Goal: Task Accomplishment & Management: Use online tool/utility

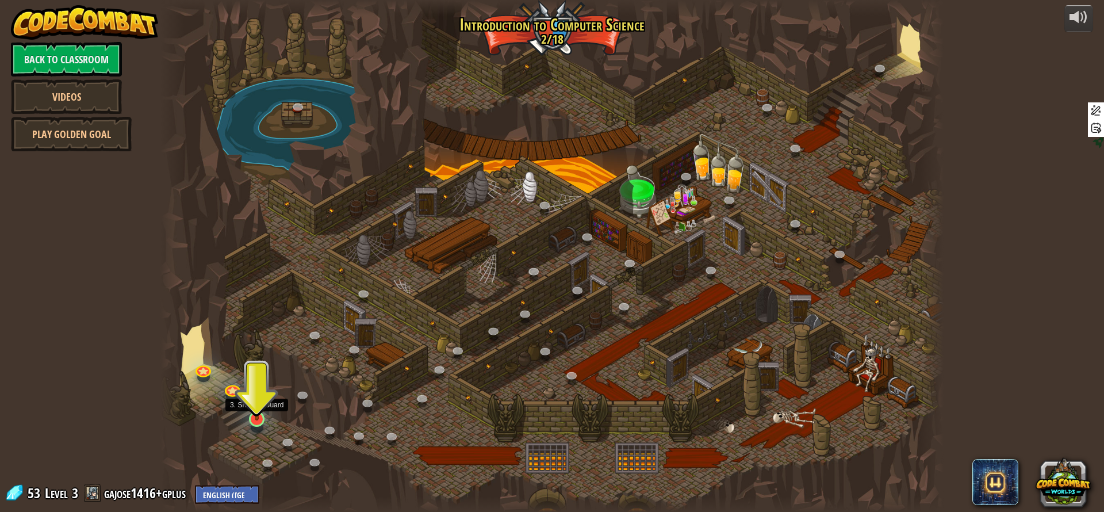
click at [255, 413] on img at bounding box center [257, 397] width 21 height 48
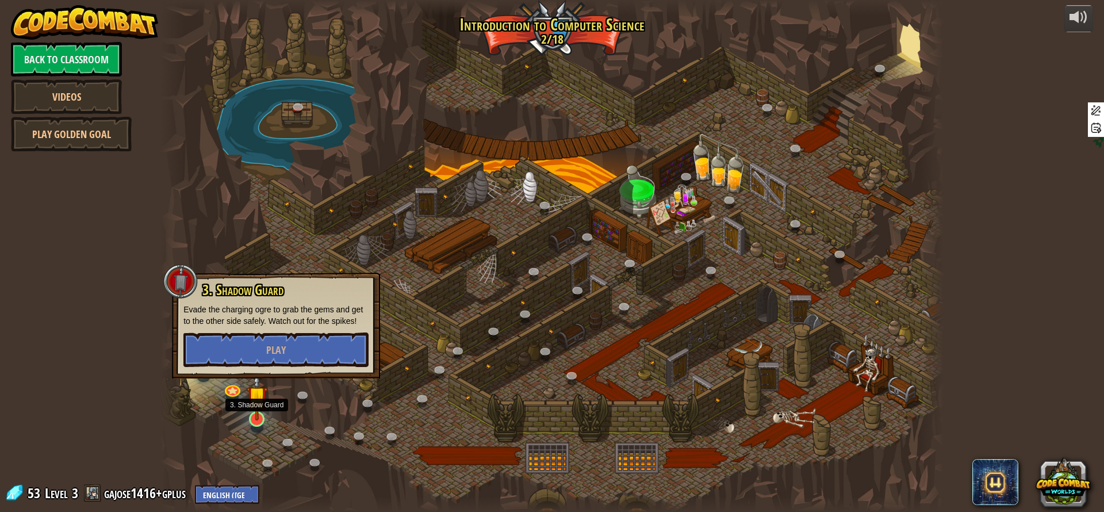
click at [255, 413] on img at bounding box center [257, 397] width 21 height 48
click at [279, 361] on button "Play" at bounding box center [275, 349] width 185 height 34
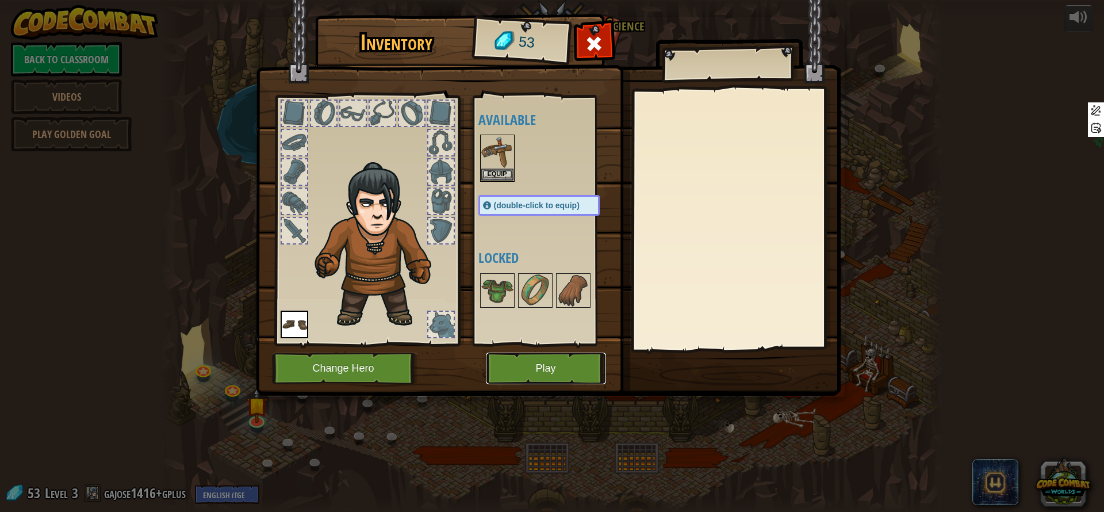
click at [551, 364] on button "Play" at bounding box center [546, 368] width 120 height 32
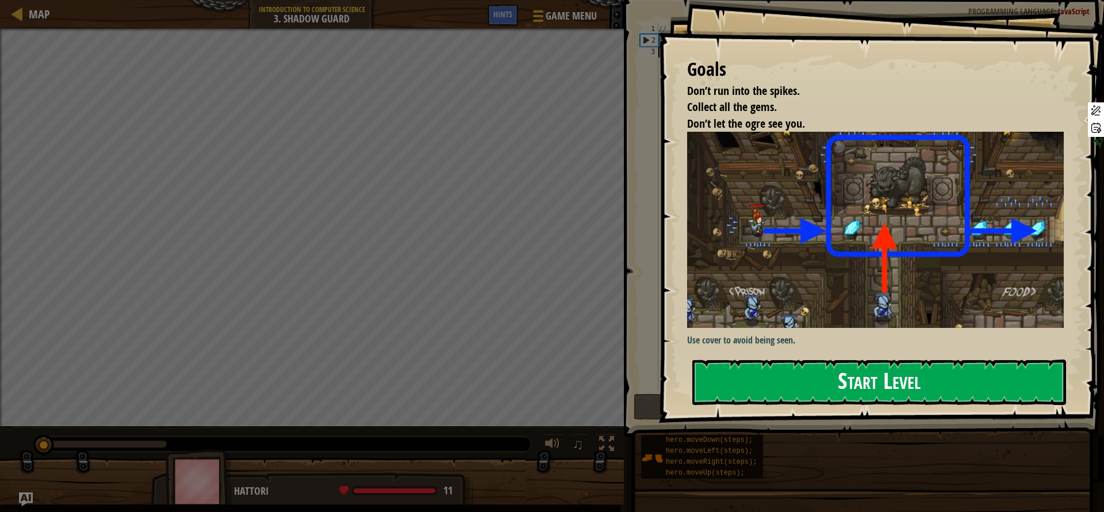
click at [844, 382] on button "Start Level" at bounding box center [879, 381] width 374 height 45
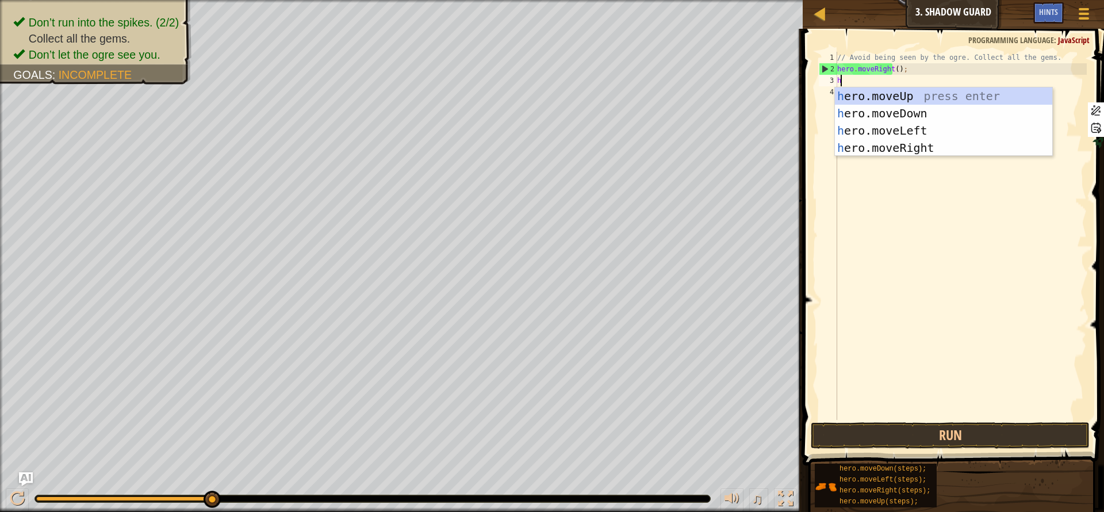
scroll to position [5, 0]
type textarea "her"
click at [940, 100] on div "her o.moveUp press enter her o.moveDown press enter her o.moveLeft press enter …" at bounding box center [943, 138] width 217 height 103
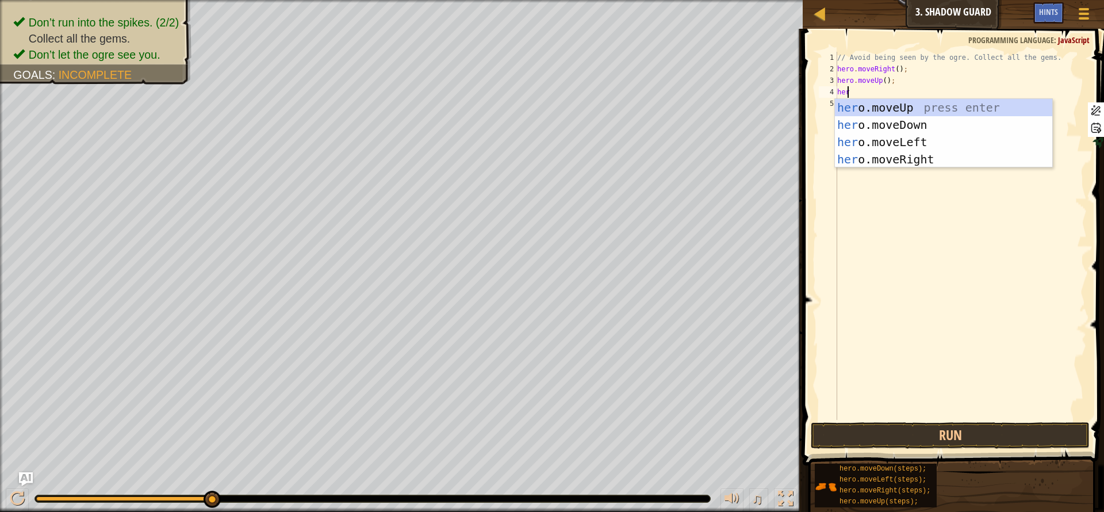
type textarea "hero"
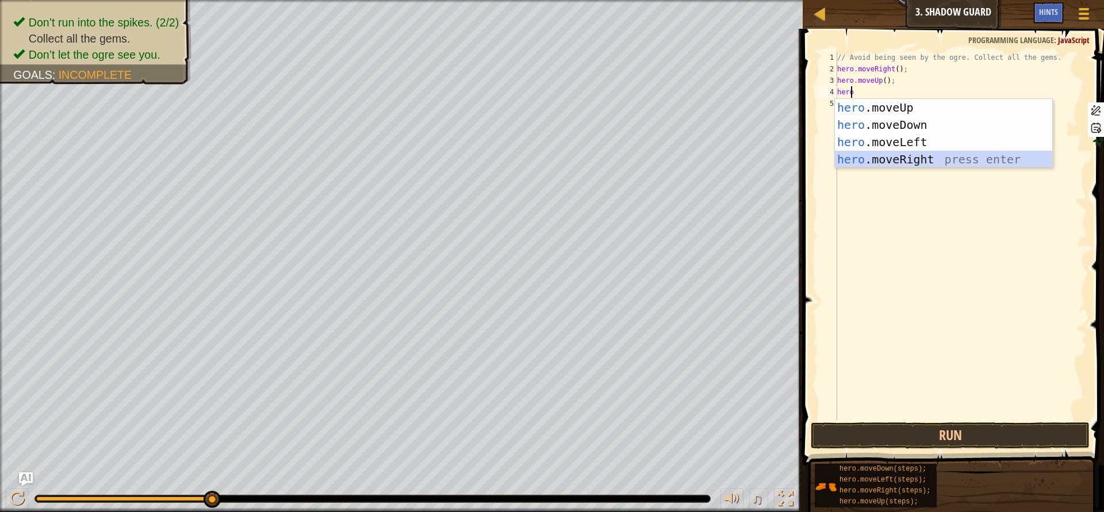
click at [974, 155] on div "hero .moveUp press enter hero .moveDown press enter hero .moveLeft press enter …" at bounding box center [943, 150] width 217 height 103
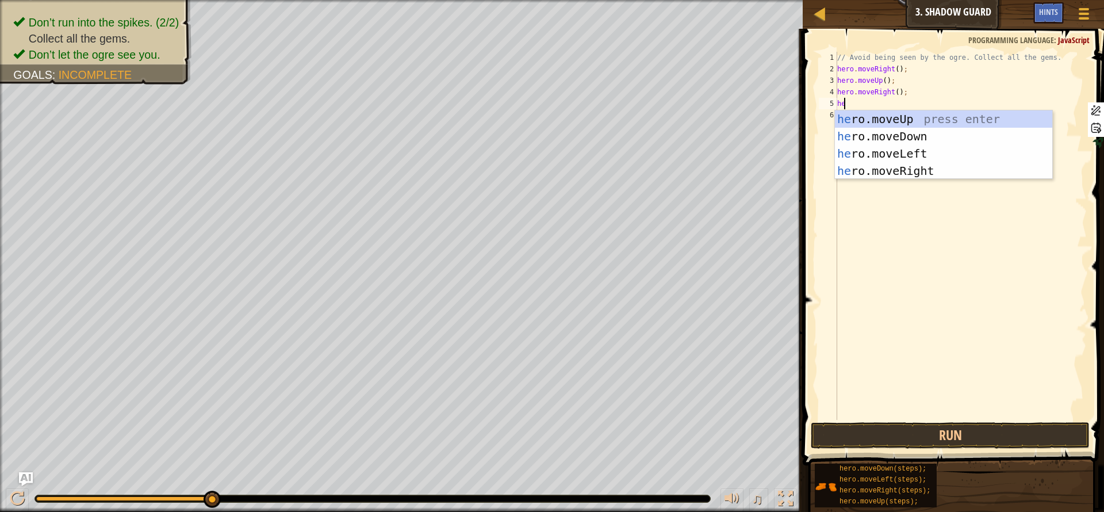
type textarea "her"
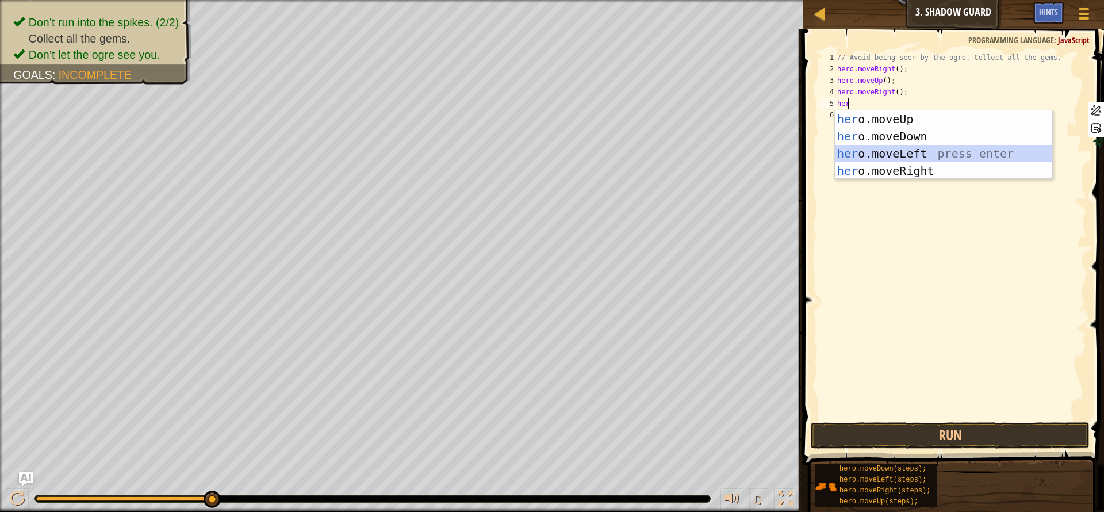
click at [951, 156] on div "her o.moveUp press enter her o.moveDown press enter her o.moveLeft press enter …" at bounding box center [943, 161] width 217 height 103
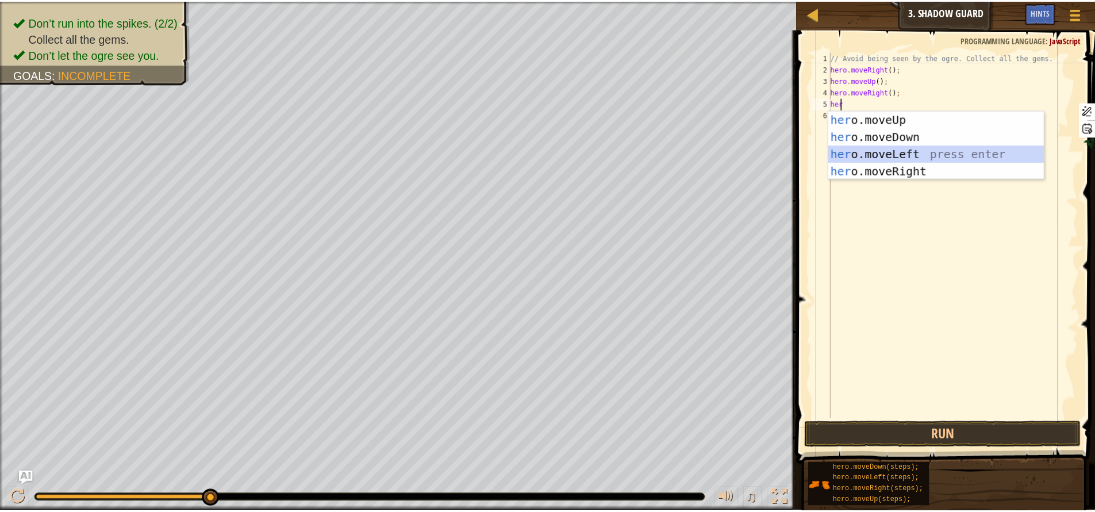
scroll to position [5, 0]
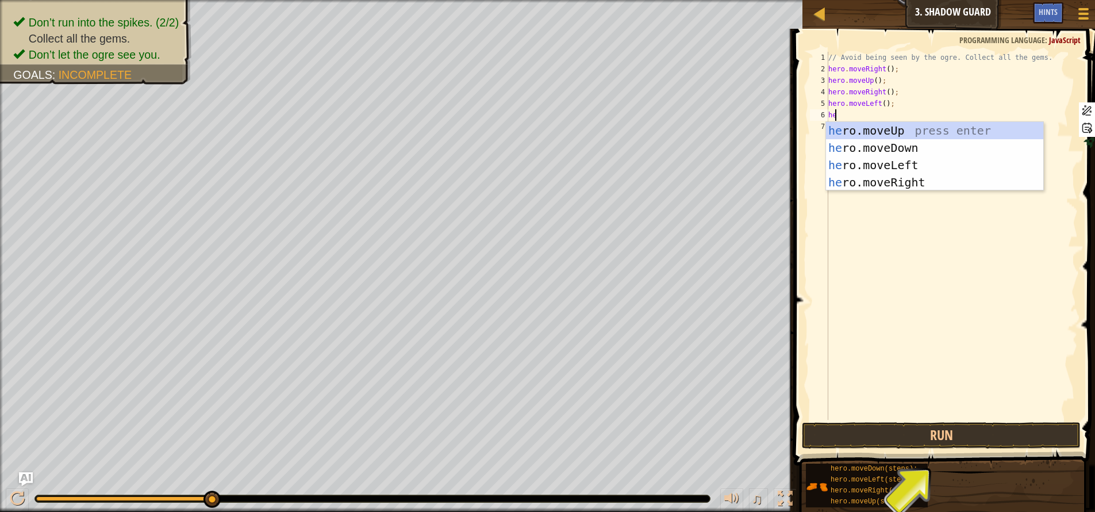
type textarea "her"
click at [929, 181] on div "her o.moveUp press enter her o.moveDown press enter her o.moveLeft press enter …" at bounding box center [934, 173] width 217 height 103
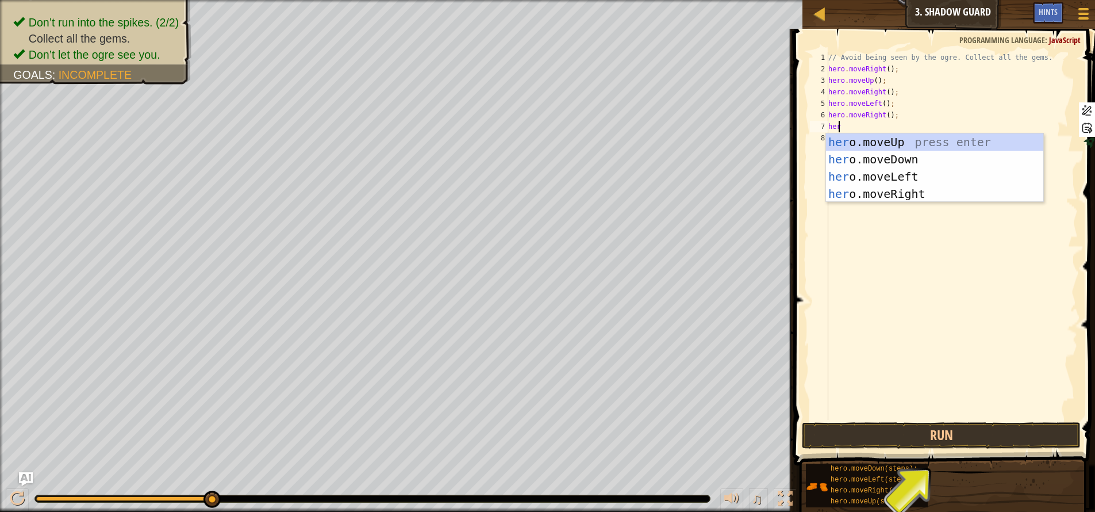
type textarea "hero"
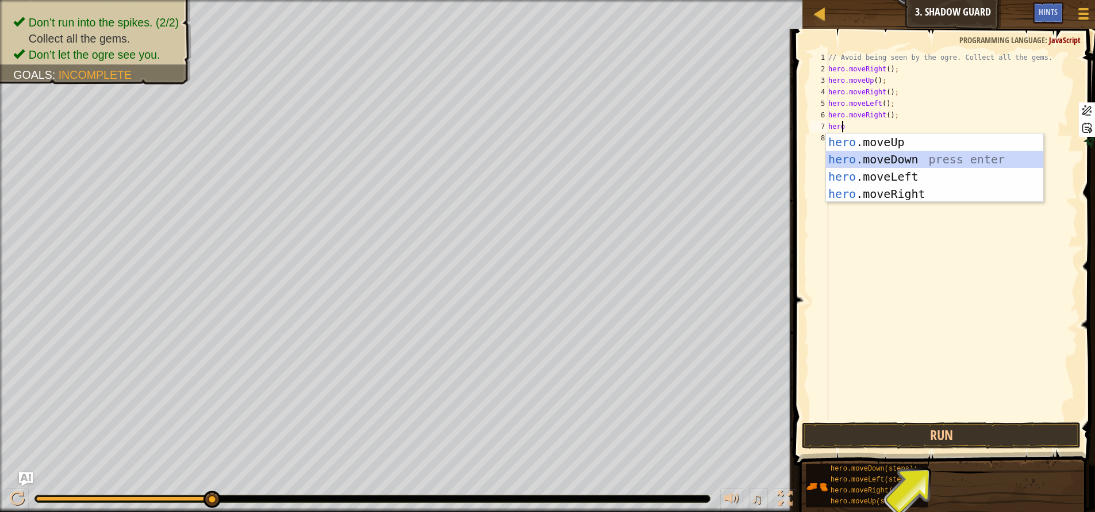
click at [908, 157] on div "hero .moveUp press enter hero .moveDown press enter hero .moveLeft press enter …" at bounding box center [934, 184] width 217 height 103
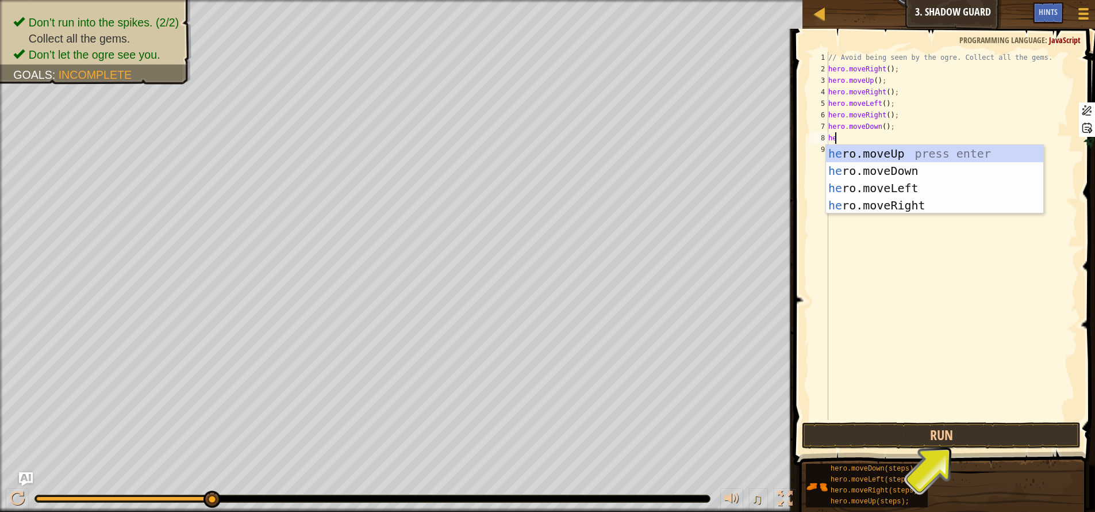
type textarea "her"
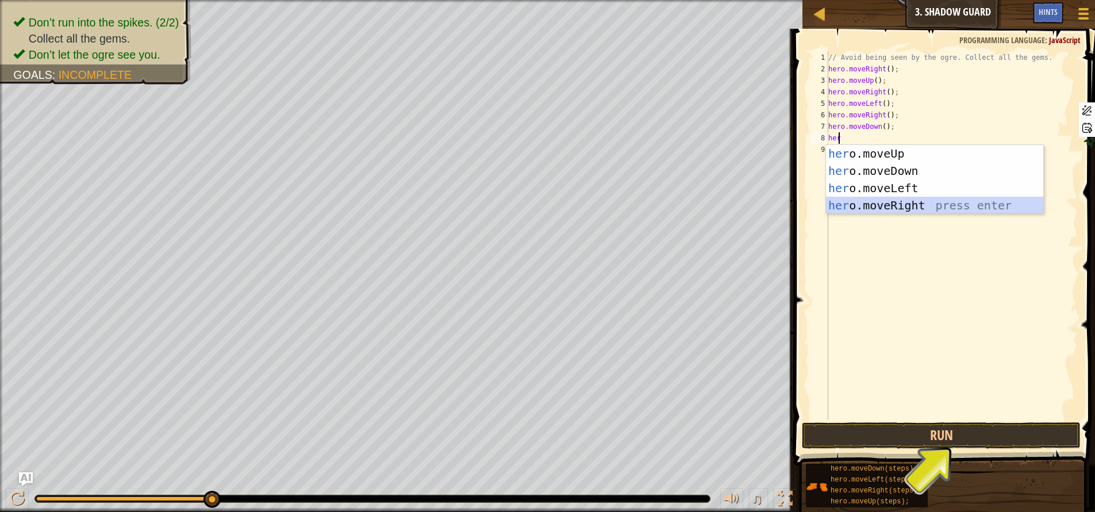
click at [935, 205] on div "her o.moveUp press enter her o.moveDown press enter her o.moveLeft press enter …" at bounding box center [934, 196] width 217 height 103
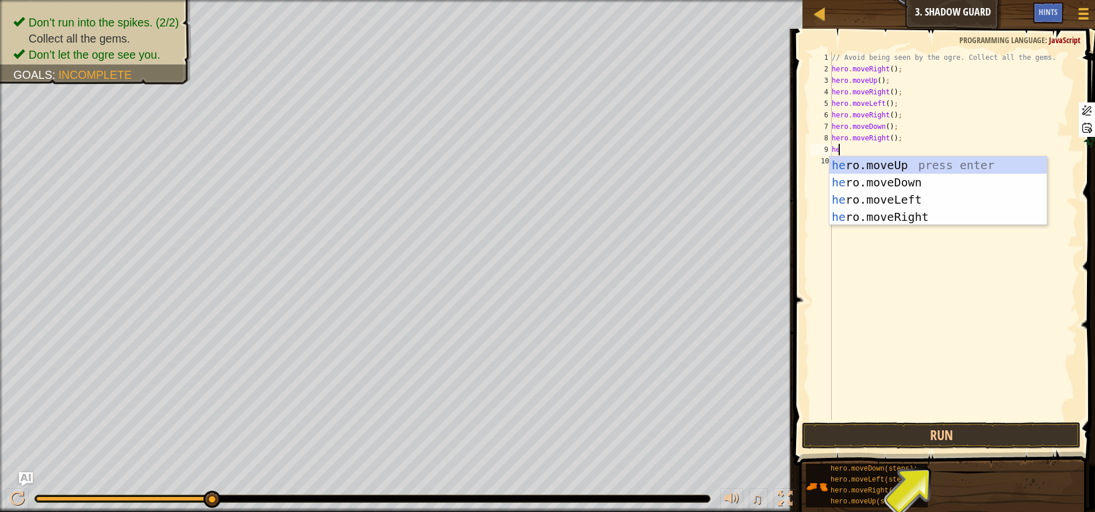
type textarea "her"
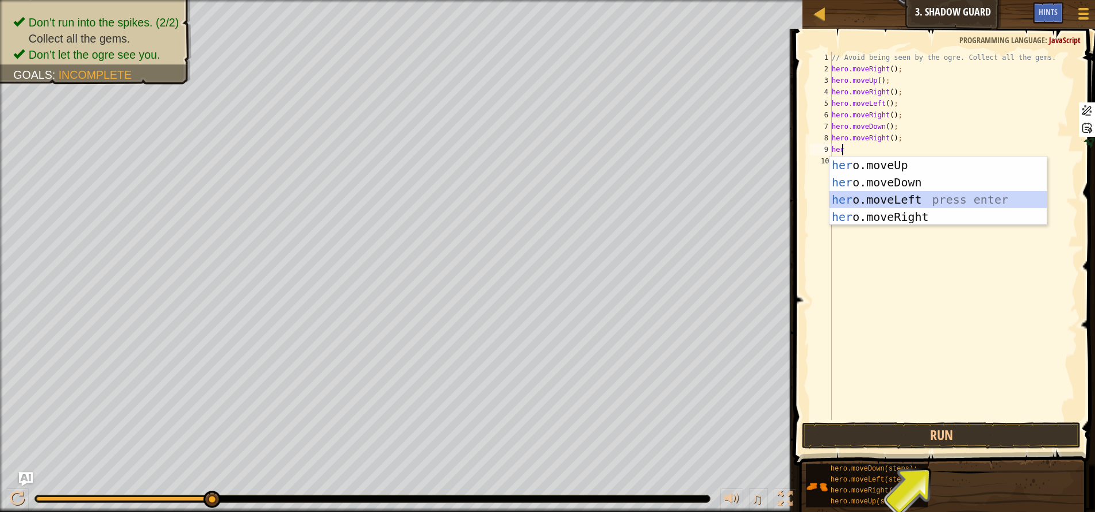
click at [931, 198] on div "her o.moveUp press enter her o.moveDown press enter her o.moveLeft press enter …" at bounding box center [938, 207] width 217 height 103
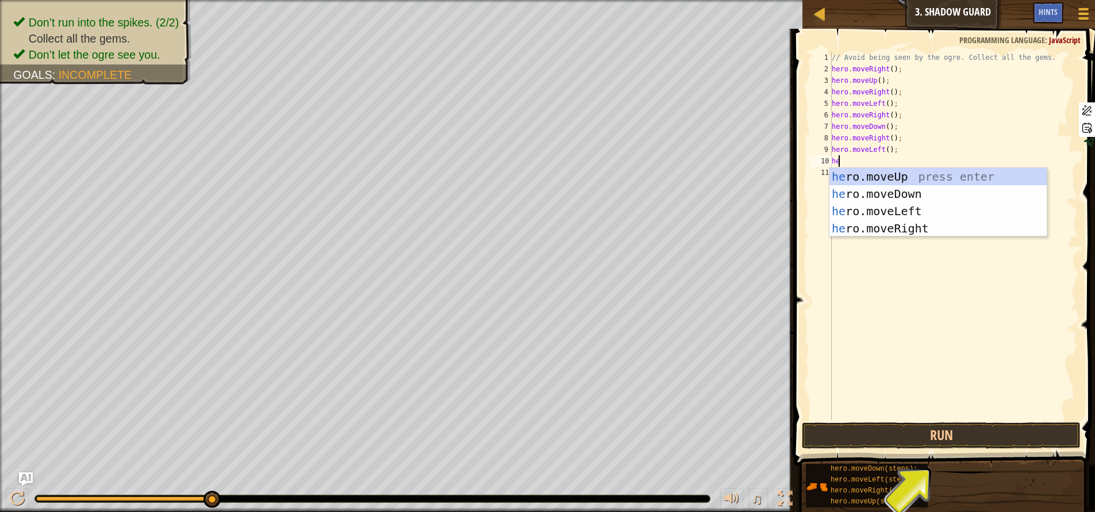
type textarea "her"
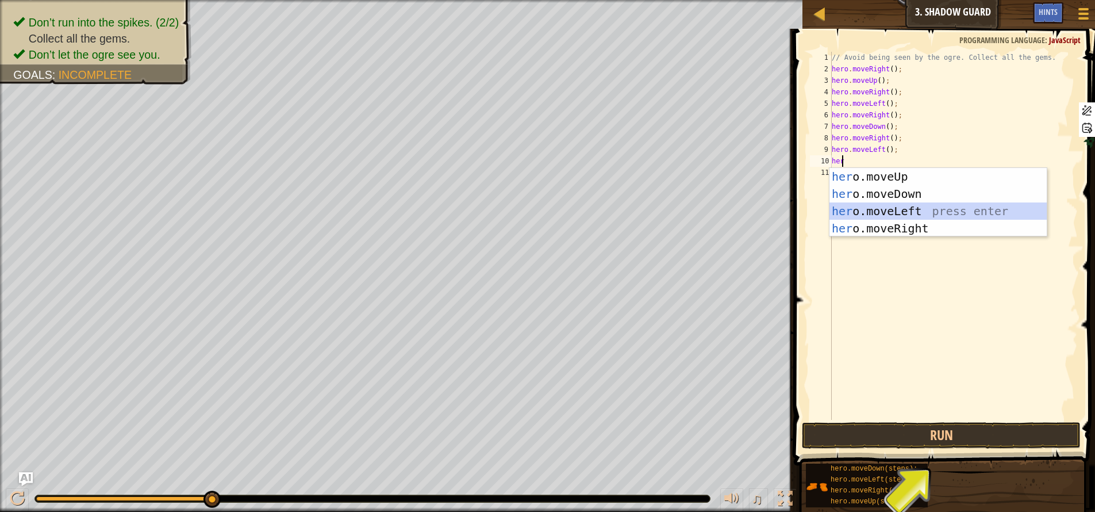
click at [921, 213] on div "her o.moveUp press enter her o.moveDown press enter her o.moveLeft press enter …" at bounding box center [938, 219] width 217 height 103
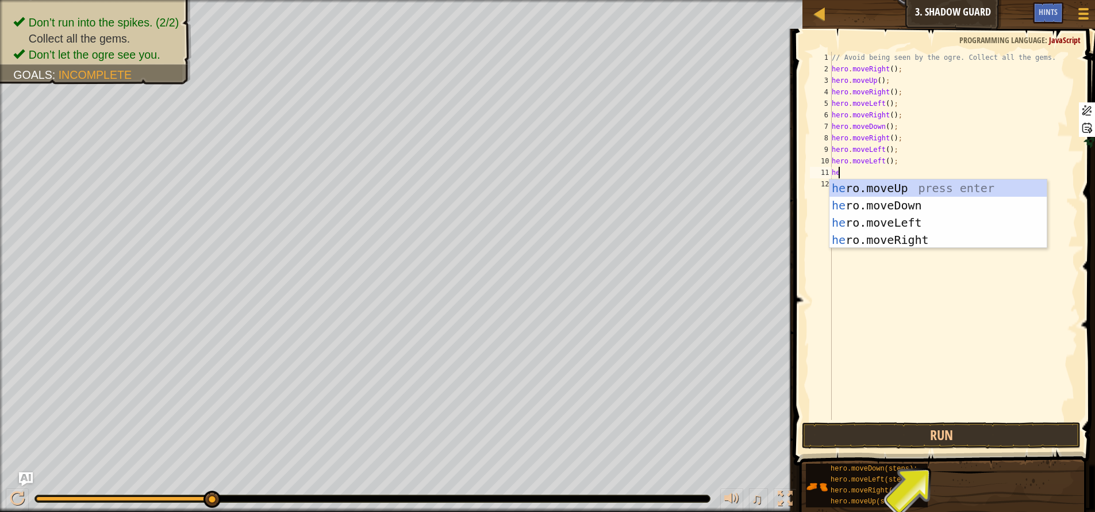
type textarea "her"
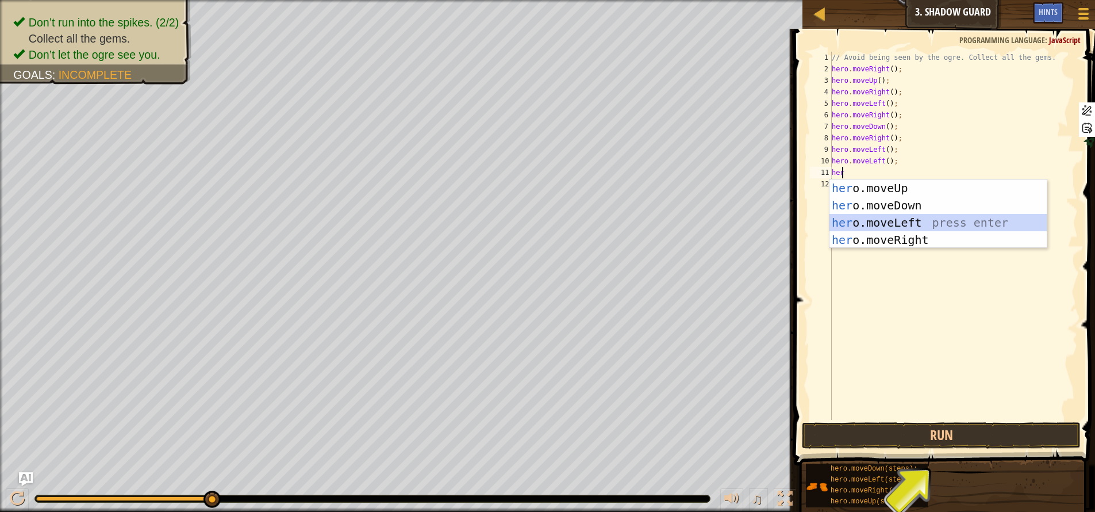
click at [920, 218] on div "her o.moveUp press enter her o.moveDown press enter her o.moveLeft press enter …" at bounding box center [938, 230] width 217 height 103
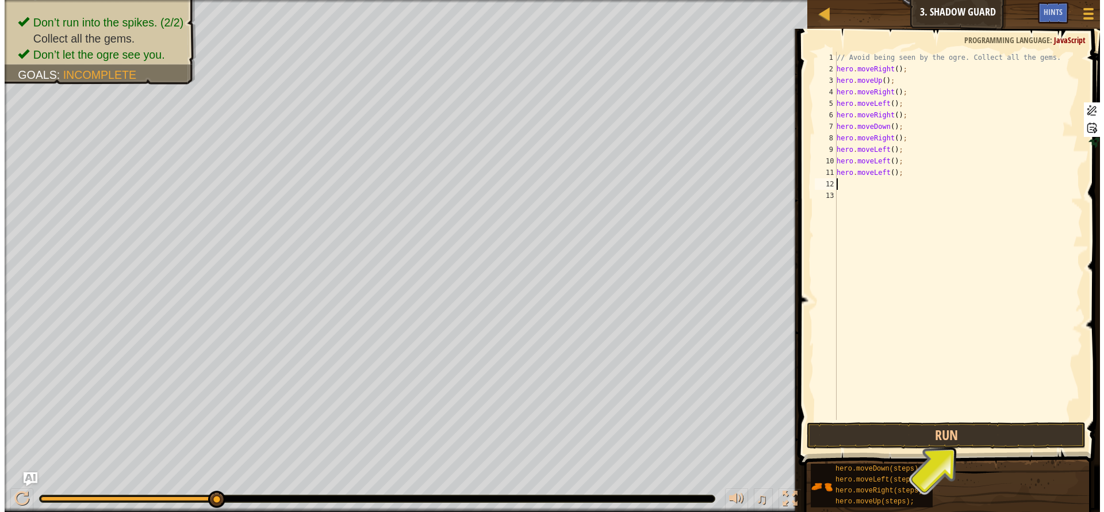
scroll to position [5, 0]
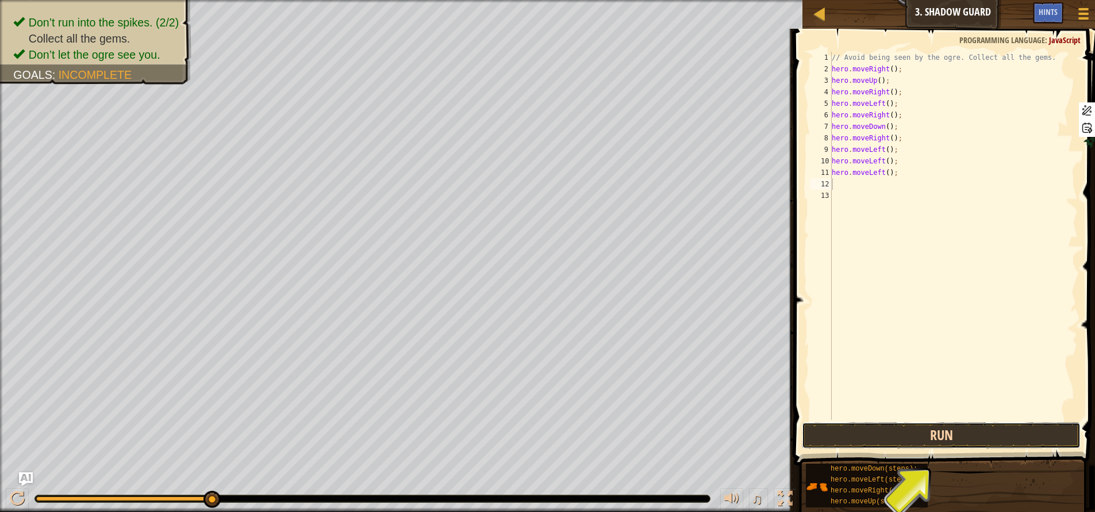
click at [961, 435] on button "Run" at bounding box center [941, 435] width 279 height 26
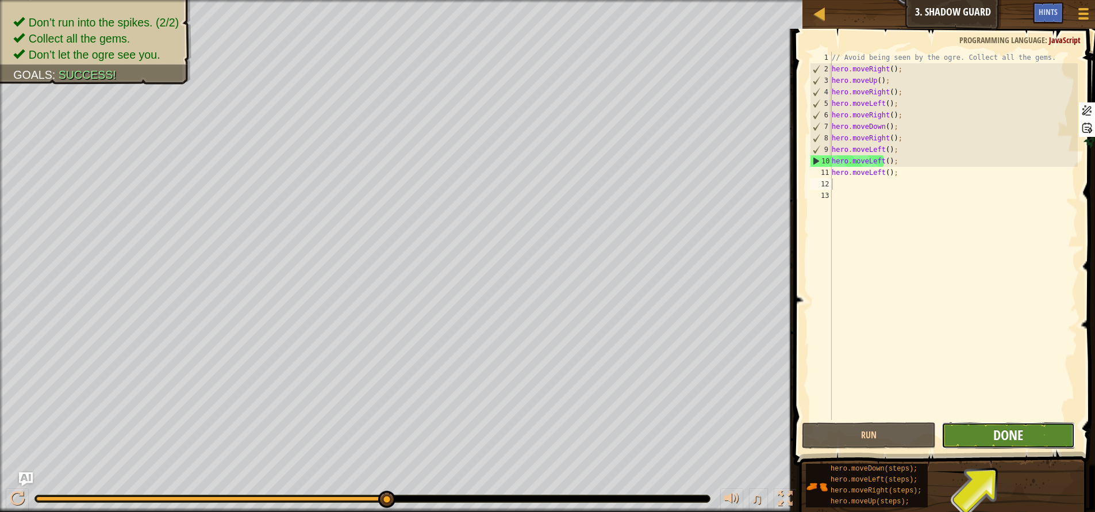
click at [1006, 439] on span "Done" at bounding box center [1009, 434] width 30 height 18
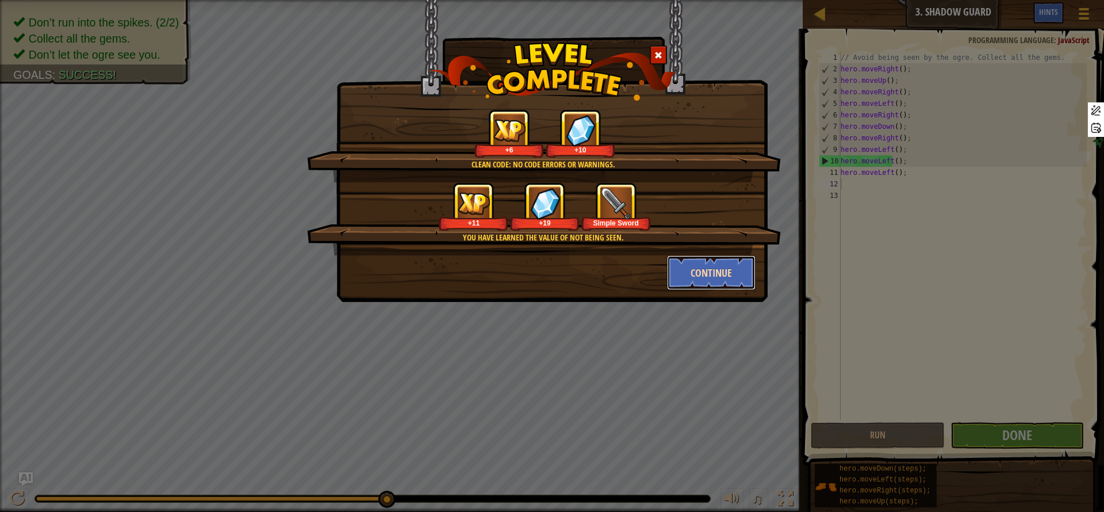
click at [700, 264] on button "Continue" at bounding box center [711, 272] width 89 height 34
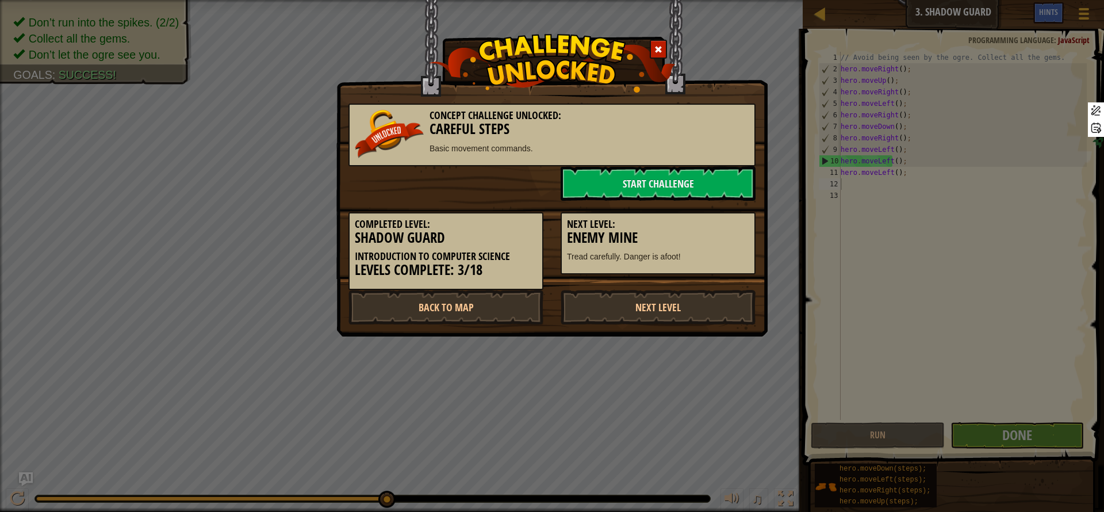
click at [700, 264] on div "Next Level: Enemy Mine Tread carefully. Danger is afoot!" at bounding box center [658, 243] width 195 height 63
click at [684, 313] on link "Next Level" at bounding box center [658, 307] width 195 height 34
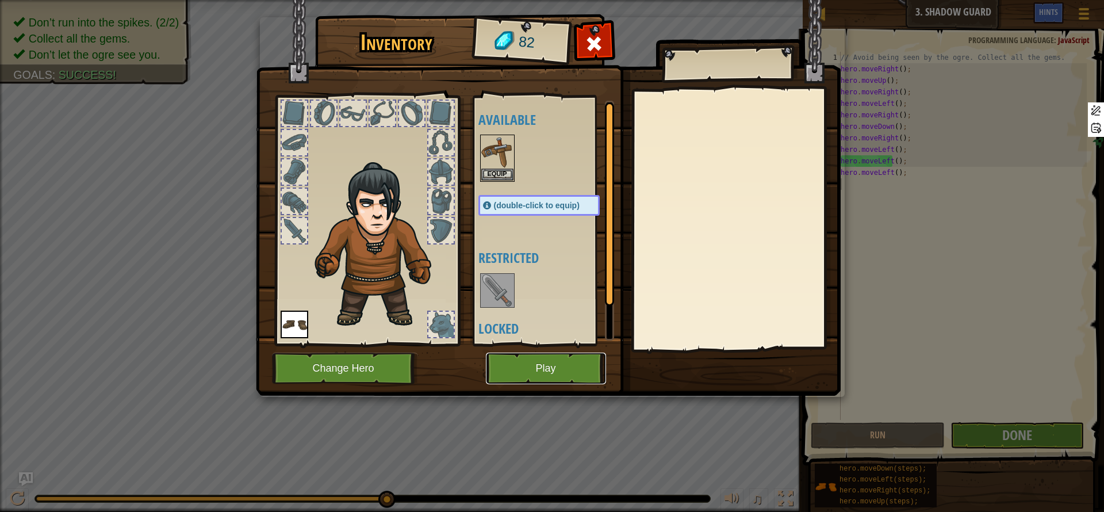
click at [559, 369] on button "Play" at bounding box center [546, 368] width 120 height 32
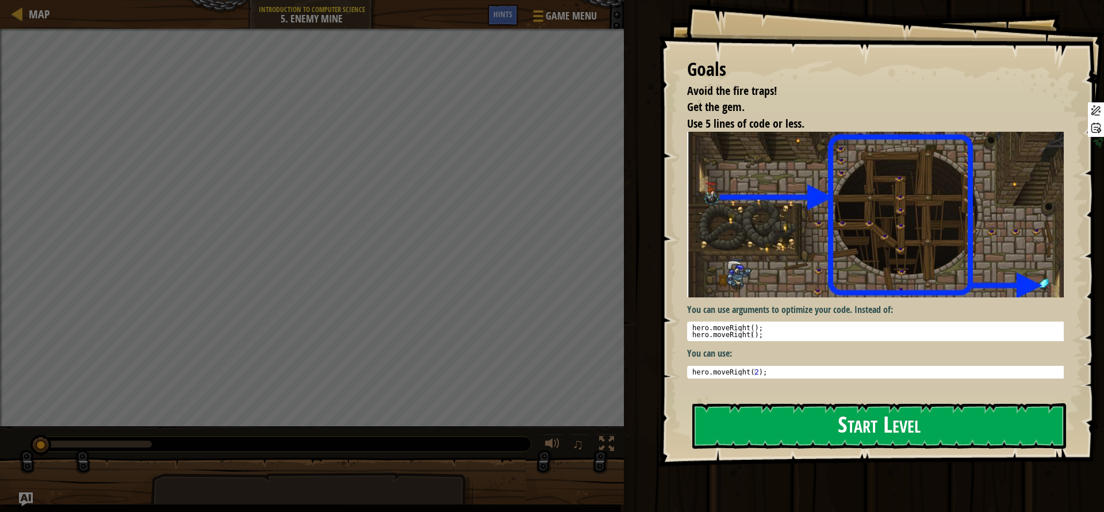
click at [816, 424] on button "Start Level" at bounding box center [879, 425] width 374 height 45
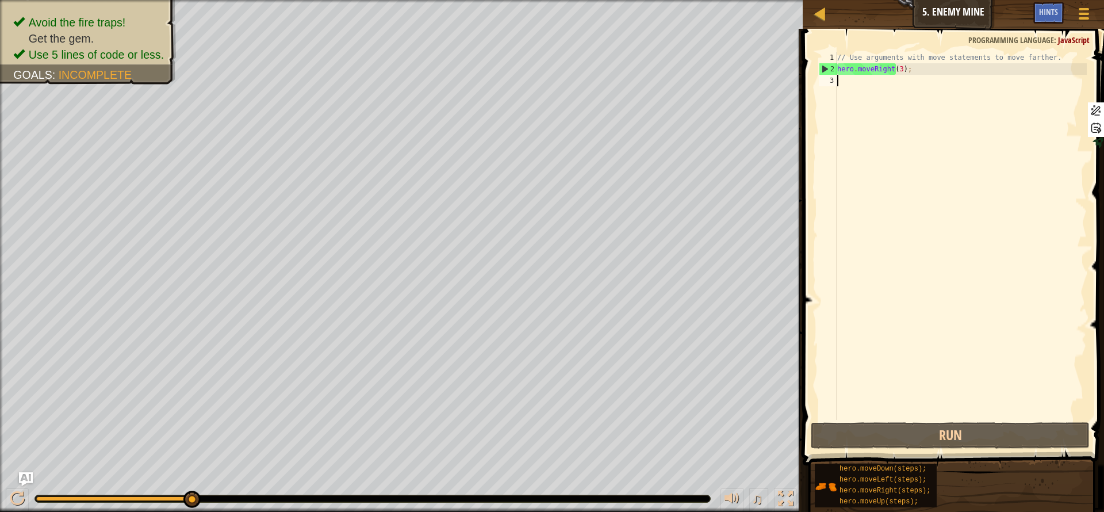
click at [860, 86] on div "// Use arguments with move statements to move farther. hero . moveRight ( 3 ) ;" at bounding box center [961, 247] width 252 height 391
type textarea "h"
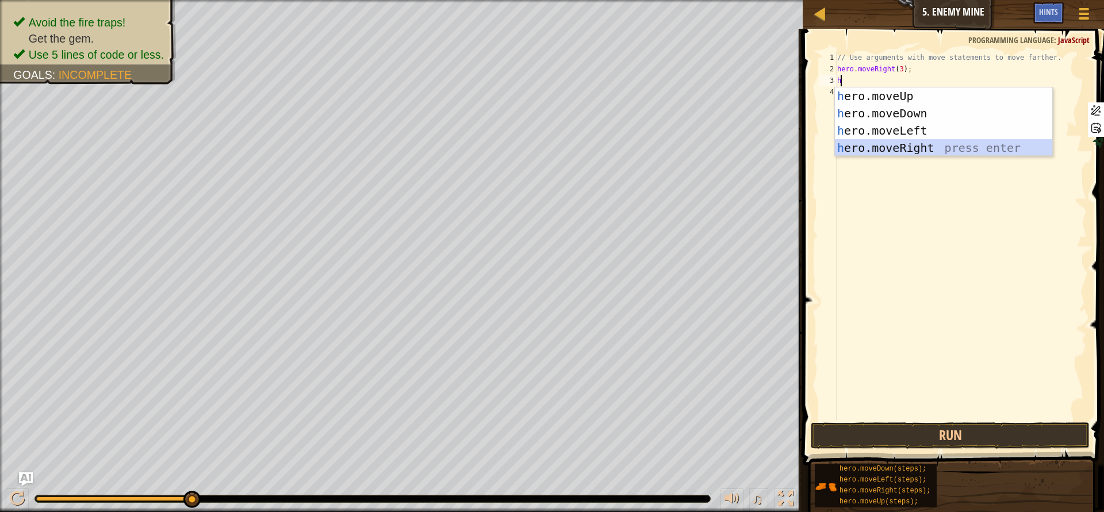
click at [935, 152] on div "h ero.moveUp press enter h ero.moveDown press enter h ero.moveLeft press enter …" at bounding box center [943, 138] width 217 height 103
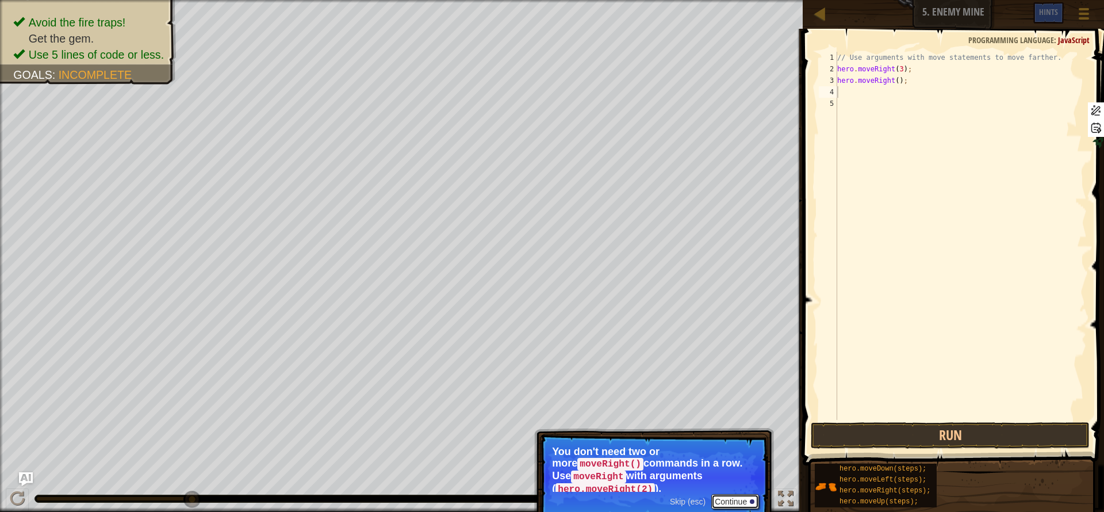
click at [741, 497] on button "Continue" at bounding box center [735, 501] width 48 height 15
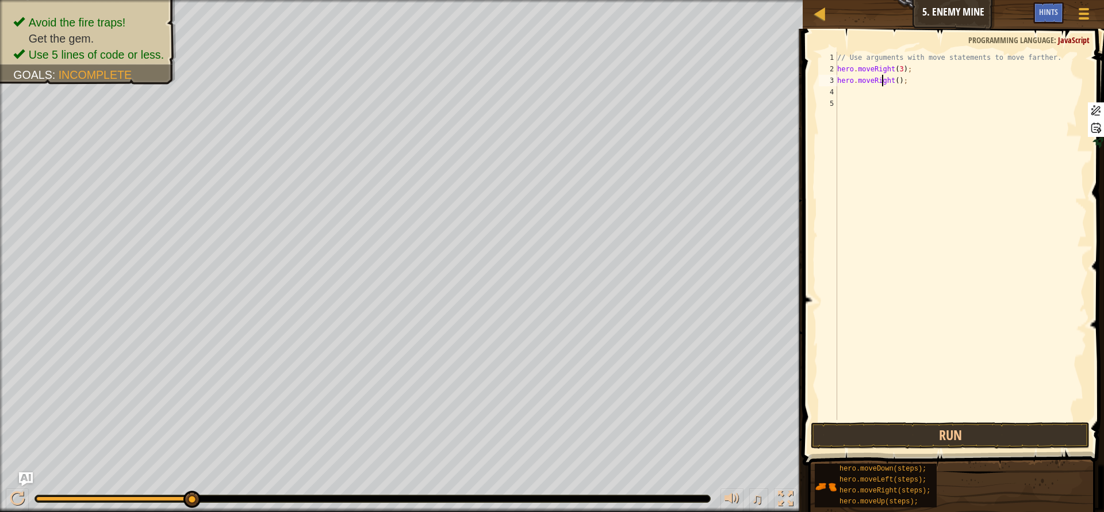
click at [882, 82] on div "// Use arguments with move statements to move farther. hero . moveRight ( 3 ) ;…" at bounding box center [961, 247] width 252 height 391
click at [882, 82] on div "// Use arguments with move statements to move farther. hero . moveRight ( 3 ) ;…" at bounding box center [961, 236] width 252 height 368
click at [882, 82] on div "// Use arguments with move statements to move farther. hero . moveRight ( 3 ) ;…" at bounding box center [961, 247] width 252 height 391
click at [896, 82] on div "// Use arguments with move statements to move farther. hero . moveRight ( 3 ) ;…" at bounding box center [961, 247] width 252 height 391
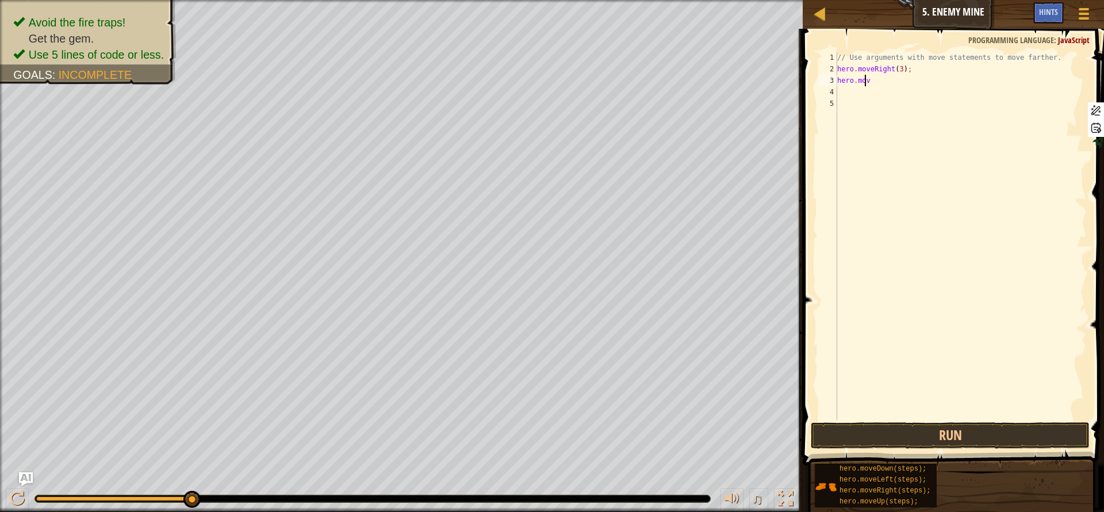
type textarea "h"
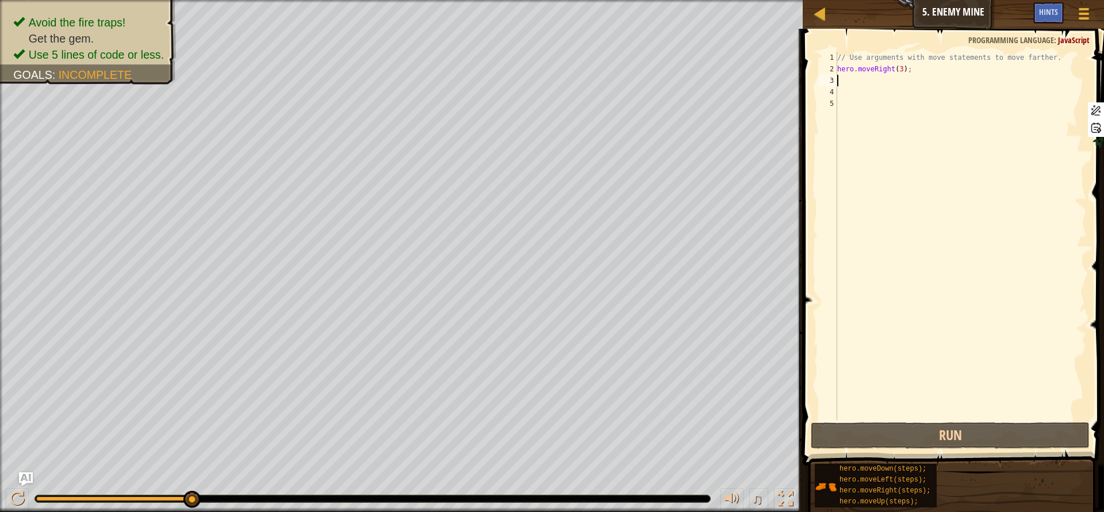
click at [892, 65] on div "// Use arguments with move statements to move farther. hero . moveRight ( 3 ) ;" at bounding box center [961, 247] width 252 height 391
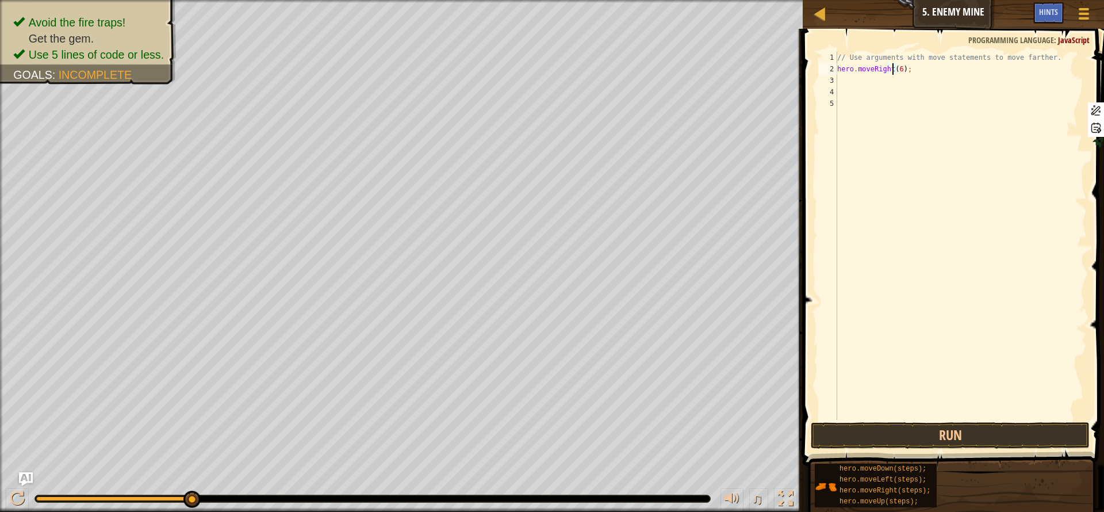
scroll to position [5, 5]
click at [989, 432] on button "Run" at bounding box center [950, 435] width 279 height 26
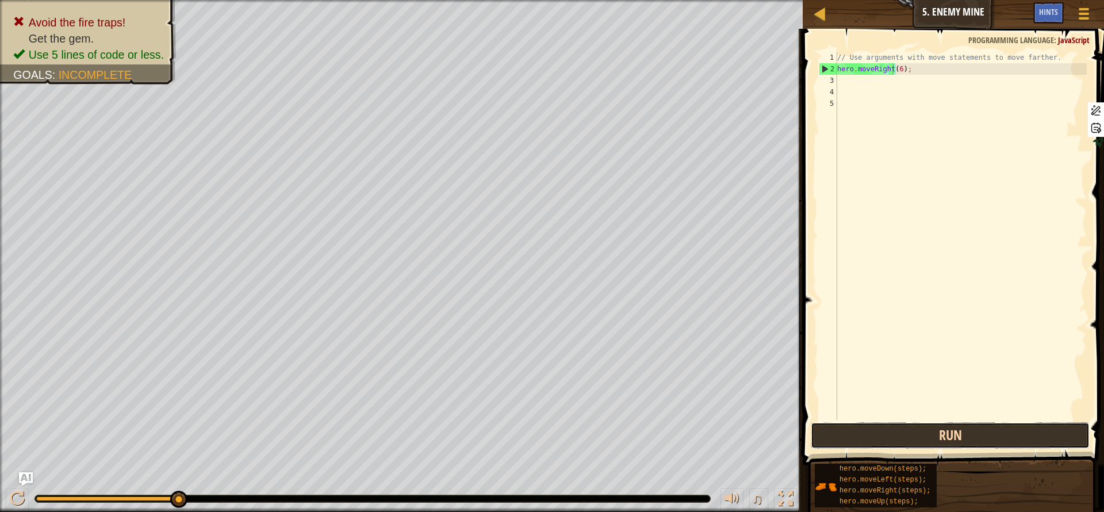
click at [866, 435] on button "Run" at bounding box center [950, 435] width 279 height 26
click at [901, 438] on button "Run" at bounding box center [950, 435] width 279 height 26
click at [931, 437] on button "Run" at bounding box center [950, 435] width 279 height 26
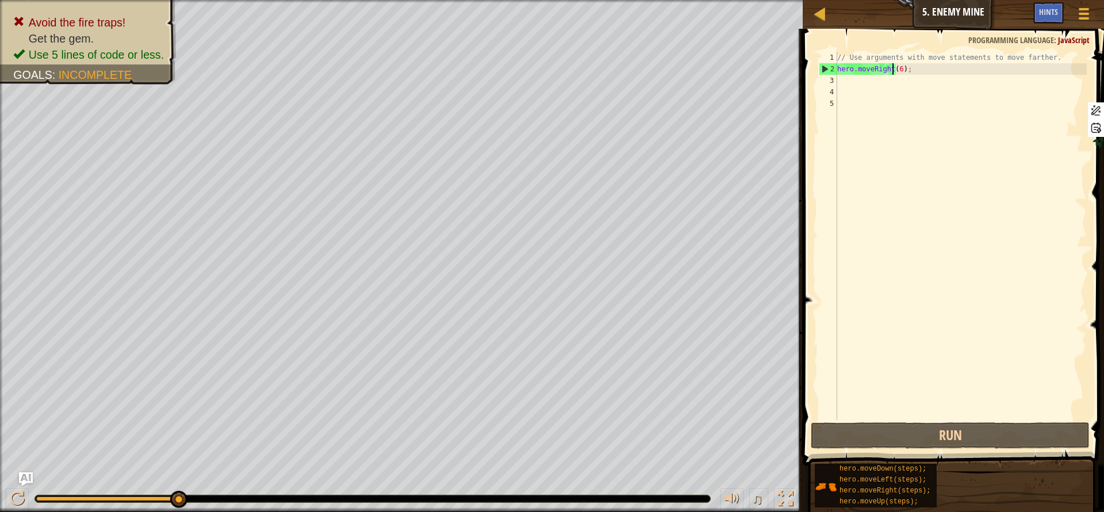
click at [894, 69] on div "// Use arguments with move statements to move farther. hero . moveRight ( 6 ) ;" at bounding box center [961, 247] width 252 height 391
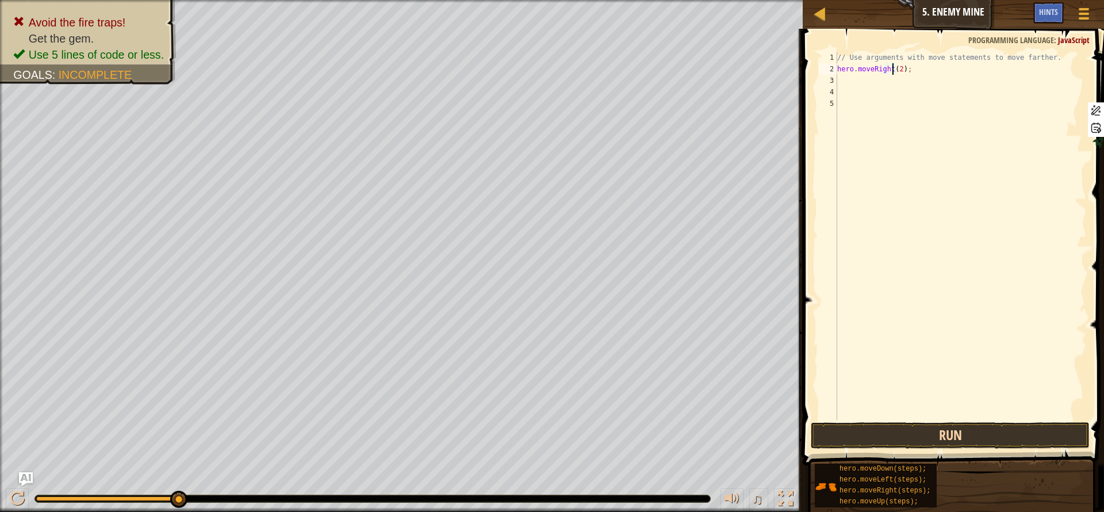
type textarea "hero.moveRight(2);"
click at [1010, 430] on button "Run" at bounding box center [950, 435] width 279 height 26
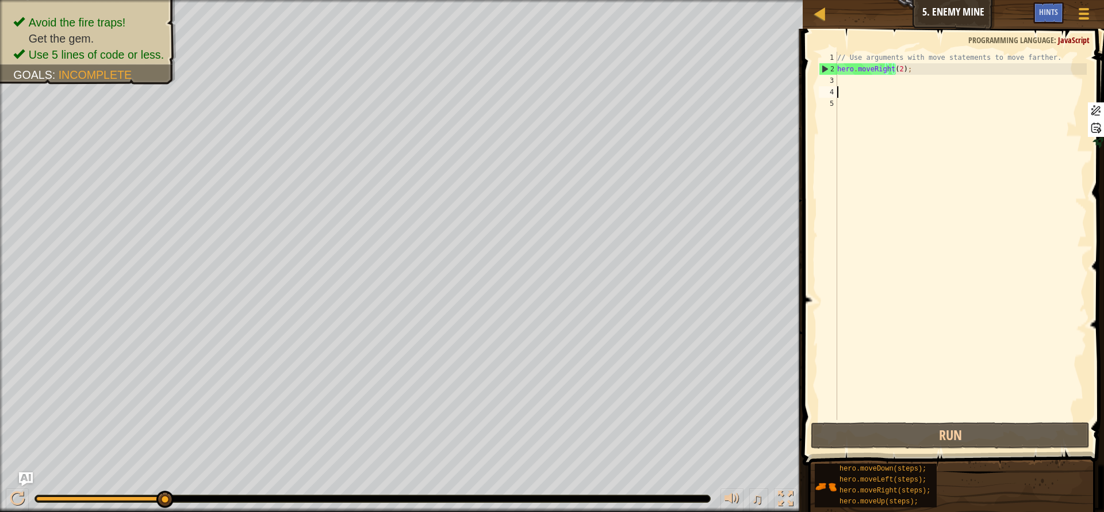
click at [880, 87] on div "// Use arguments with move statements to move farther. hero . moveRight ( 2 ) ;" at bounding box center [961, 247] width 252 height 391
click at [868, 81] on div "// Use arguments with move statements to move farther. hero . moveRight ( 2 ) ;" at bounding box center [961, 247] width 252 height 391
type textarea "h"
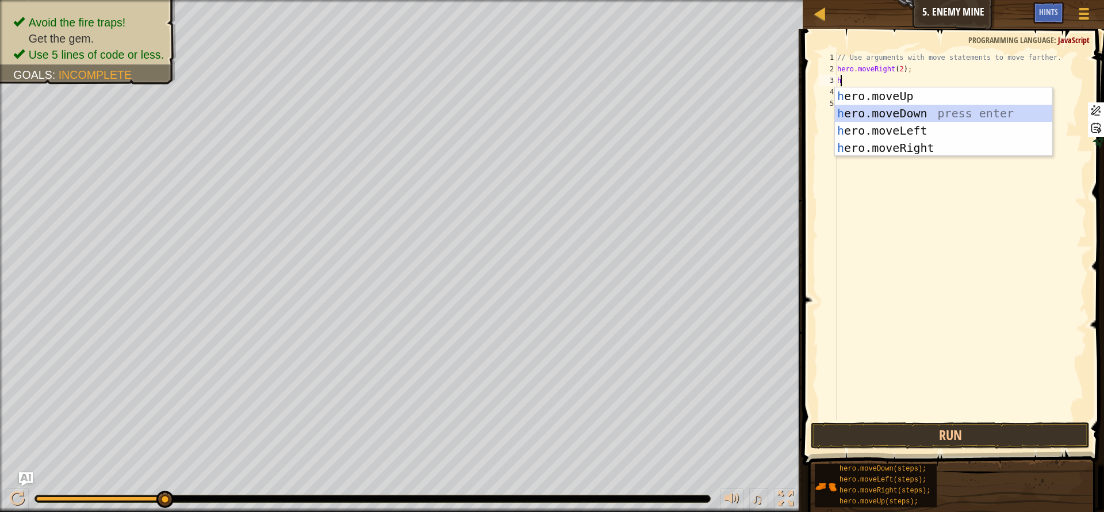
click at [925, 113] on div "h ero.moveUp press enter h ero.moveDown press enter h ero.moveLeft press enter …" at bounding box center [943, 138] width 217 height 103
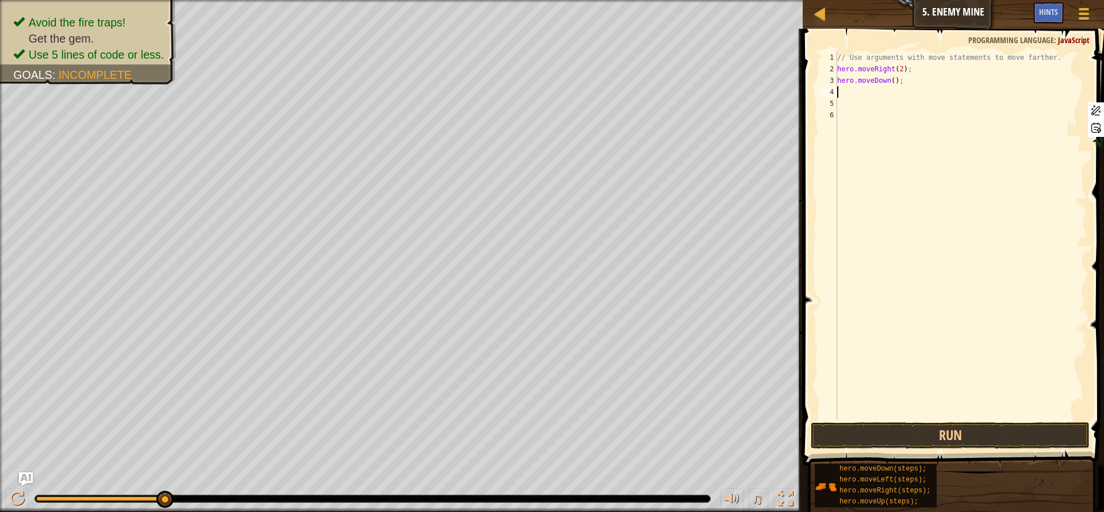
click at [885, 81] on div "// Use arguments with move statements to move farther. hero . moveRight ( 2 ) ;…" at bounding box center [961, 247] width 252 height 391
type textarea "hero.moveDown(4);"
click at [972, 429] on button "Run" at bounding box center [950, 435] width 279 height 26
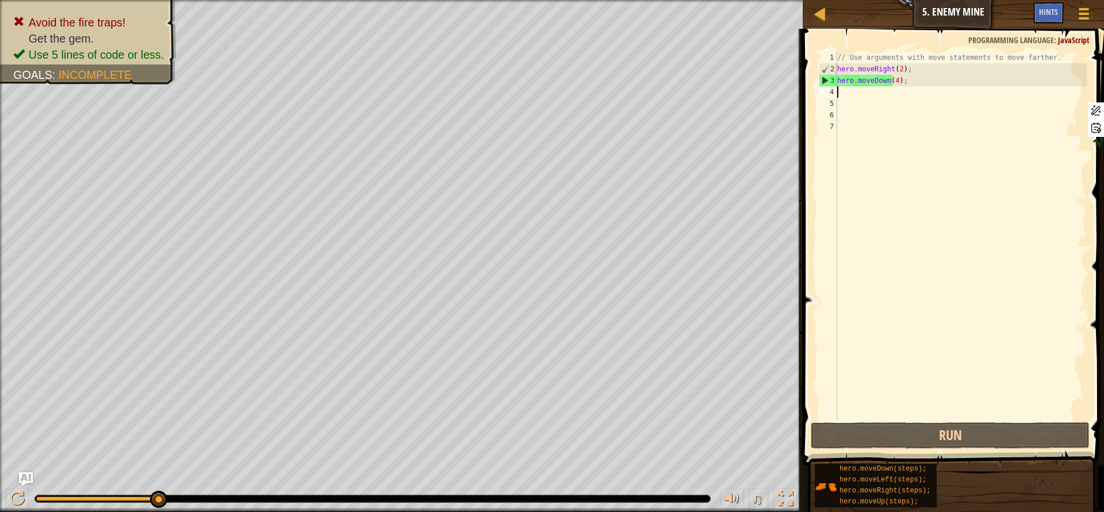
click at [905, 81] on div "// Use arguments with move statements to move farther. hero . moveRight ( 2 ) ;…" at bounding box center [961, 247] width 252 height 391
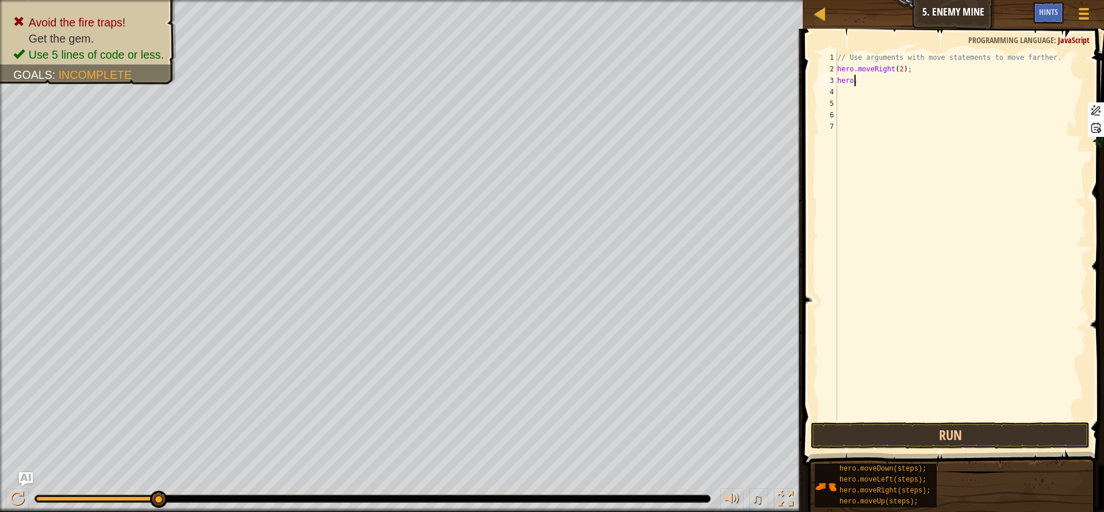
scroll to position [5, 1]
type textarea "h"
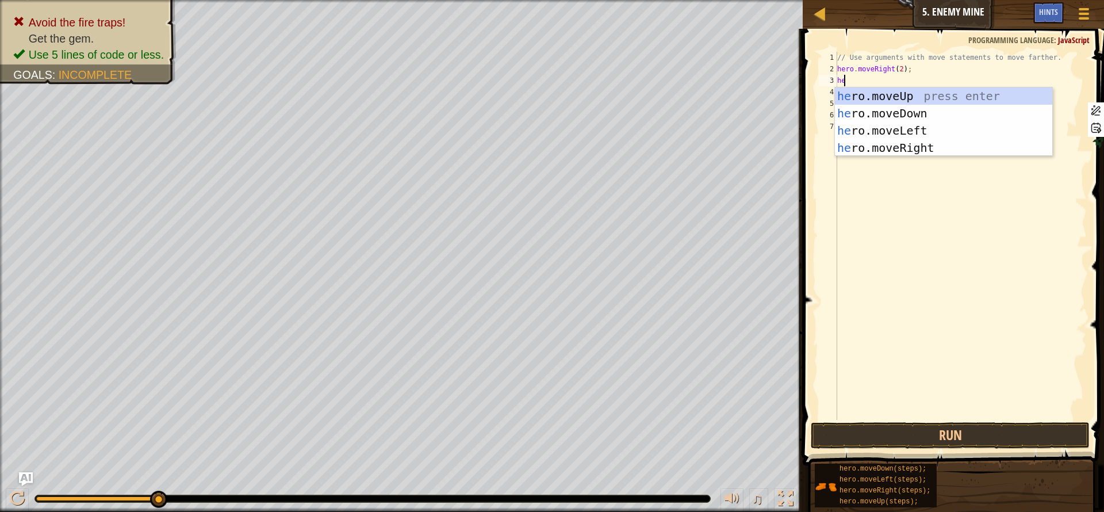
type textarea "her"
click at [921, 95] on div "her o.moveUp press enter her o.moveDown press enter her o.moveLeft press enter …" at bounding box center [943, 138] width 217 height 103
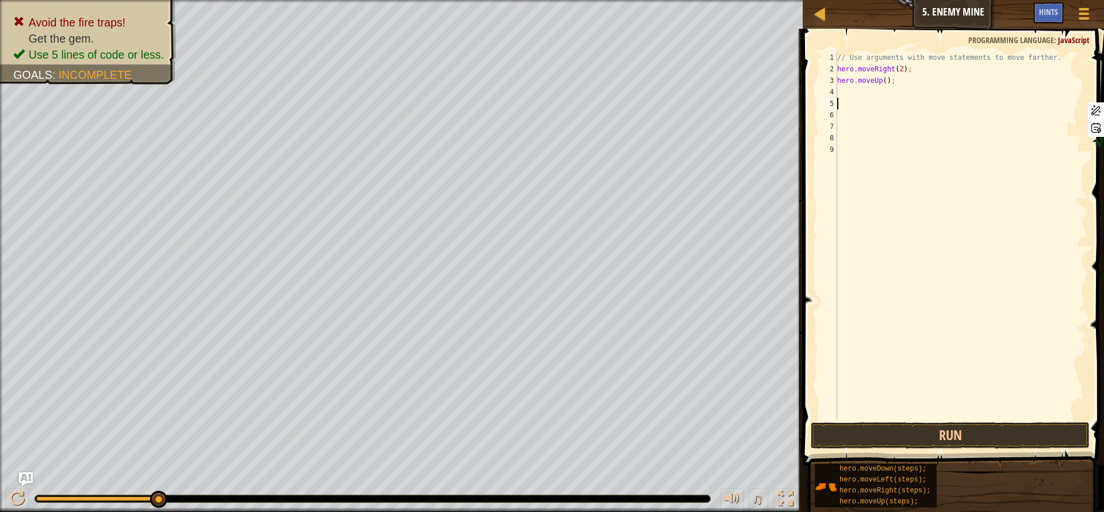
click at [880, 81] on div "// Use arguments with move statements to move farther. hero . moveRight ( 2 ) ;…" at bounding box center [961, 247] width 252 height 391
type textarea "hero.moveUp(2);"
click at [961, 431] on button "Run" at bounding box center [950, 435] width 279 height 26
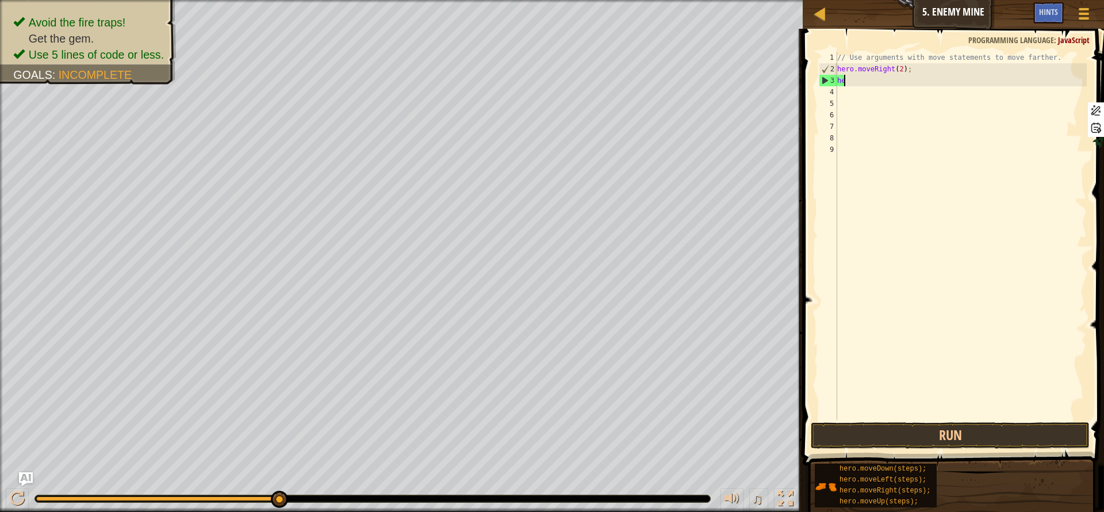
type textarea "h"
click at [893, 67] on div "// Use arguments with move statements to move farther. hero . moveRight ( 2 ) ;" at bounding box center [961, 247] width 252 height 391
type textarea "hero.moveRight(3);"
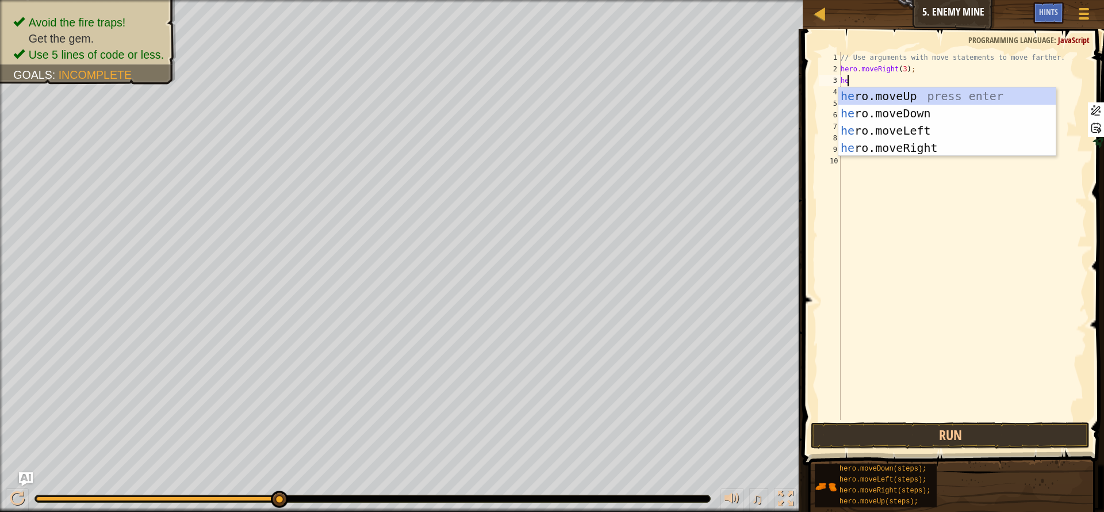
type textarea "her"
click at [924, 98] on div "her o.moveUp press enter her o.moveDown press enter her o.moveLeft press enter …" at bounding box center [946, 138] width 217 height 103
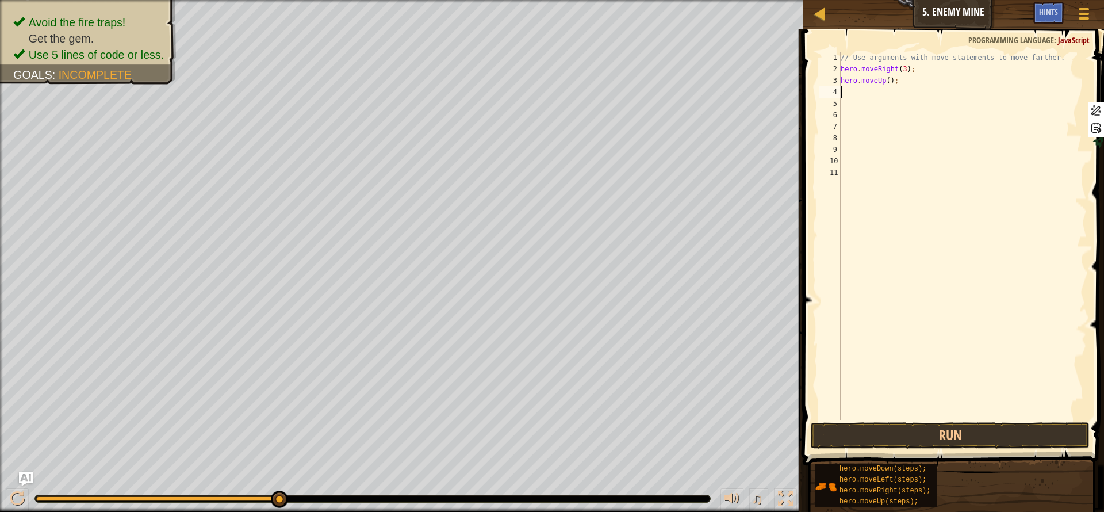
click at [881, 85] on div "// Use arguments with move statements to move farther. hero . moveRight ( 3 ) ;…" at bounding box center [962, 247] width 248 height 391
type textarea "hero.moveUp(1);"
click at [872, 91] on div "// Use arguments with move statements to move farther. hero . moveRight ( 3 ) ;…" at bounding box center [962, 247] width 248 height 391
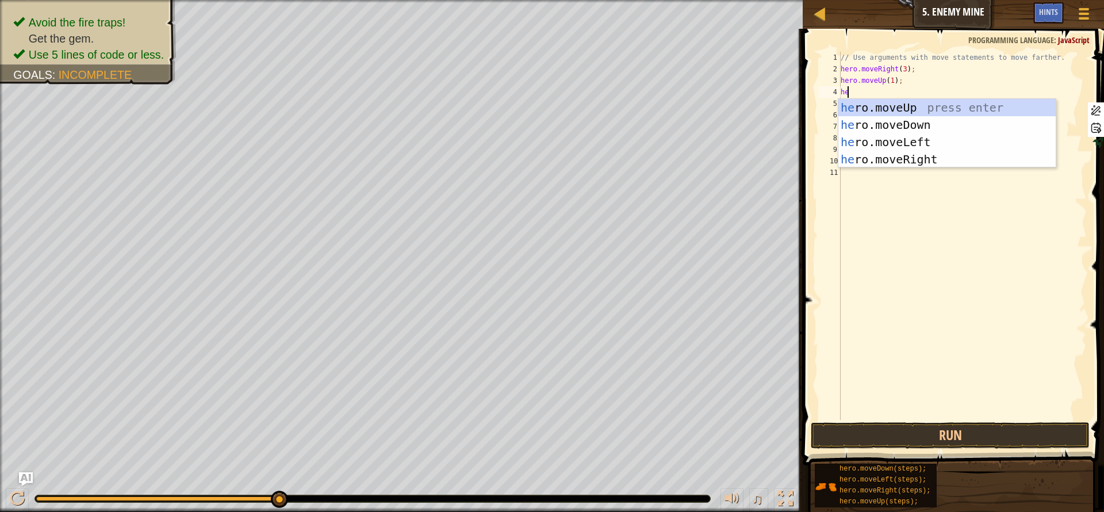
type textarea "her"
click at [931, 139] on div "her o.moveUp press enter her o.moveDown press enter her o.moveLeft press enter …" at bounding box center [946, 150] width 217 height 103
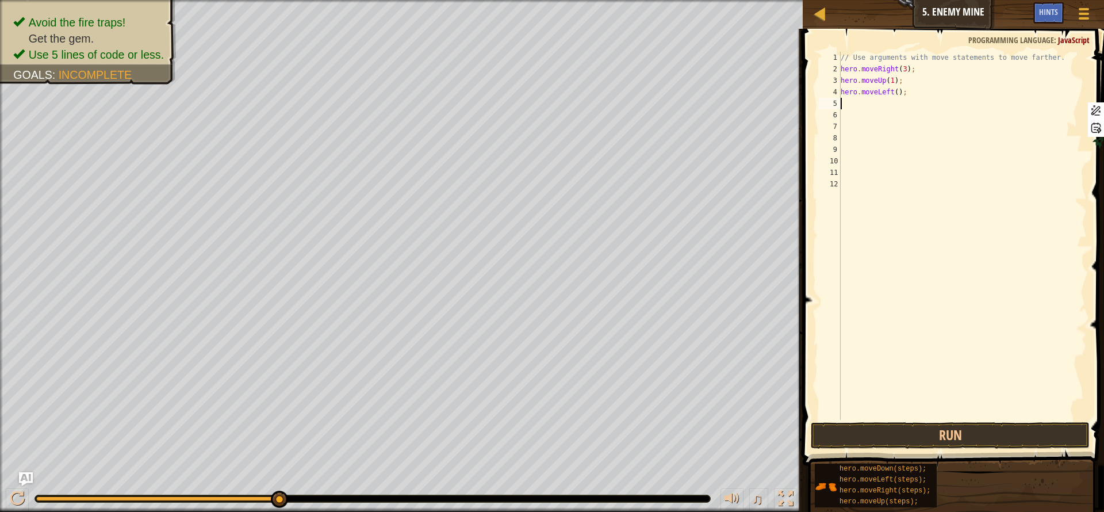
scroll to position [5, 0]
click at [888, 93] on div "// Use arguments with move statements to move farther. hero . moveRight ( 3 ) ;…" at bounding box center [962, 247] width 248 height 391
type textarea "hero.moveLeft(1);"
click at [912, 98] on div "// Use arguments with move statements to move farther. hero . moveRight ( 3 ) ;…" at bounding box center [962, 247] width 248 height 391
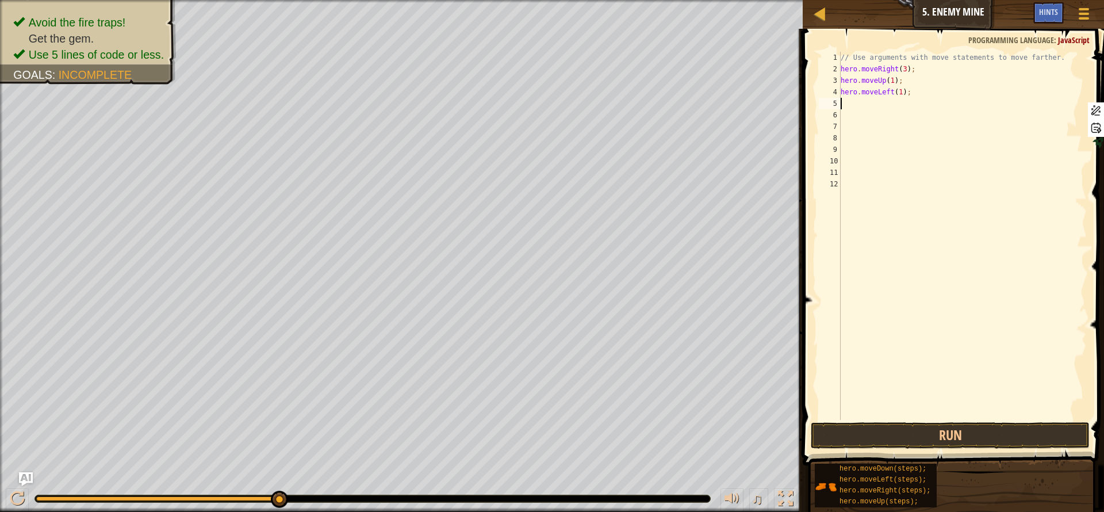
scroll to position [5, 0]
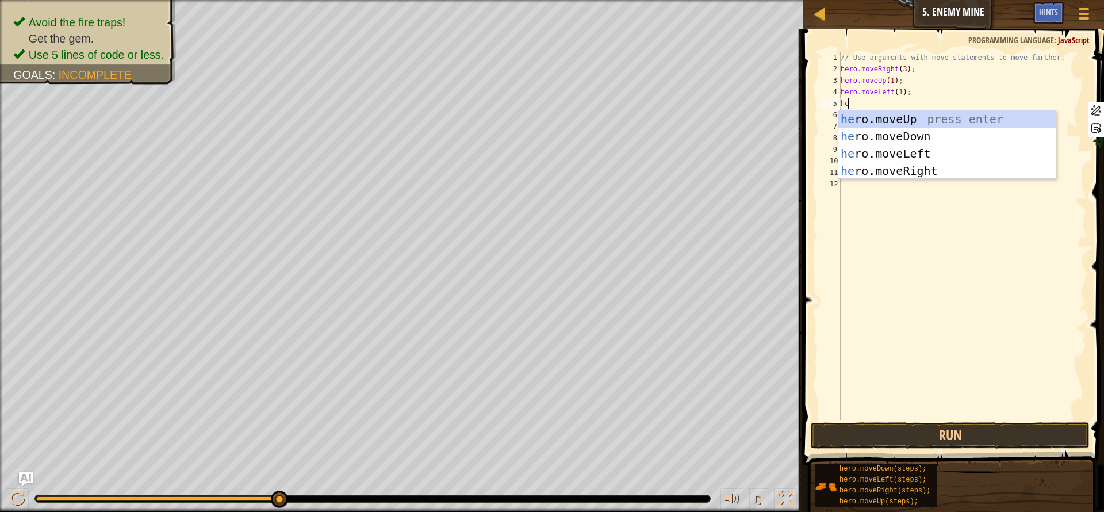
type textarea "her"
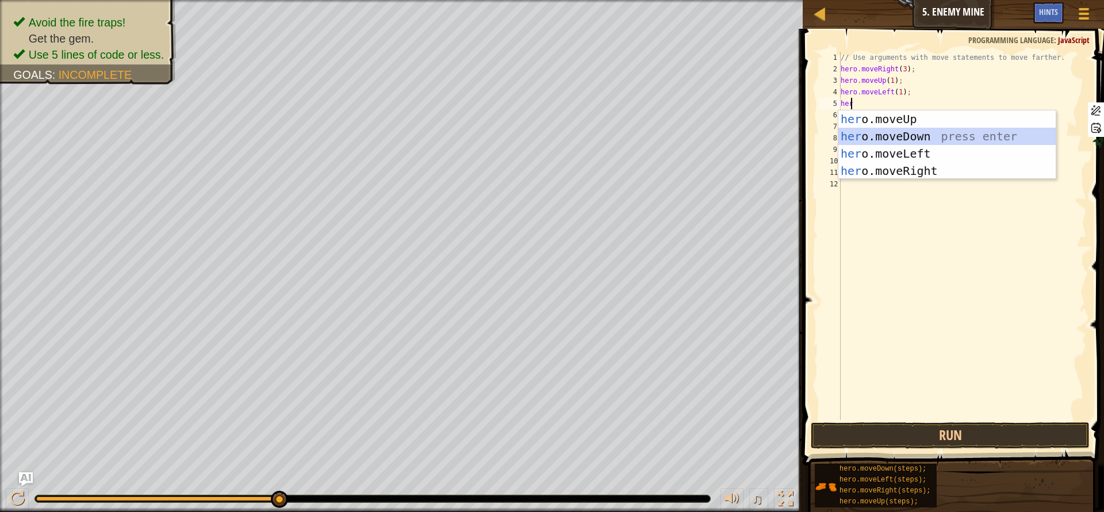
click at [910, 136] on div "her o.moveUp press enter her o.moveDown press enter her o.moveLeft press enter …" at bounding box center [946, 161] width 217 height 103
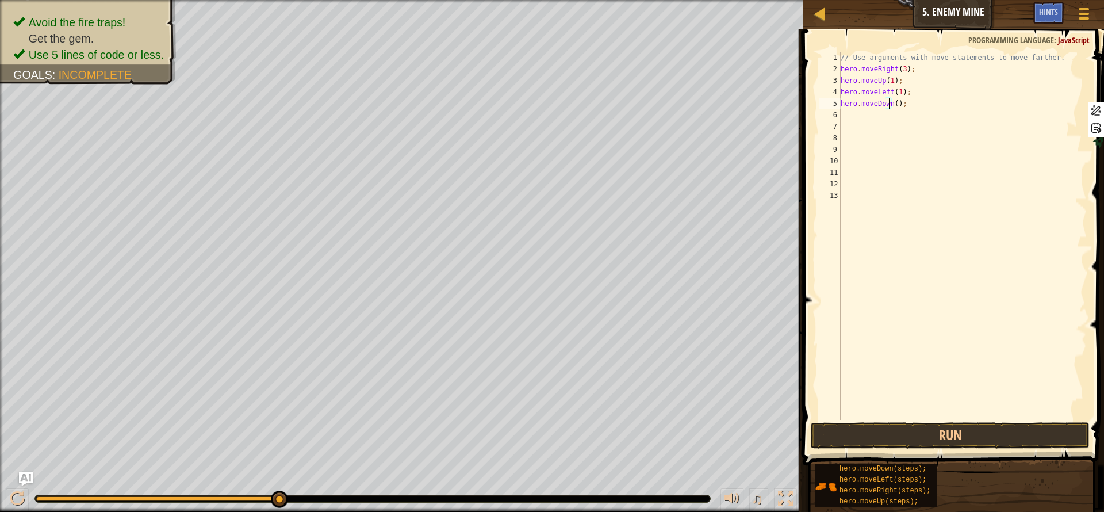
click at [888, 105] on div "// Use arguments with move statements to move farther. hero . moveRight ( 3 ) ;…" at bounding box center [962, 247] width 248 height 391
type textarea "hero.moveDown(3);"
click at [905, 120] on div "// Use arguments with move statements to move farther. hero . moveRight ( 3 ) ;…" at bounding box center [962, 247] width 248 height 391
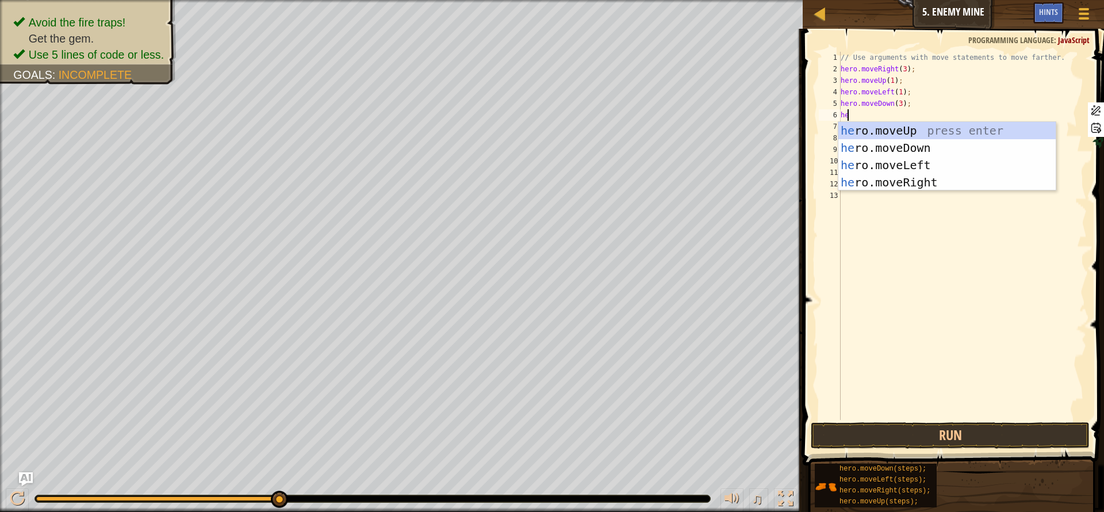
type textarea "her"
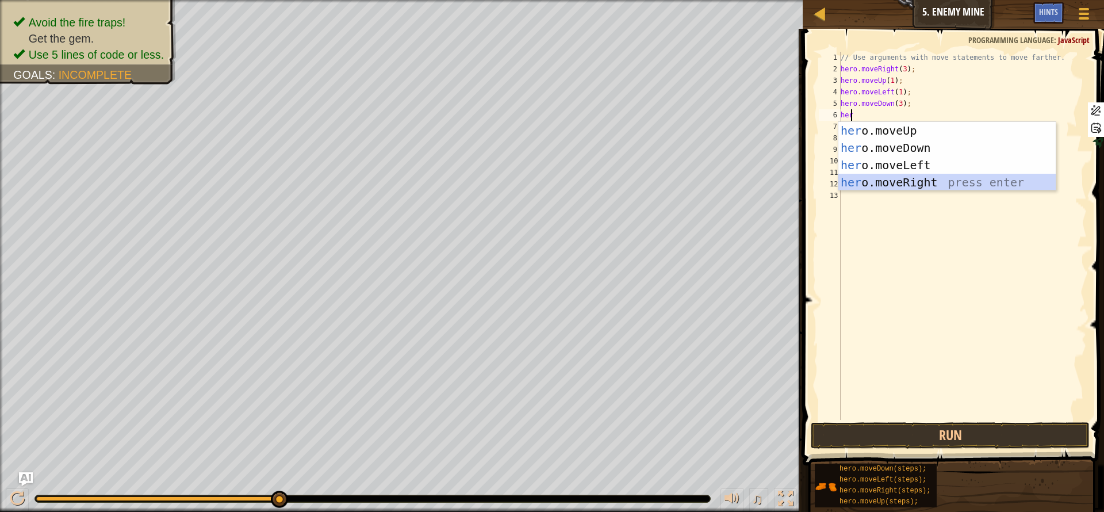
click at [934, 177] on div "her o.moveUp press enter her o.moveDown press enter her o.moveLeft press enter …" at bounding box center [946, 173] width 217 height 103
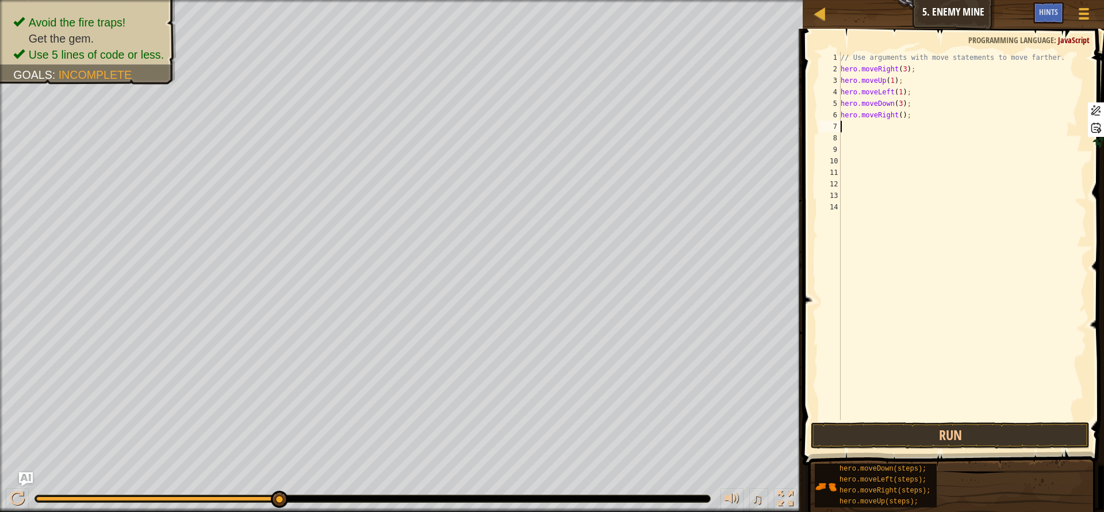
scroll to position [5, 0]
click at [892, 113] on div "// Use arguments with move statements to move farther. hero . moveRight ( 3 ) ;…" at bounding box center [962, 247] width 248 height 391
click at [950, 432] on button "Run" at bounding box center [950, 435] width 279 height 26
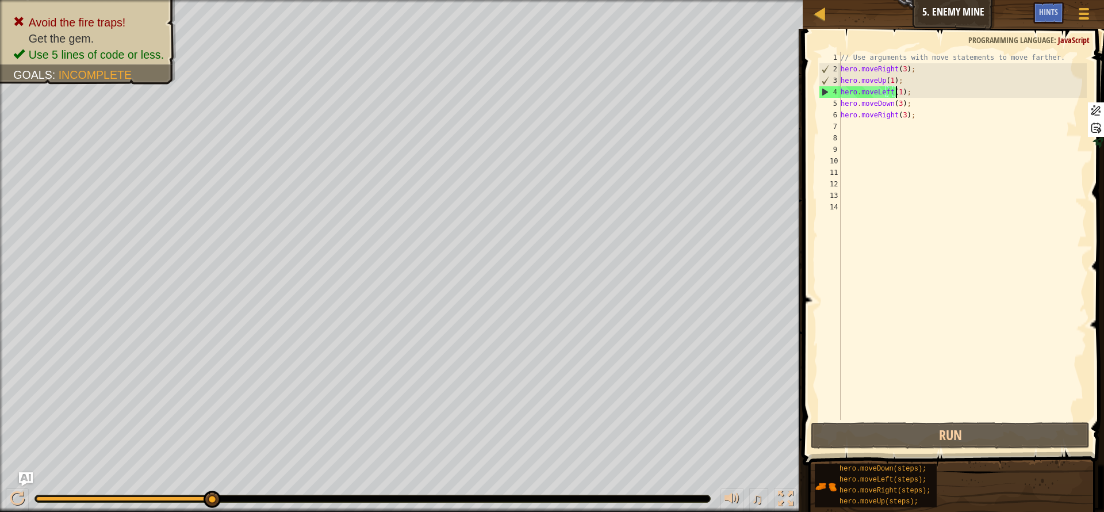
click at [896, 95] on div "// Use arguments with move statements to move farther. hero . moveRight ( 3 ) ;…" at bounding box center [962, 247] width 248 height 391
click at [894, 93] on div "// Use arguments with move statements to move farther. hero . moveRight ( 3 ) ;…" at bounding box center [962, 247] width 248 height 391
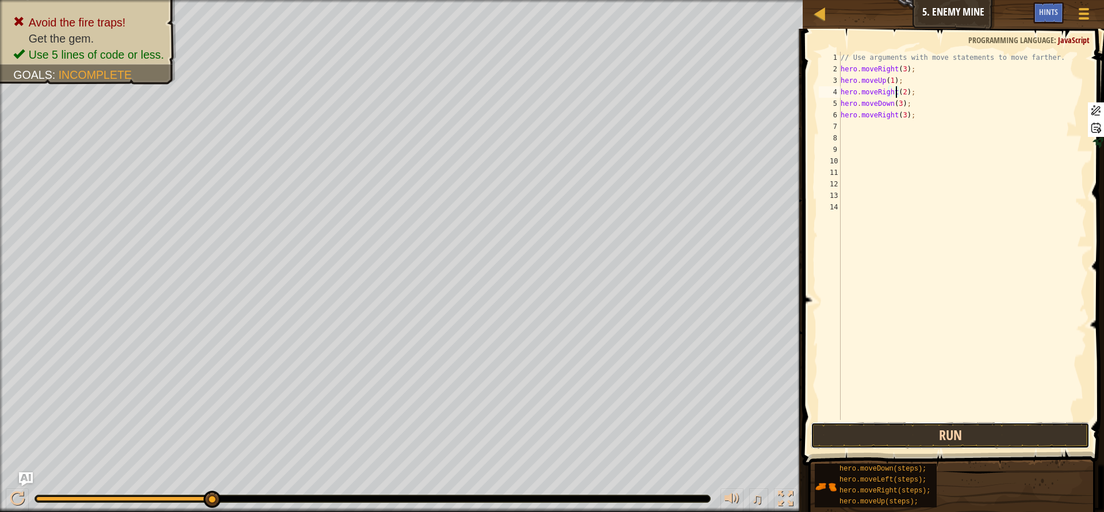
click at [984, 431] on button "Run" at bounding box center [950, 435] width 279 height 26
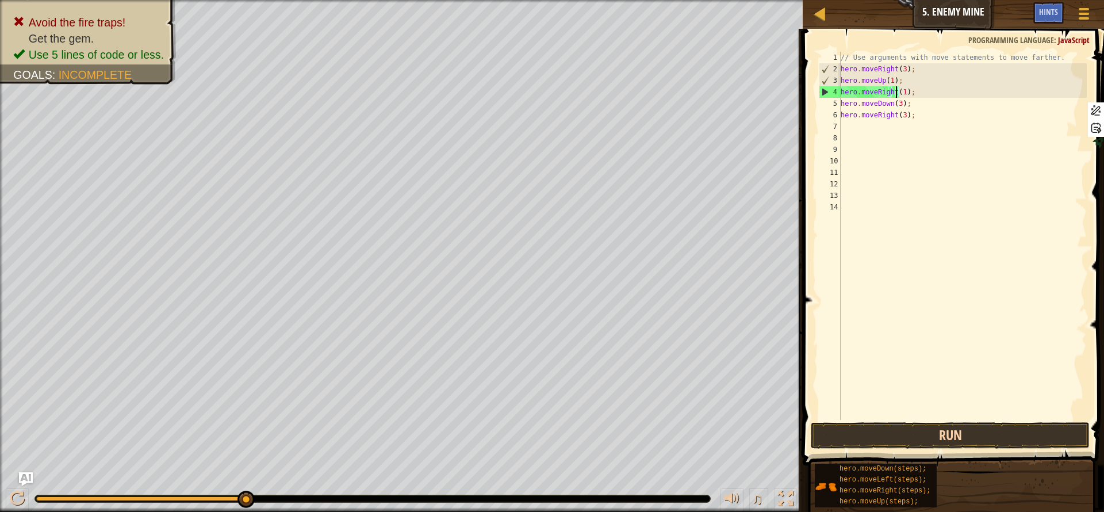
type textarea "hero.moveRight(1);"
click at [984, 433] on button "Run" at bounding box center [950, 435] width 279 height 26
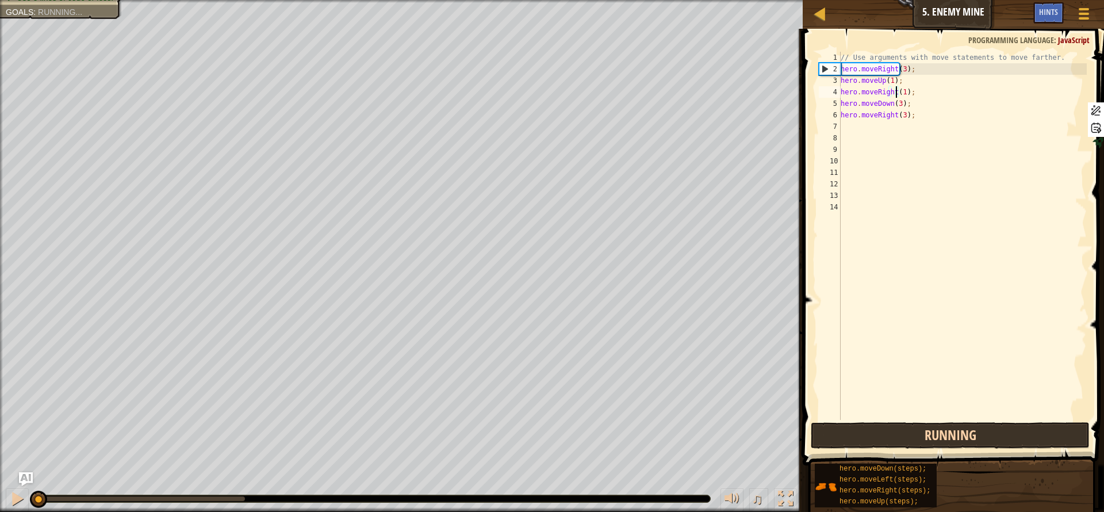
click at [984, 433] on button "Running" at bounding box center [950, 435] width 279 height 26
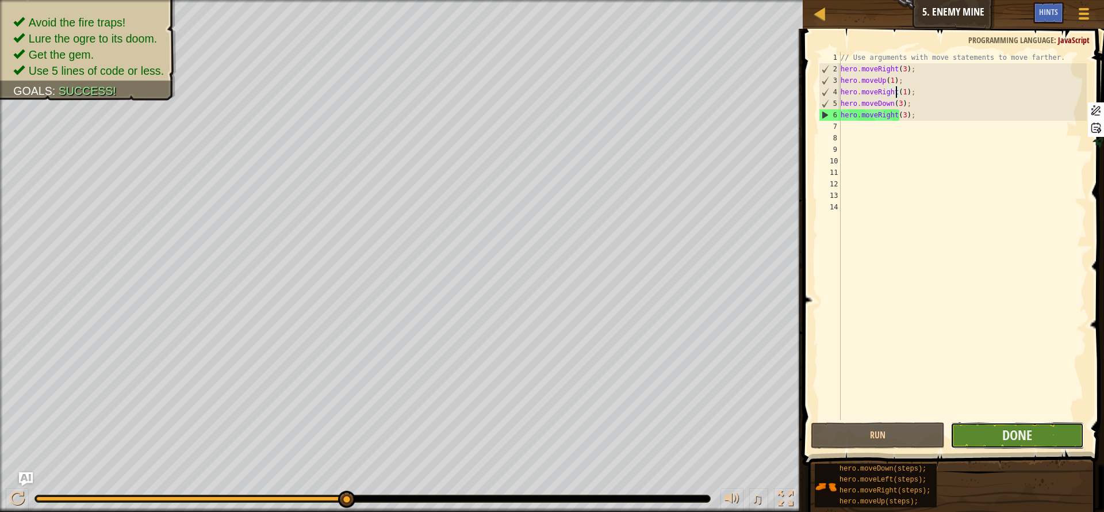
click at [1046, 432] on button "Done" at bounding box center [1016, 435] width 133 height 26
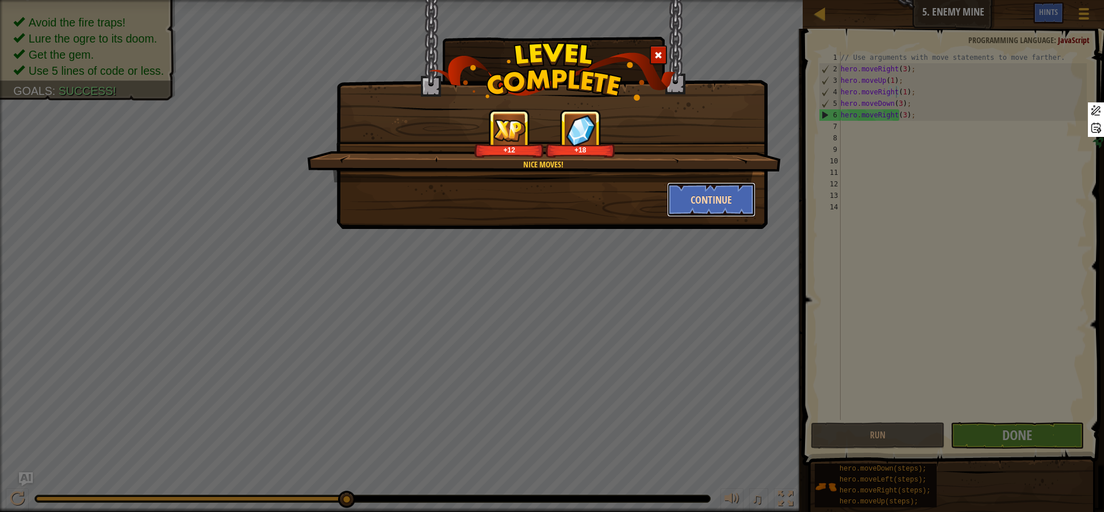
click at [719, 197] on button "Continue" at bounding box center [711, 199] width 89 height 34
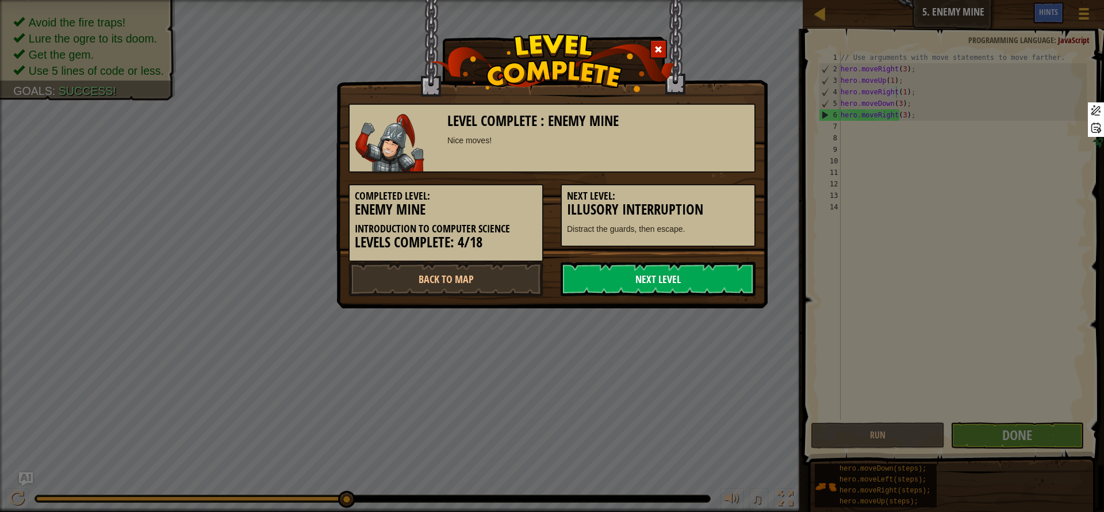
click at [660, 283] on link "Next Level" at bounding box center [658, 279] width 195 height 34
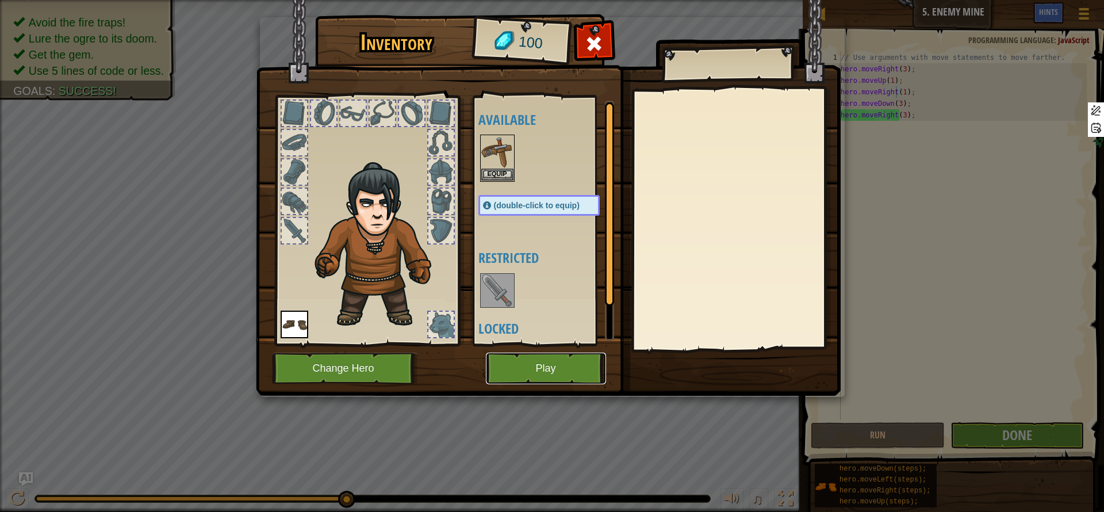
click at [552, 365] on button "Play" at bounding box center [546, 368] width 120 height 32
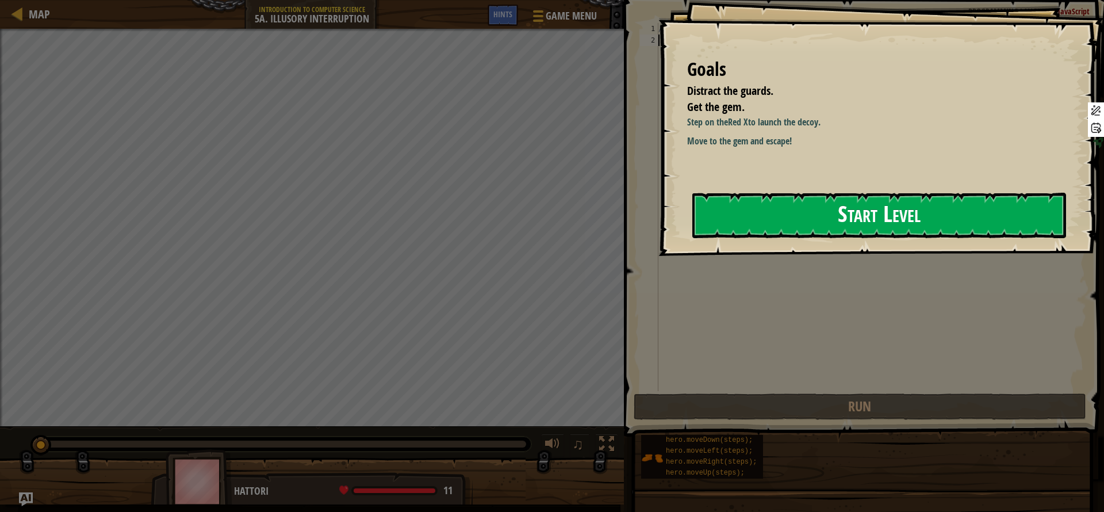
click at [783, 225] on button "Start Level" at bounding box center [879, 215] width 374 height 45
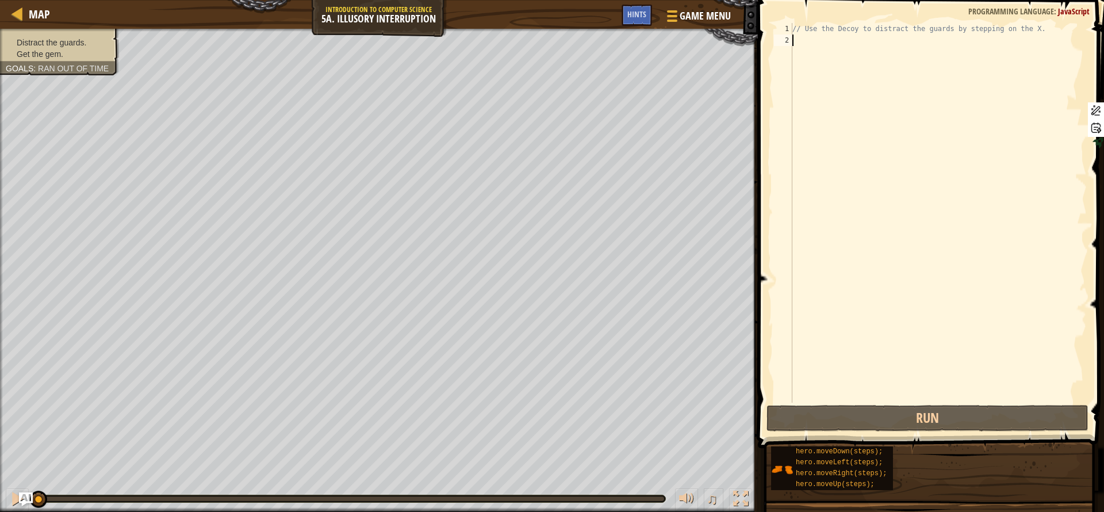
scroll to position [5, 0]
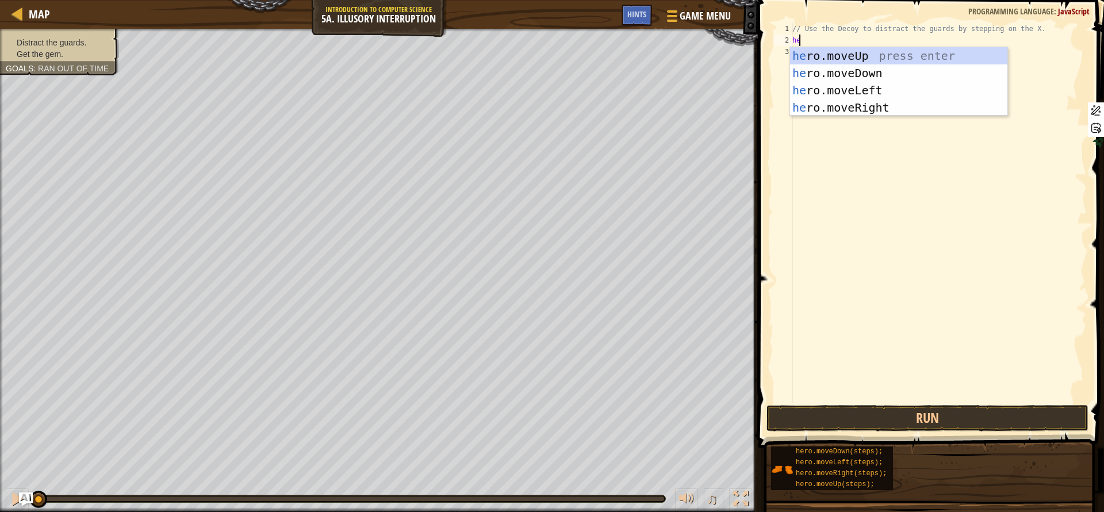
type textarea "her"
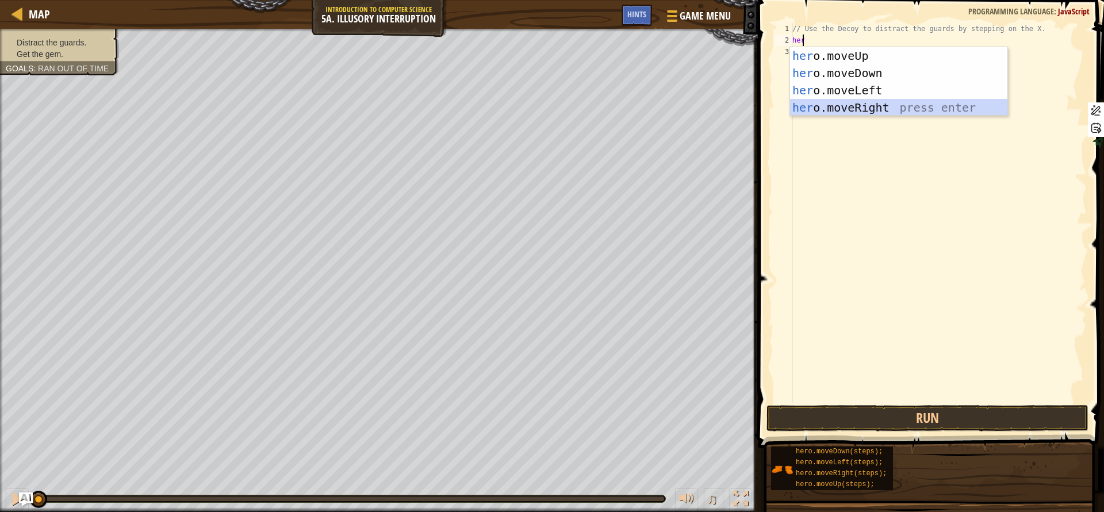
click at [911, 102] on div "her o.moveUp press enter her o.moveDown press enter her o.moveLeft press enter …" at bounding box center [898, 98] width 217 height 103
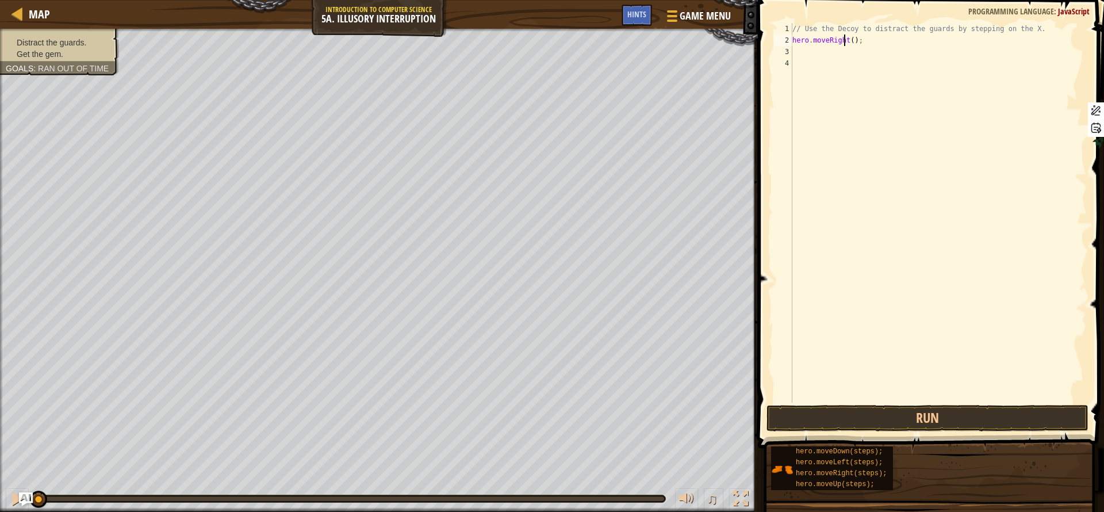
click at [843, 42] on div "// Use the Decoy to distract the guards by stepping on the X. hero . moveRight …" at bounding box center [938, 224] width 297 height 402
type textarea "hero.moveRight(7);"
click at [940, 408] on button "Run" at bounding box center [927, 418] width 323 height 26
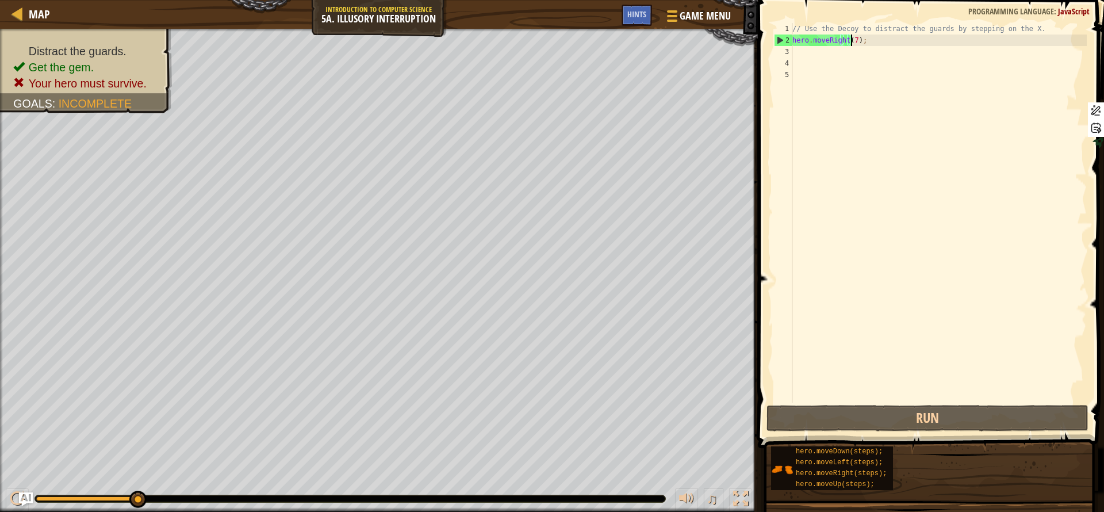
click at [849, 41] on div "// Use the Decoy to distract the guards by stepping on the X. hero . moveRight …" at bounding box center [938, 224] width 297 height 402
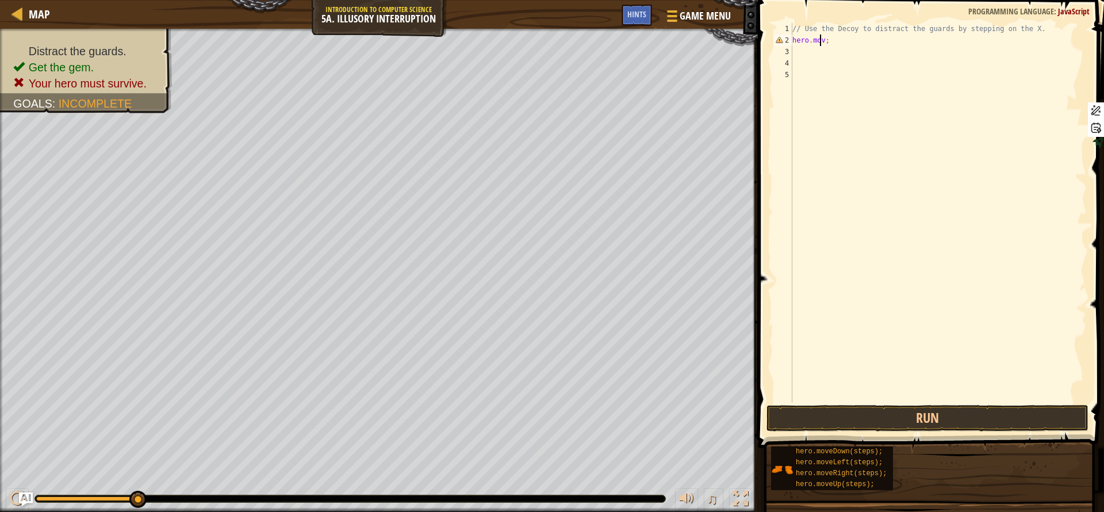
type textarea ";"
click at [849, 41] on div "// Use the Decoy to distract the guards by stepping on the X. ;" at bounding box center [938, 224] width 297 height 402
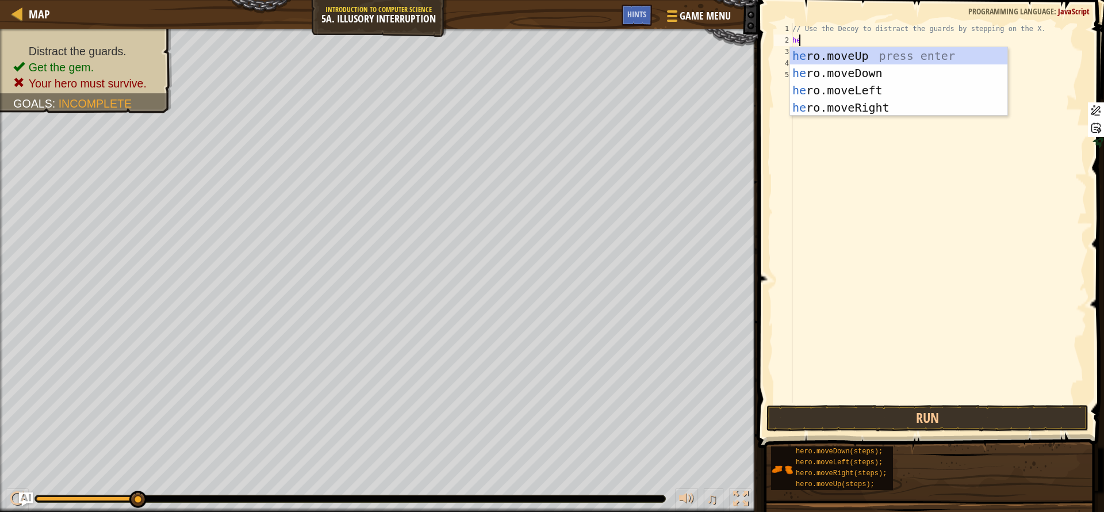
type textarea "her"
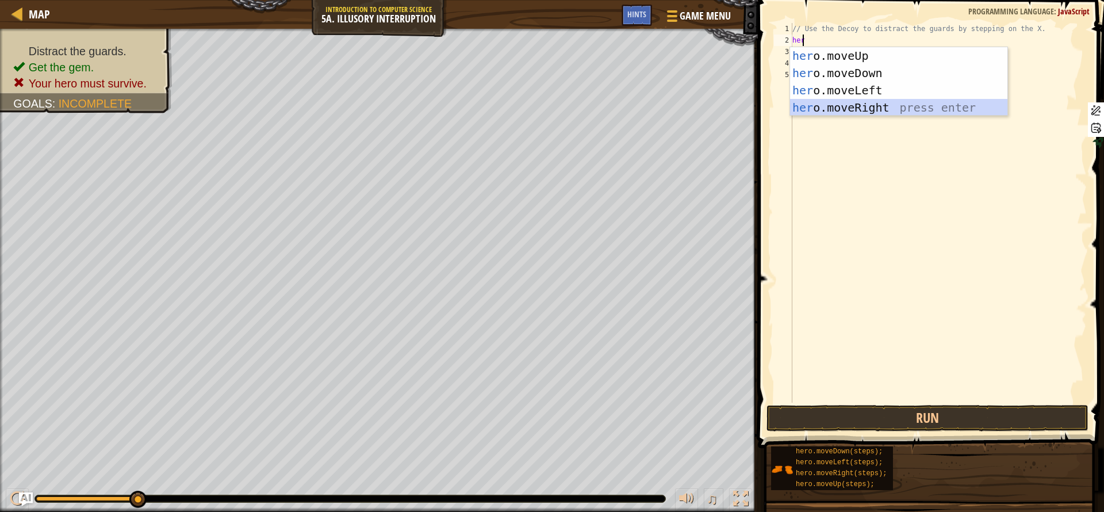
click at [885, 104] on div "her o.moveUp press enter her o.moveDown press enter her o.moveLeft press enter …" at bounding box center [898, 98] width 217 height 103
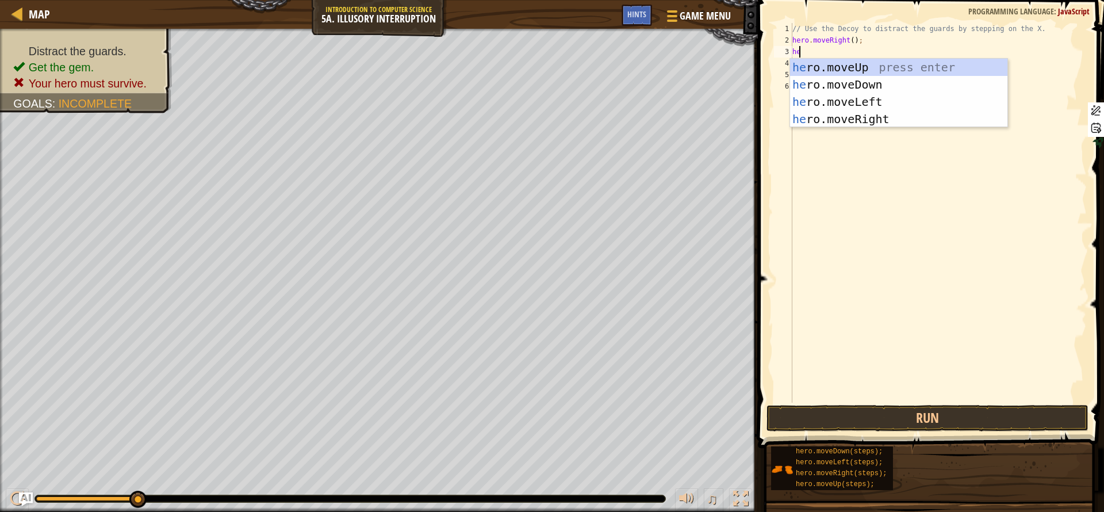
type textarea "her"
click at [858, 91] on div "her o.moveUp press enter her o.moveDown press enter her o.moveLeft press enter …" at bounding box center [898, 110] width 217 height 103
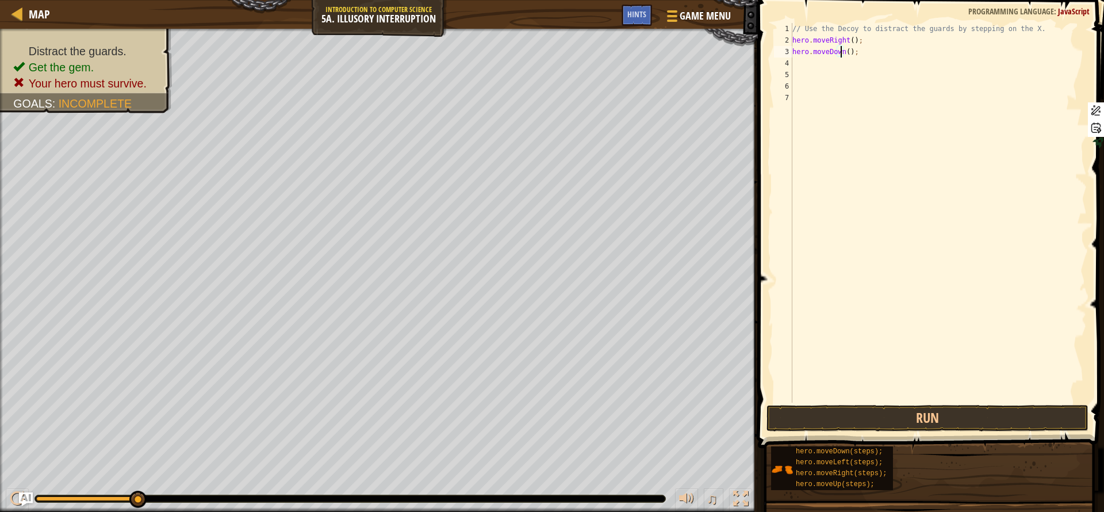
click at [841, 56] on div "// Use the Decoy to distract the guards by stepping on the X. hero . moveRight …" at bounding box center [938, 224] width 297 height 402
type textarea "hero.moveDown(2);"
click at [845, 63] on div "// Use the Decoy to distract the guards by stepping on the X. hero . moveRight …" at bounding box center [938, 224] width 297 height 402
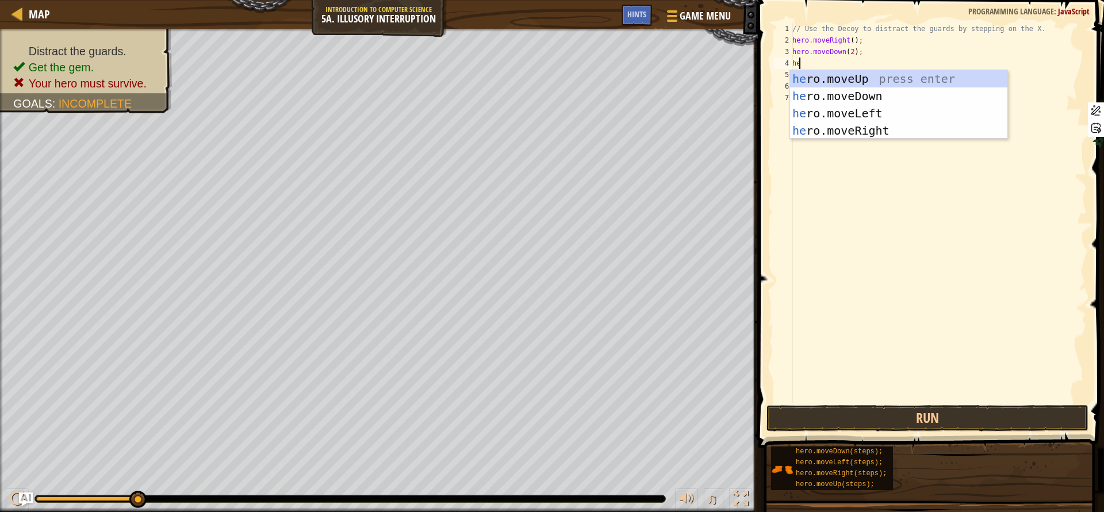
type textarea "her"
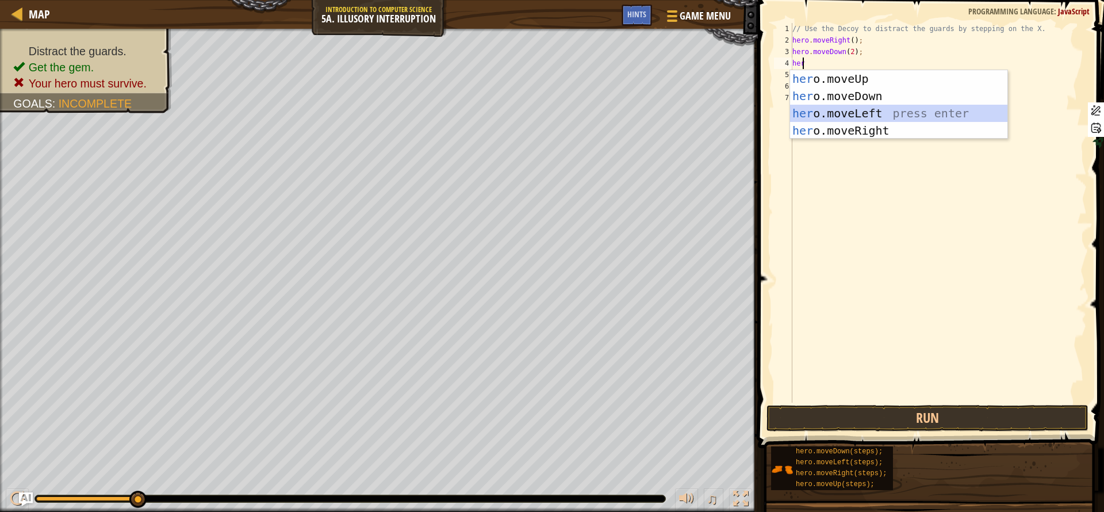
click at [861, 110] on div "her o.moveUp press enter her o.moveDown press enter her o.moveLeft press enter …" at bounding box center [898, 121] width 217 height 103
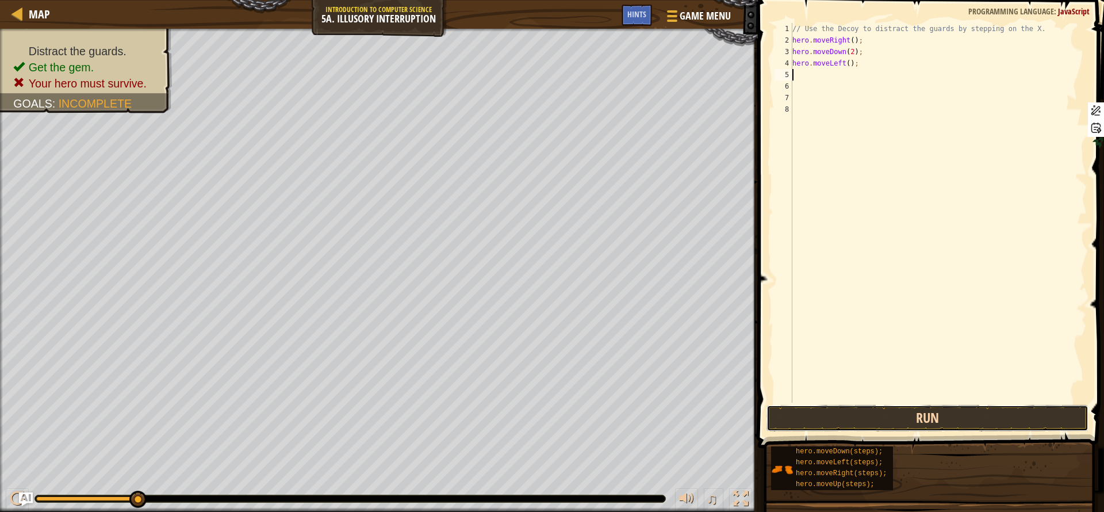
click at [957, 413] on button "Run" at bounding box center [927, 418] width 323 height 26
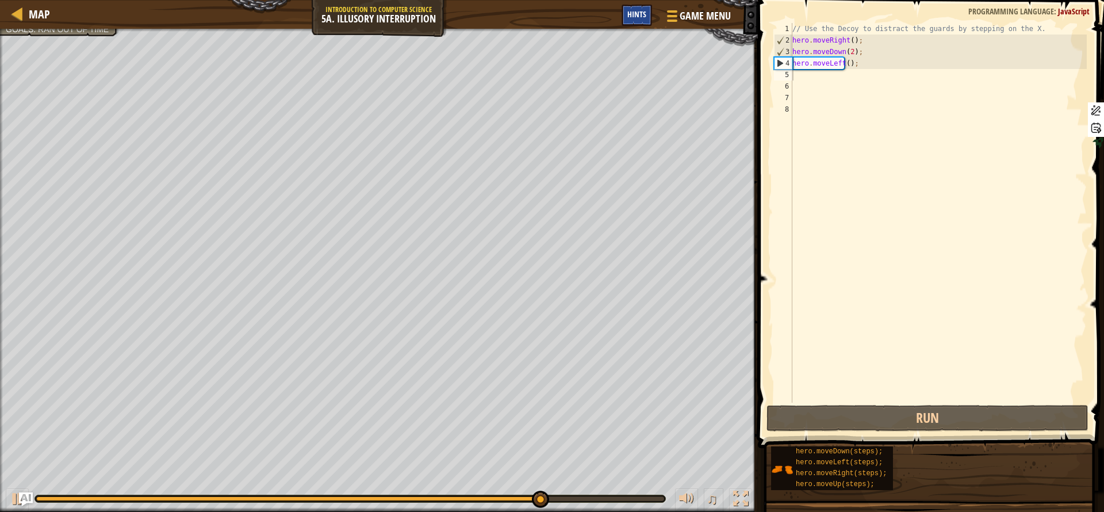
click at [641, 14] on span "Hints" at bounding box center [636, 14] width 19 height 11
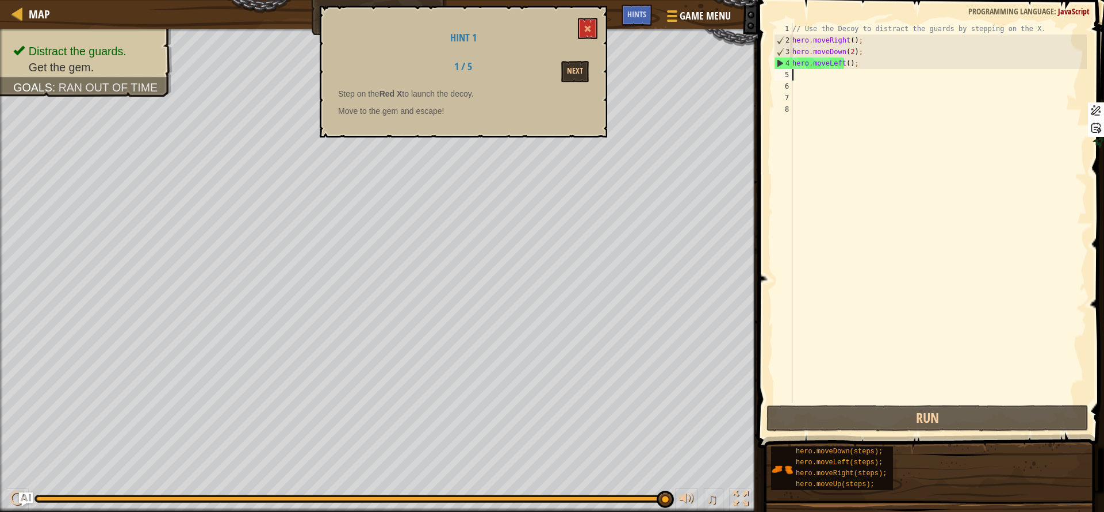
click at [841, 74] on div "// Use the Decoy to distract the guards by stepping on the X. hero . moveRight …" at bounding box center [938, 224] width 297 height 402
click at [591, 30] on span at bounding box center [588, 29] width 8 height 8
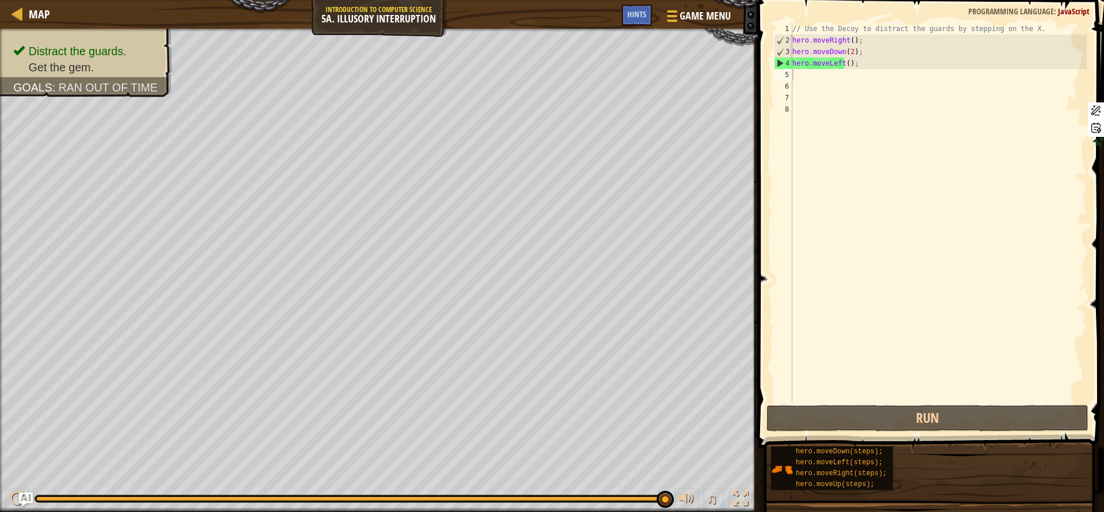
click at [843, 64] on div "// Use the Decoy to distract the guards by stepping on the X. hero . moveRight …" at bounding box center [938, 224] width 297 height 402
click at [843, 51] on div "// Use the Decoy to distract the guards by stepping on the X. hero . moveRight …" at bounding box center [938, 224] width 297 height 402
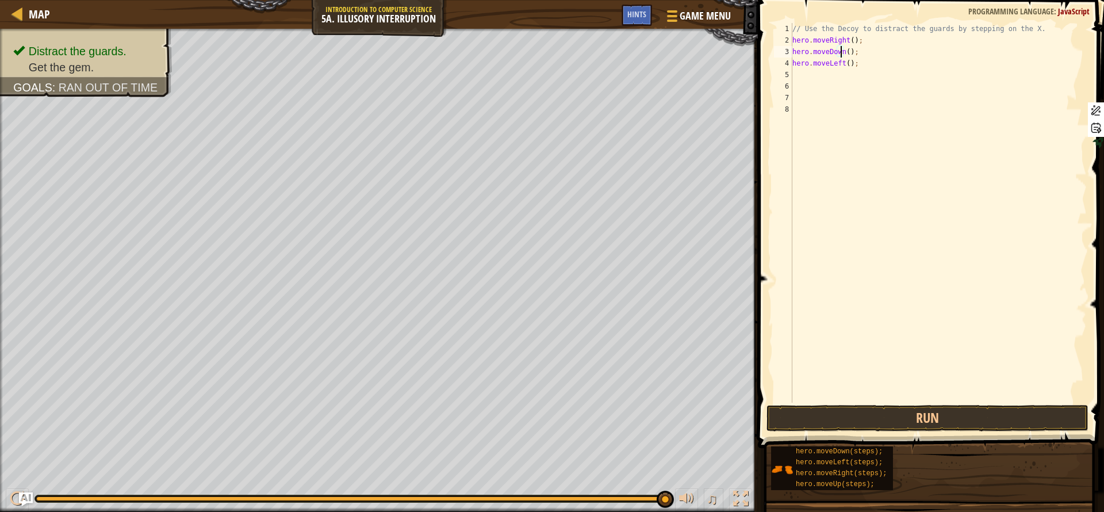
scroll to position [5, 4]
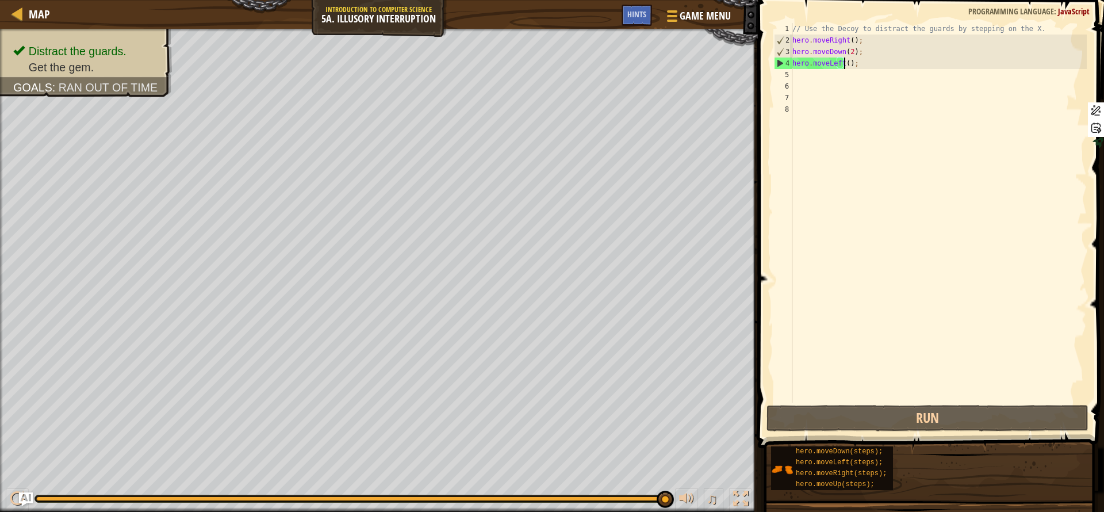
click at [843, 65] on div "// Use the Decoy to distract the guards by stepping on the X. hero . moveRight …" at bounding box center [938, 224] width 297 height 402
type textarea "hero.moveLeft();"
click at [857, 70] on div "// Use the Decoy to distract the guards by stepping on the X. hero . moveRight …" at bounding box center [938, 224] width 297 height 402
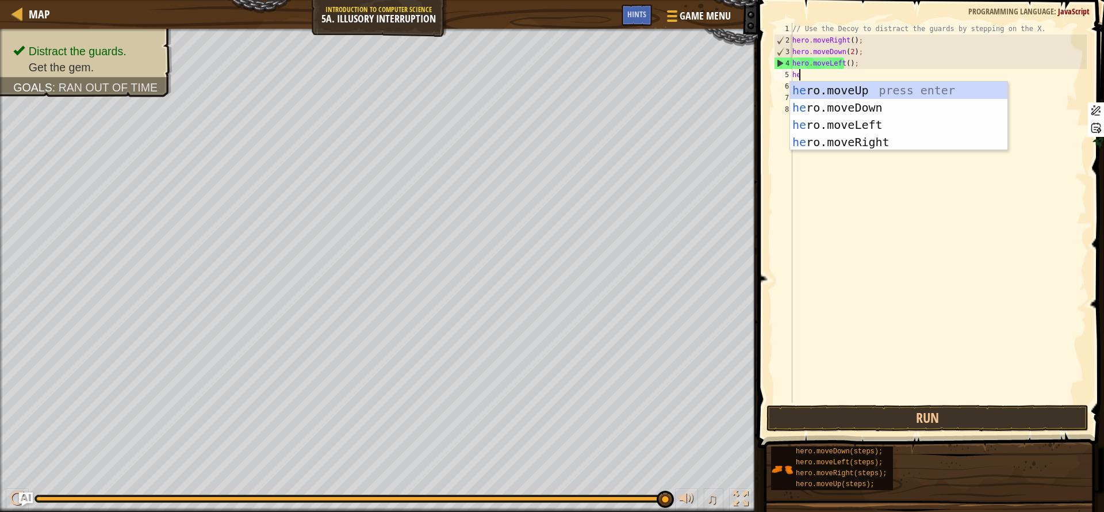
type textarea "her"
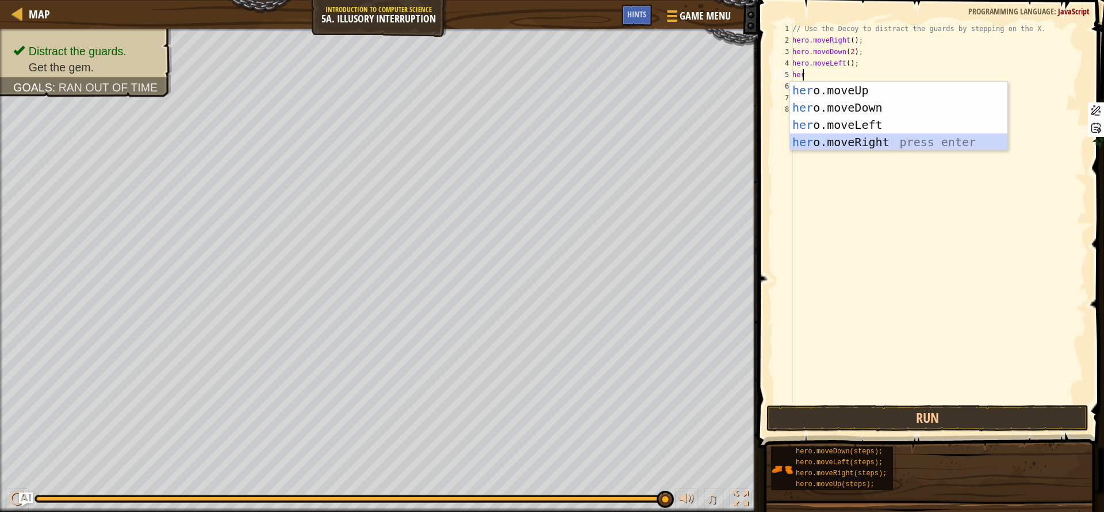
click at [888, 146] on div "her o.moveUp press enter her o.moveDown press enter her o.moveLeft press enter …" at bounding box center [898, 133] width 217 height 103
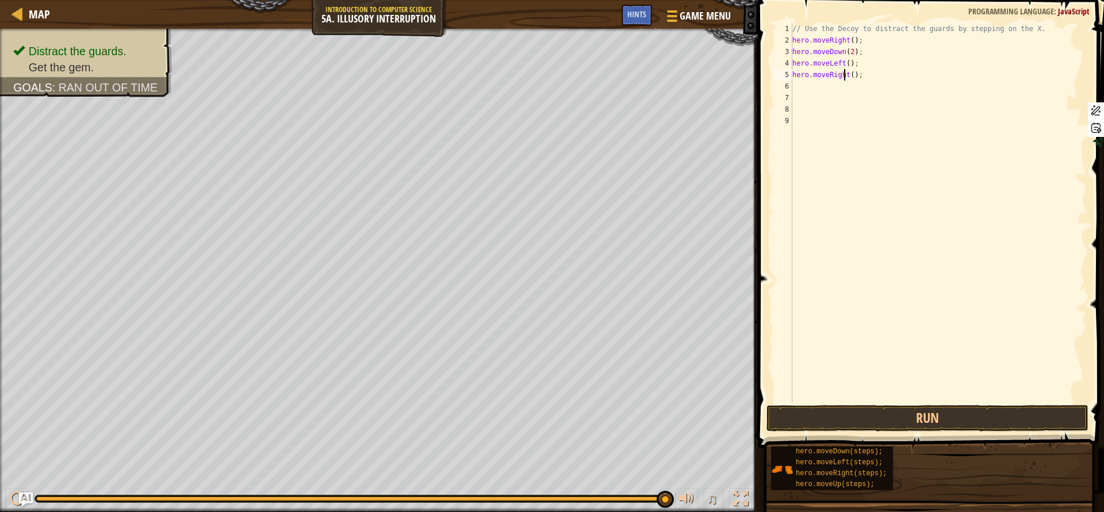
click at [842, 76] on div "// Use the Decoy to distract the guards by stepping on the X. hero . moveRight …" at bounding box center [938, 224] width 297 height 402
type textarea "hero.moveRight(5);"
click at [856, 91] on div "// Use the Decoy to distract the guards by stepping on the X. hero . moveRight …" at bounding box center [938, 224] width 297 height 402
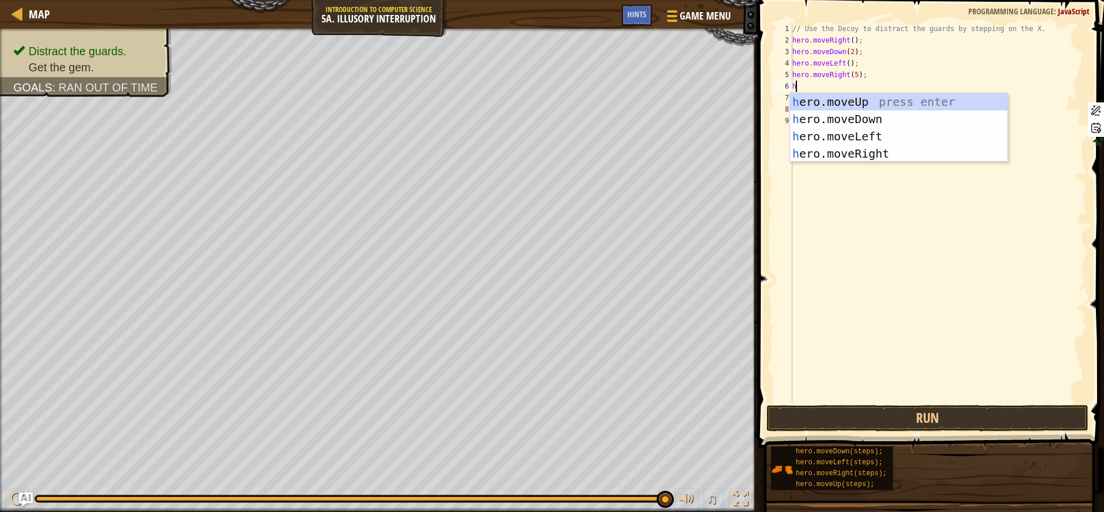
type textarea "her"
click at [862, 105] on div "her o.moveUp press enter her o.moveDown press enter her o.moveLeft press enter …" at bounding box center [898, 144] width 217 height 103
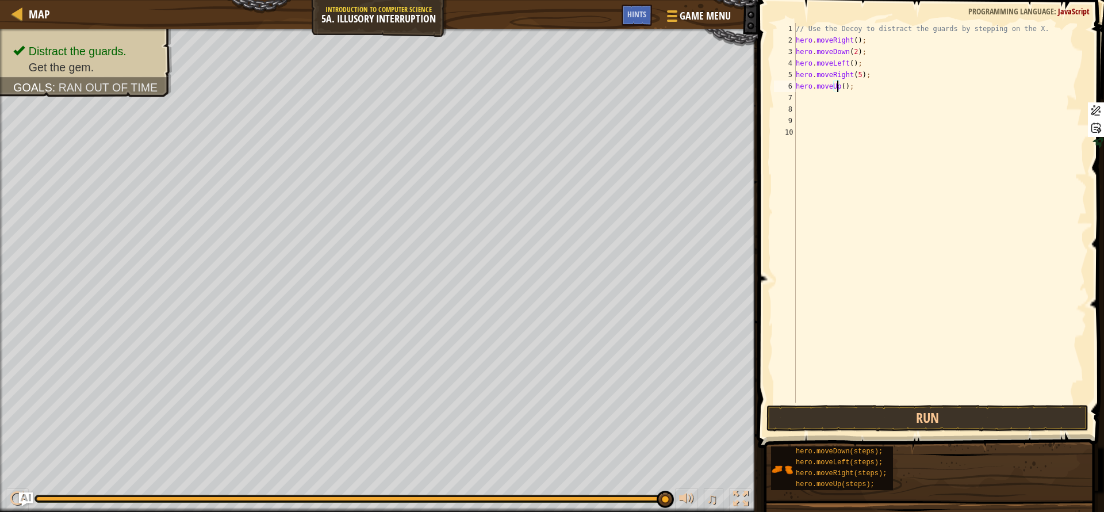
click at [835, 88] on div "// Use the Decoy to distract the guards by stepping on the X. hero . moveRight …" at bounding box center [939, 224] width 293 height 402
type textarea "hero.moveUp(6);"
click at [835, 97] on div "// Use the Decoy to distract the guards by stepping on the X. hero . moveRight …" at bounding box center [939, 224] width 293 height 402
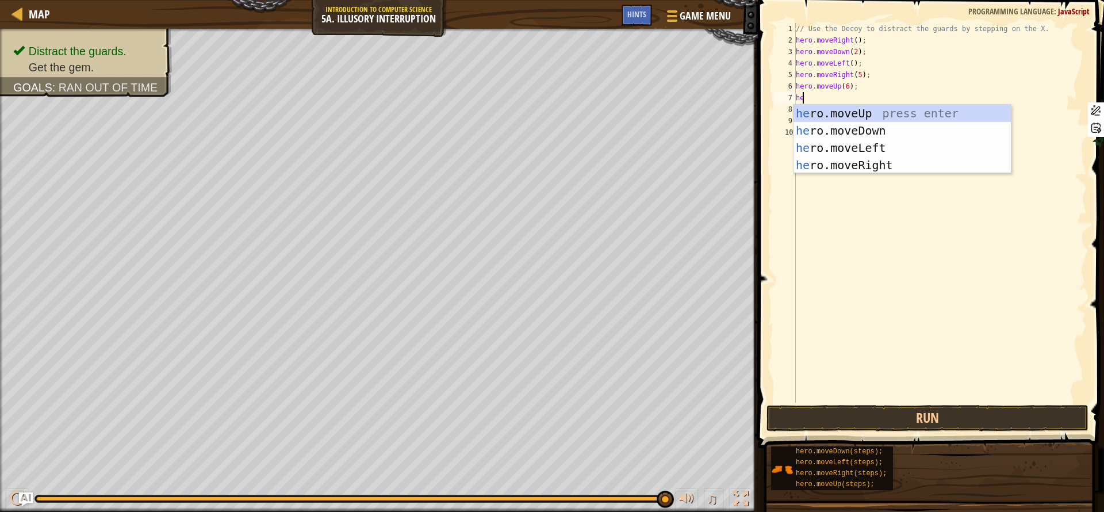
type textarea "her"
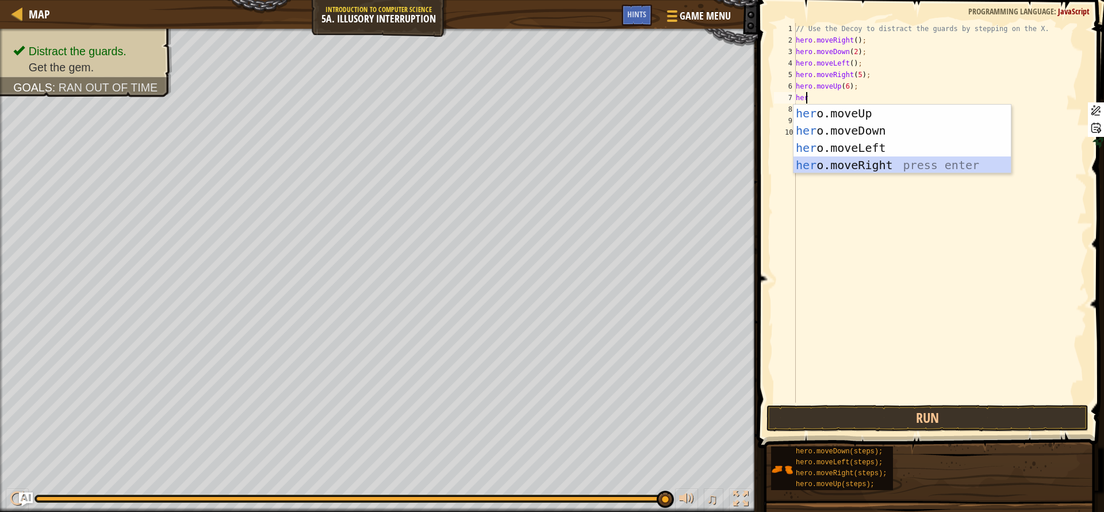
click at [892, 166] on div "her o.moveUp press enter her o.moveDown press enter her o.moveLeft press enter …" at bounding box center [901, 156] width 217 height 103
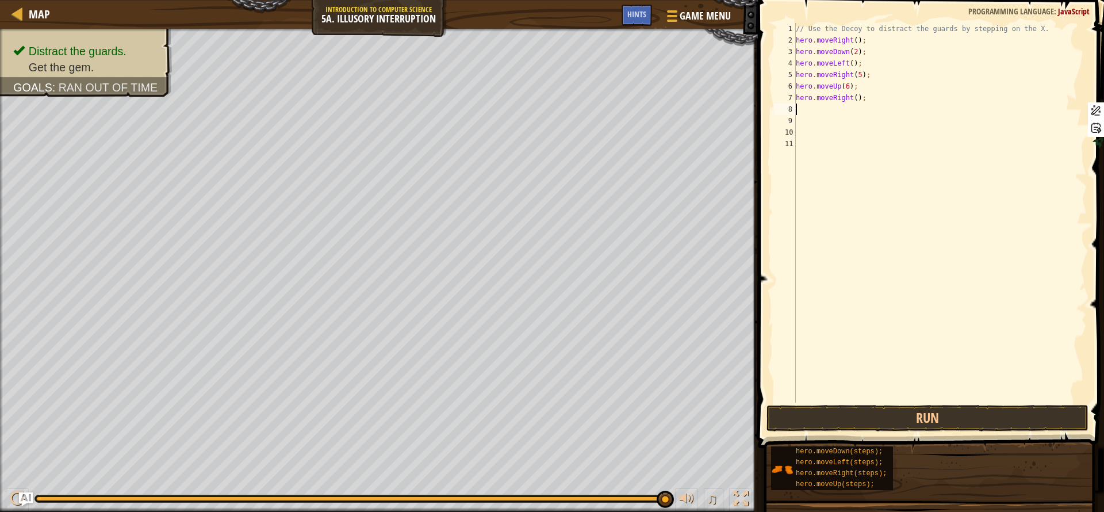
click at [849, 100] on div "// Use the Decoy to distract the guards by stepping on the X. hero . moveRight …" at bounding box center [939, 224] width 293 height 402
type textarea "hero.moveRight(3);"
click at [961, 413] on button "Run" at bounding box center [927, 418] width 323 height 26
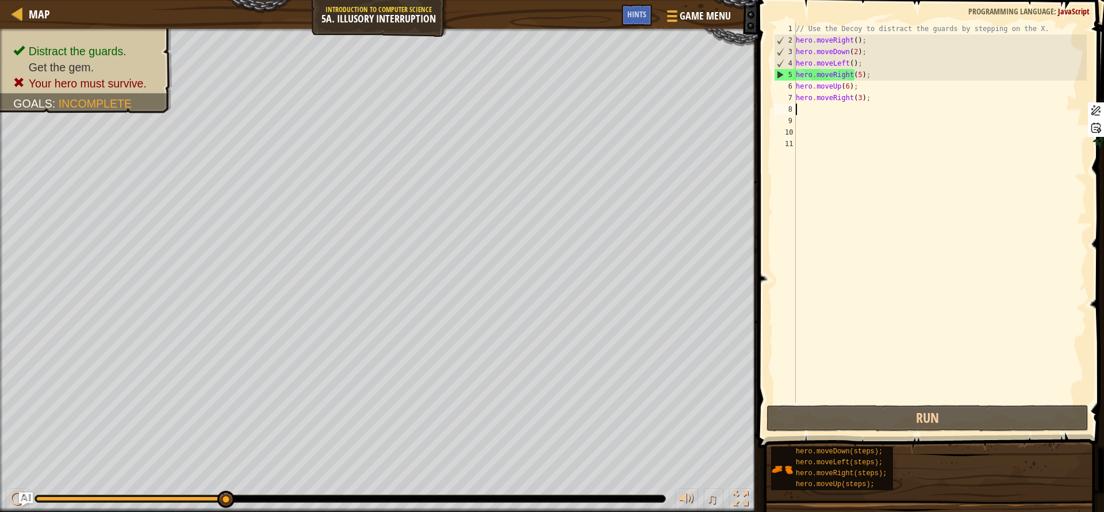
click at [864, 103] on div "// Use the Decoy to distract the guards by stepping on the X. hero . moveRight …" at bounding box center [939, 224] width 293 height 402
type textarea "\"
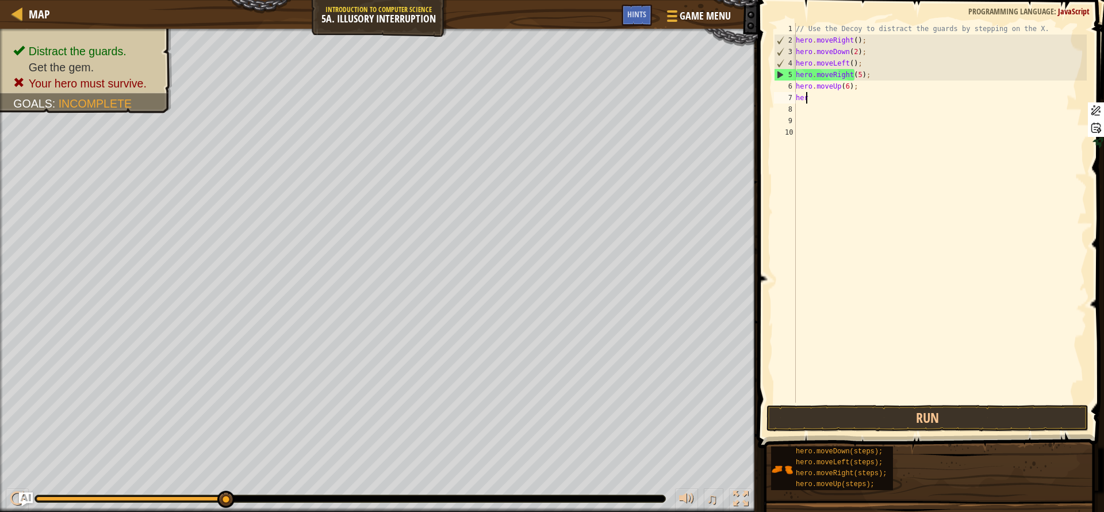
type textarea "h"
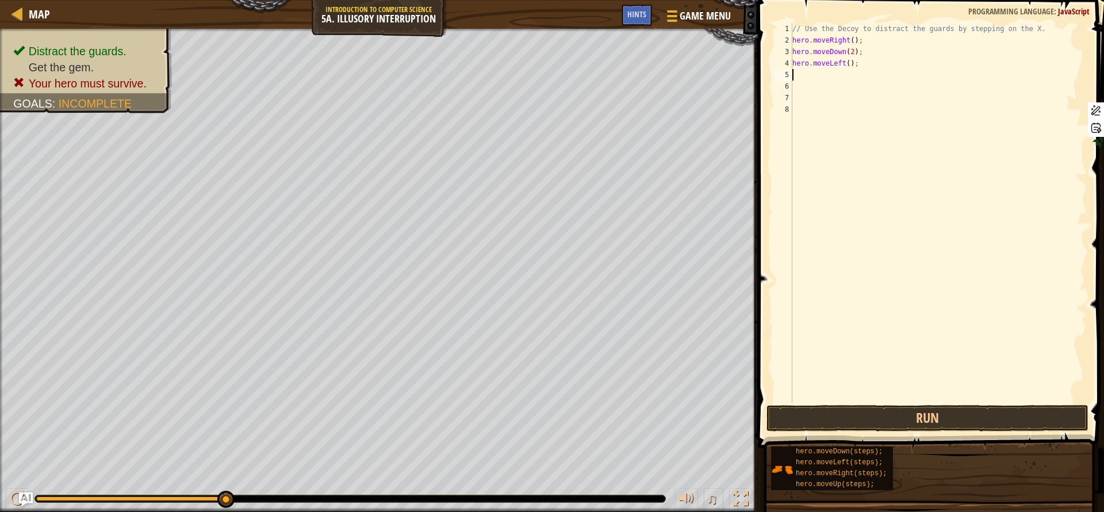
type textarea "hero.moveLeft();"
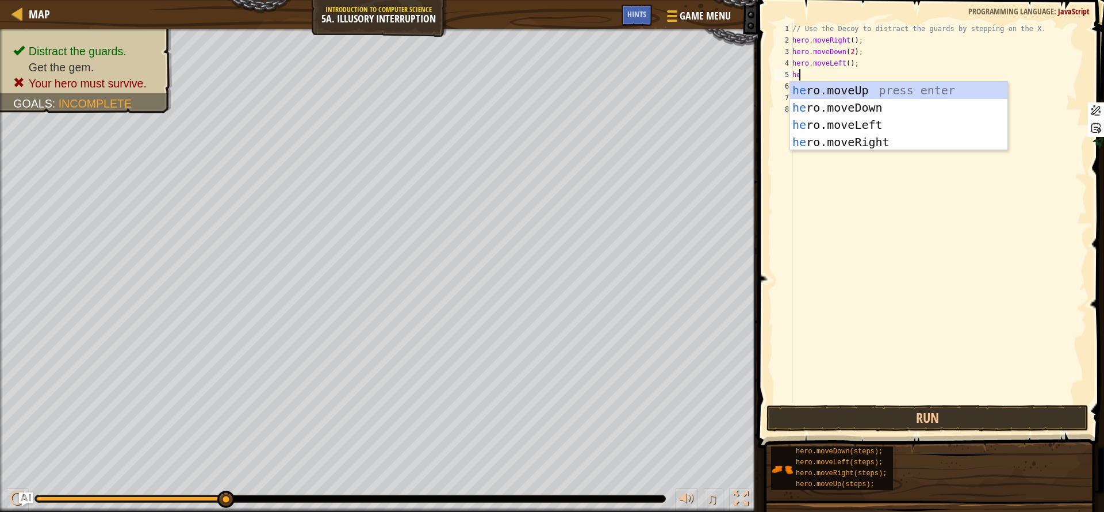
type textarea "her"
click at [873, 84] on div "her o.moveUp press enter her o.moveDown press enter her o.moveLeft press enter …" at bounding box center [898, 133] width 217 height 103
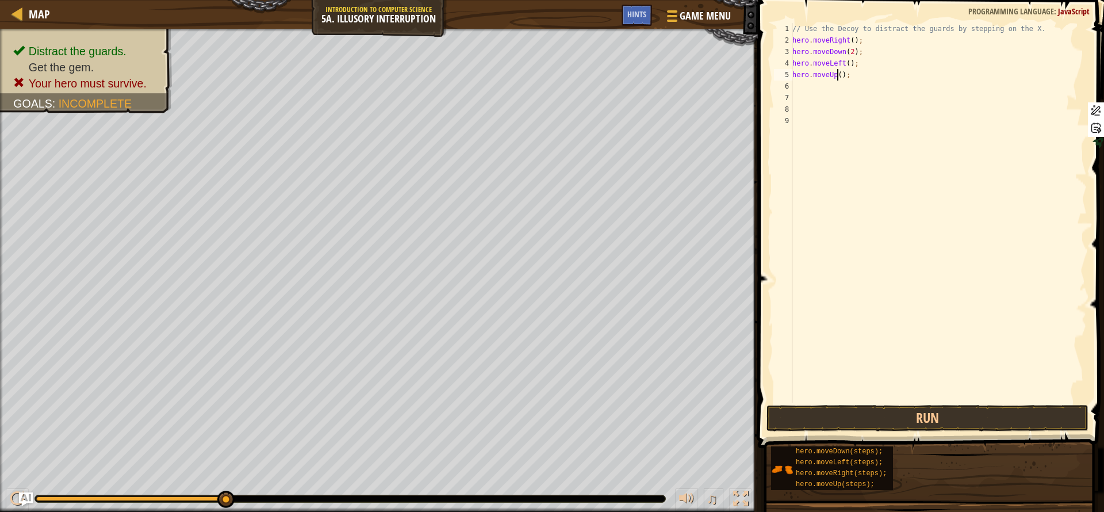
click at [835, 78] on div "// Use the Decoy to distract the guards by stepping on the X. hero . moveRight …" at bounding box center [938, 224] width 297 height 402
click at [833, 79] on div "// Use the Decoy to distract the guards by stepping on the X. hero . moveRight …" at bounding box center [938, 224] width 297 height 402
type textarea "hero.moveUp(3);"
click at [856, 97] on div "// Use the Decoy to distract the guards by stepping on the X. hero . moveRight …" at bounding box center [938, 224] width 297 height 402
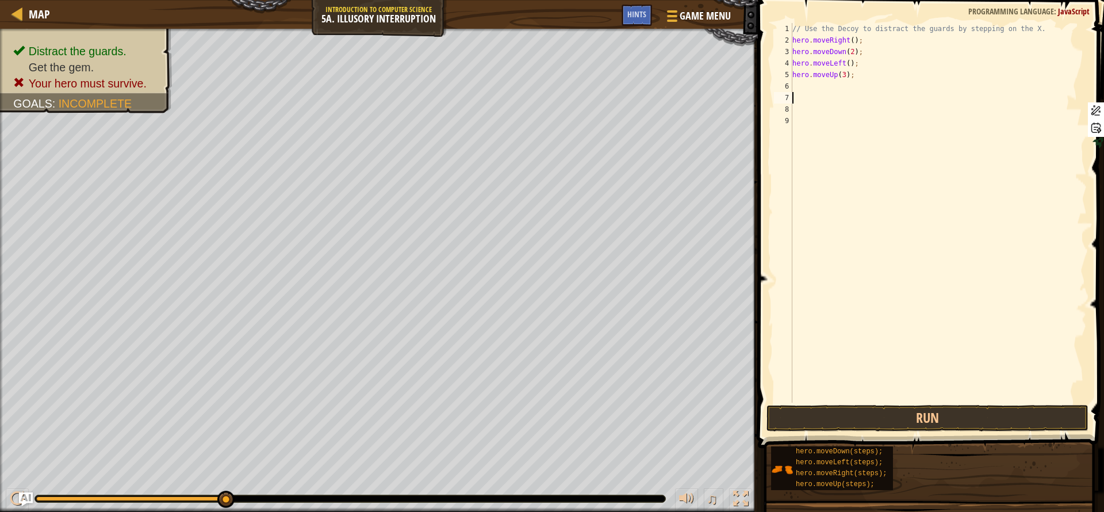
scroll to position [5, 0]
click at [846, 89] on div "// Use the Decoy to distract the guards by stepping on the X. hero . moveRight …" at bounding box center [938, 224] width 297 height 402
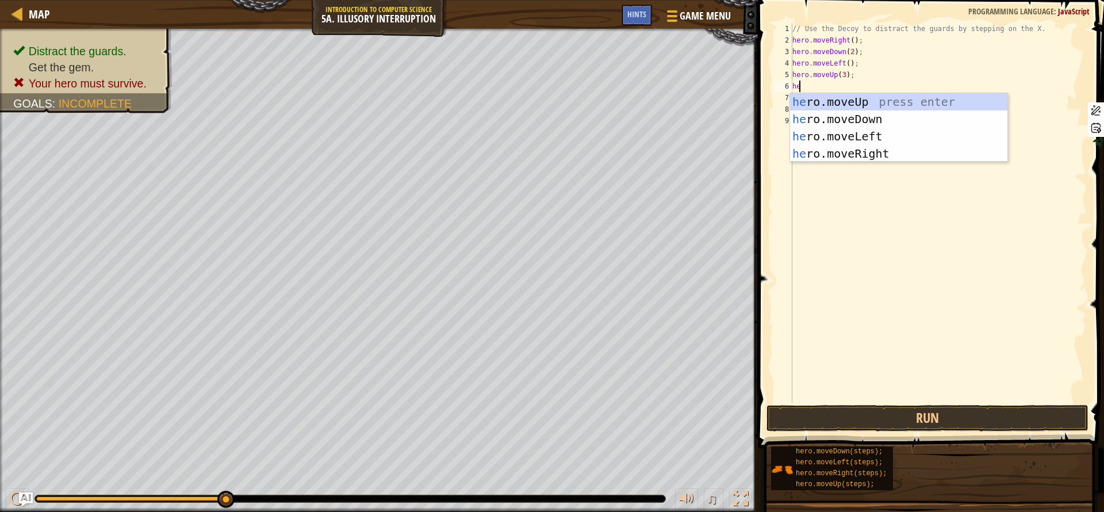
type textarea "her"
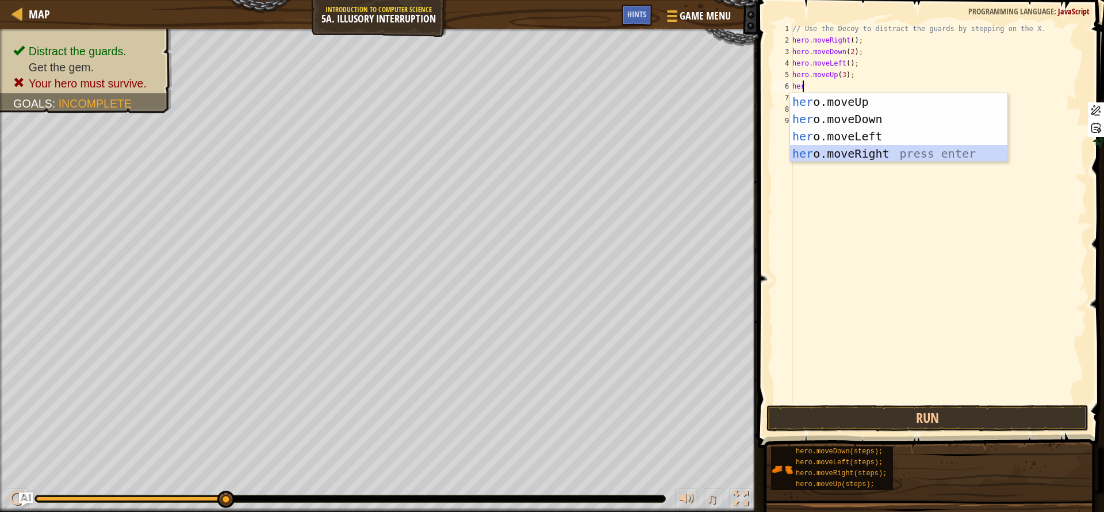
click at [889, 152] on div "her o.moveUp press enter her o.moveDown press enter her o.moveLeft press enter …" at bounding box center [898, 144] width 217 height 103
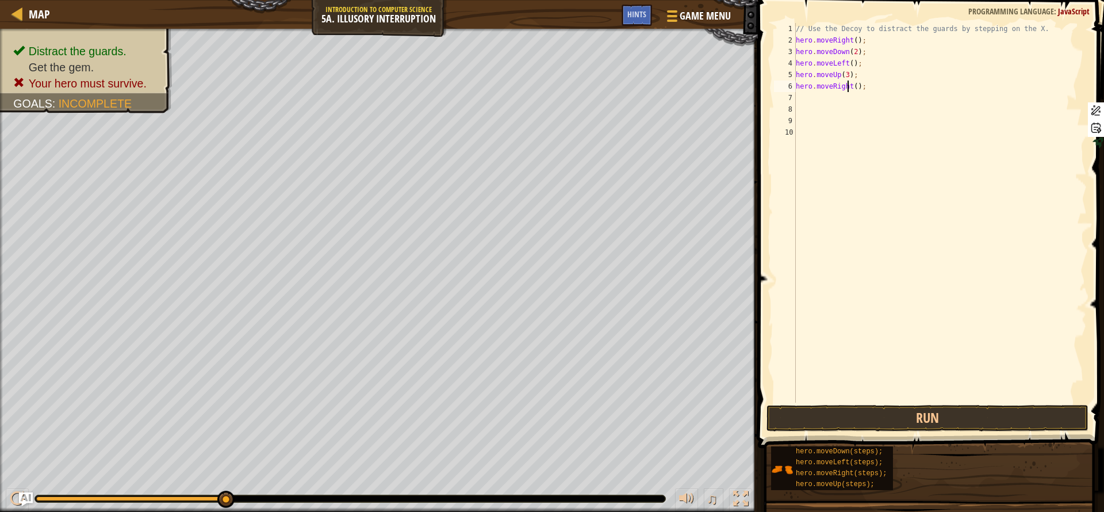
click at [846, 85] on div "// Use the Decoy to distract the guards by stepping on the X. hero . moveRight …" at bounding box center [939, 224] width 293 height 402
type textarea "hero.moveRight(7);"
click at [944, 411] on button "Run" at bounding box center [927, 418] width 323 height 26
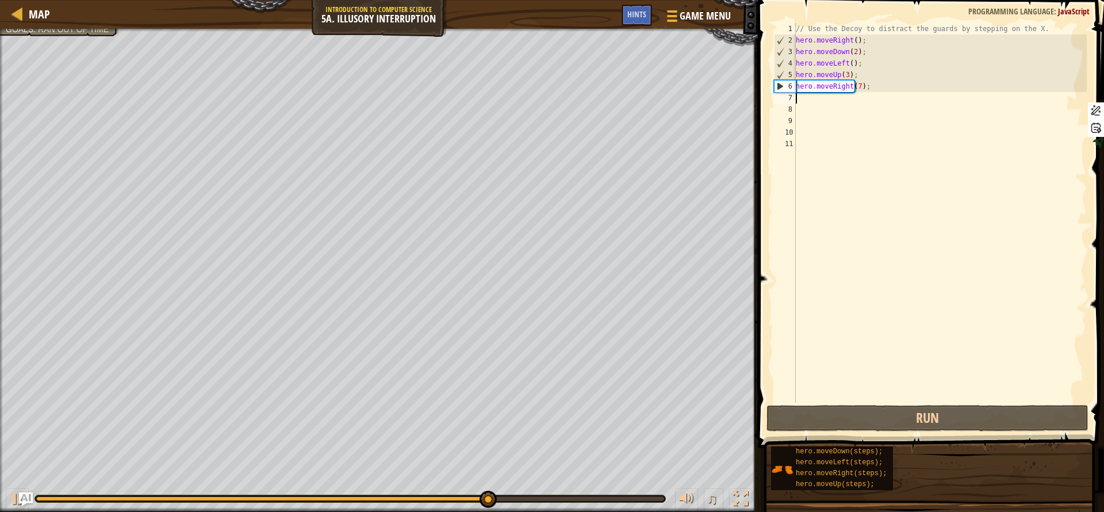
type textarea "h"
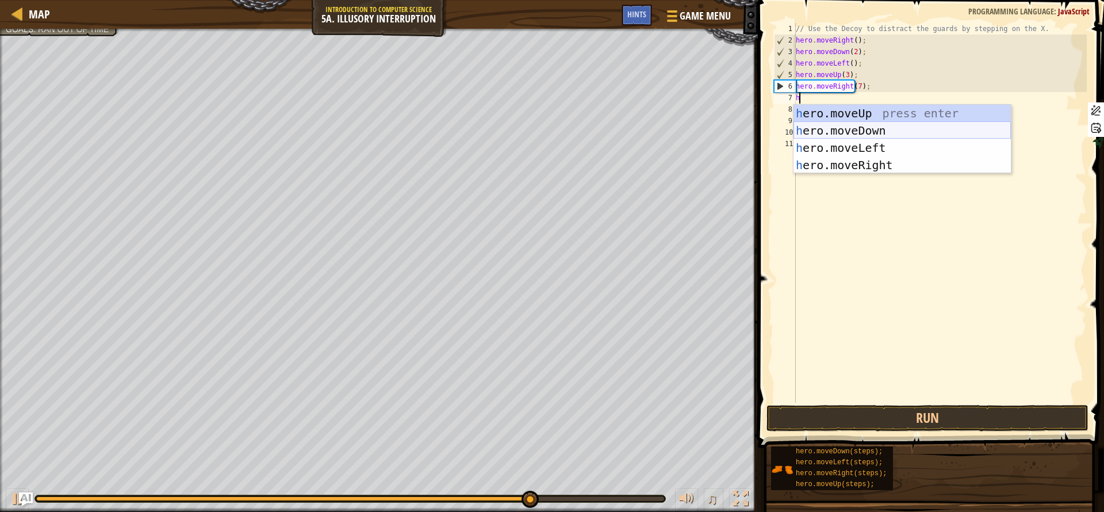
click at [866, 130] on div "h ero.moveUp press enter h ero.moveDown press enter h ero.moveLeft press enter …" at bounding box center [901, 156] width 217 height 103
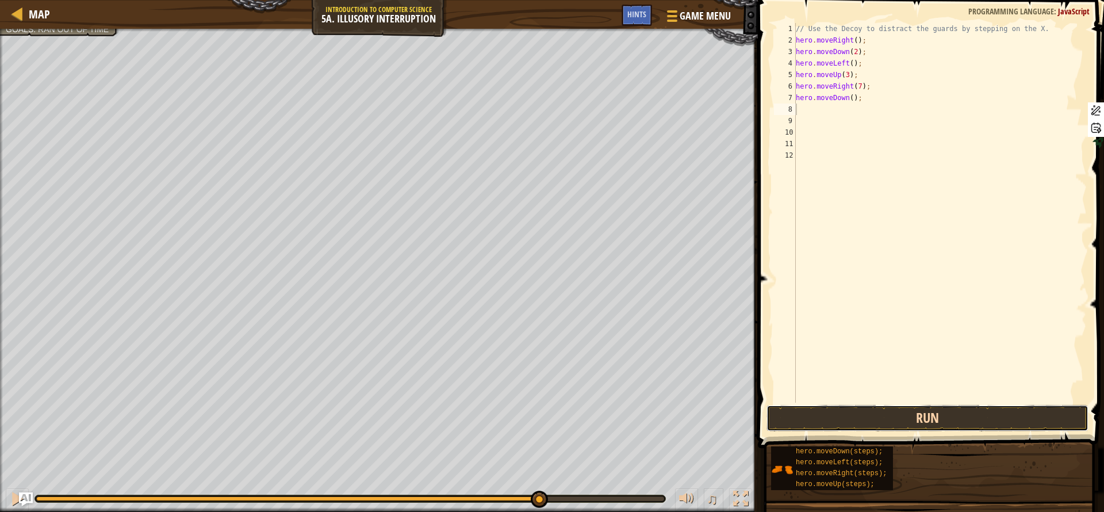
click at [862, 417] on button "Run" at bounding box center [927, 418] width 323 height 26
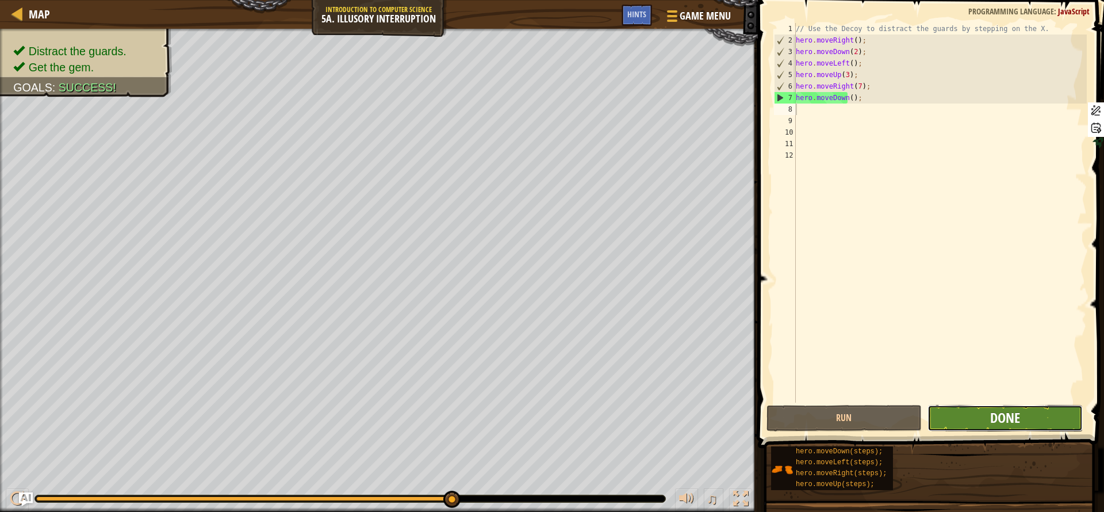
click at [1003, 416] on span "Done" at bounding box center [1005, 417] width 30 height 18
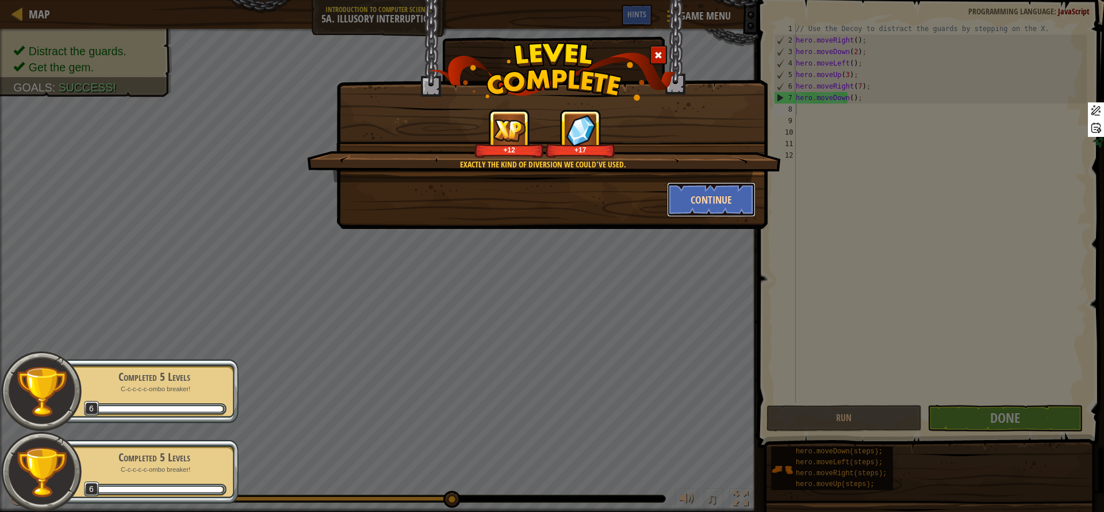
click at [727, 199] on button "Continue" at bounding box center [711, 199] width 89 height 34
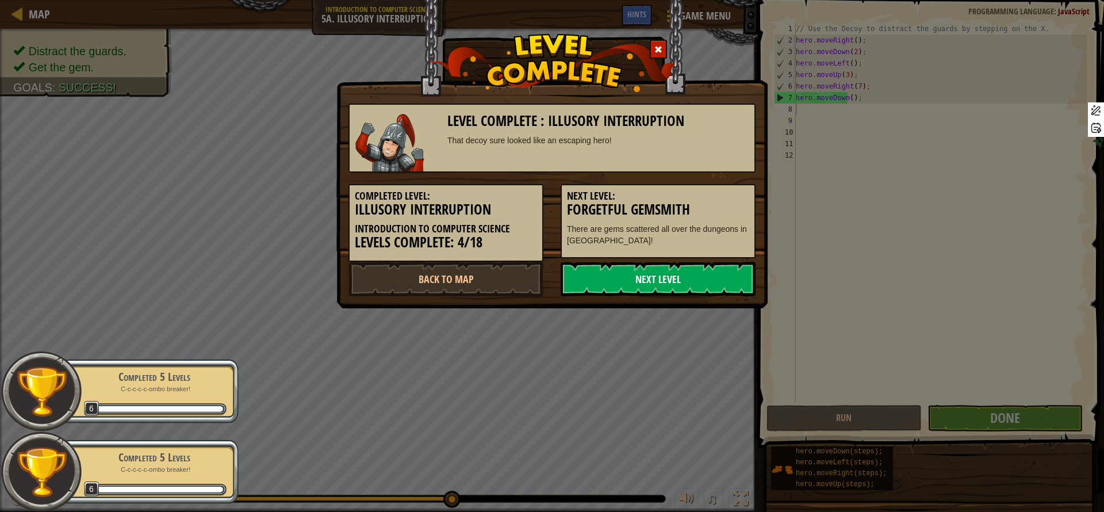
click at [710, 277] on link "Next Level" at bounding box center [658, 279] width 195 height 34
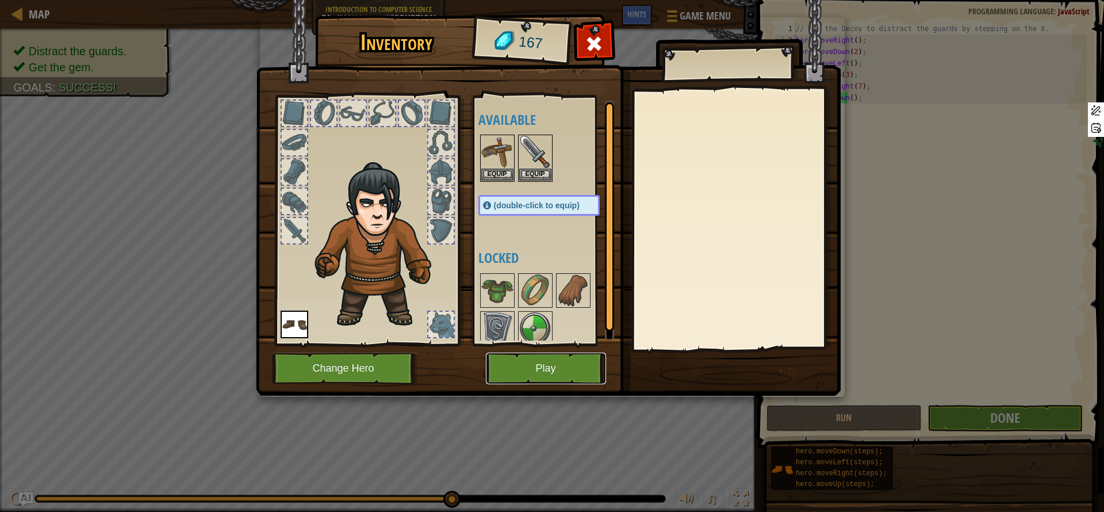
click at [563, 361] on button "Play" at bounding box center [546, 368] width 120 height 32
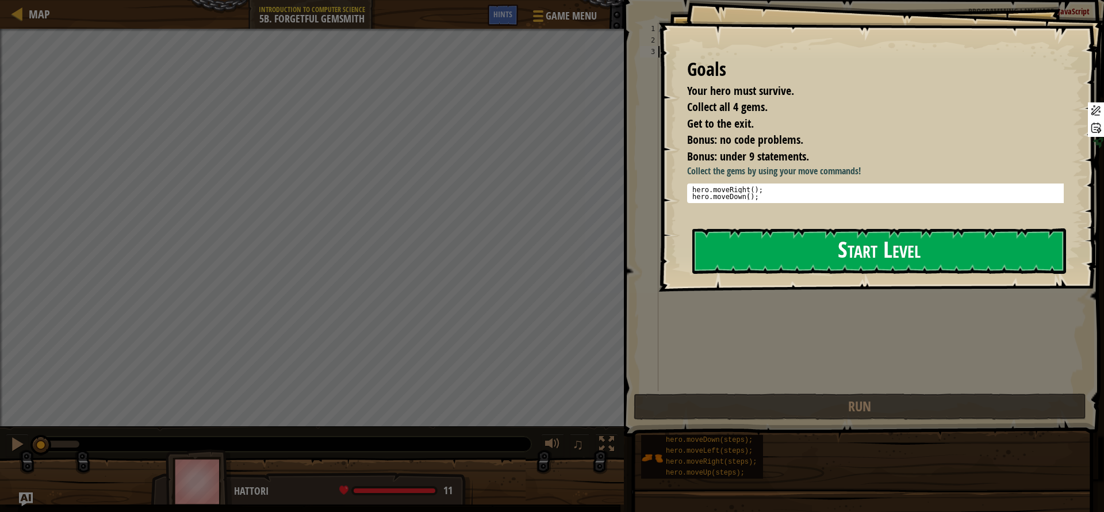
click at [788, 241] on button "Start Level" at bounding box center [879, 250] width 374 height 45
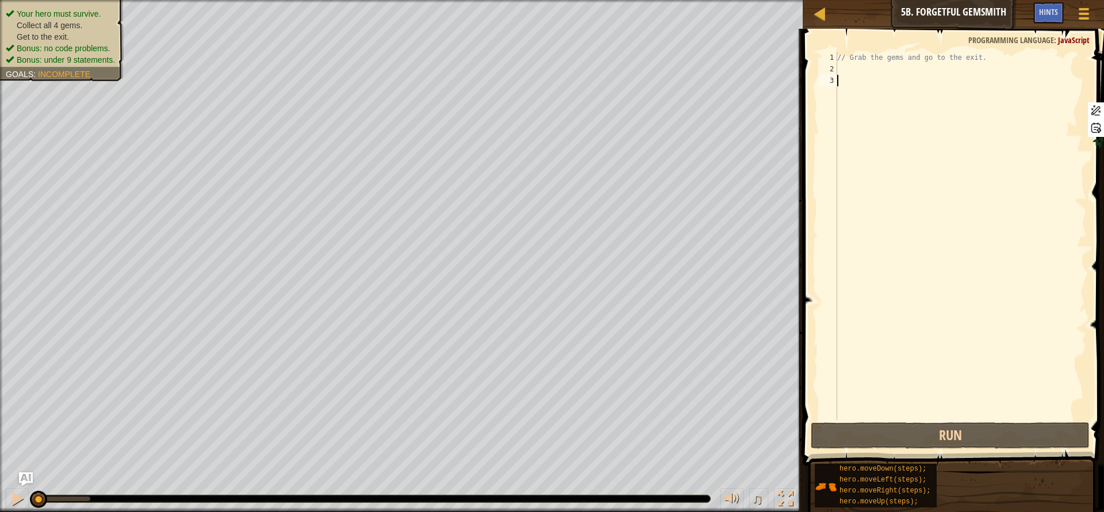
scroll to position [5, 0]
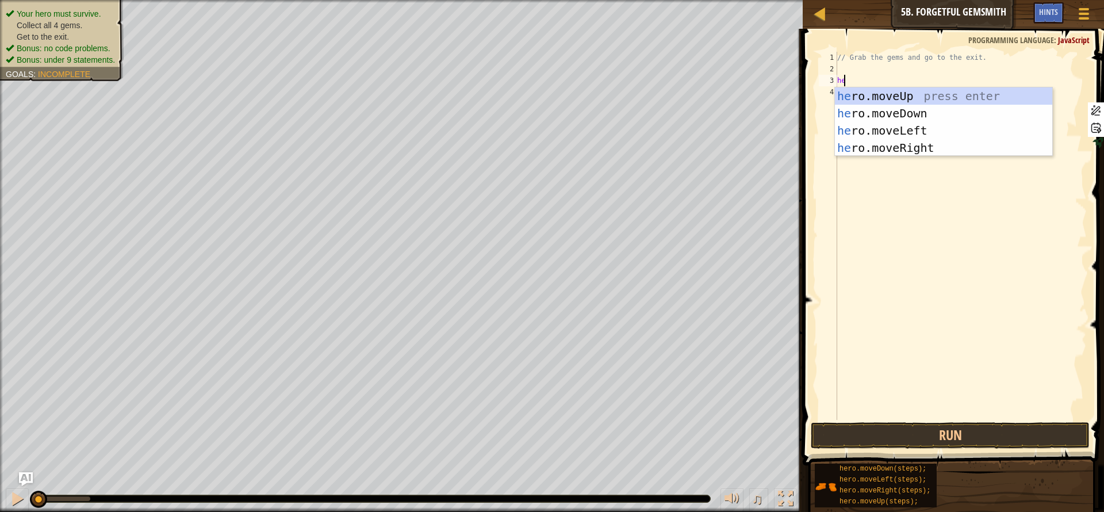
type textarea "her"
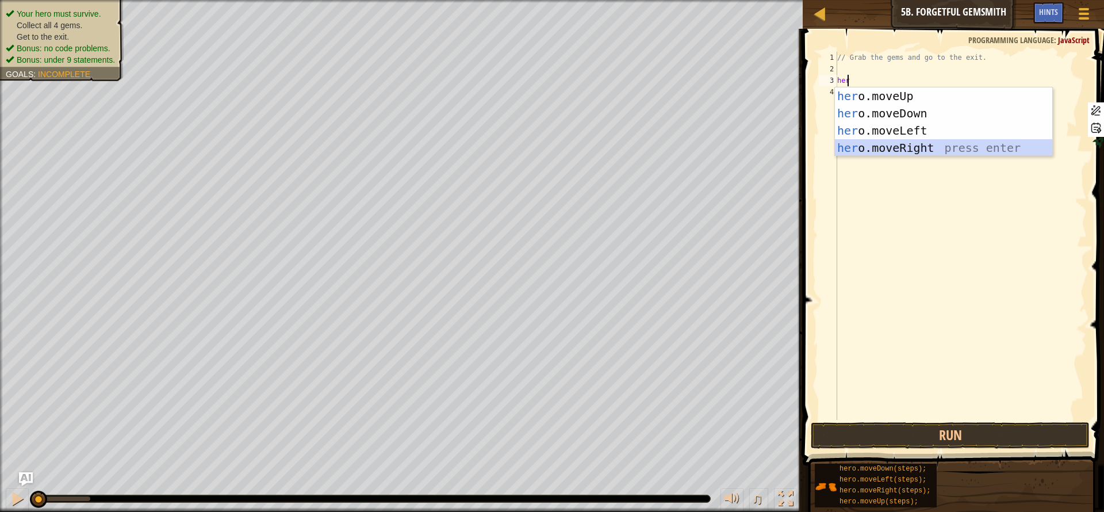
click at [927, 145] on div "her o.moveUp press enter her o.moveDown press enter her o.moveLeft press enter …" at bounding box center [943, 138] width 217 height 103
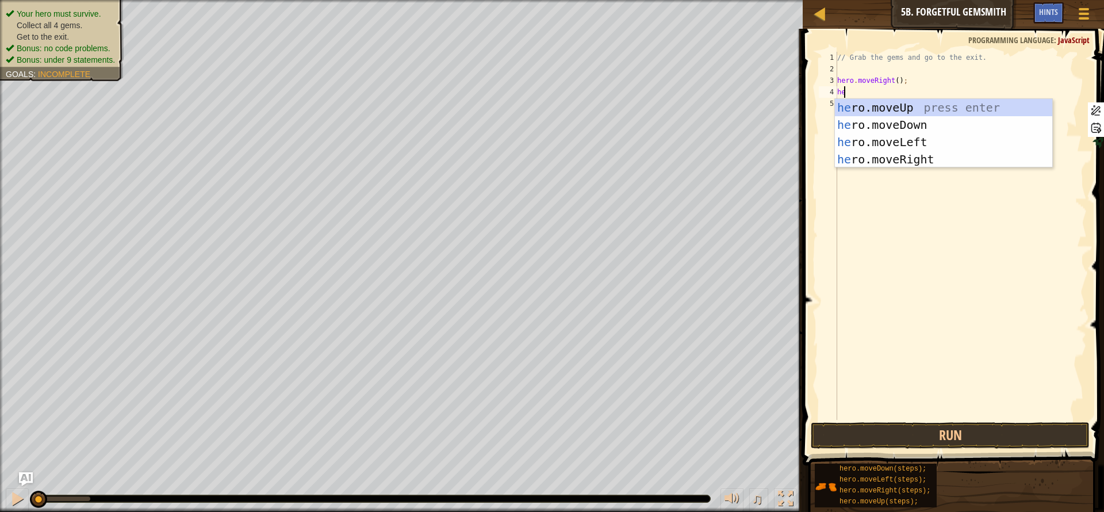
type textarea "her"
click at [920, 122] on div "her o.moveUp press enter her o.moveDown press enter her o.moveLeft press enter …" at bounding box center [943, 150] width 217 height 103
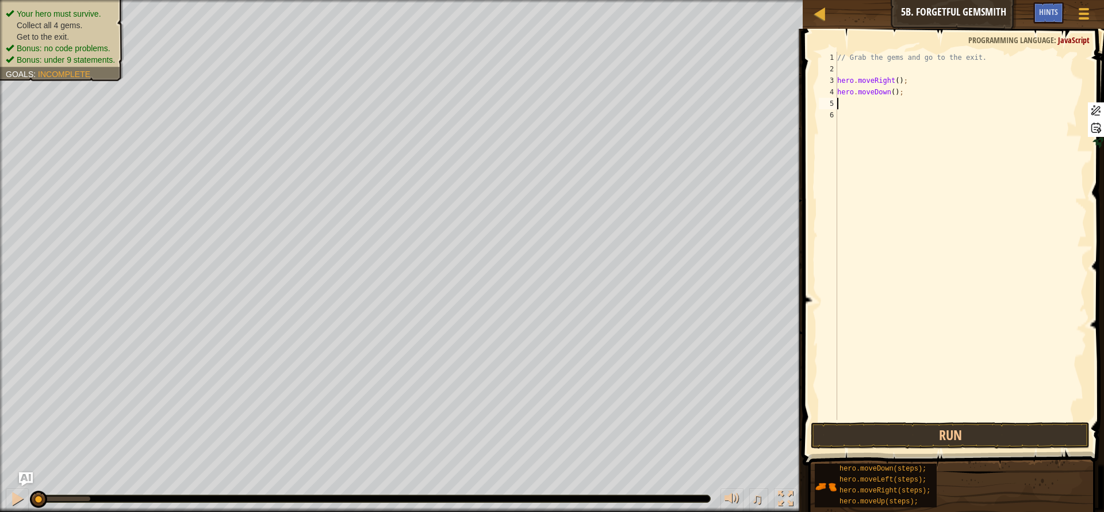
scroll to position [5, 0]
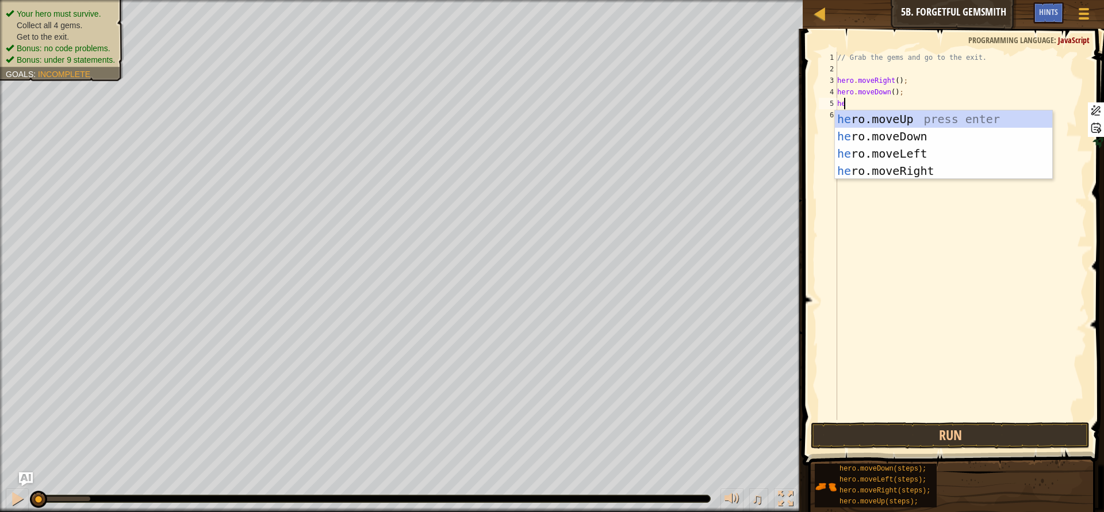
type textarea "her"
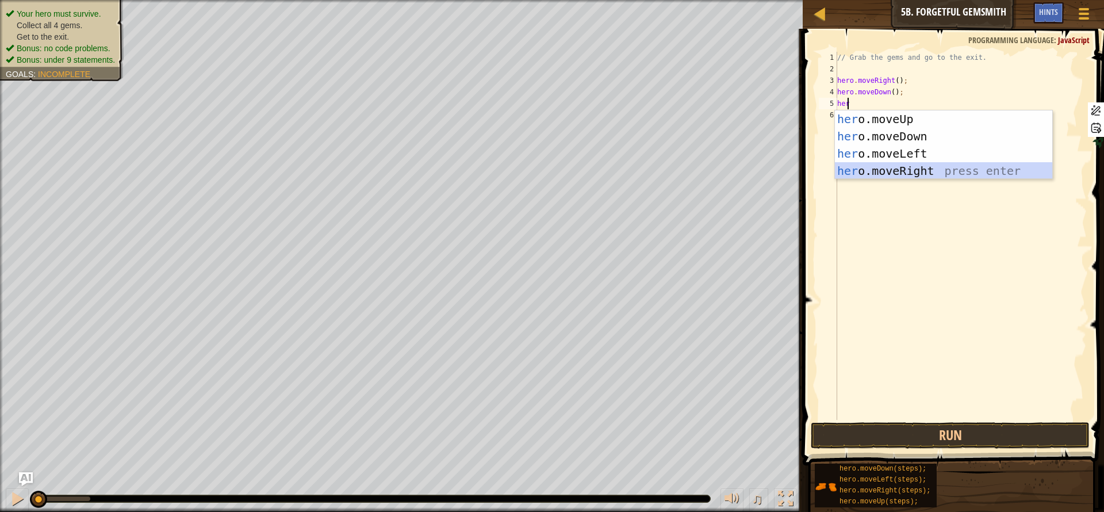
click at [931, 170] on div "her o.moveUp press enter her o.moveDown press enter her o.moveLeft press enter …" at bounding box center [943, 161] width 217 height 103
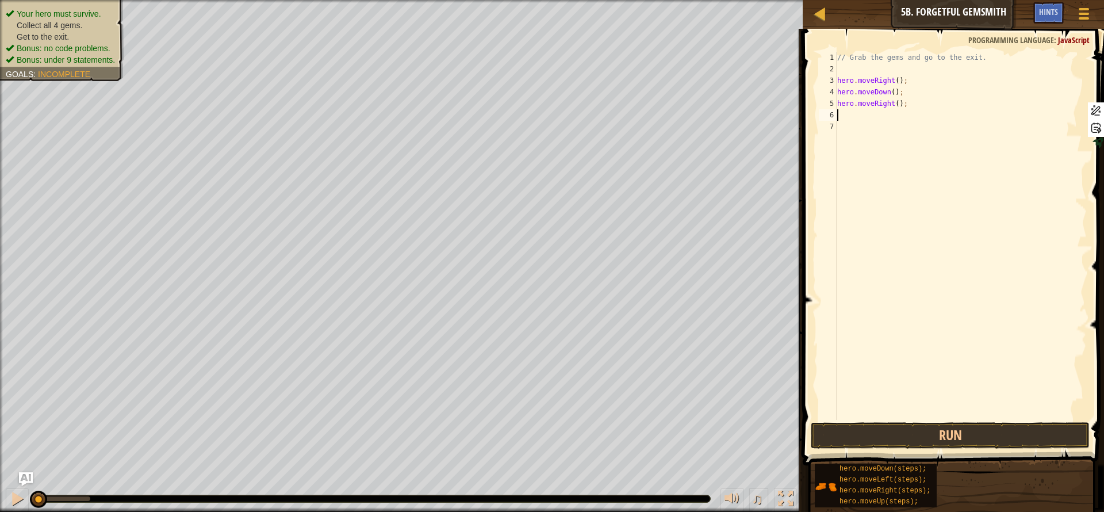
scroll to position [5, 0]
click at [889, 105] on div "// Grab the gems and go to the exit. hero . moveRight ( ) ; hero . moveDown ( )…" at bounding box center [961, 247] width 252 height 391
type textarea "hero.moveRight(2);"
click at [907, 123] on div "// Grab the gems and go to the exit. hero . moveRight ( ) ; hero . moveDown ( )…" at bounding box center [961, 247] width 252 height 391
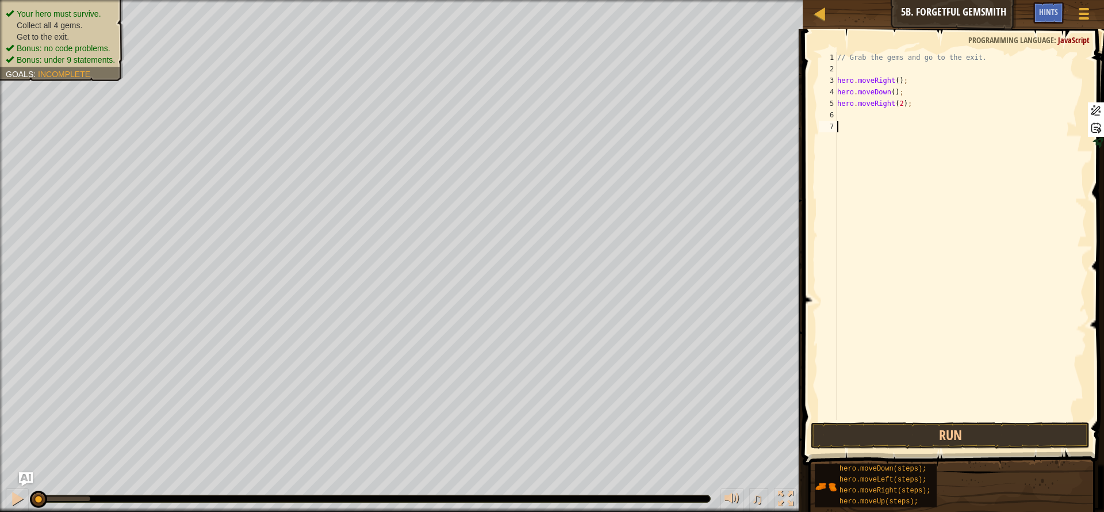
scroll to position [5, 0]
click at [904, 114] on div "// Grab the gems and go to the exit. hero . moveRight ( ) ; hero . moveDown ( )…" at bounding box center [961, 247] width 252 height 391
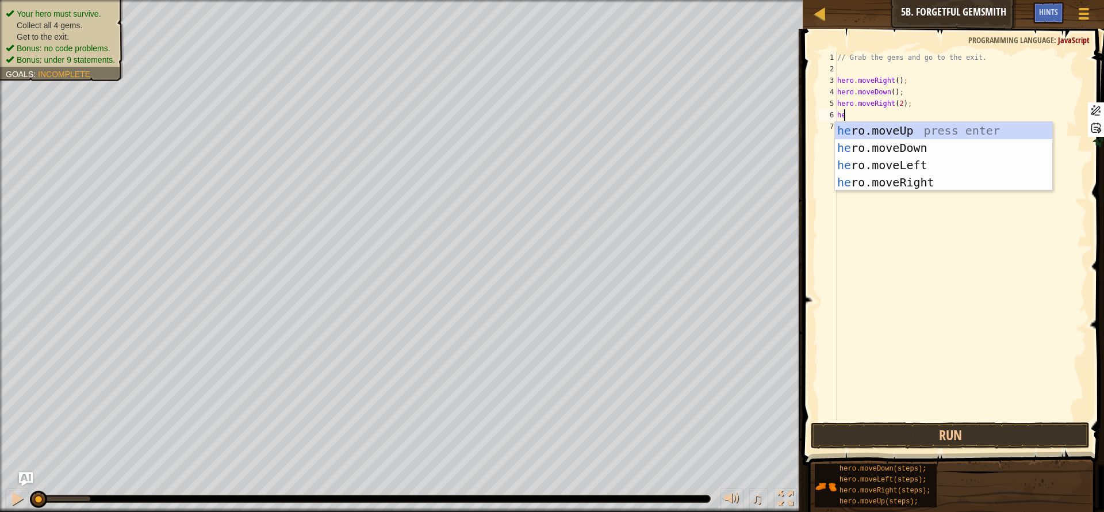
type textarea "her"
click at [911, 133] on div "her o.moveUp press enter her o.moveDown press enter her o.moveLeft press enter …" at bounding box center [943, 173] width 217 height 103
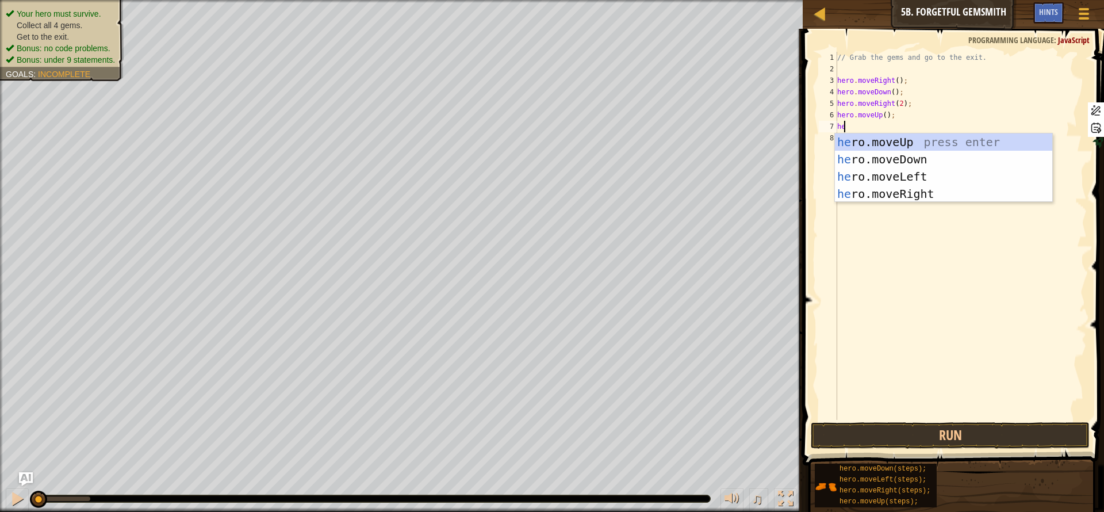
type textarea "her"
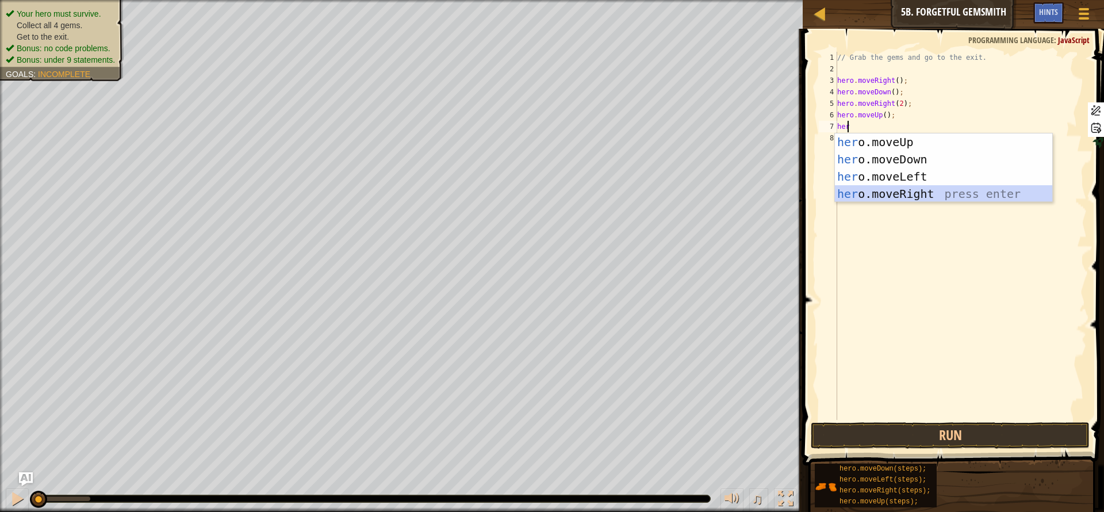
click at [935, 195] on div "her o.moveUp press enter her o.moveDown press enter her o.moveLeft press enter …" at bounding box center [943, 184] width 217 height 103
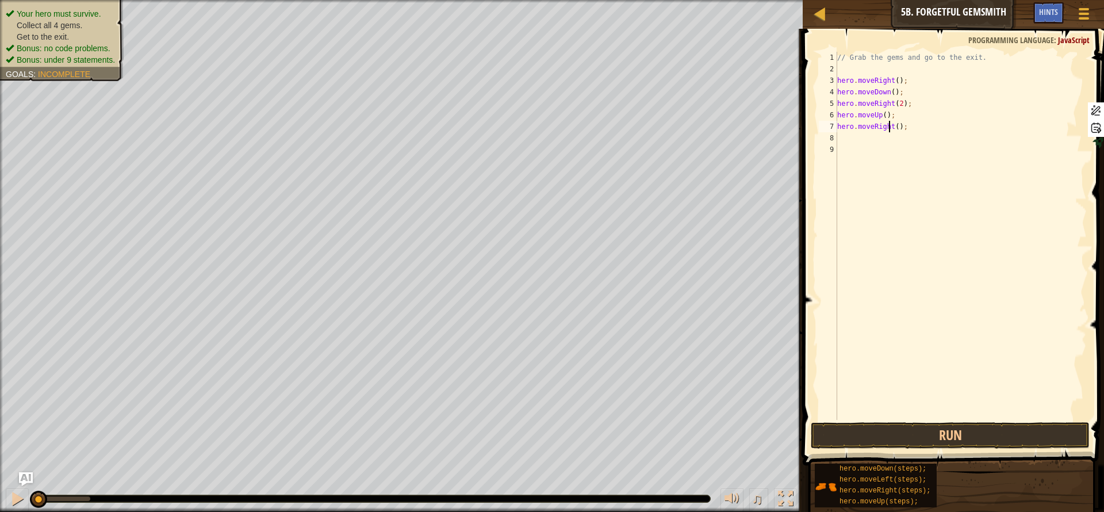
click at [888, 129] on div "// Grab the gems and go to the exit. hero . moveRight ( ) ; hero . moveDown ( )…" at bounding box center [961, 247] width 252 height 391
type textarea "hero.moveRight(2);"
click at [977, 432] on button "Run" at bounding box center [950, 435] width 279 height 26
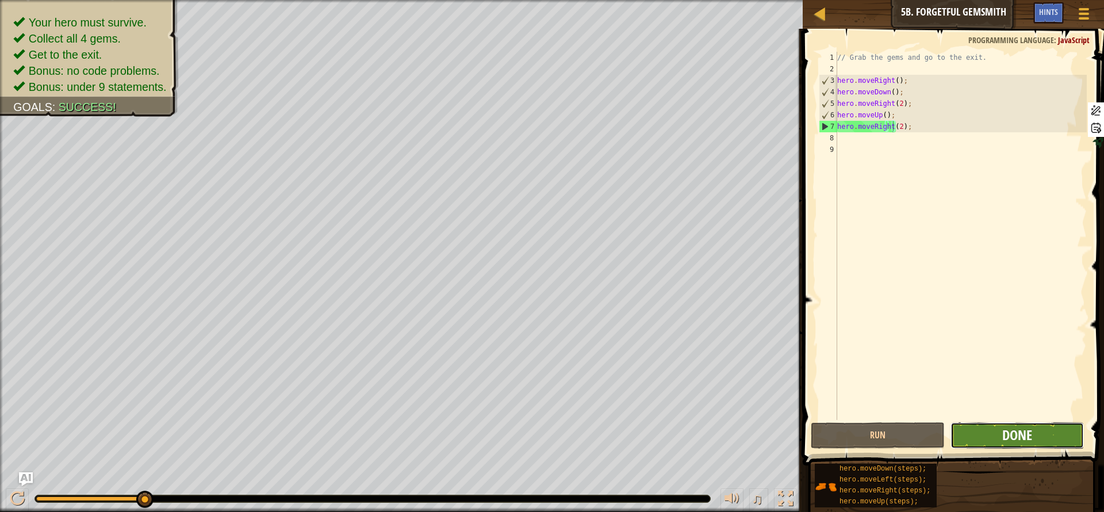
click at [1020, 434] on span "Done" at bounding box center [1017, 434] width 30 height 18
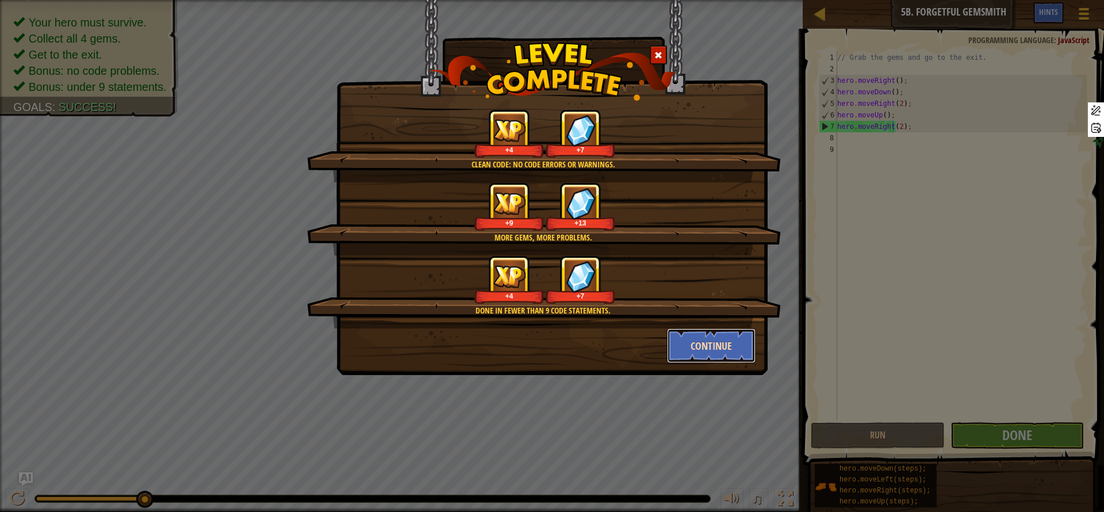
click at [703, 345] on button "Continue" at bounding box center [711, 345] width 89 height 34
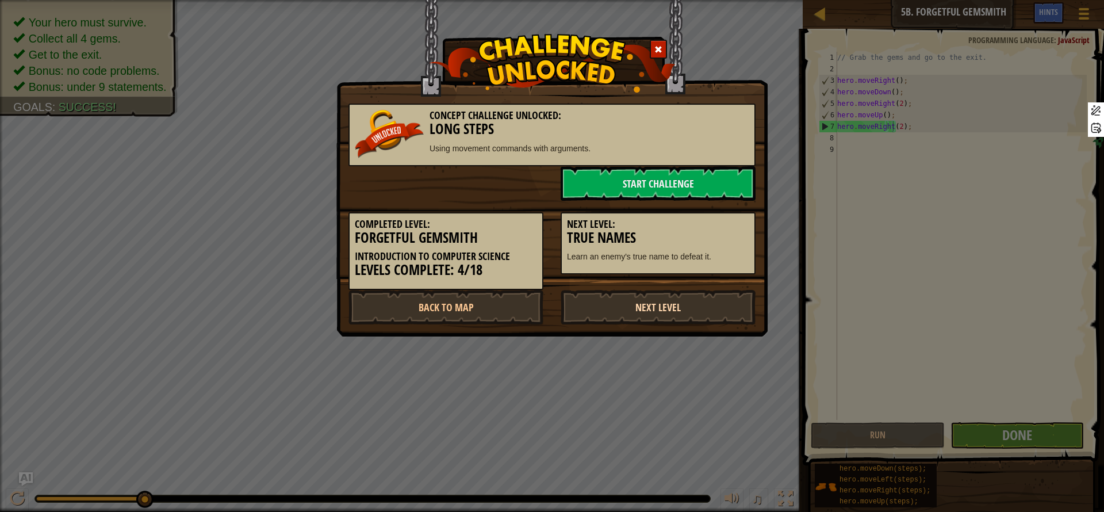
click at [695, 308] on link "Next Level" at bounding box center [658, 307] width 195 height 34
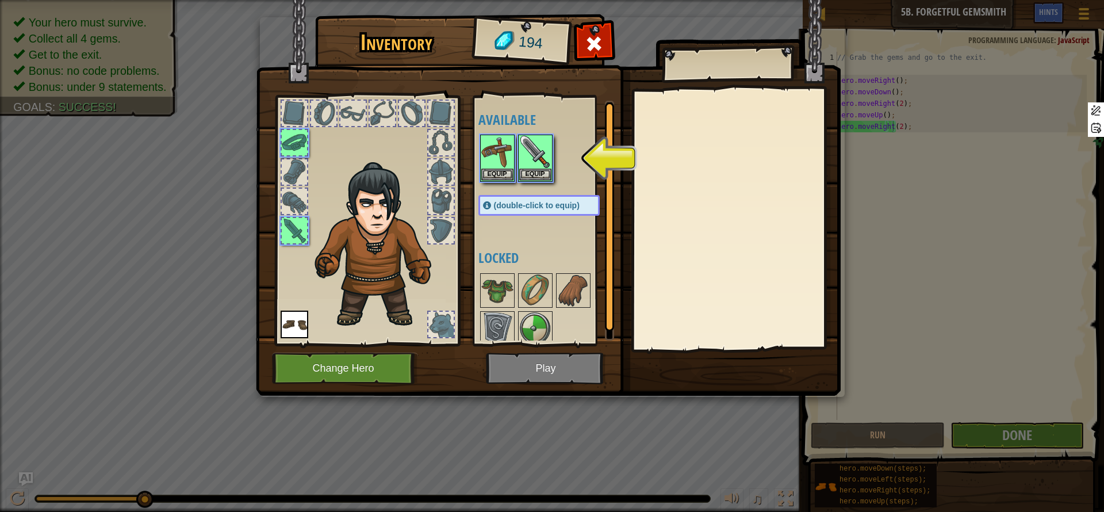
click at [569, 359] on img at bounding box center [548, 186] width 585 height 417
click at [530, 167] on img at bounding box center [535, 152] width 32 height 32
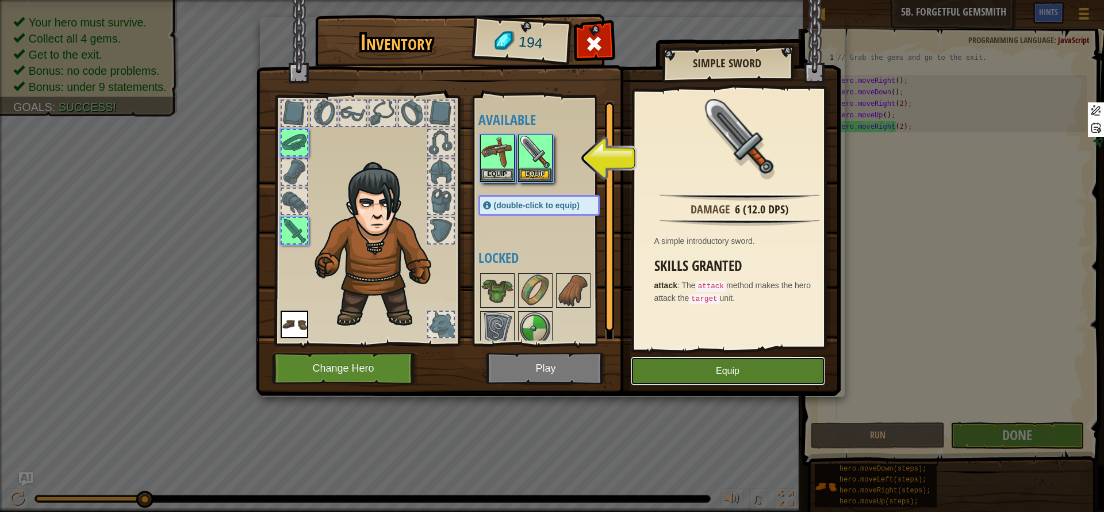
click at [760, 374] on button "Equip" at bounding box center [728, 370] width 194 height 29
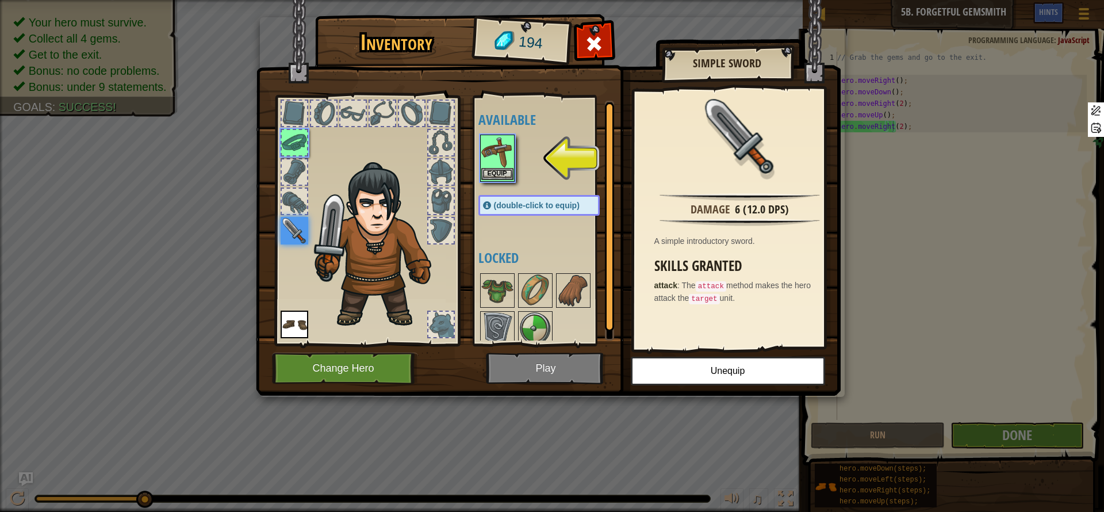
click at [499, 158] on img at bounding box center [497, 152] width 32 height 32
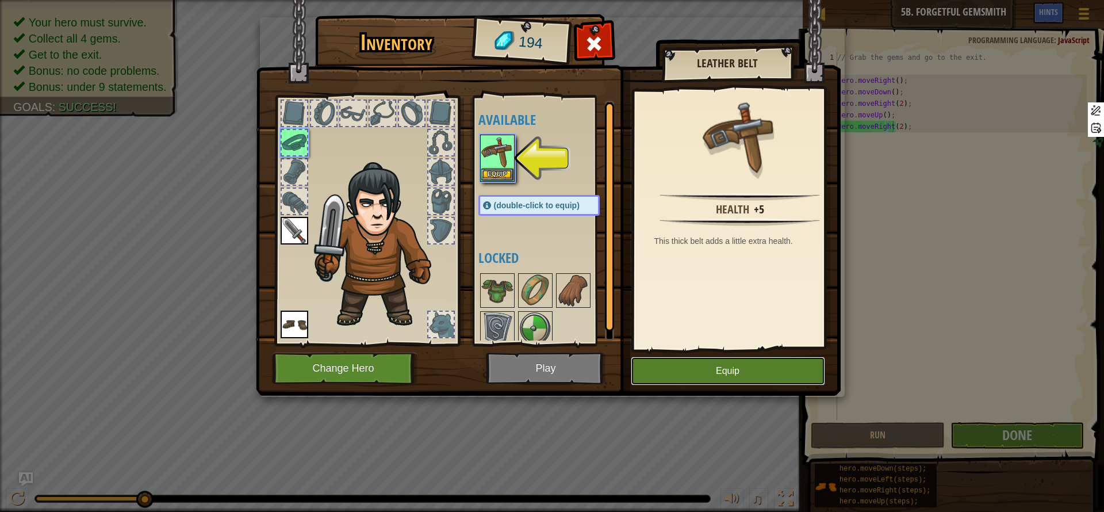
click at [781, 369] on button "Equip" at bounding box center [728, 370] width 194 height 29
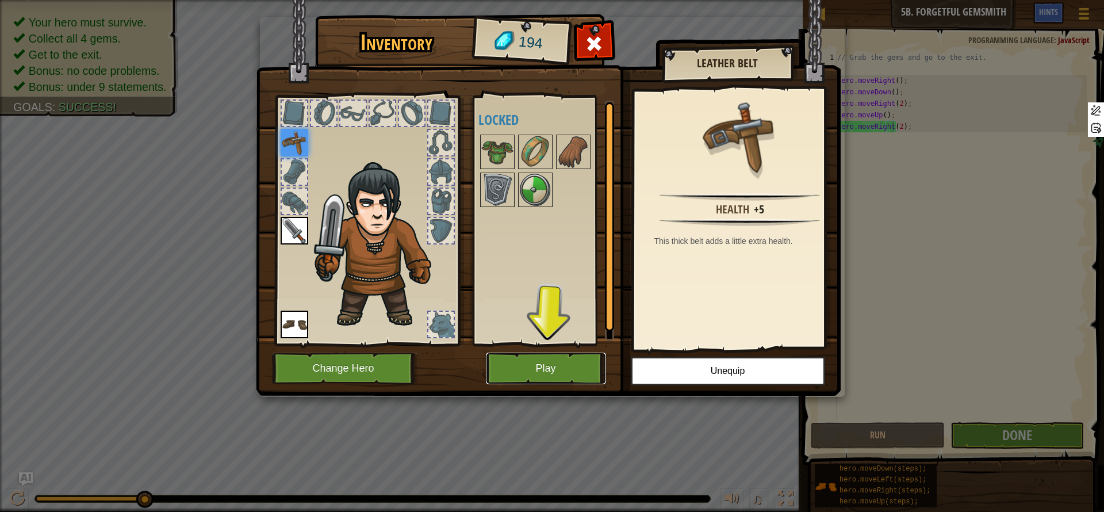
click at [539, 365] on button "Play" at bounding box center [546, 368] width 120 height 32
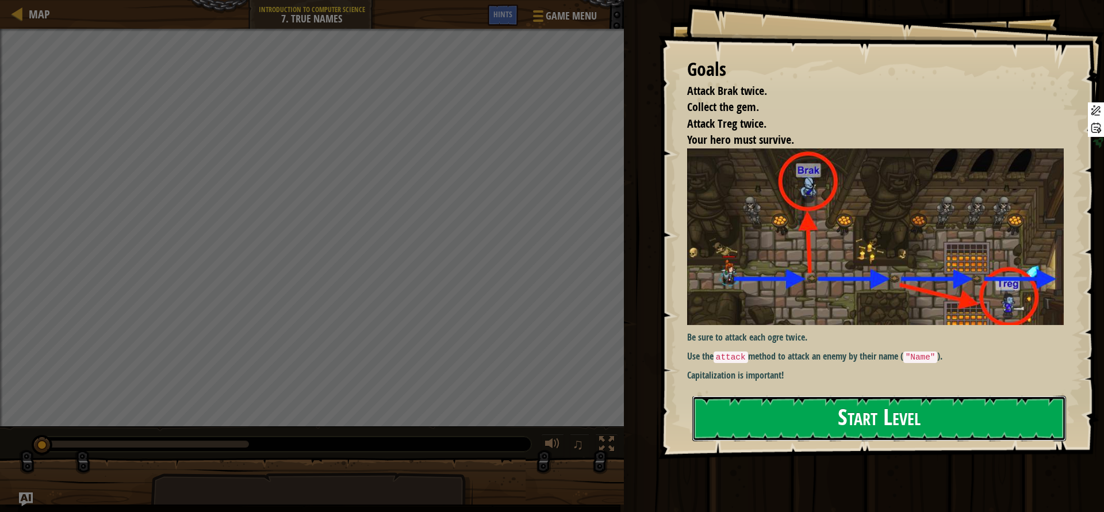
click at [854, 413] on button "Start Level" at bounding box center [879, 418] width 374 height 45
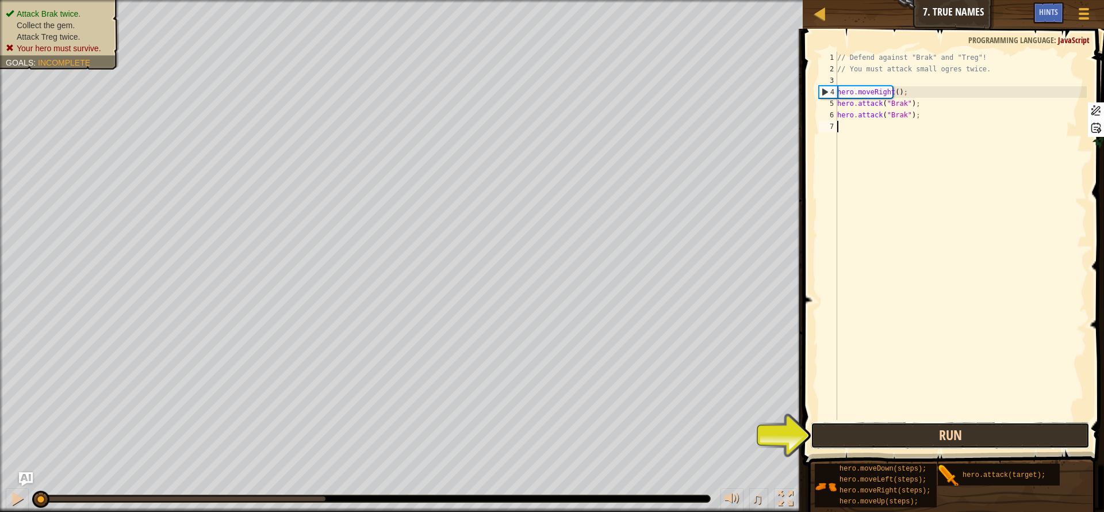
click at [932, 436] on button "Run" at bounding box center [950, 435] width 279 height 26
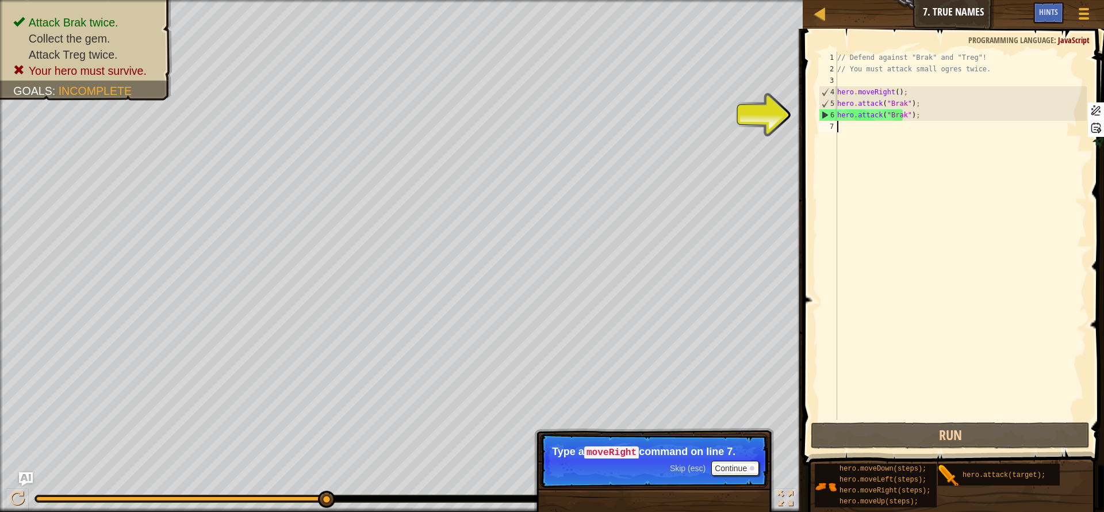
type textarea "m"
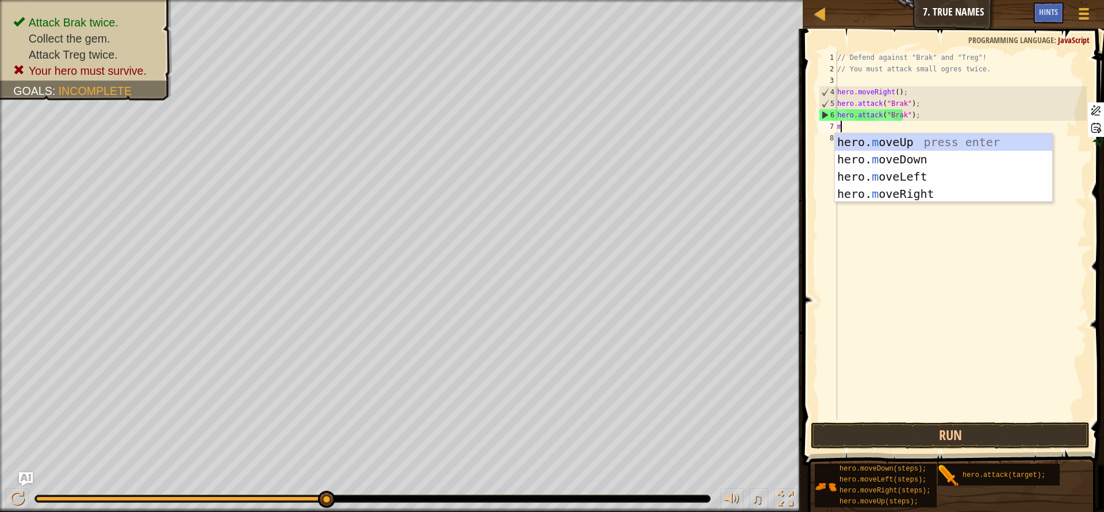
scroll to position [5, 0]
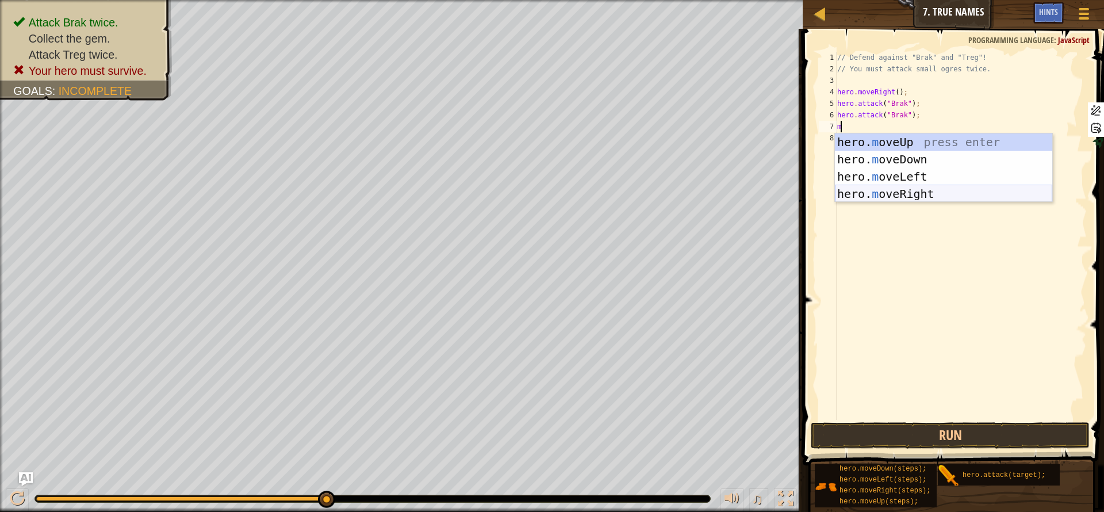
click at [902, 191] on div "hero. m oveUp press enter hero. m oveDown press enter hero. m oveLeft press ent…" at bounding box center [943, 184] width 217 height 103
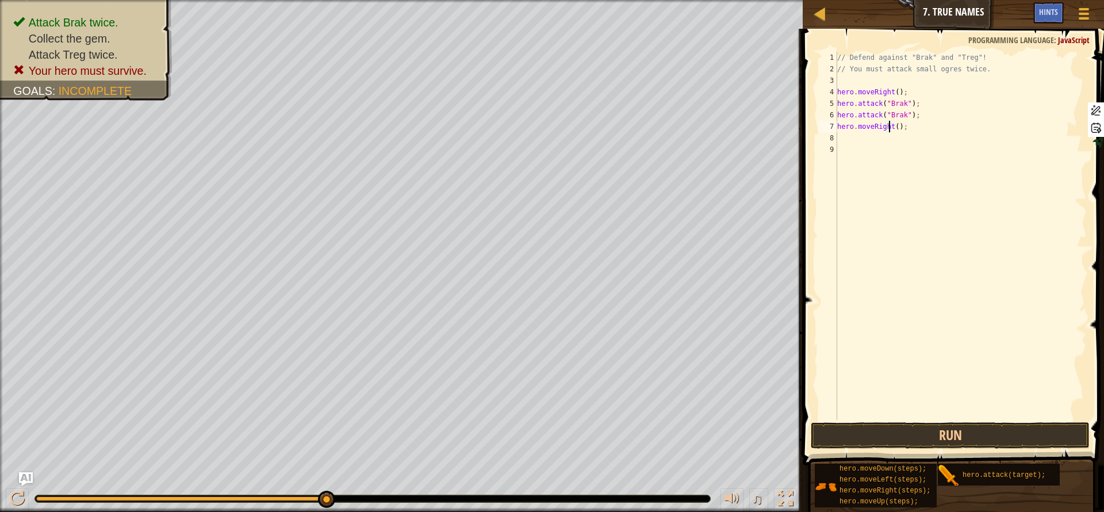
click at [888, 131] on div "// Defend against "Brak" and "Treg"! // You must attack small ogres twice. hero…" at bounding box center [961, 247] width 252 height 391
type textarea "hero.moveRight(7);"
click at [1002, 435] on button "Run" at bounding box center [950, 435] width 279 height 26
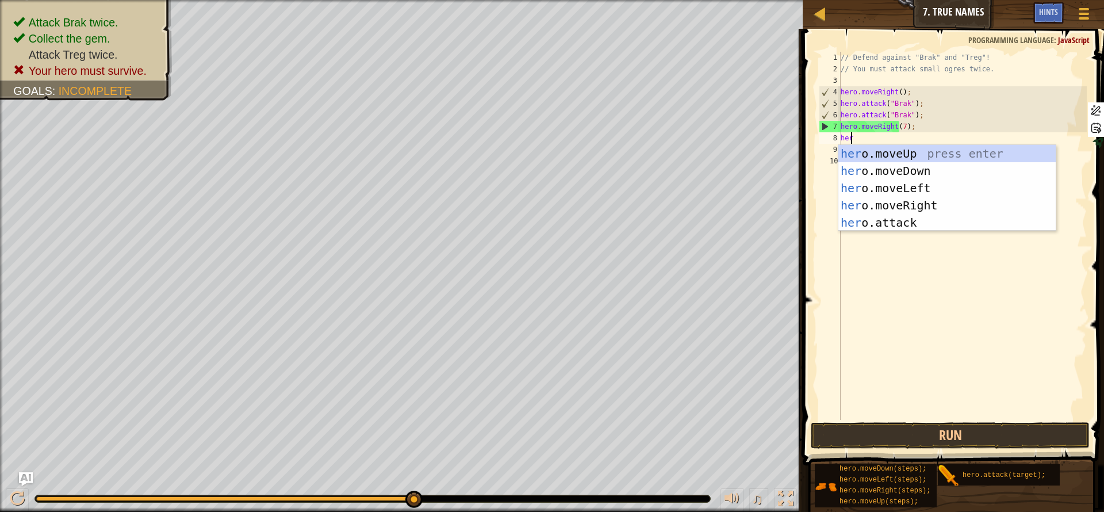
scroll to position [5, 1]
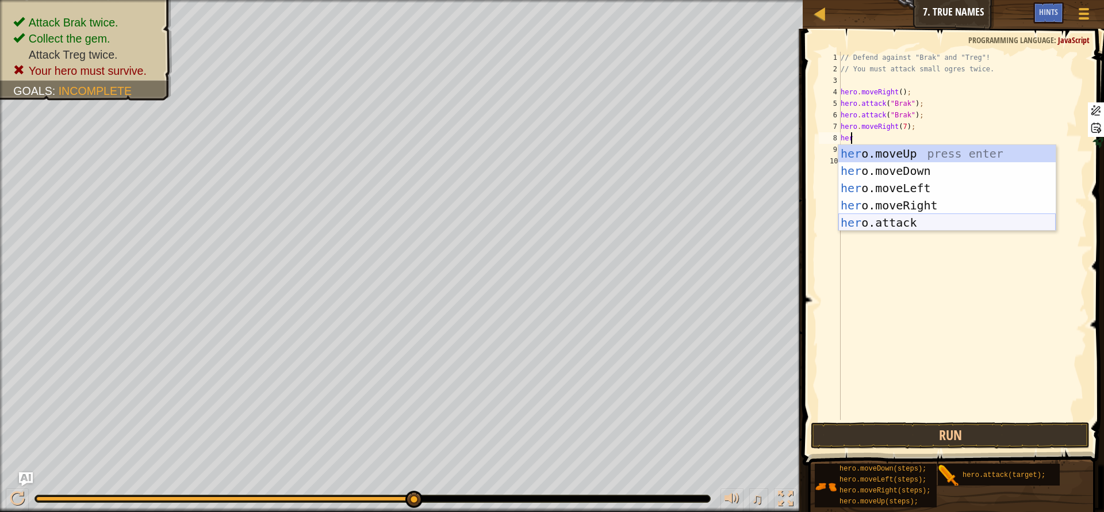
click at [923, 215] on div "her o.moveUp press enter her o.moveDown press enter her o.moveLeft press enter …" at bounding box center [946, 205] width 217 height 121
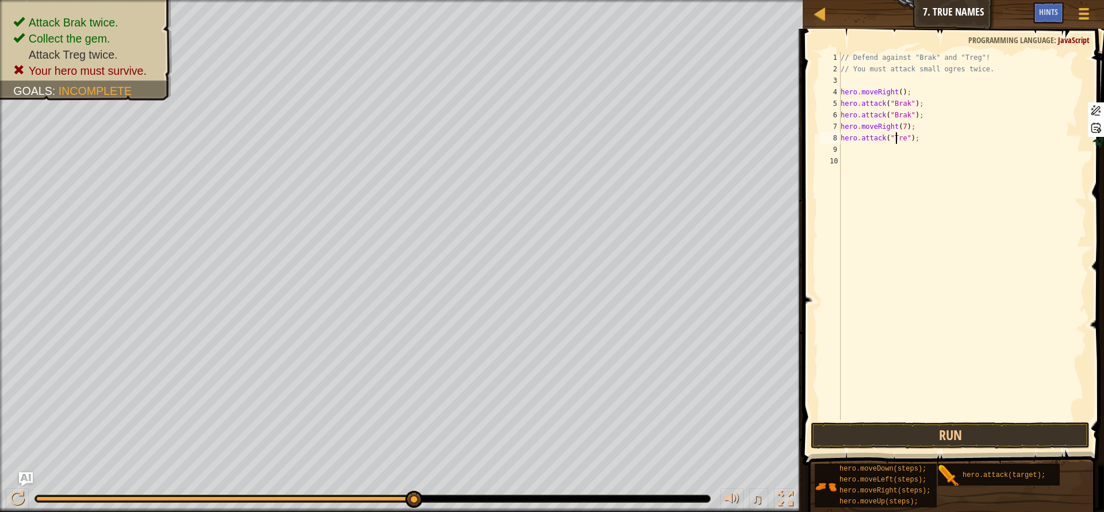
scroll to position [5, 5]
click at [941, 430] on button "Run" at bounding box center [950, 435] width 279 height 26
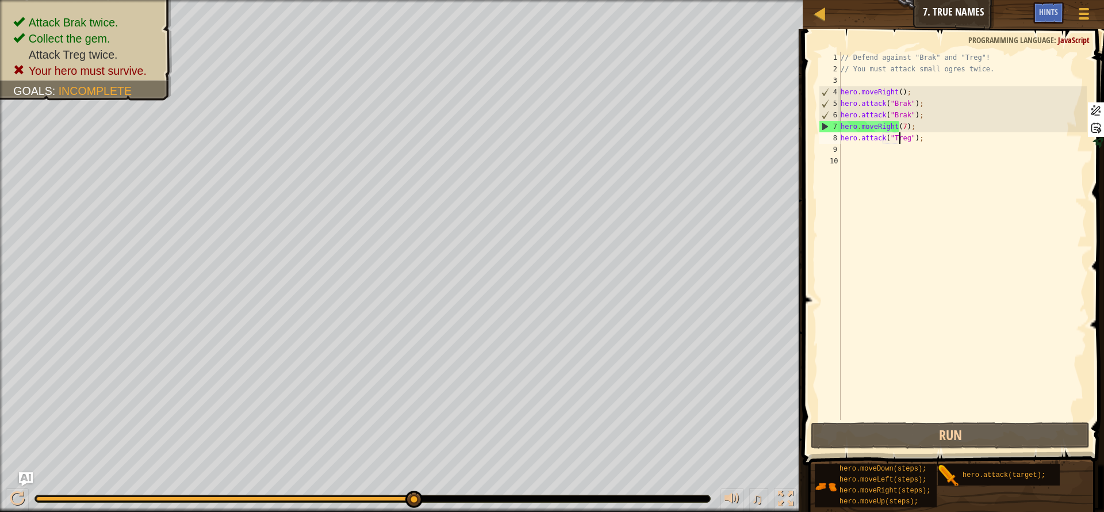
click at [894, 128] on div "// Defend against "Brak" and "Treg"! // You must attack small ogres twice. hero…" at bounding box center [962, 247] width 248 height 391
click at [895, 127] on div "// Defend against "Brak" and "Treg"! // You must attack small ogres twice. hero…" at bounding box center [962, 247] width 248 height 391
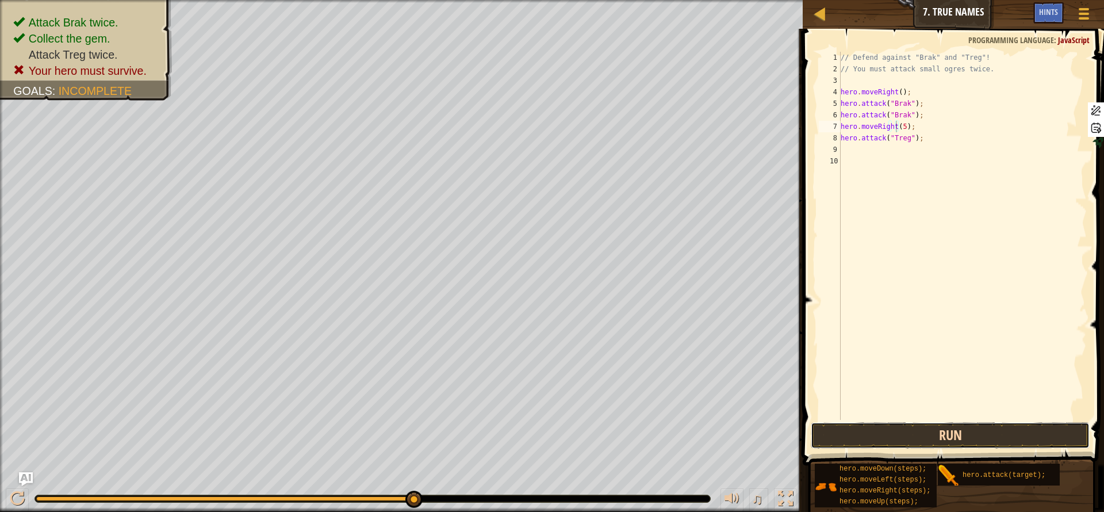
click at [1015, 433] on button "Run" at bounding box center [950, 435] width 279 height 26
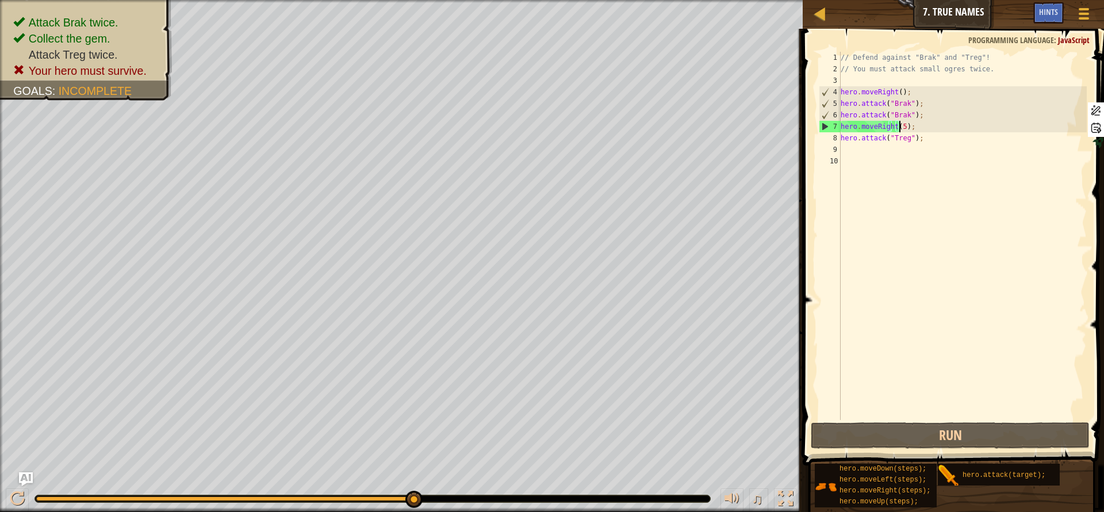
click at [898, 128] on div "// Defend against "Brak" and "Treg"! // You must attack small ogres twice. hero…" at bounding box center [962, 247] width 248 height 391
click at [896, 128] on div "// Defend against "Brak" and "Treg"! // You must attack small ogres twice. hero…" at bounding box center [962, 247] width 248 height 391
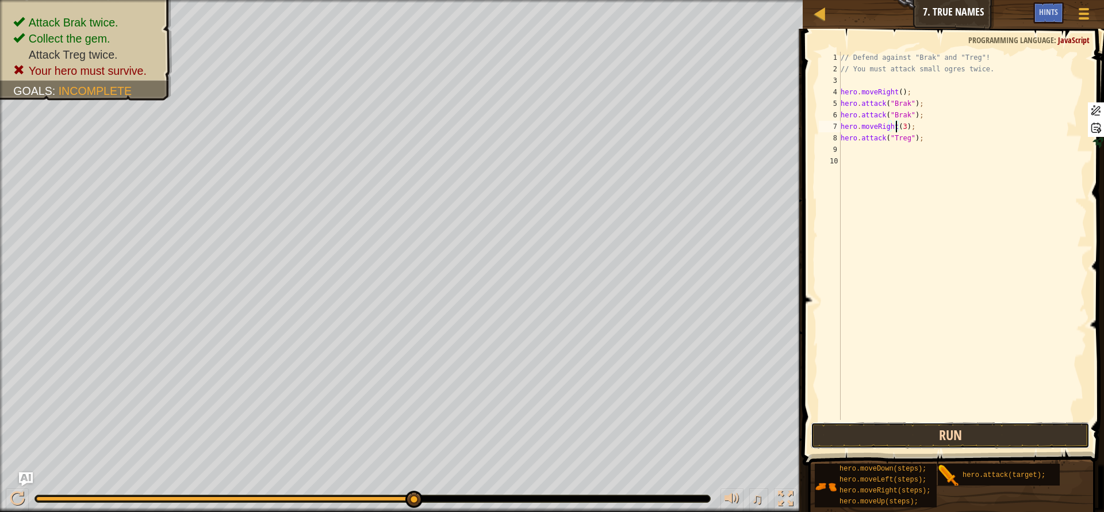
click at [1044, 424] on button "Run" at bounding box center [950, 435] width 279 height 26
click at [963, 436] on button "Run" at bounding box center [950, 435] width 279 height 26
click at [927, 431] on button "Run" at bounding box center [950, 435] width 279 height 26
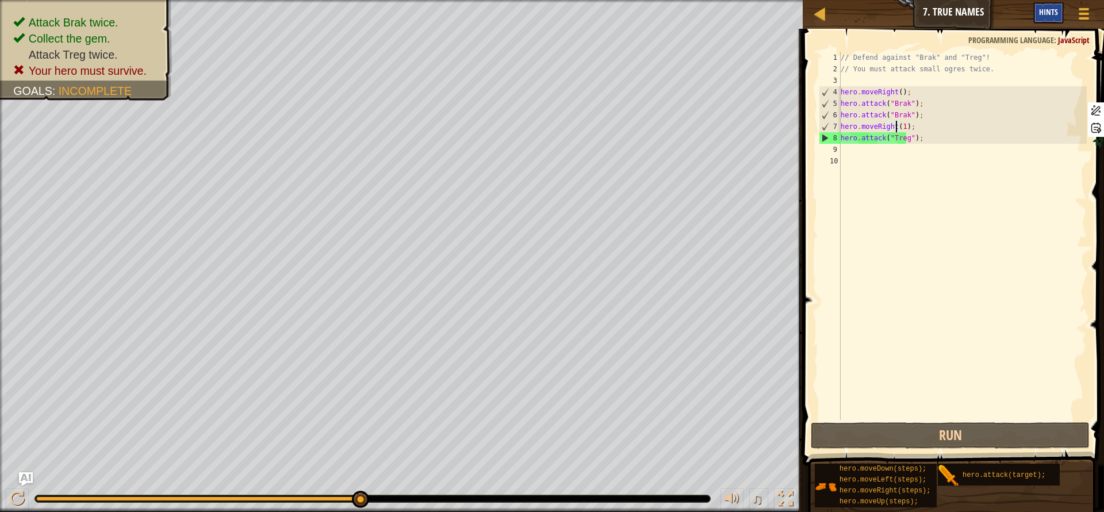
click at [1047, 9] on span "Hints" at bounding box center [1048, 11] width 19 height 11
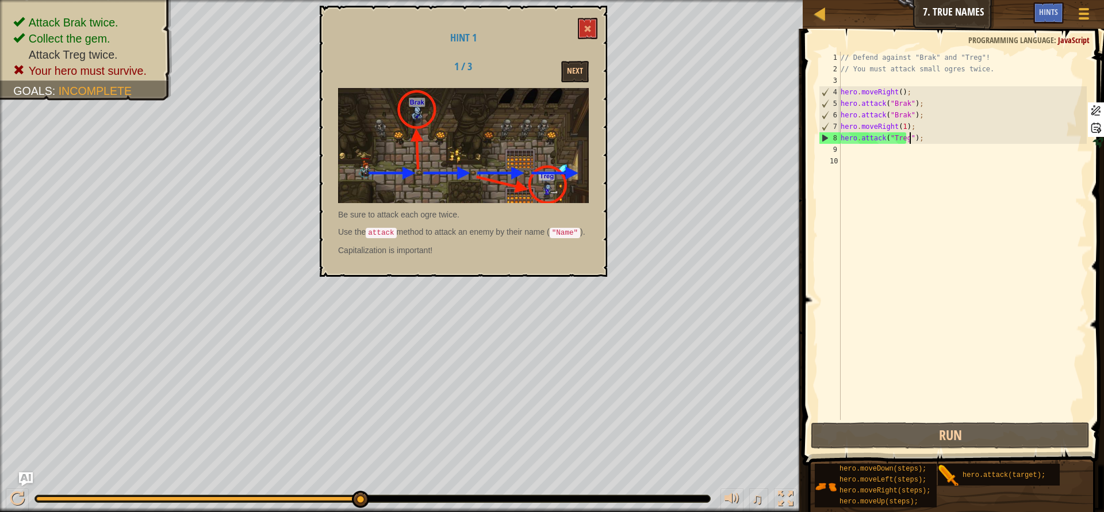
click at [920, 133] on div "// Defend against "Brak" and "Treg"! // You must attack small ogres twice. hero…" at bounding box center [962, 247] width 248 height 391
type textarea "hero.attack("Treg");"
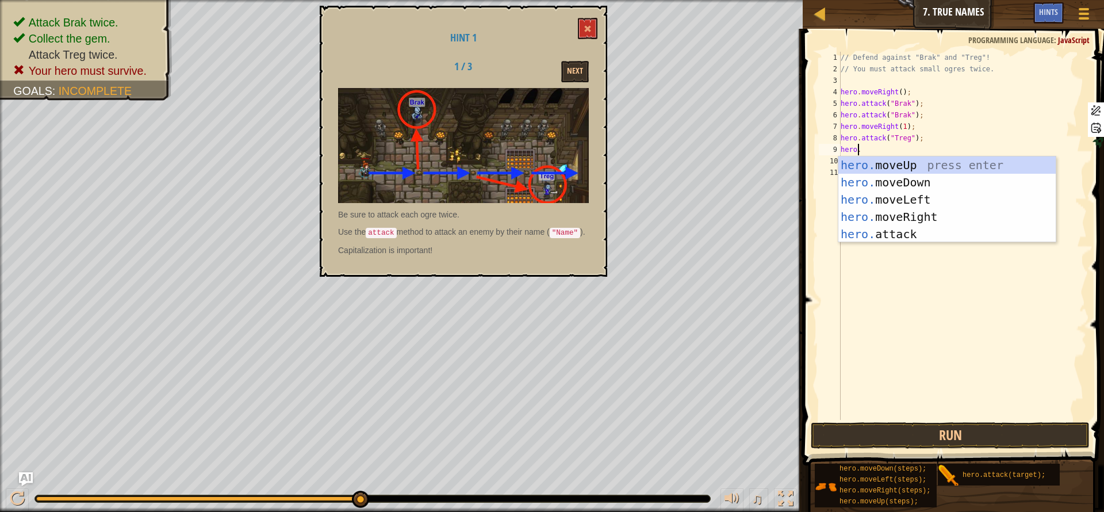
scroll to position [5, 1]
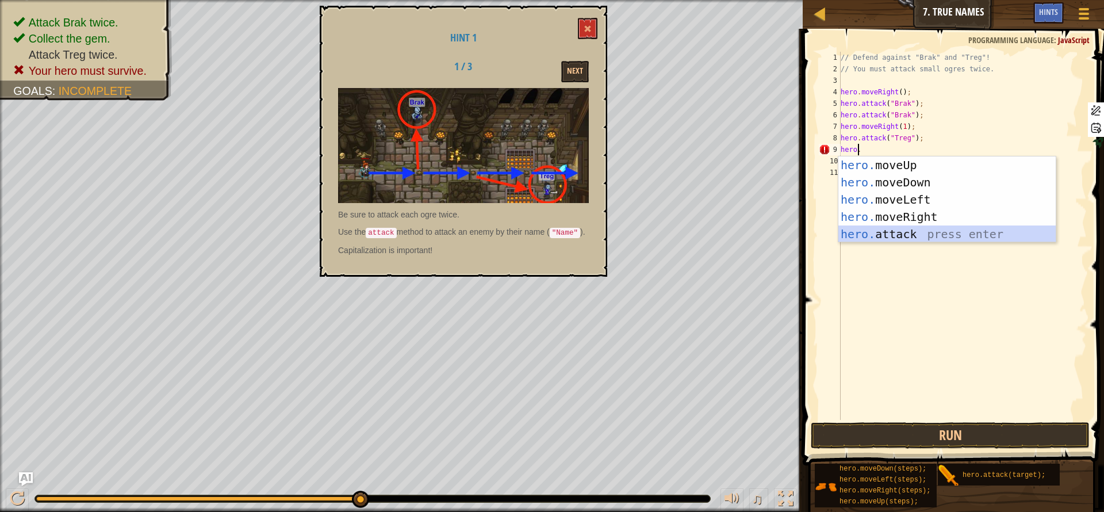
click at [905, 232] on div "hero. moveUp press enter hero. moveDown press enter hero. moveLeft press enter …" at bounding box center [946, 216] width 217 height 121
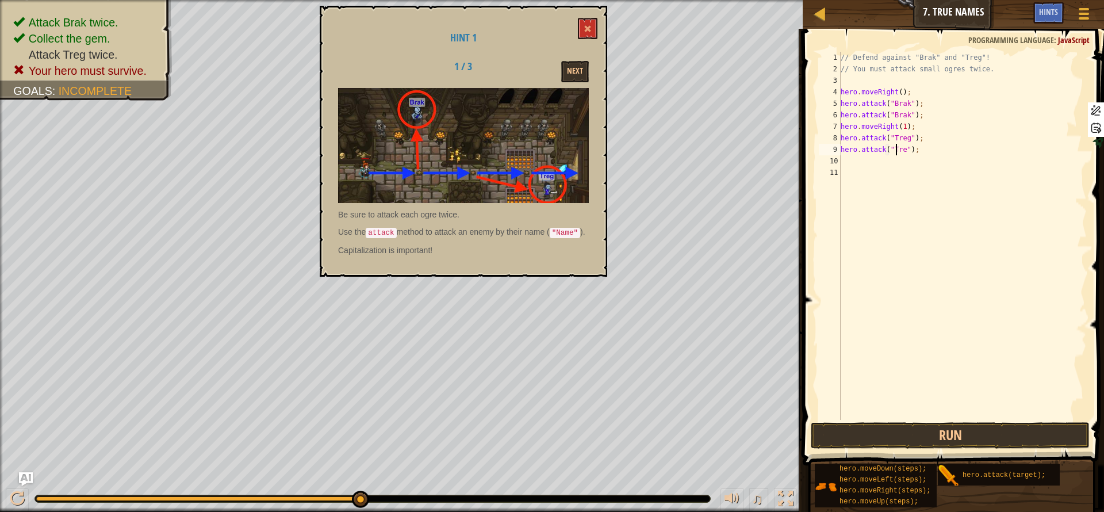
scroll to position [5, 5]
type textarea "hero.attack("Treg");"
click at [918, 424] on button "Run" at bounding box center [950, 435] width 279 height 26
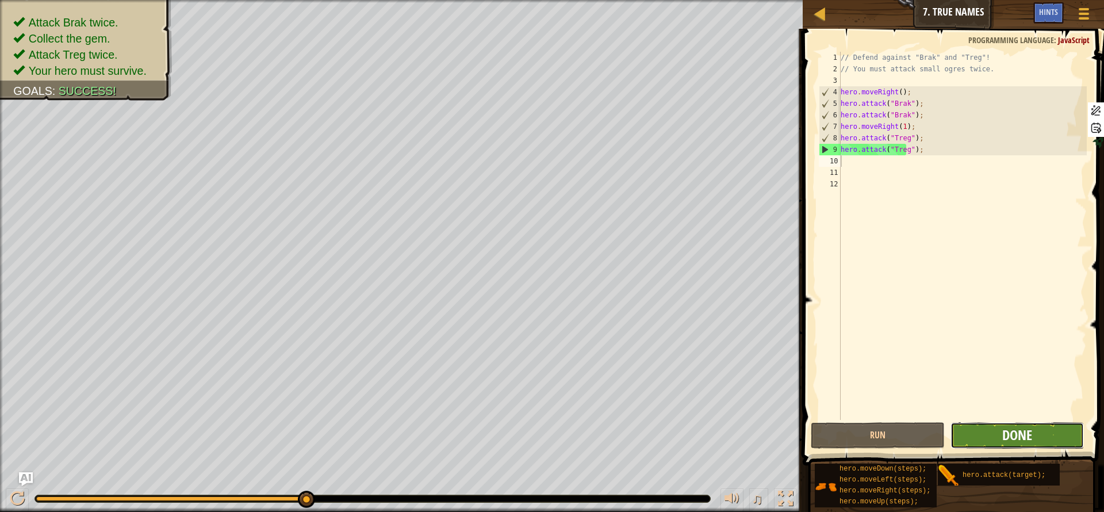
click at [1006, 435] on span "Done" at bounding box center [1017, 434] width 30 height 18
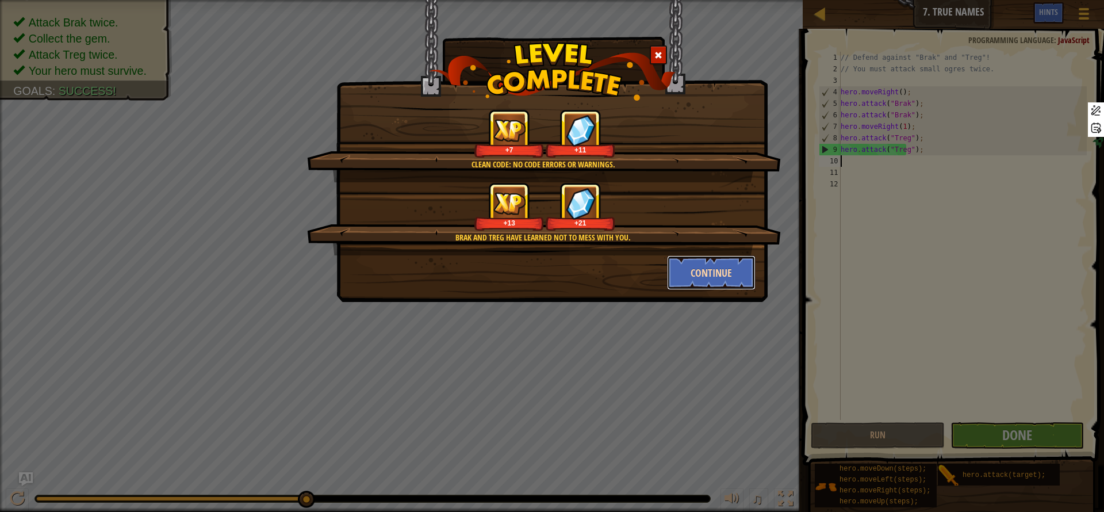
click at [726, 271] on button "Continue" at bounding box center [711, 272] width 89 height 34
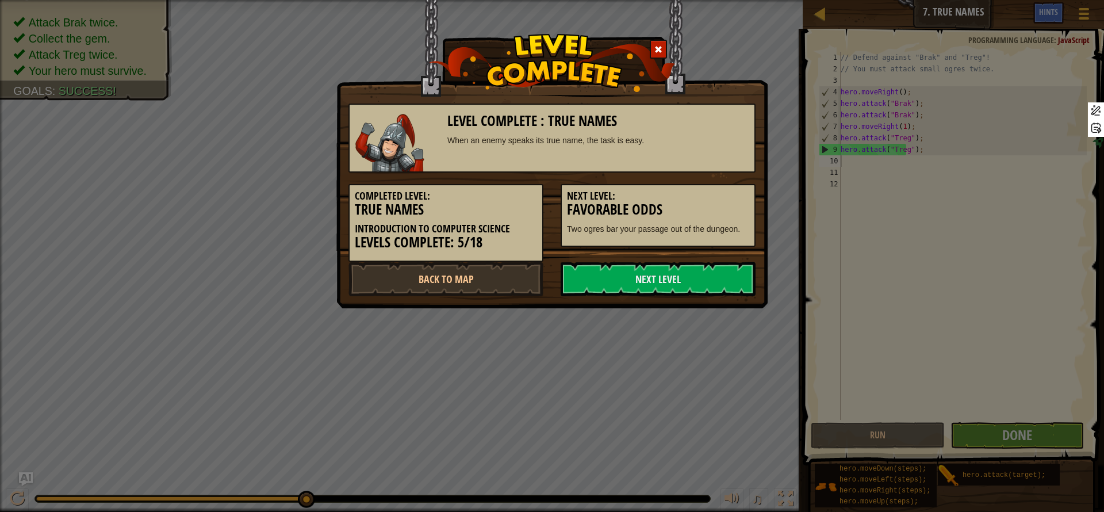
click at [726, 271] on link "Next Level" at bounding box center [658, 279] width 195 height 34
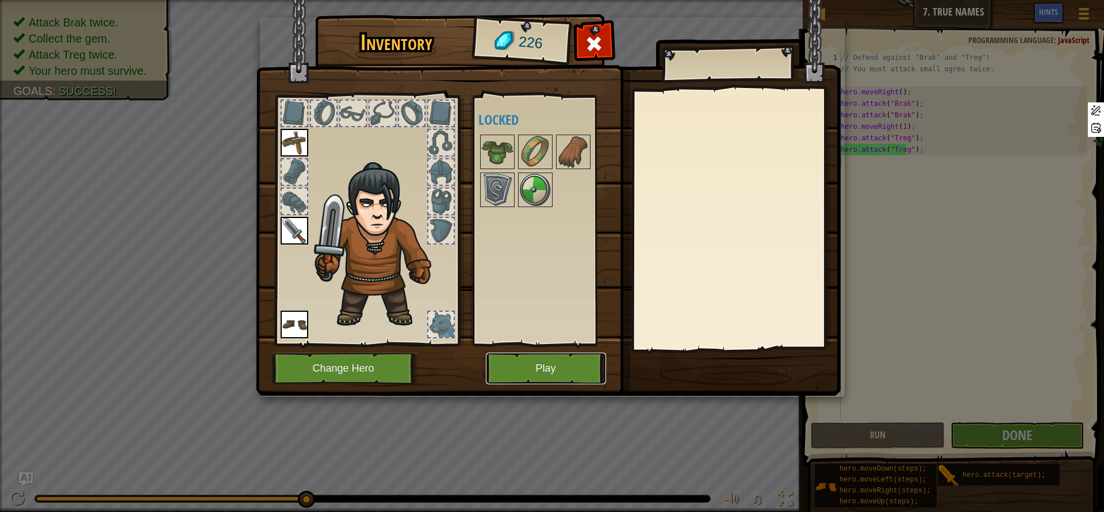
click at [562, 374] on button "Play" at bounding box center [546, 368] width 120 height 32
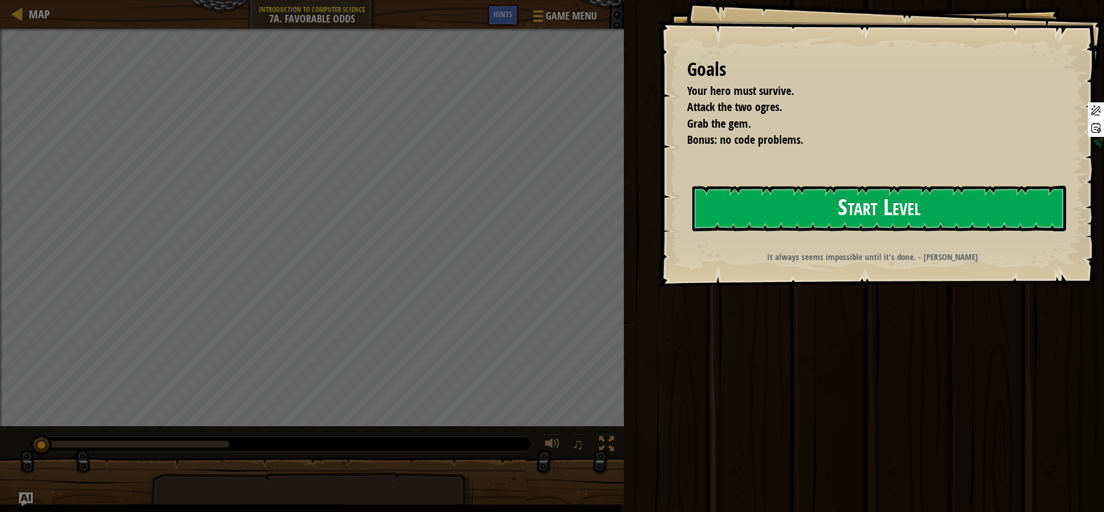
click at [918, 210] on button "Start Level" at bounding box center [879, 208] width 374 height 45
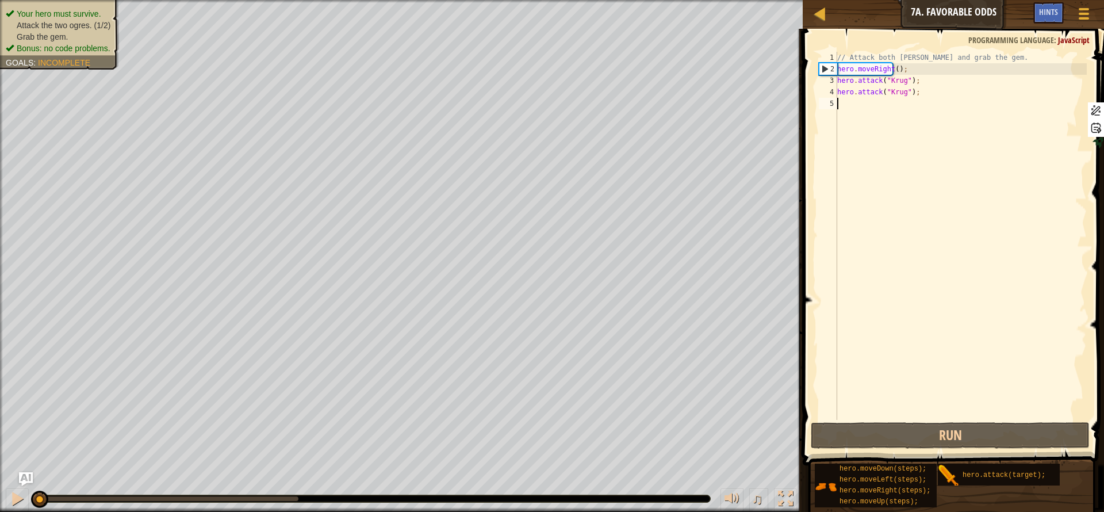
click at [885, 110] on div "// Attack both ogres and grab the gem. hero . moveRight ( ) ; hero . attack ( "…" at bounding box center [961, 247] width 252 height 391
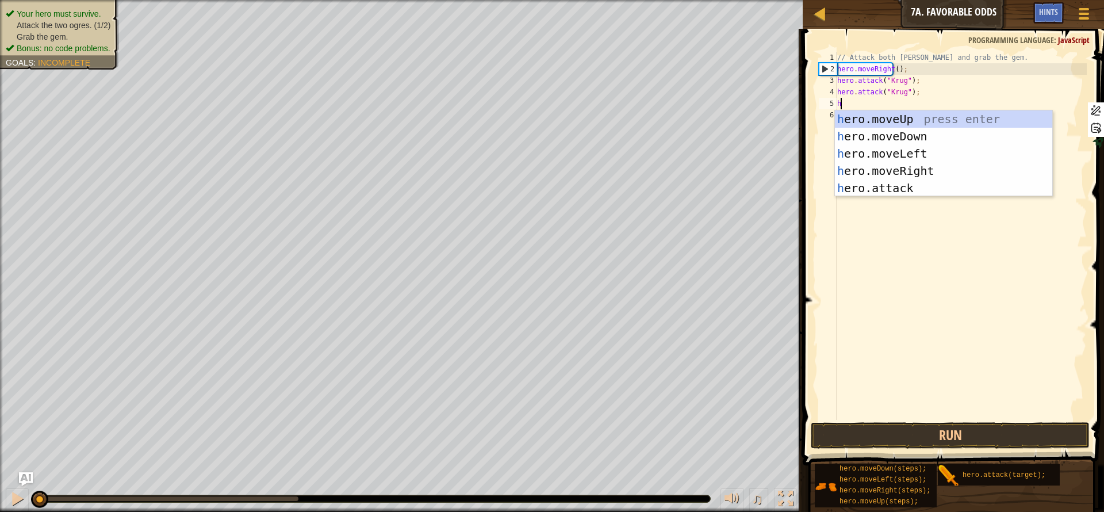
scroll to position [5, 0]
type textarea "her"
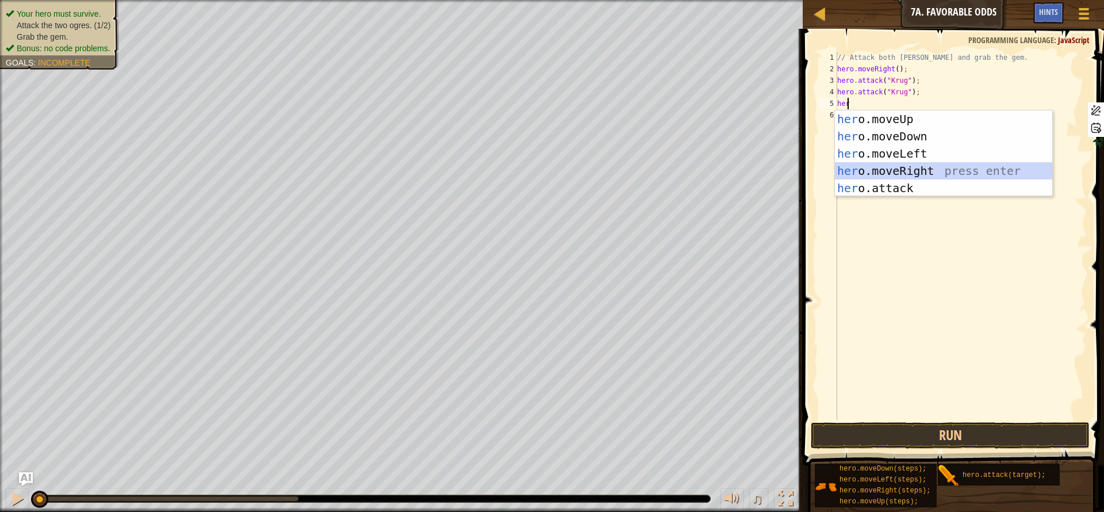
click at [919, 175] on div "her o.moveUp press enter her o.moveDown press enter her o.moveLeft press enter …" at bounding box center [943, 170] width 217 height 121
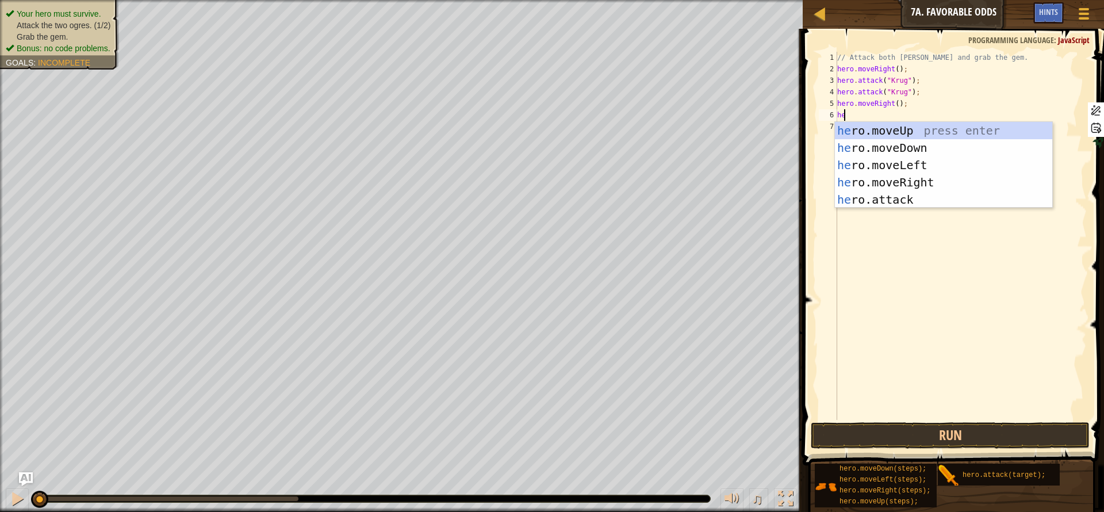
type textarea "her"
click at [906, 130] on div "her o.moveUp press enter her o.moveDown press enter her o.moveLeft press enter …" at bounding box center [943, 182] width 217 height 121
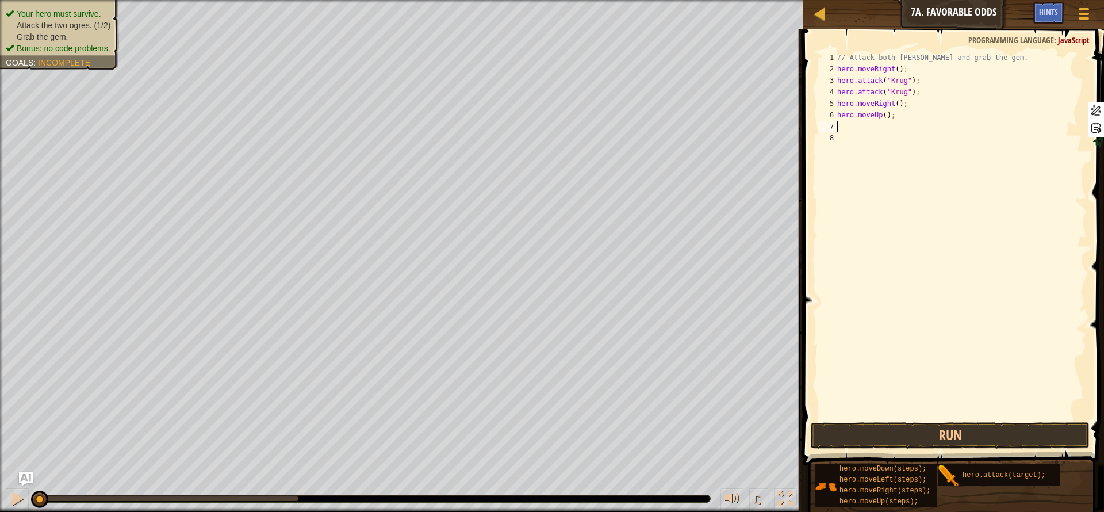
scroll to position [5, 0]
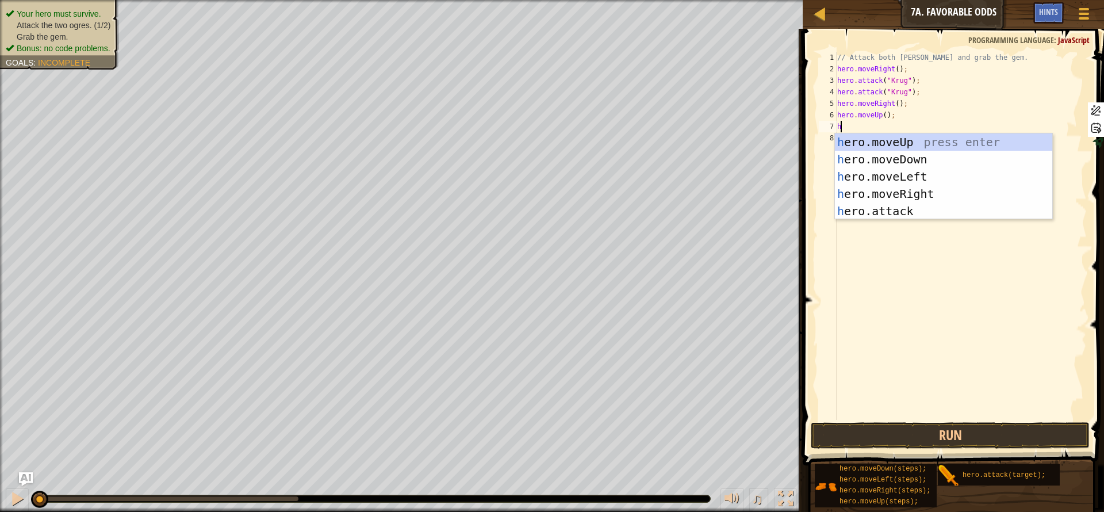
type textarea "her"
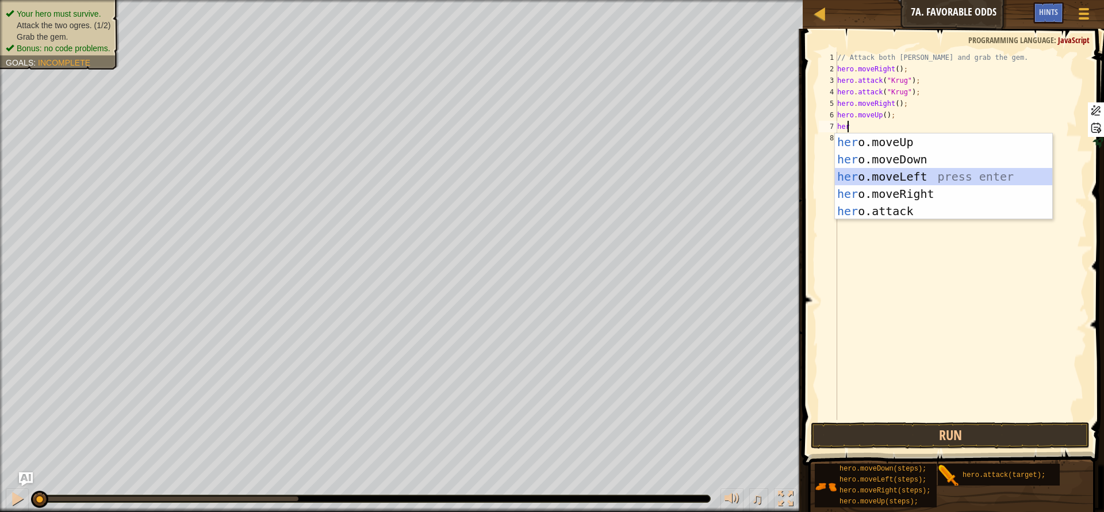
click at [915, 170] on div "her o.moveUp press enter her o.moveDown press enter her o.moveLeft press enter …" at bounding box center [943, 193] width 217 height 121
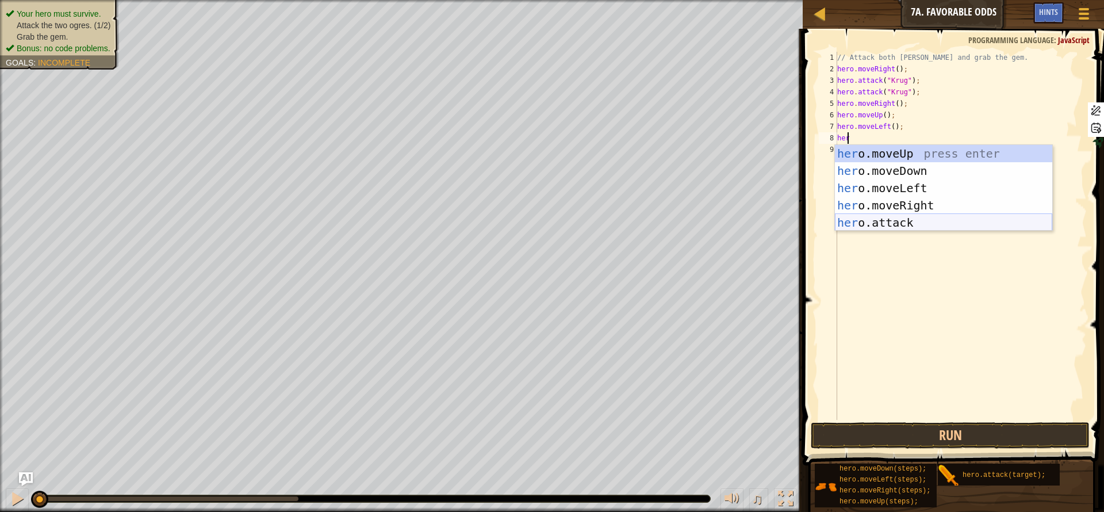
click at [918, 223] on div "her o.moveUp press enter her o.moveDown press enter her o.moveLeft press enter …" at bounding box center [943, 205] width 217 height 121
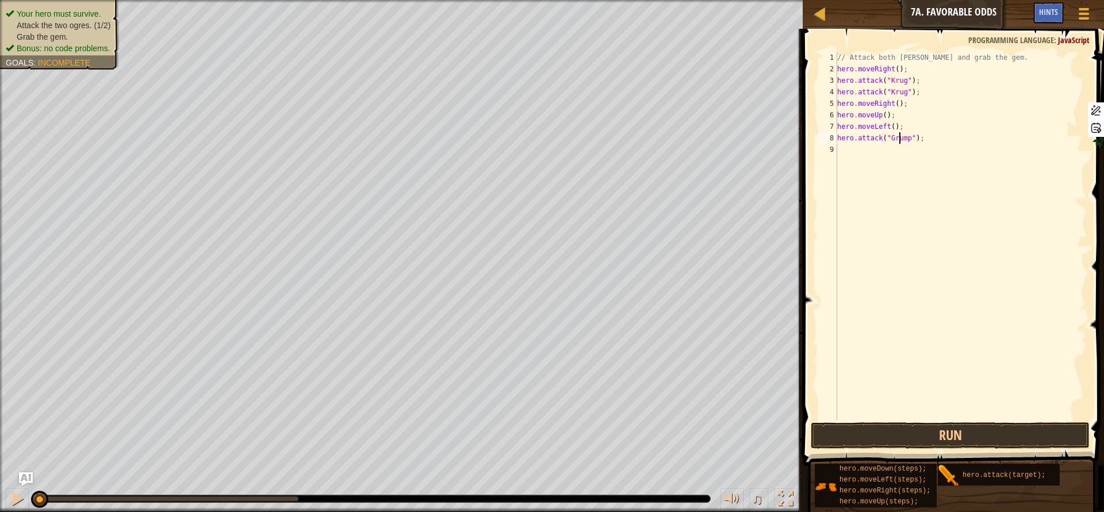
scroll to position [5, 6]
click at [896, 136] on div "// Attack both ogres and grab the gem. hero . moveRight ( ) ; hero . attack ( "…" at bounding box center [961, 247] width 252 height 391
click at [869, 143] on div "// Attack both ogres and grab the gem. hero . moveRight ( ) ; hero . attack ( "…" at bounding box center [961, 236] width 252 height 368
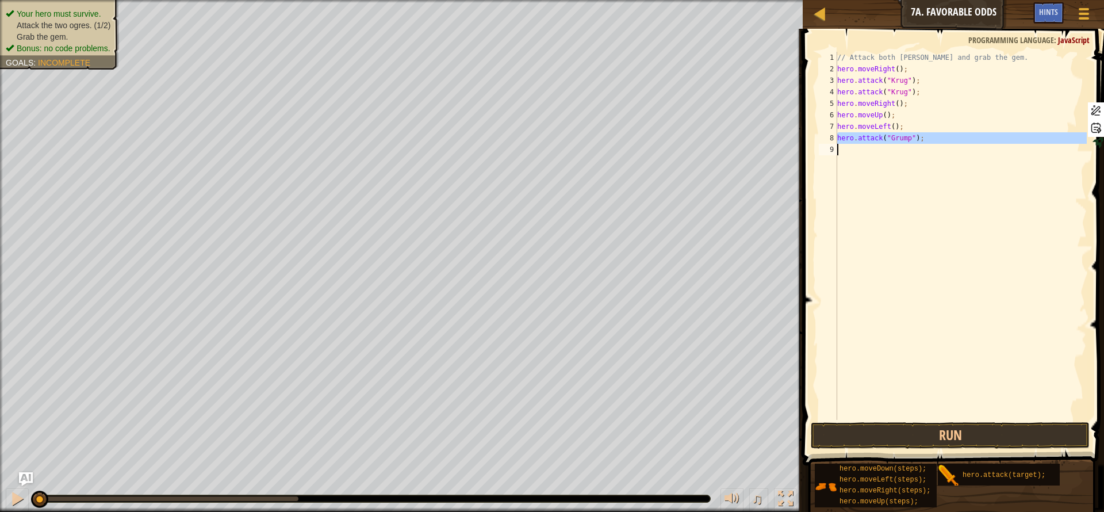
type textarea "hero.attack("Grump");"
click at [866, 149] on div "// Attack both ogres and grab the gem. hero . moveRight ( ) ; hero . attack ( "…" at bounding box center [961, 247] width 252 height 391
click at [945, 420] on span at bounding box center [954, 230] width 310 height 470
click at [946, 427] on button "Run" at bounding box center [950, 435] width 279 height 26
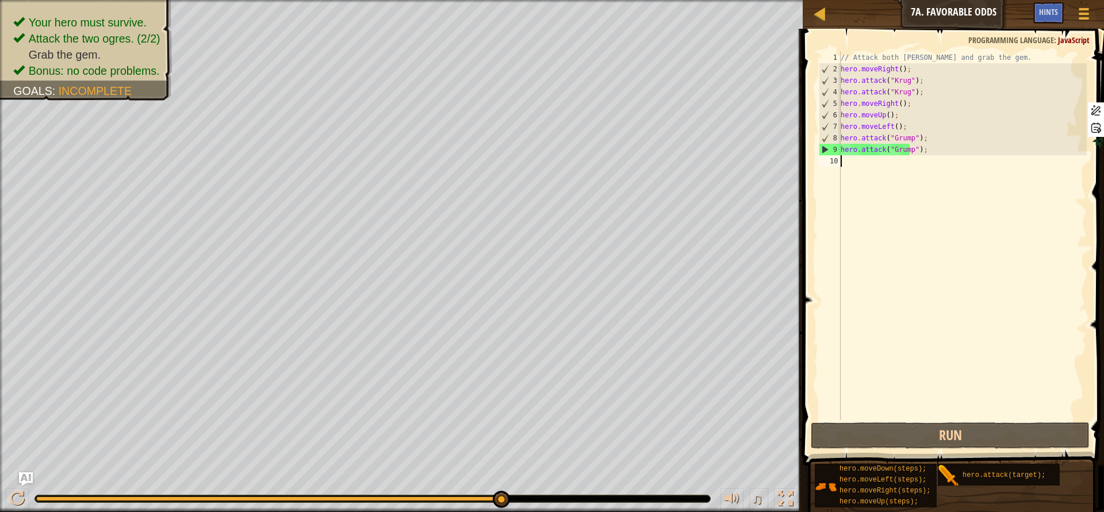
type textarea "h"
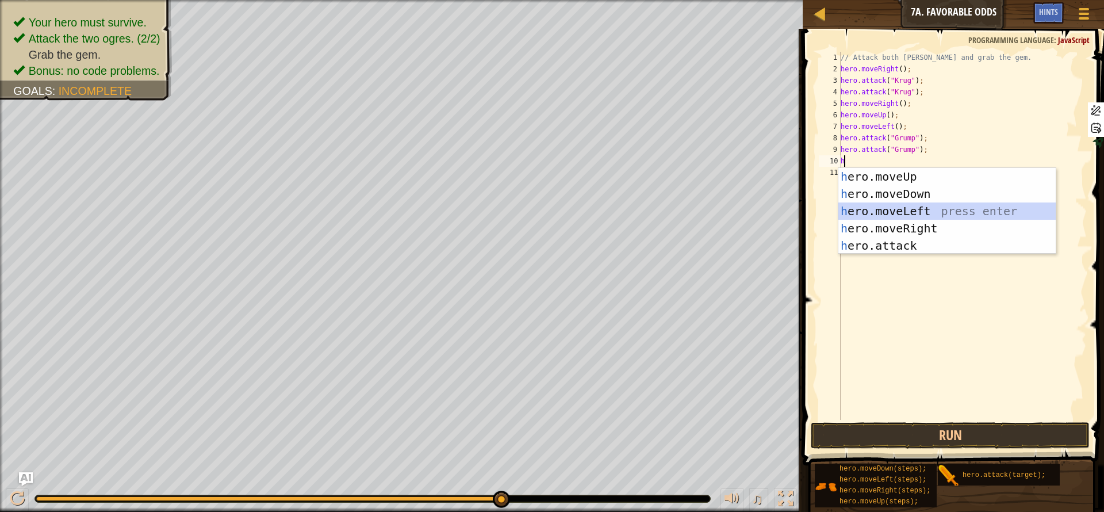
click at [894, 210] on div "h ero.moveUp press enter h ero.moveDown press enter h ero.moveLeft press enter …" at bounding box center [946, 228] width 217 height 121
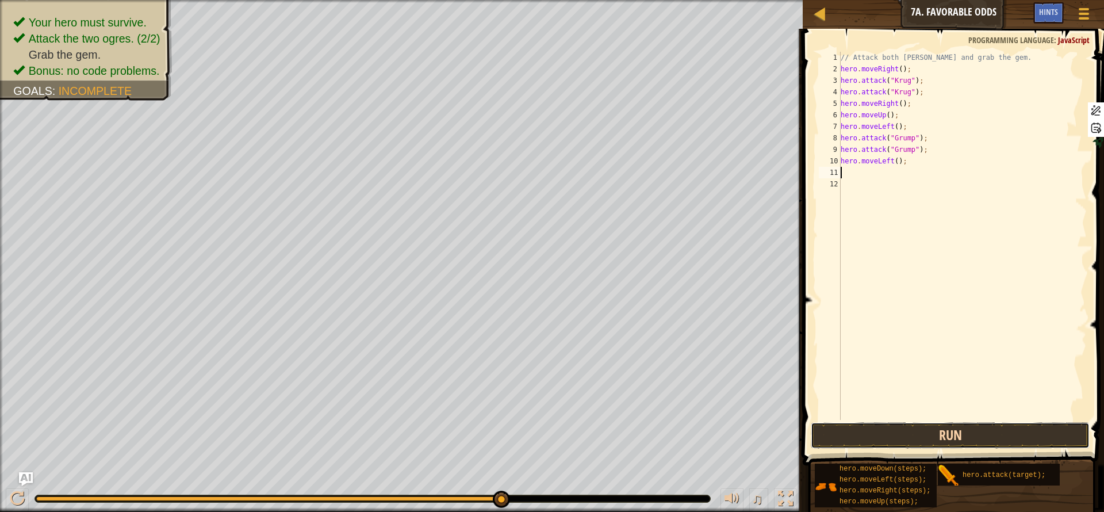
click at [970, 424] on button "Run" at bounding box center [950, 435] width 279 height 26
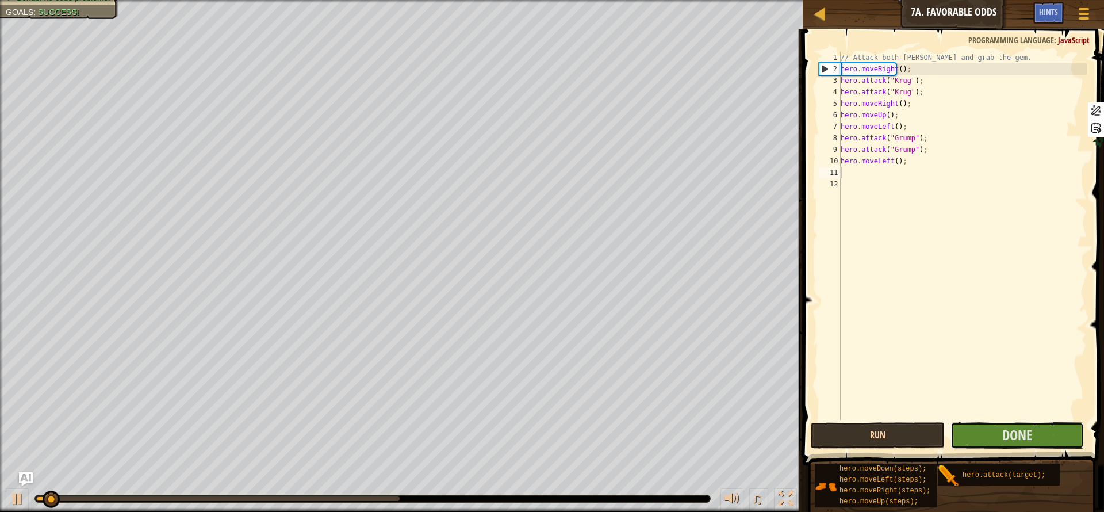
click at [970, 424] on button "Done" at bounding box center [1016, 435] width 133 height 26
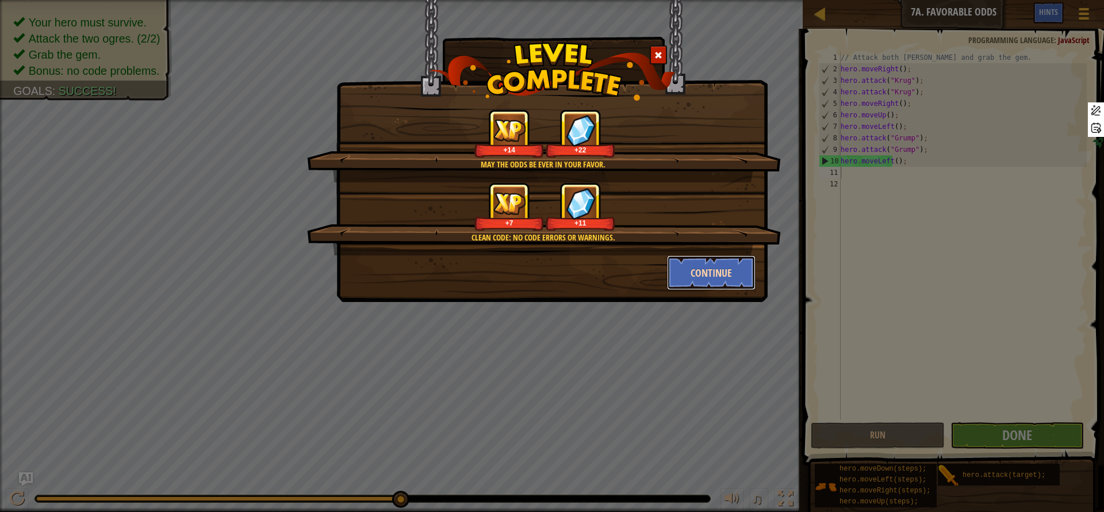
click at [715, 271] on button "Continue" at bounding box center [711, 272] width 89 height 34
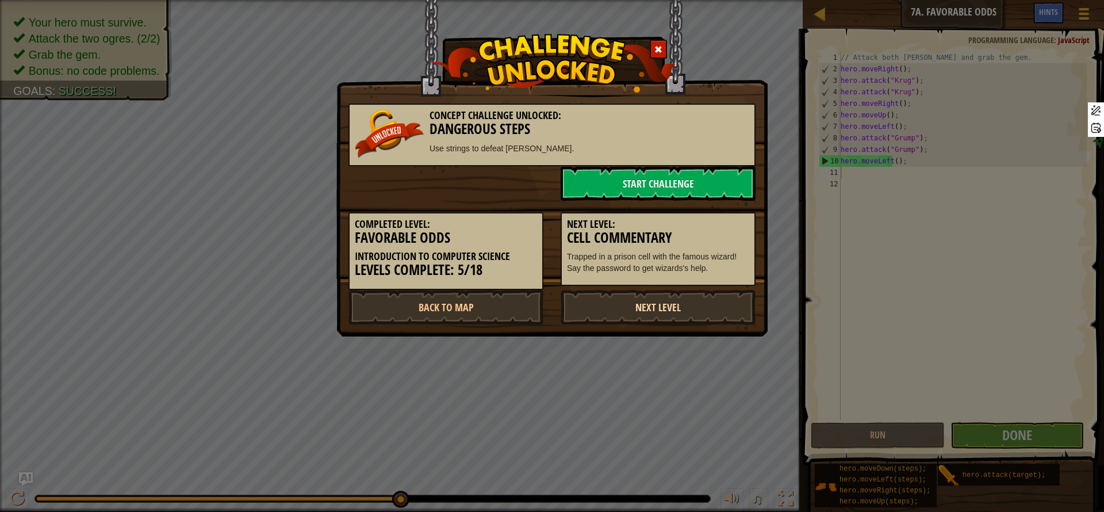
click at [677, 310] on link "Next Level" at bounding box center [658, 307] width 195 height 34
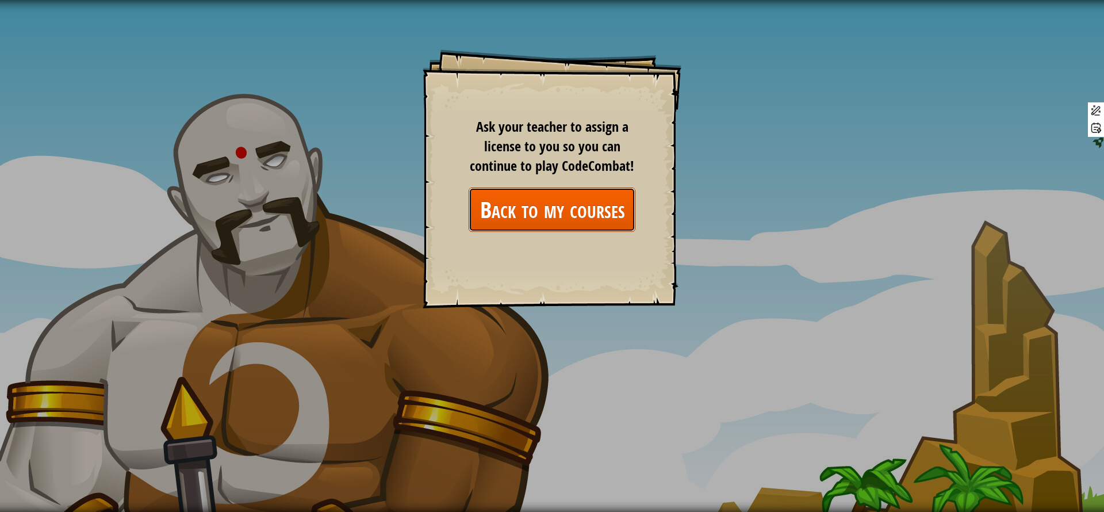
click at [585, 218] on link "Back to my courses" at bounding box center [552, 209] width 167 height 44
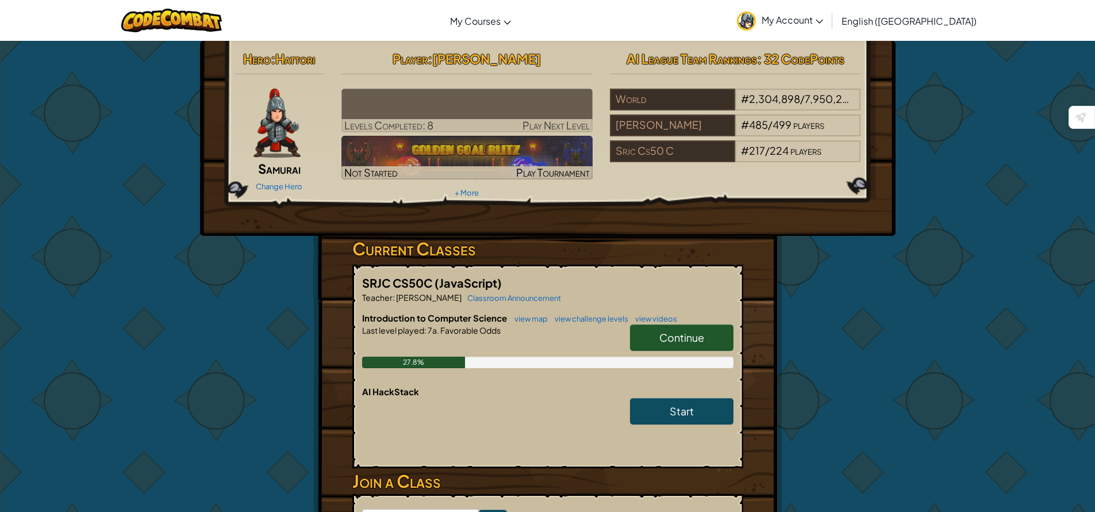
click at [685, 335] on span "Continue" at bounding box center [682, 337] width 45 height 13
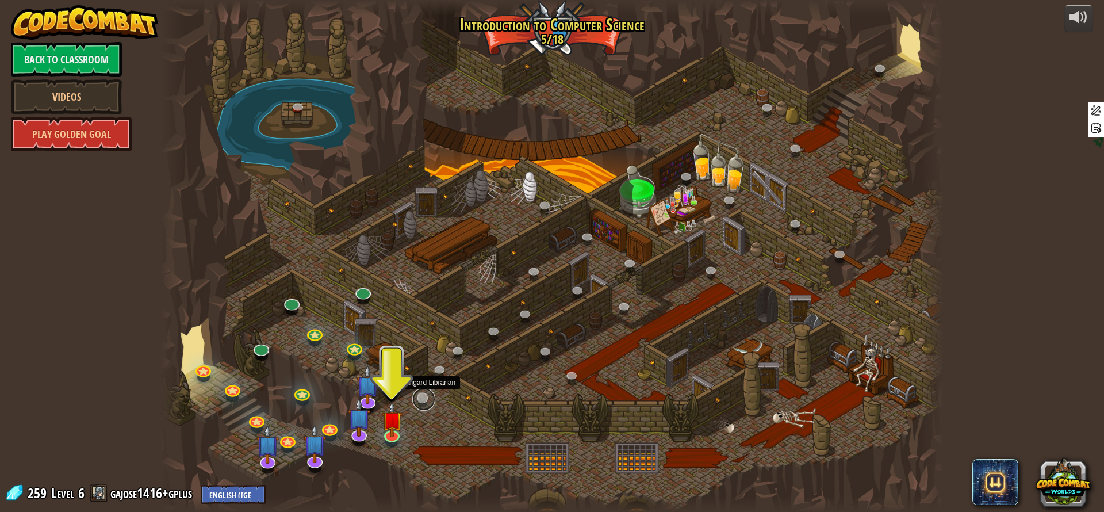
click at [427, 398] on link at bounding box center [423, 399] width 23 height 23
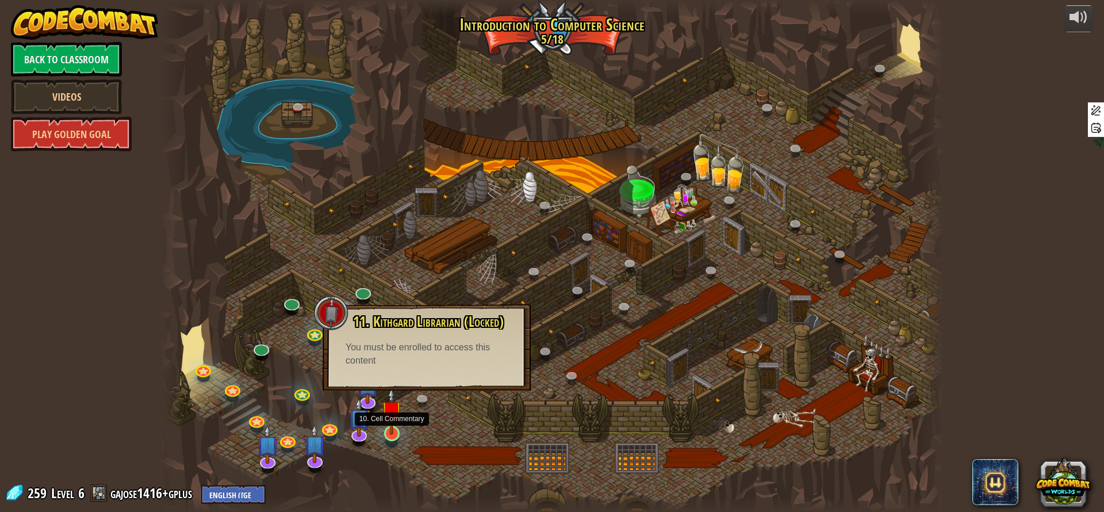
click at [387, 426] on img at bounding box center [391, 411] width 21 height 48
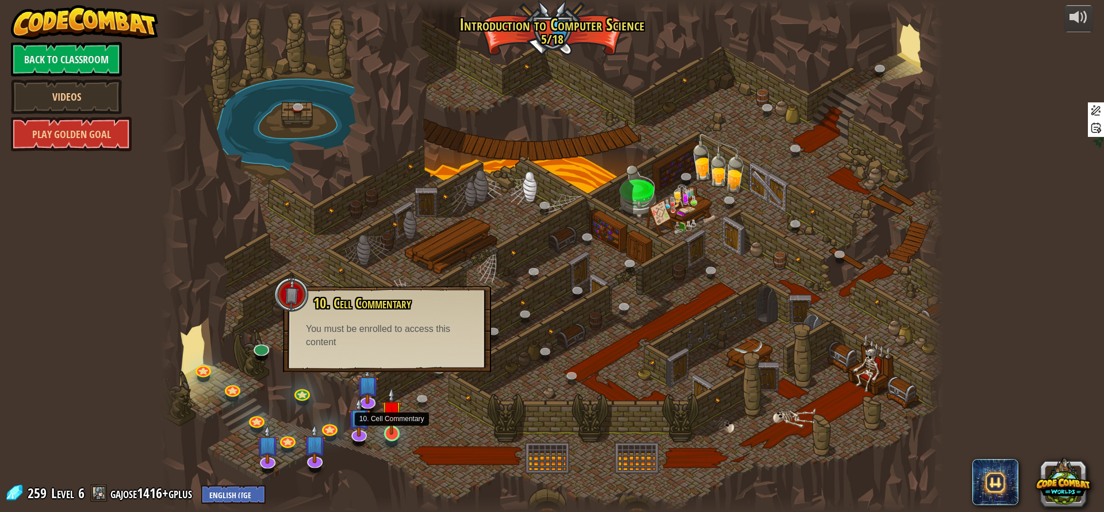
click at [389, 429] on img at bounding box center [391, 411] width 21 height 48
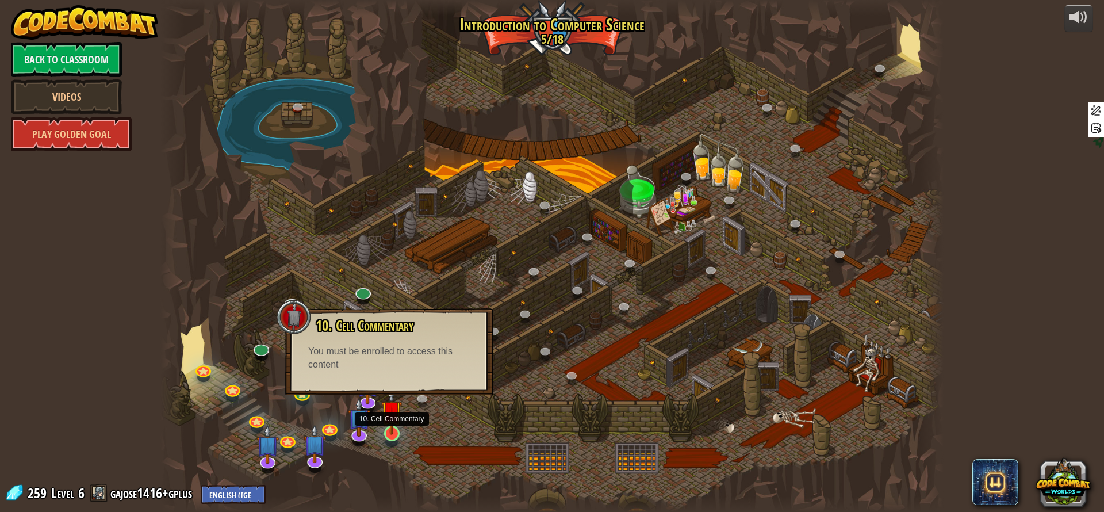
click at [389, 429] on img at bounding box center [391, 411] width 21 height 48
click at [92, 70] on link "Back to Classroom" at bounding box center [66, 59] width 111 height 34
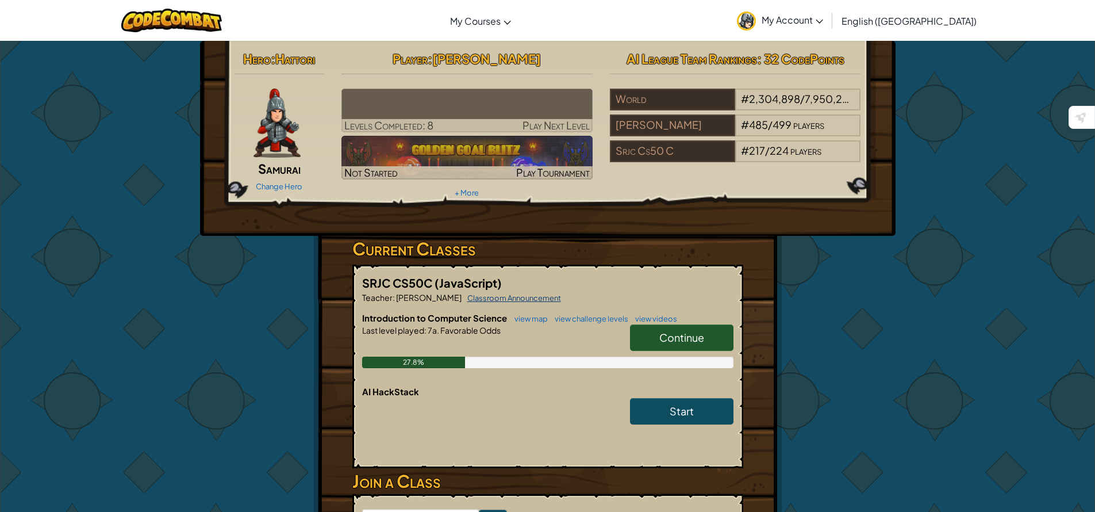
click at [531, 298] on link "Classroom Announcement" at bounding box center [511, 297] width 99 height 9
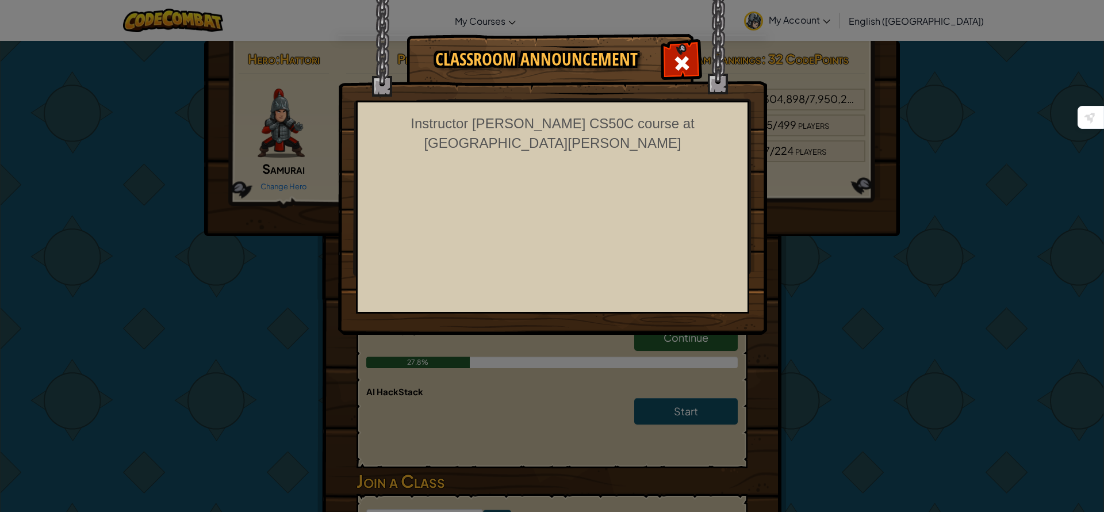
click at [568, 198] on div "Instructor Ethan Wilde's CS50C course at Santa Rosa Junior College" at bounding box center [552, 207] width 393 height 213
click at [564, 400] on div "Classroom Announcement Instructor Ethan Wilde's CS50C course at Santa Rosa Juni…" at bounding box center [552, 256] width 1104 height 512
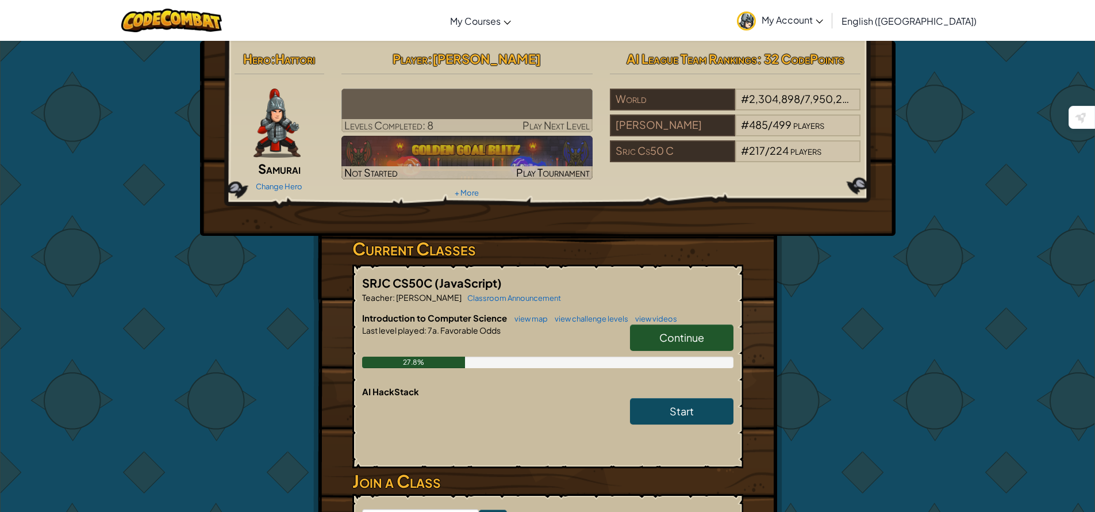
click at [658, 338] on link "Continue" at bounding box center [681, 337] width 103 height 26
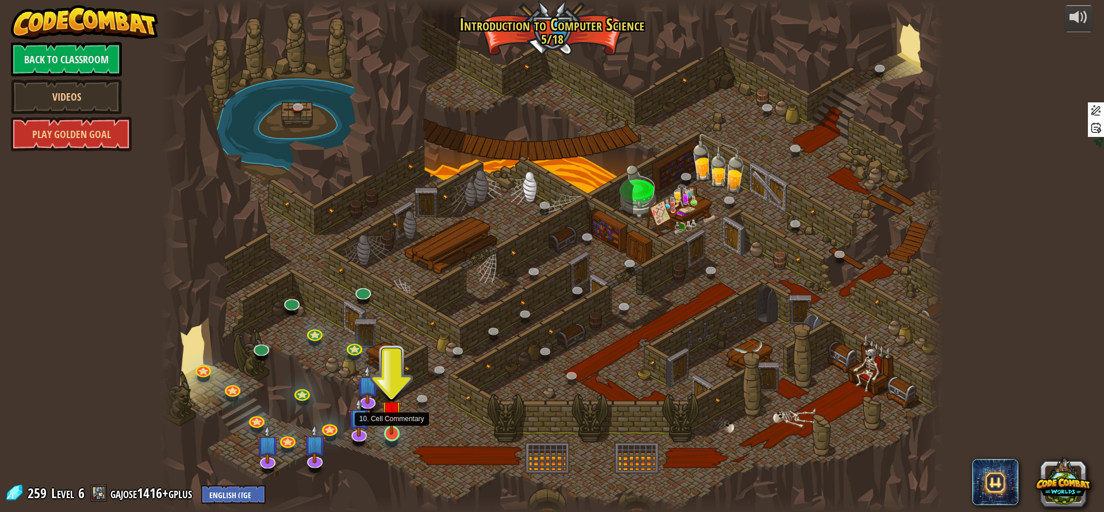
click at [392, 427] on img at bounding box center [391, 411] width 21 height 48
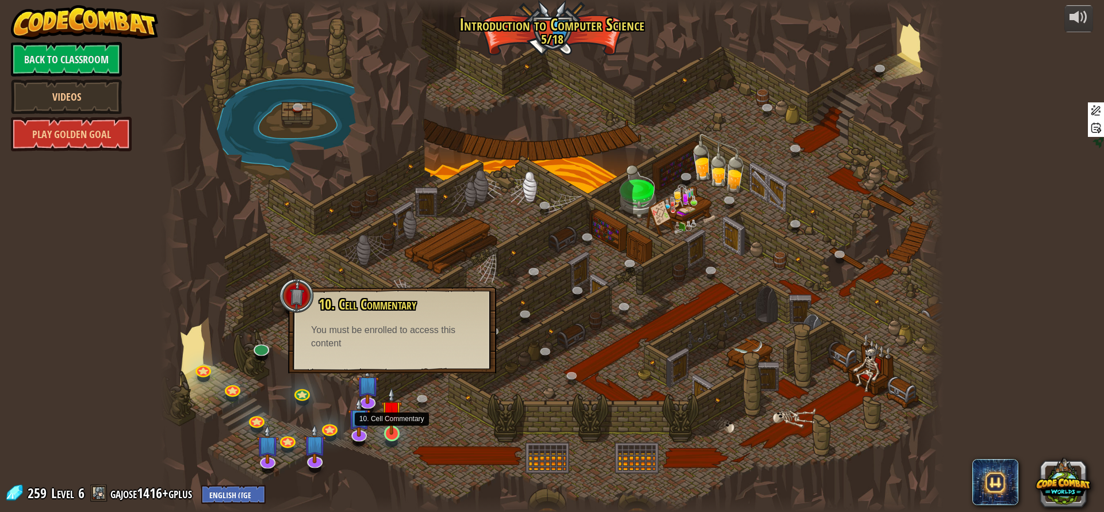
click at [393, 427] on img at bounding box center [391, 411] width 21 height 48
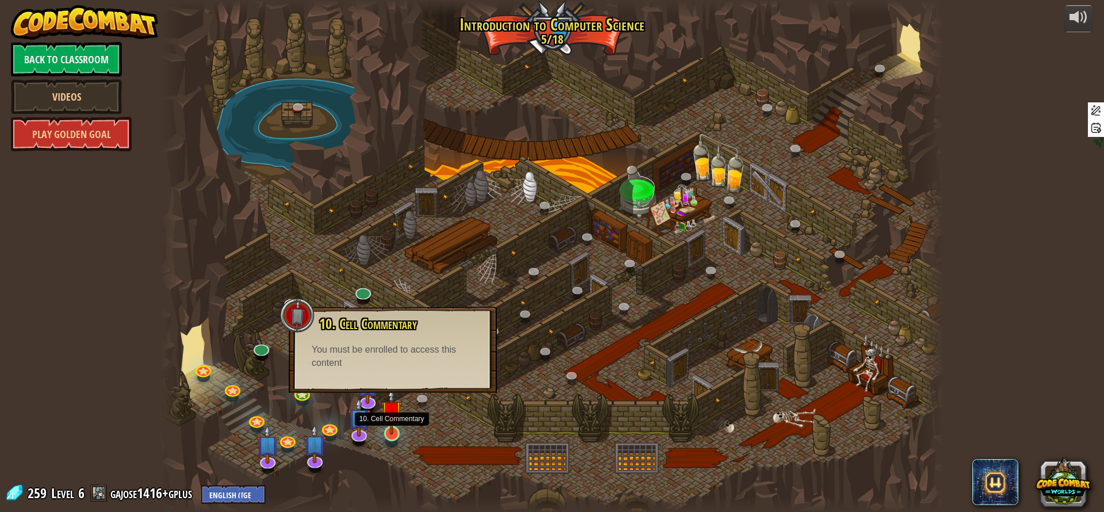
click at [393, 427] on img at bounding box center [391, 411] width 21 height 48
click at [365, 405] on img at bounding box center [358, 408] width 22 height 52
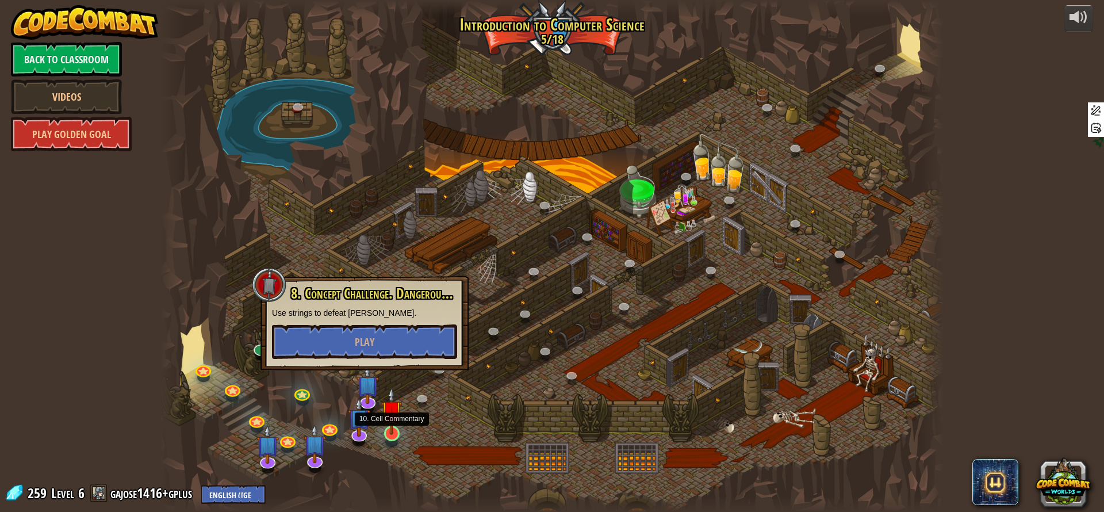
click at [395, 425] on img at bounding box center [391, 411] width 21 height 48
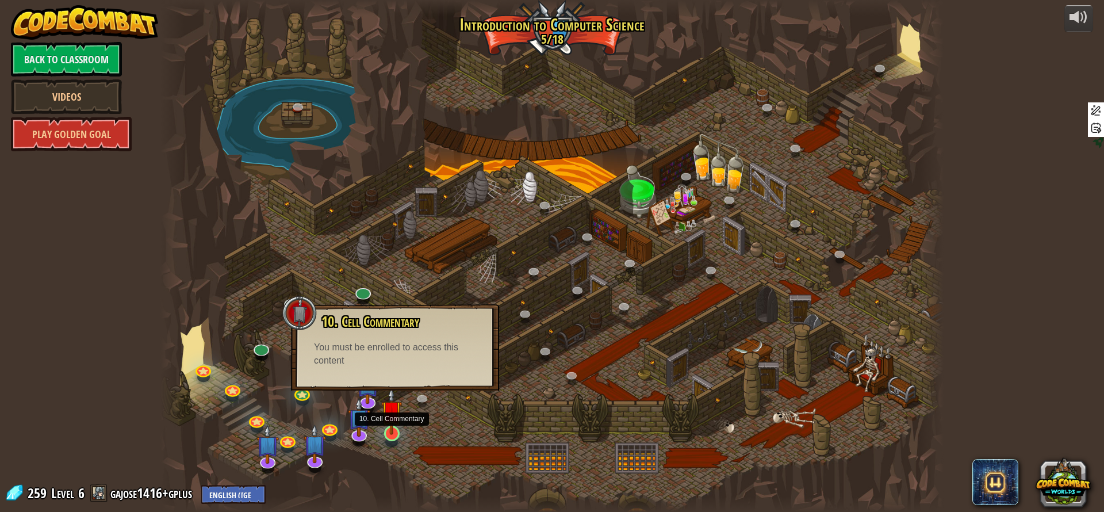
click at [398, 415] on img at bounding box center [391, 411] width 21 height 48
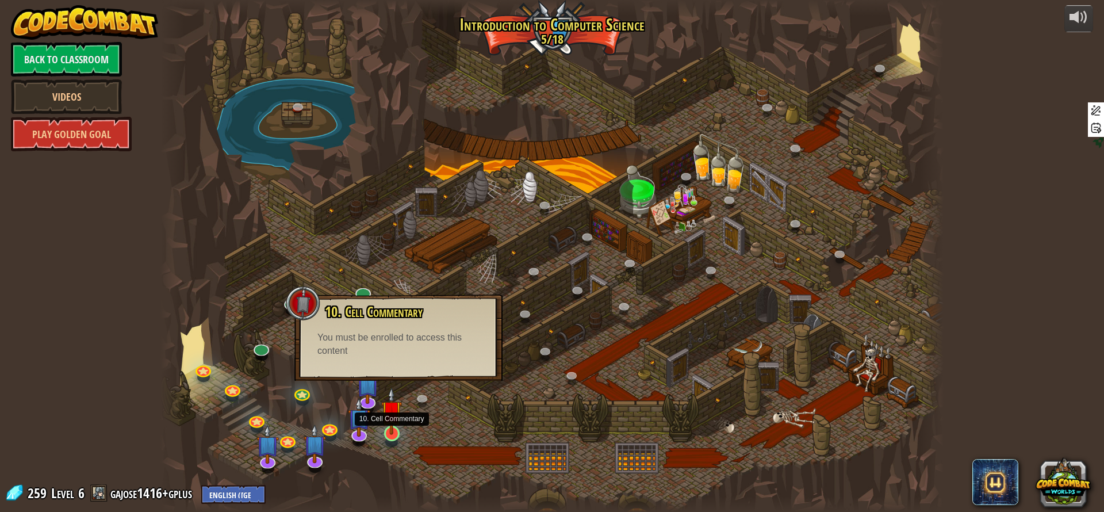
click at [398, 415] on img at bounding box center [391, 411] width 21 height 48
click at [91, 67] on link "Back to Classroom" at bounding box center [66, 59] width 111 height 34
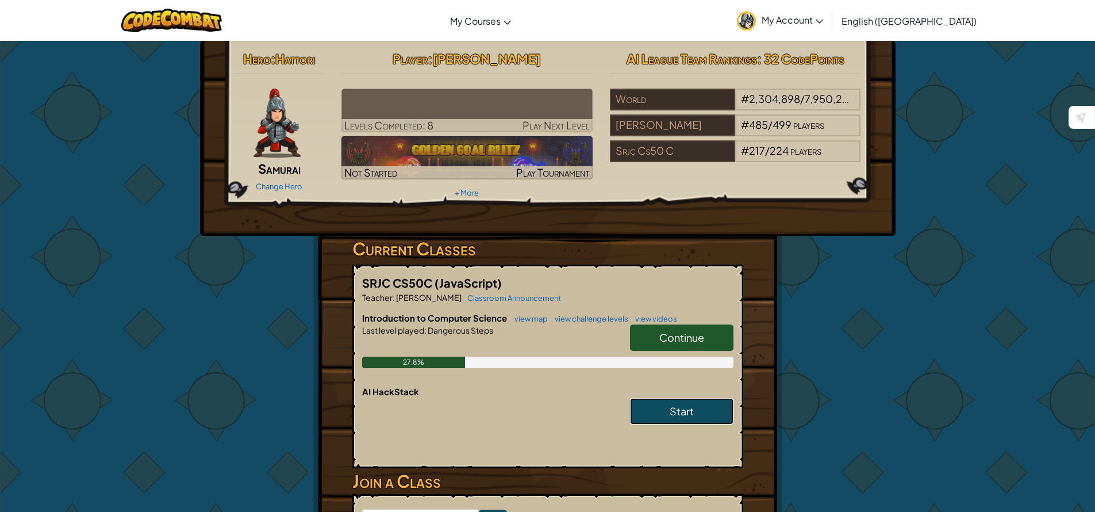
click at [669, 407] on link "Start" at bounding box center [681, 411] width 103 height 26
click at [575, 317] on link "view challenge levels" at bounding box center [588, 318] width 79 height 9
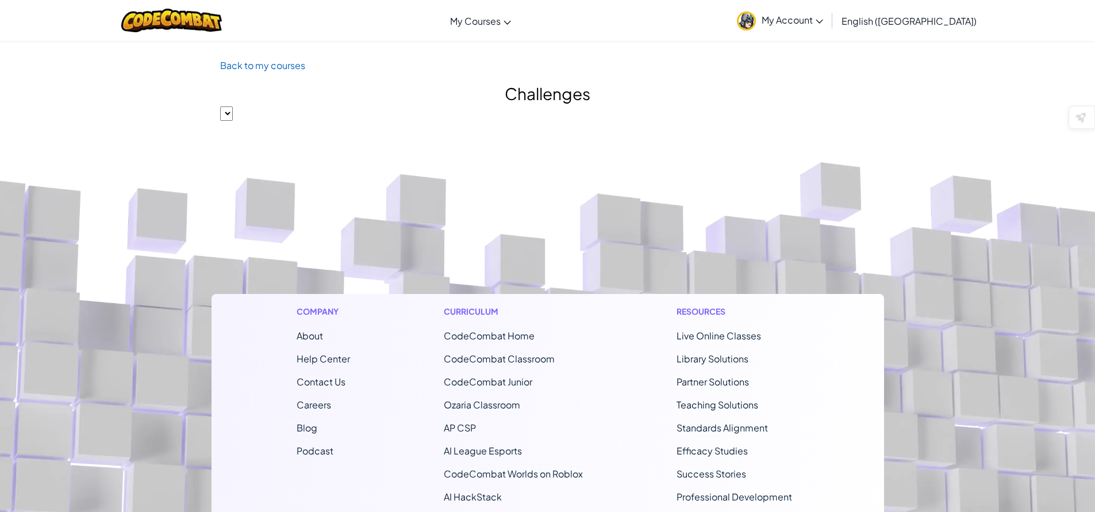
select select "560f1a9f22961295f9427742"
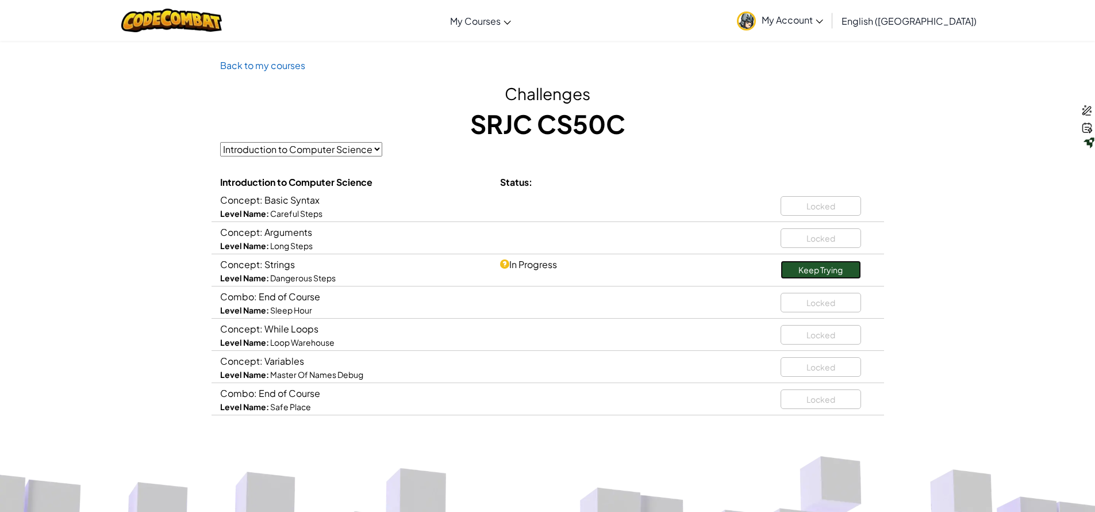
click at [807, 269] on link "Keep Trying" at bounding box center [821, 269] width 80 height 18
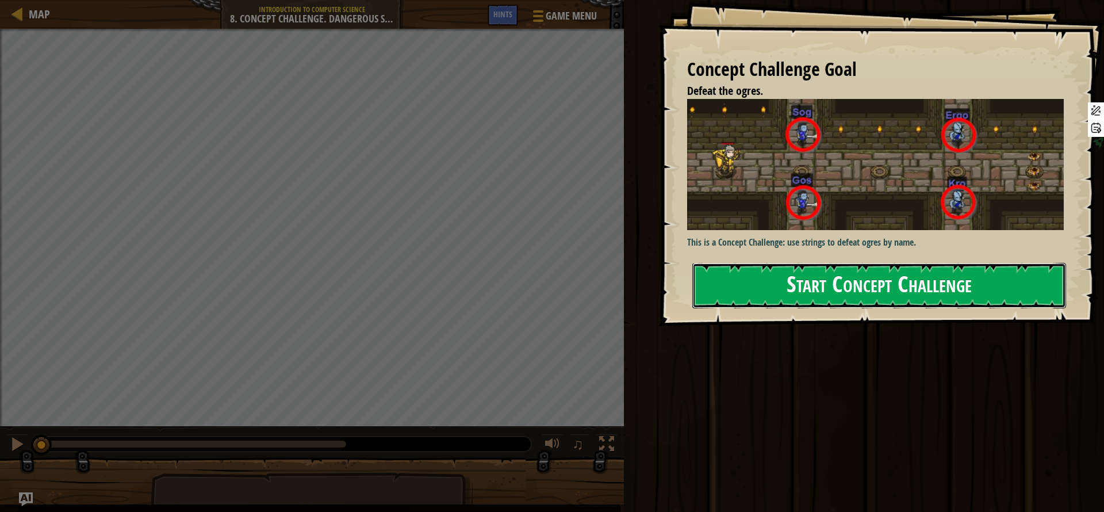
click at [817, 286] on button "Start Concept Challenge" at bounding box center [879, 285] width 374 height 45
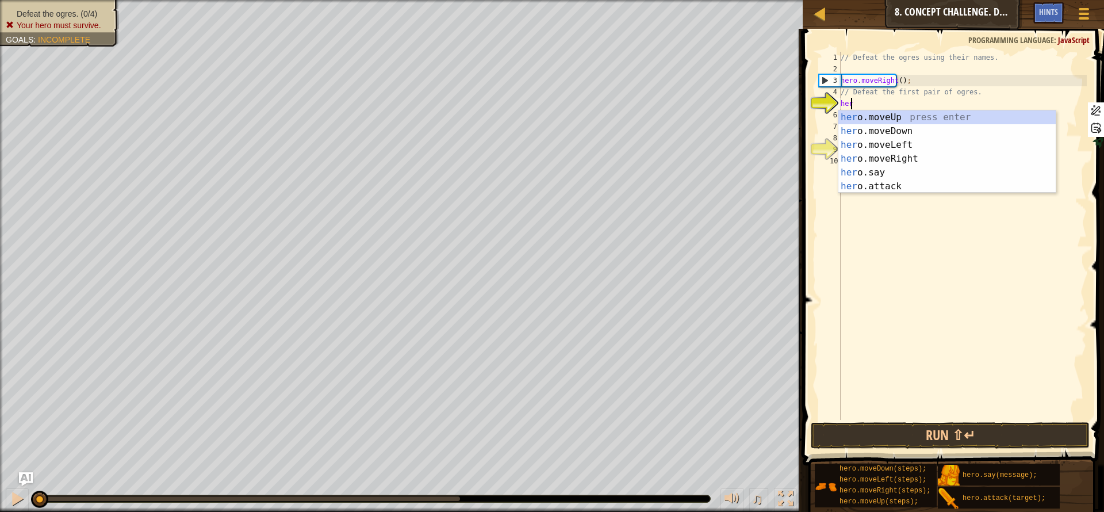
scroll to position [5, 1]
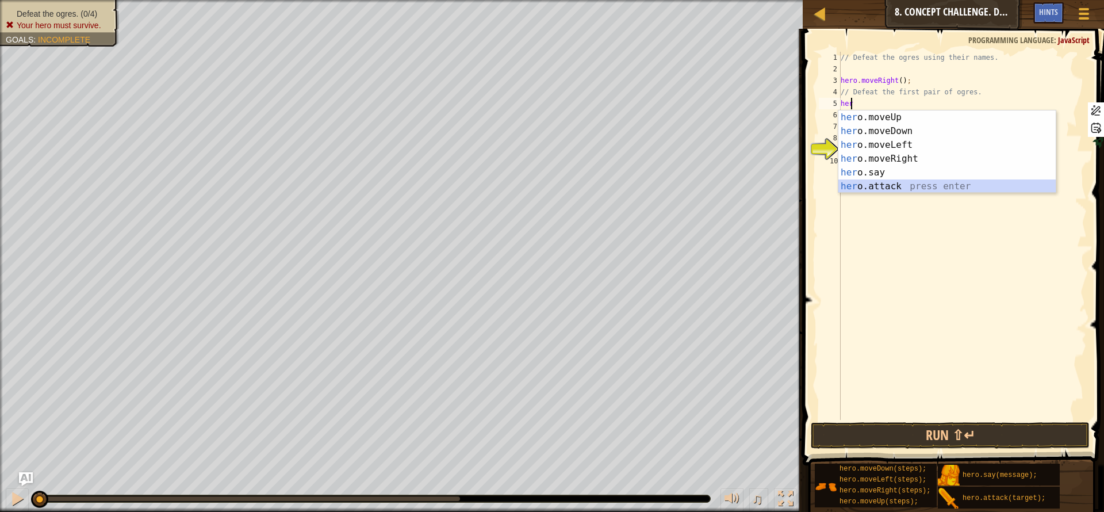
click at [891, 183] on div "her o.moveUp press enter her o.moveDown press enter her o.moveLeft press enter …" at bounding box center [946, 165] width 217 height 110
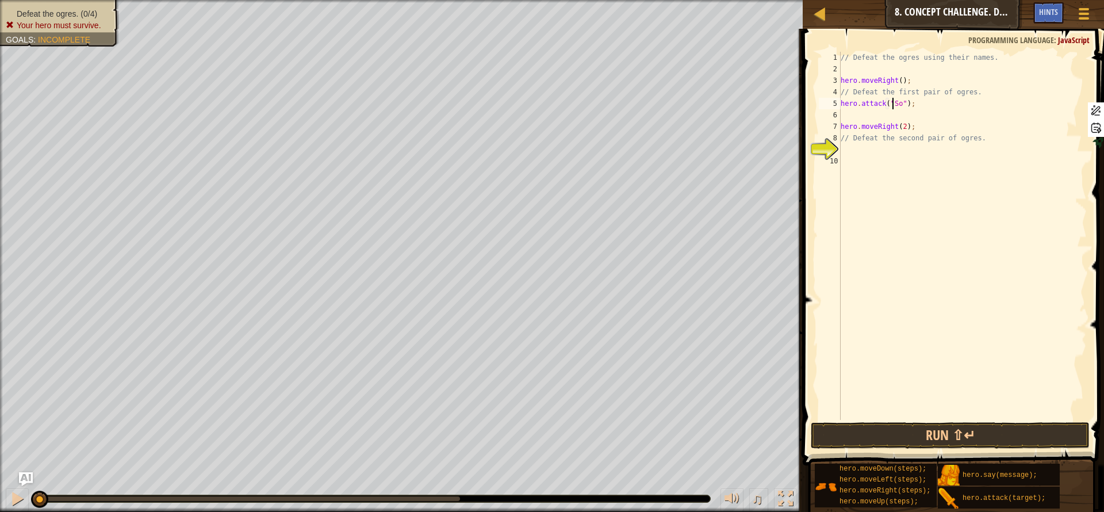
scroll to position [5, 5]
click at [898, 106] on div "// Defeat the ogres using their names. hero . moveRight ( ) ; // Defeat the fir…" at bounding box center [962, 247] width 248 height 391
type textarea "hero.attack("Sog");"
click at [898, 106] on div "// Defeat the ogres using their names. hero . moveRight ( ) ; // Defeat the fir…" at bounding box center [962, 236] width 248 height 368
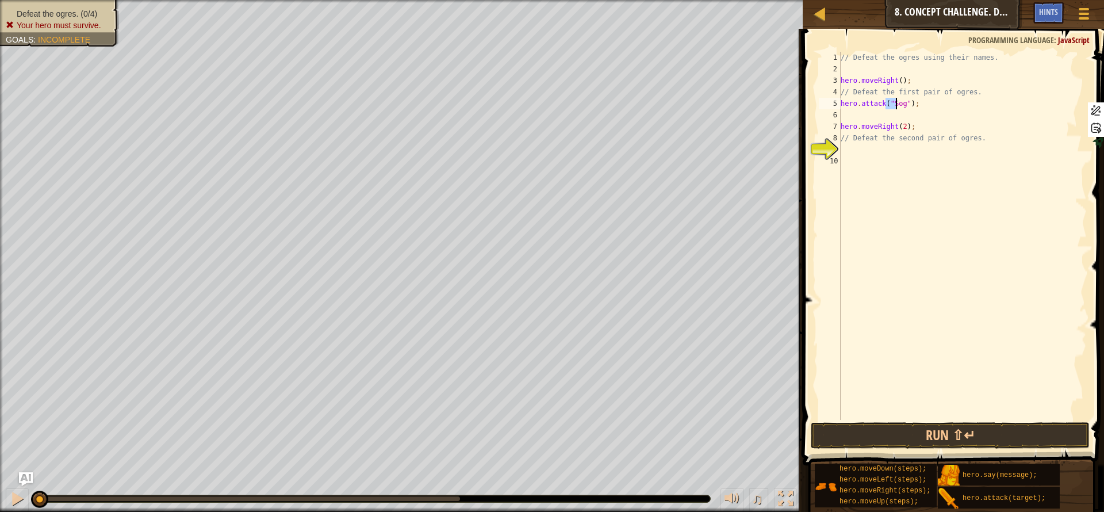
click at [898, 106] on div "// Defeat the ogres using their names. hero . moveRight ( ) ; // Defeat the fir…" at bounding box center [962, 247] width 248 height 391
click at [898, 113] on div "// Defeat the ogres using their names. hero . moveRight ( ) ; // Defeat the fir…" at bounding box center [962, 247] width 248 height 391
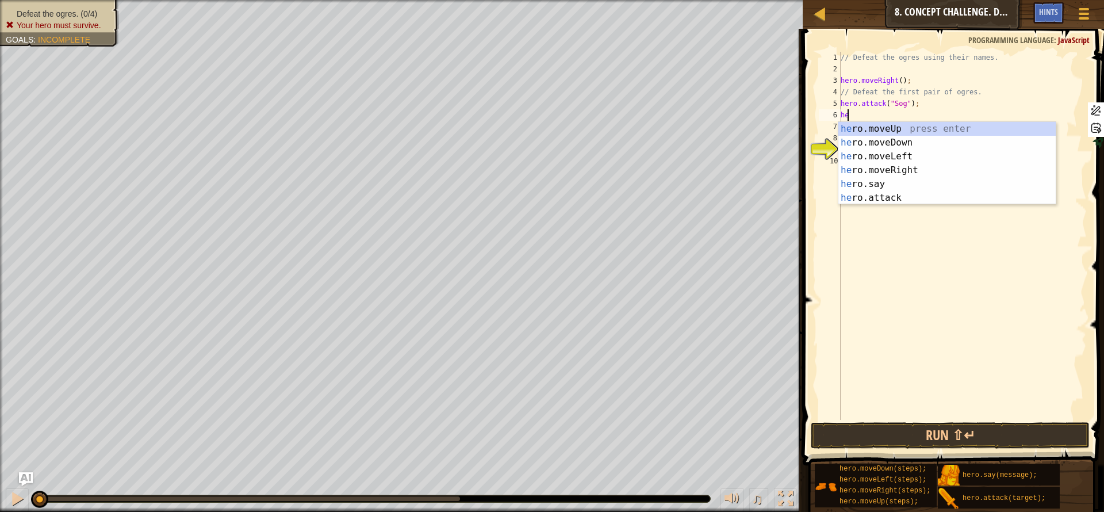
scroll to position [5, 1]
click at [902, 196] on div "her o.moveUp press enter her o.moveDown press enter her o.moveLeft press enter …" at bounding box center [946, 177] width 217 height 110
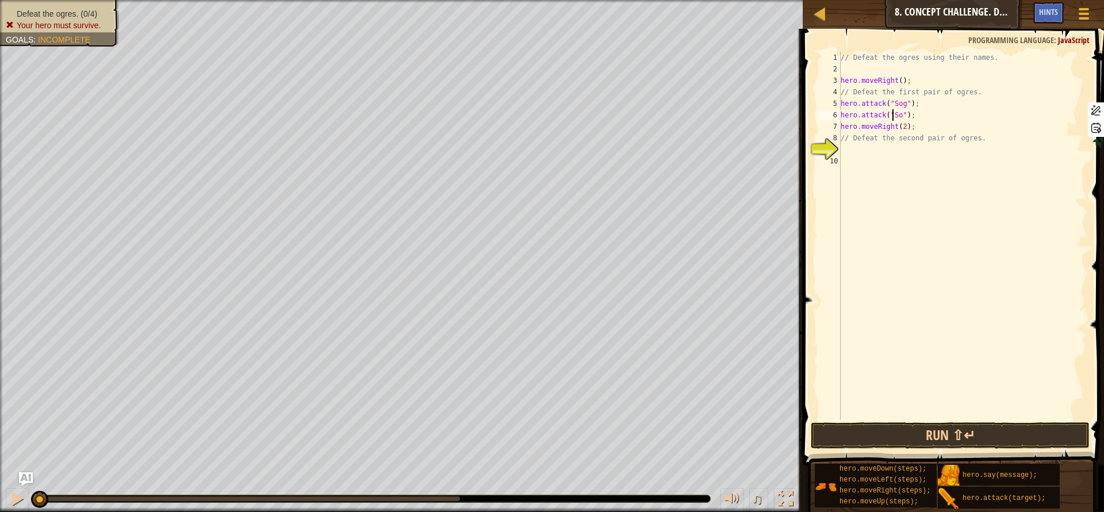
type textarea "hero.attack("Sog");"
click at [917, 113] on div "// Defeat the ogres using their names. hero . moveRight ( ) ; // Defeat the fir…" at bounding box center [962, 247] width 248 height 391
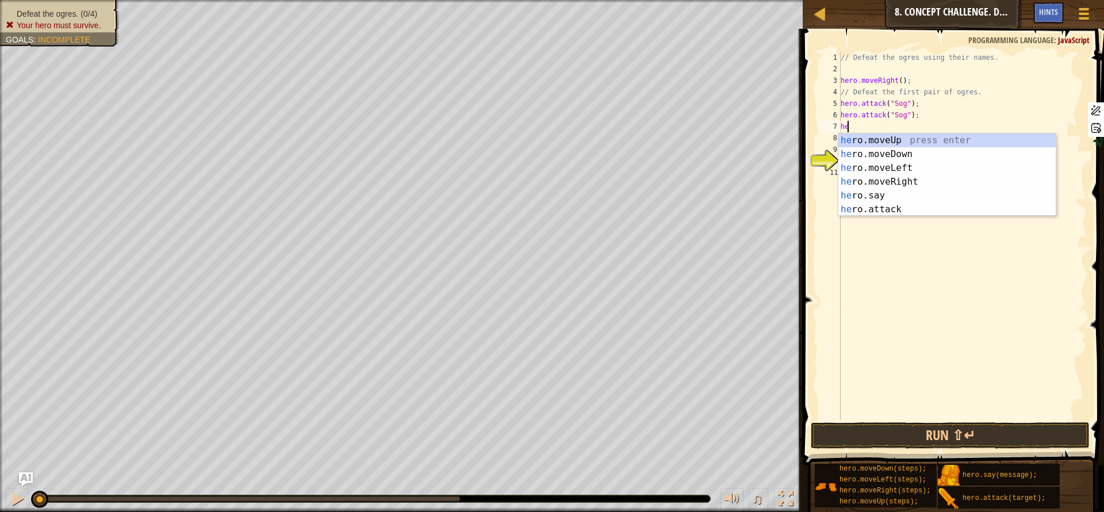
scroll to position [5, 1]
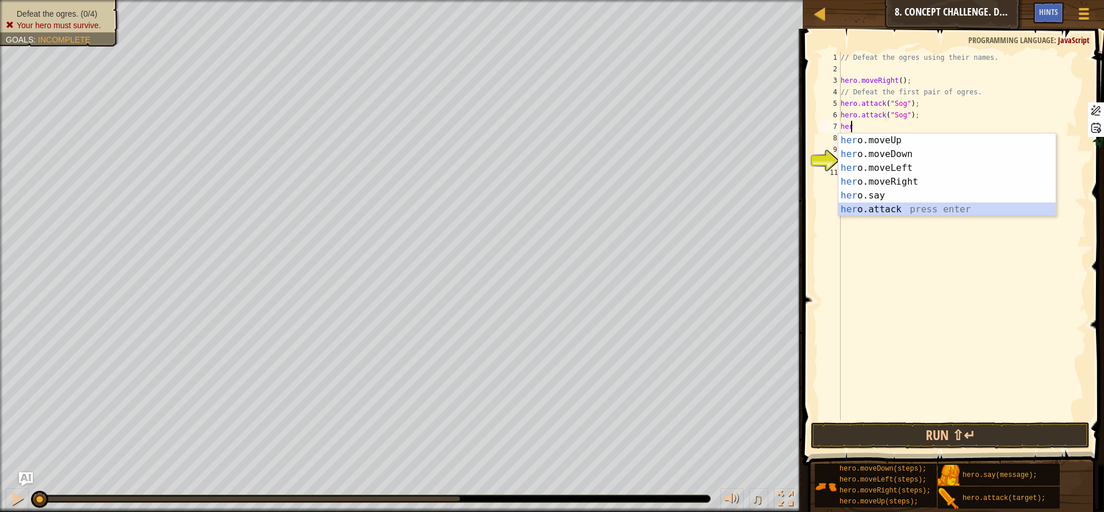
click at [914, 210] on div "her o.moveUp press enter her o.moveDown press enter her o.moveLeft press enter …" at bounding box center [946, 188] width 217 height 110
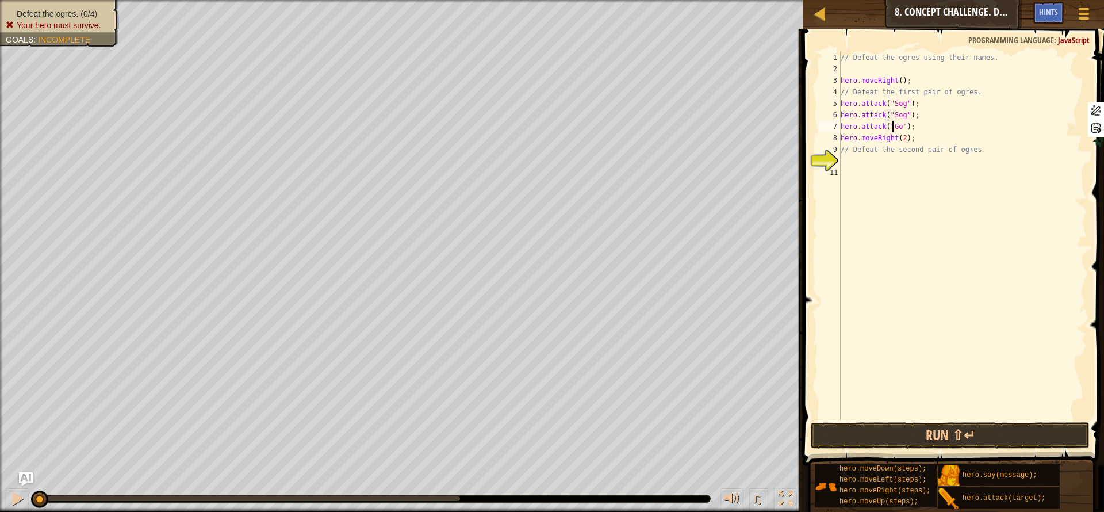
type textarea "hero.attack("Gos");"
click at [915, 126] on div "// Defeat the ogres using their names. hero . moveRight ( ) ; // Defeat the fir…" at bounding box center [962, 247] width 248 height 391
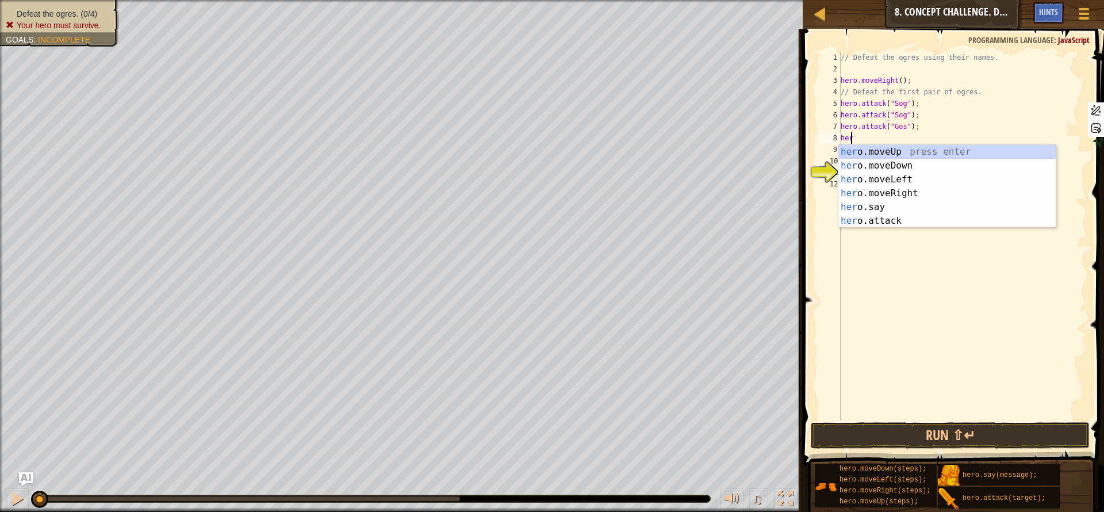
scroll to position [5, 1]
click at [920, 218] on div "her o.moveUp press enter her o.moveDown press enter her o.moveLeft press enter …" at bounding box center [946, 200] width 217 height 110
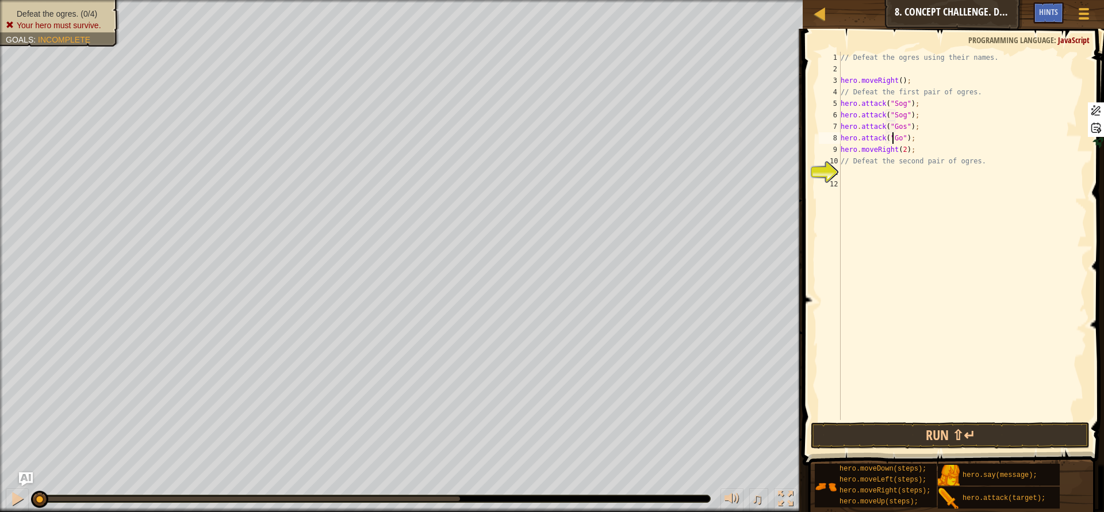
scroll to position [5, 5]
type textarea "hero.attack("Gos");"
click at [967, 434] on button "Run ⇧↵" at bounding box center [950, 435] width 279 height 26
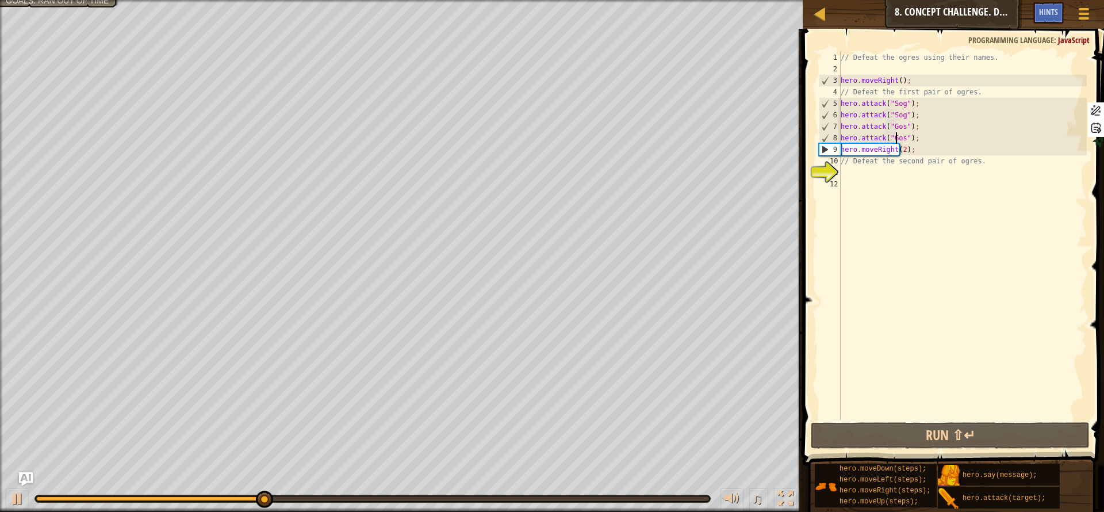
click at [871, 171] on div "// Defeat the ogres using their names. hero . moveRight ( ) ; // Defeat the fir…" at bounding box center [962, 247] width 248 height 391
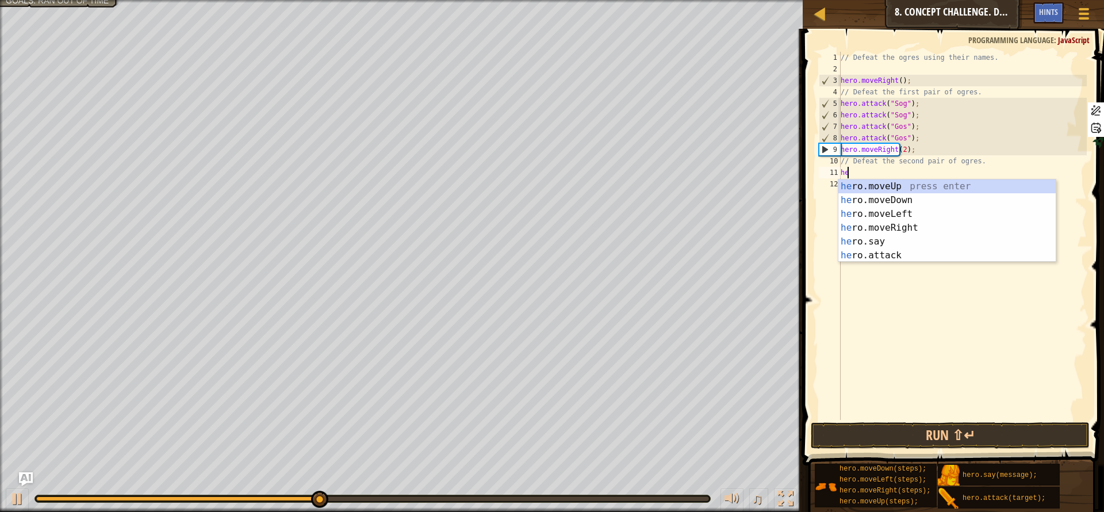
scroll to position [5, 1]
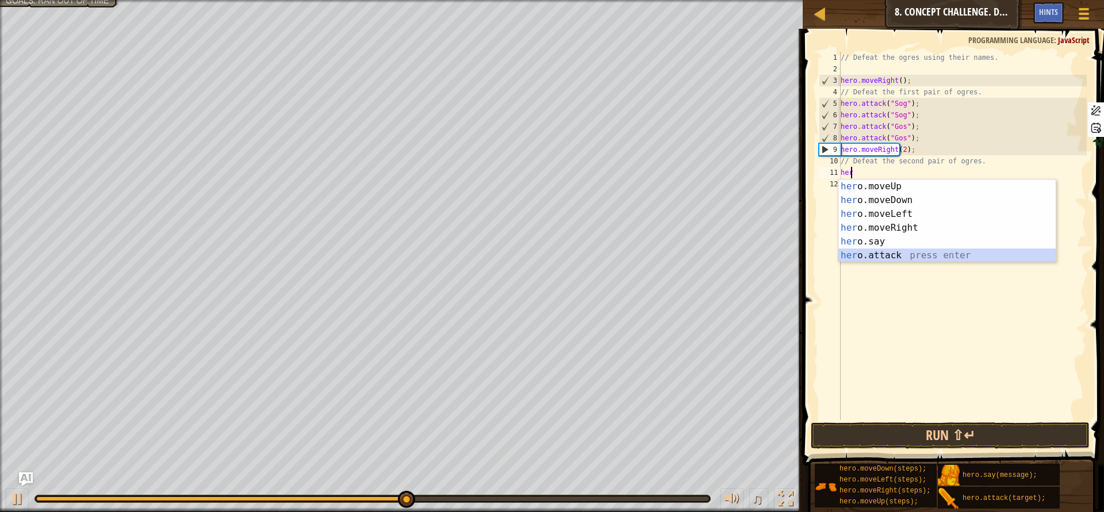
click at [904, 256] on div "her o.moveUp press enter her o.moveDown press enter her o.moveLeft press enter …" at bounding box center [946, 234] width 217 height 110
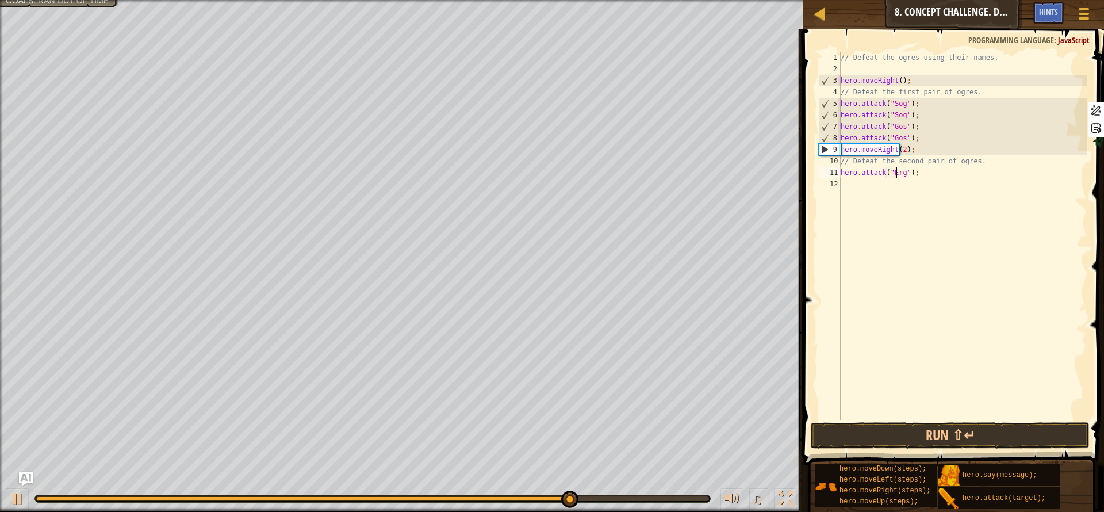
scroll to position [5, 5]
type textarea "hero.attack("Ergo");"
click at [926, 173] on div "// Defeat the ogres using their names. hero . moveRight ( ) ; // Defeat the fir…" at bounding box center [962, 247] width 248 height 391
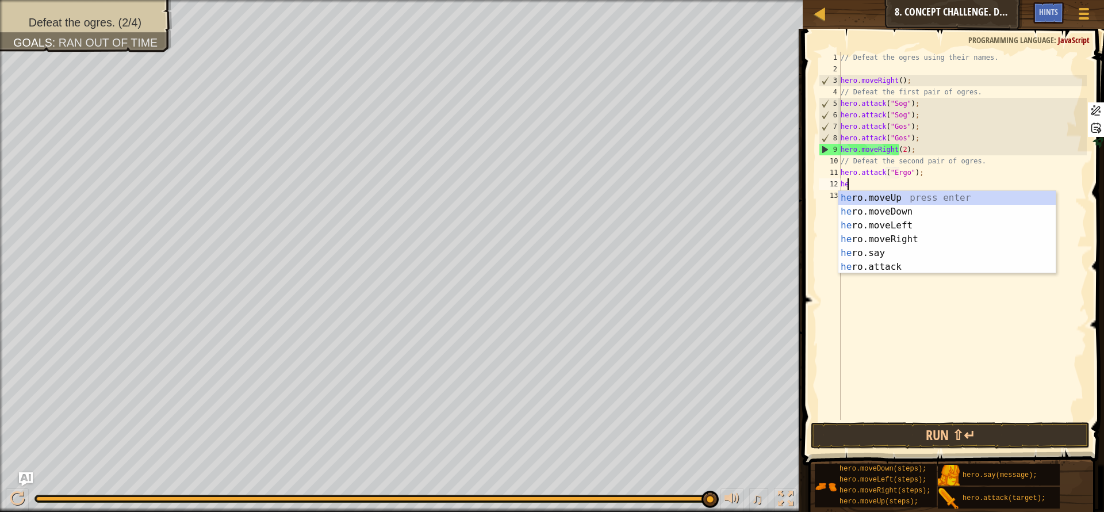
scroll to position [5, 1]
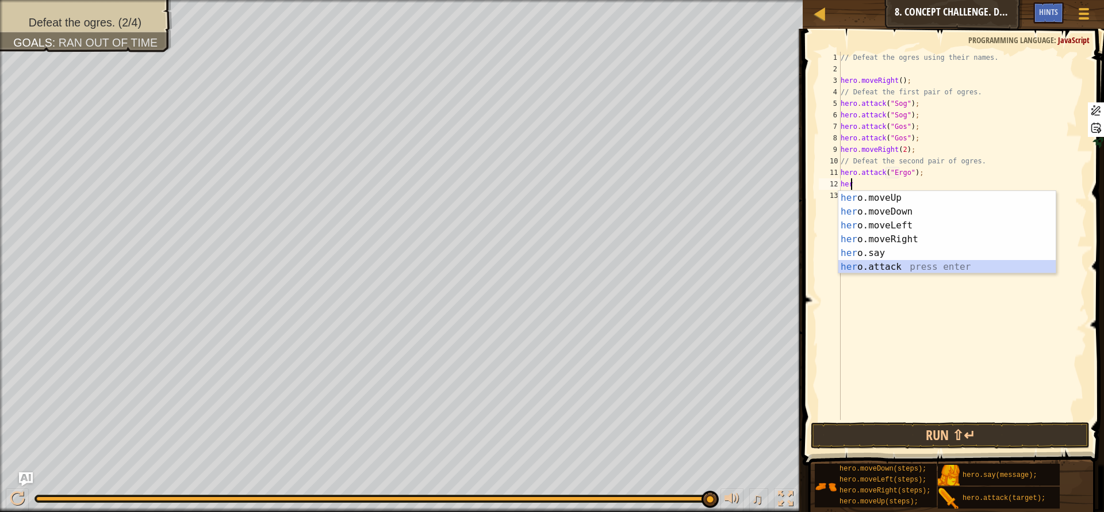
click at [911, 267] on div "her o.moveUp press enter her o.moveDown press enter her o.moveLeft press enter …" at bounding box center [946, 246] width 217 height 110
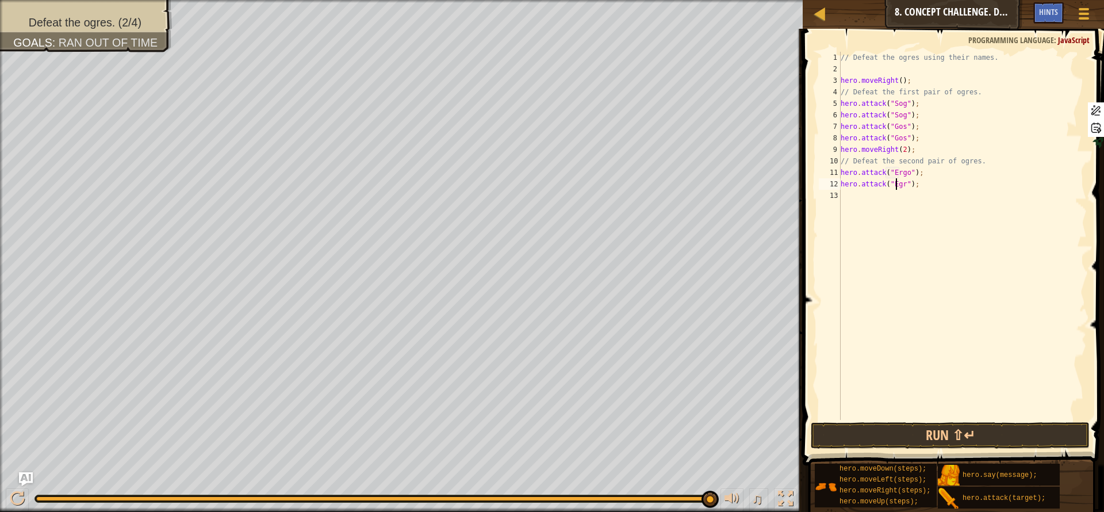
scroll to position [5, 5]
type textarea "hero.attack("Egro");"
click at [933, 192] on div "// Defeat the ogres using their names. hero . moveRight ( ) ; // Defeat the fir…" at bounding box center [962, 247] width 248 height 391
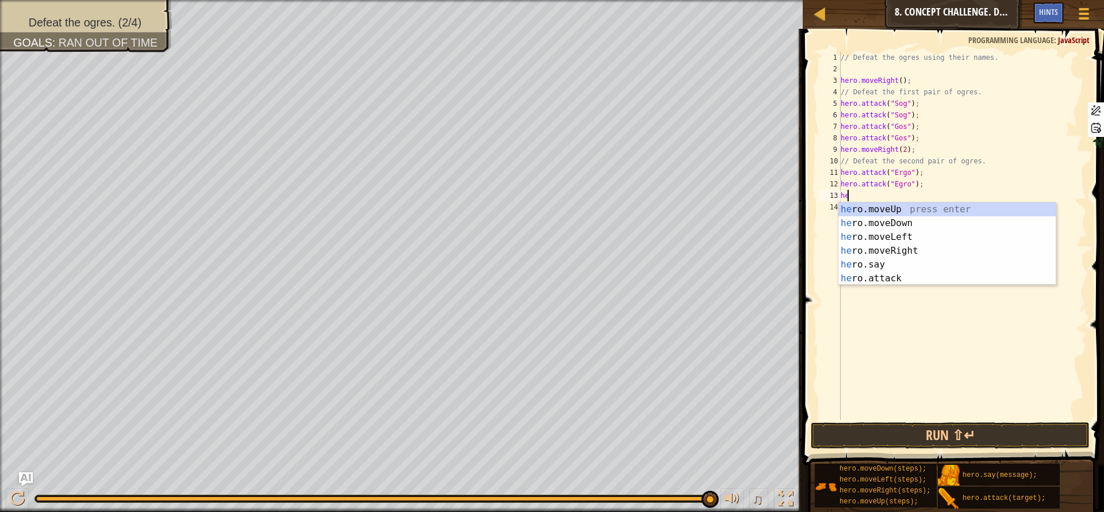
type textarea "her"
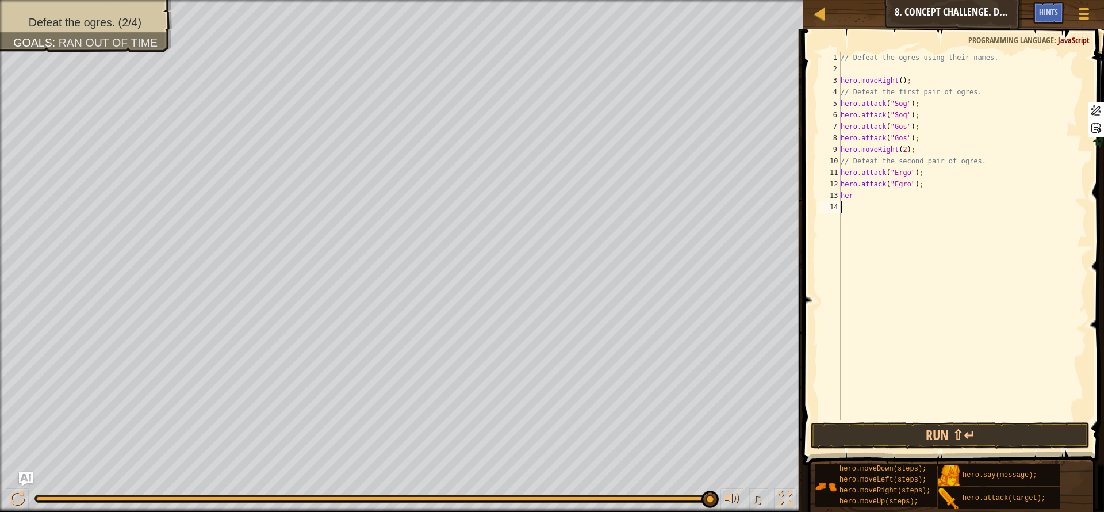
click at [910, 285] on div "// Defeat the ogres using their names. hero . moveRight ( ) ; // Defeat the fir…" at bounding box center [962, 247] width 248 height 391
click at [872, 198] on div "// Defeat the ogres using their names. hero . moveRight ( ) ; // Defeat the fir…" at bounding box center [962, 247] width 248 height 391
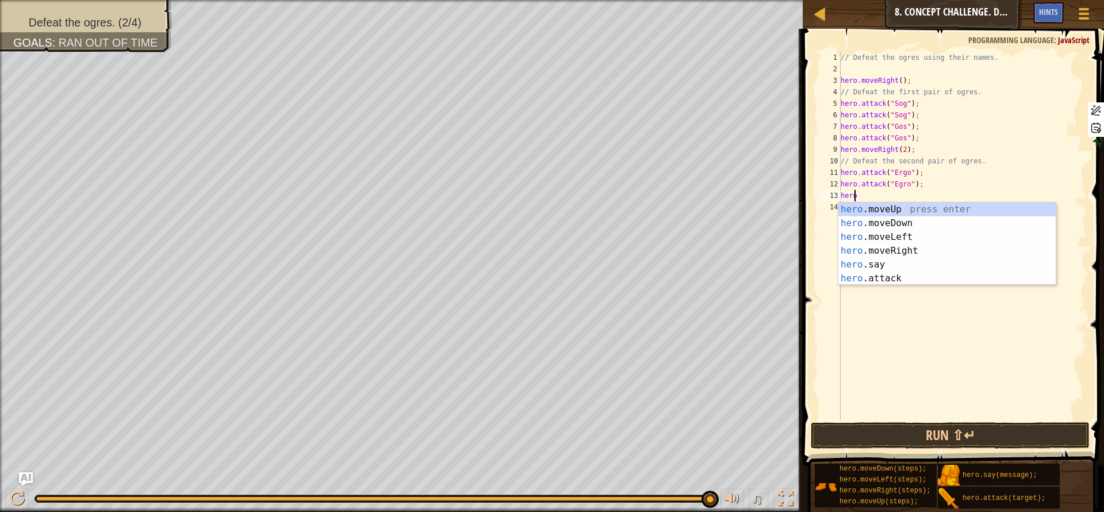
scroll to position [5, 1]
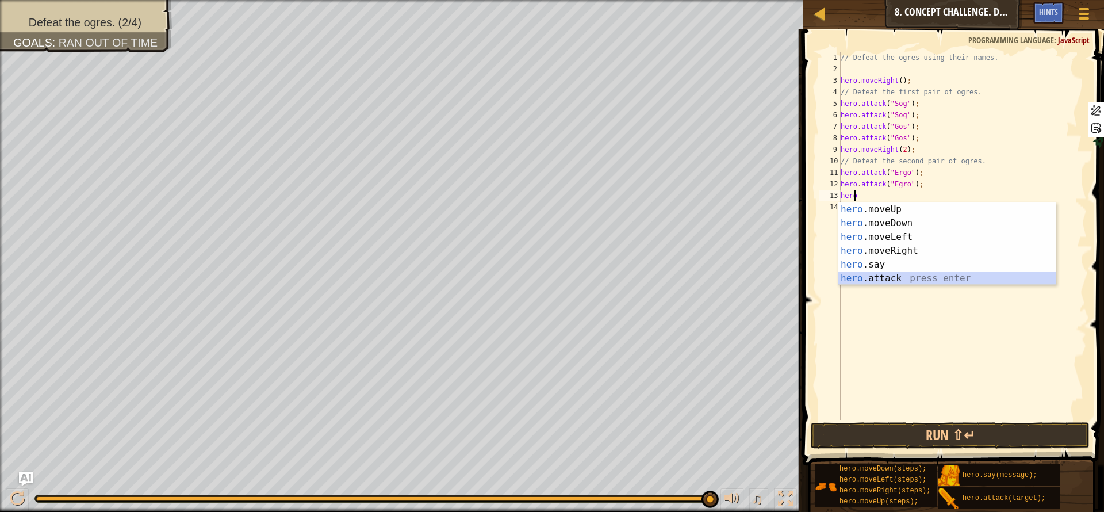
click at [892, 274] on div "hero .moveUp press enter hero .moveDown press enter hero .moveLeft press enter …" at bounding box center [946, 257] width 217 height 110
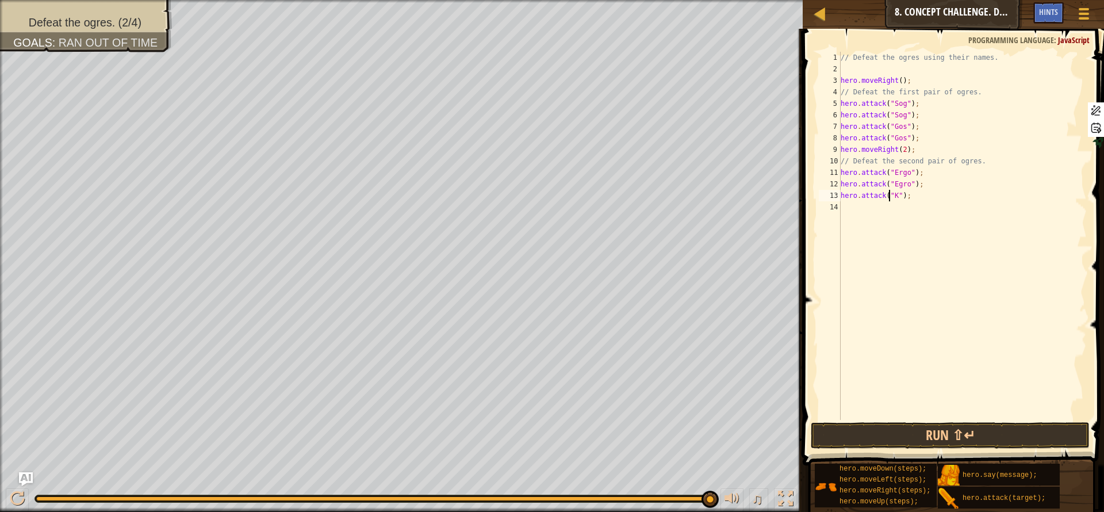
scroll to position [5, 5]
type textarea "hero.attack("Kro");"
click at [933, 194] on div "// Defeat the ogres using their names. hero . moveRight ( ) ; // Defeat the fir…" at bounding box center [962, 247] width 248 height 391
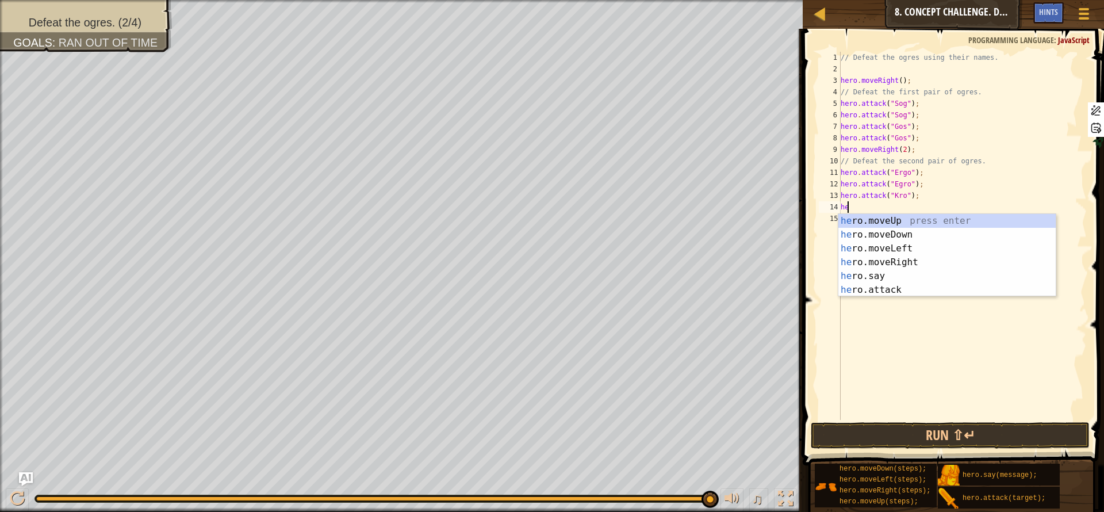
scroll to position [5, 1]
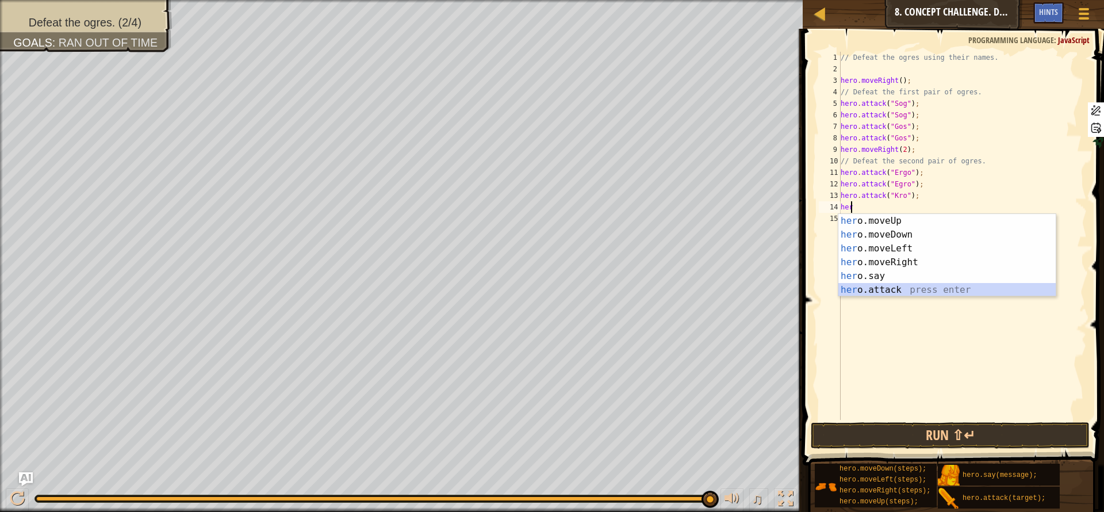
click at [910, 291] on div "her o.moveUp press enter her o.moveDown press enter her o.moveLeft press enter …" at bounding box center [946, 269] width 217 height 110
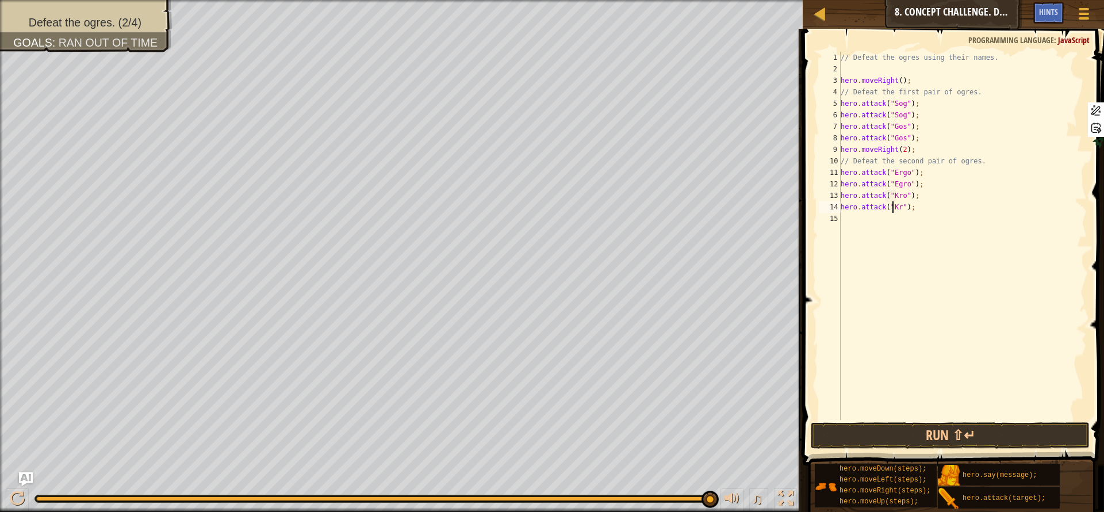
type textarea "hero.attack("Kro");"
click at [941, 221] on div "// Defeat the ogres using their names. hero . moveRight ( ) ; // Defeat the fir…" at bounding box center [962, 247] width 248 height 391
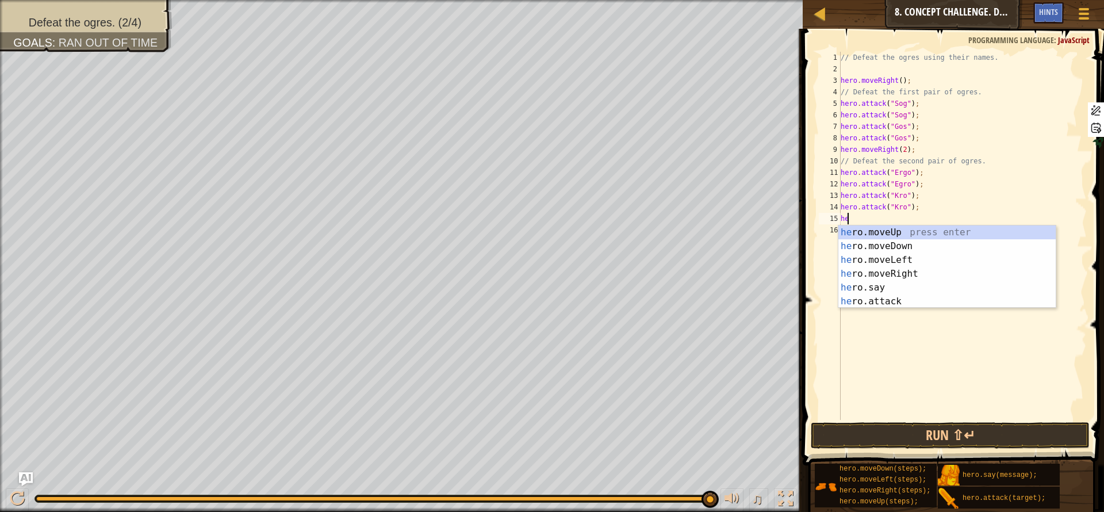
type textarea "her"
click at [922, 277] on div "her o.moveUp press enter her o.moveDown press enter her o.moveLeft press enter …" at bounding box center [946, 280] width 217 height 110
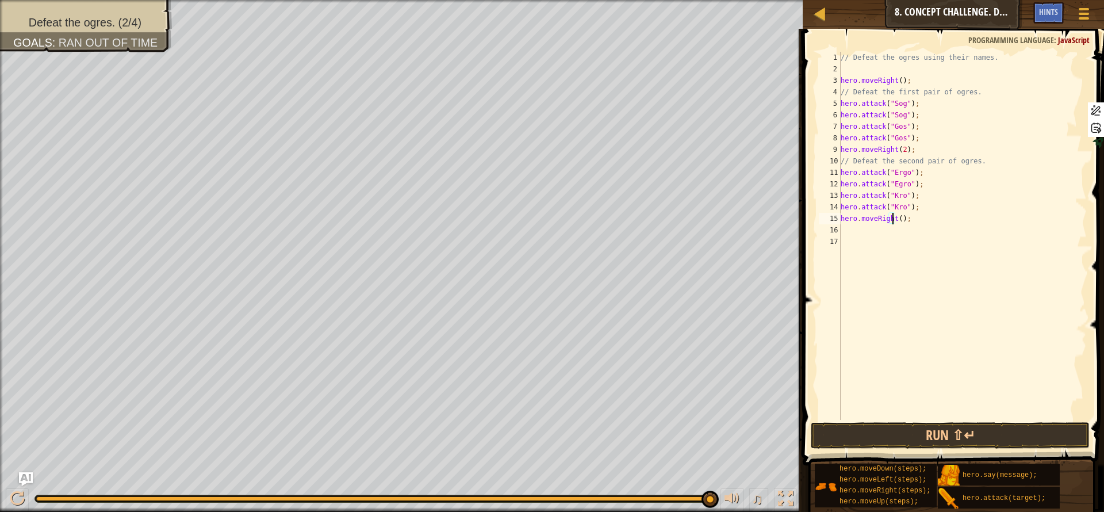
click at [892, 220] on div "// Defeat the ogres using their names. hero . moveRight ( ) ; // Defeat the fir…" at bounding box center [962, 247] width 248 height 391
click at [909, 439] on button "Run ⇧↵" at bounding box center [950, 435] width 279 height 26
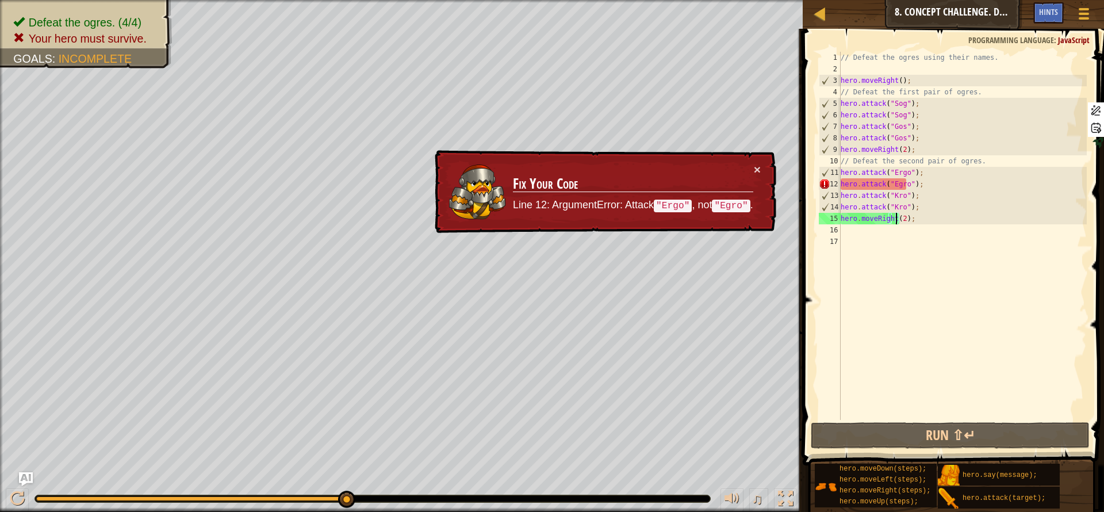
click at [876, 221] on div "// Defeat the ogres using their names. hero . moveRight ( ) ; // Defeat the fir…" at bounding box center [962, 247] width 248 height 391
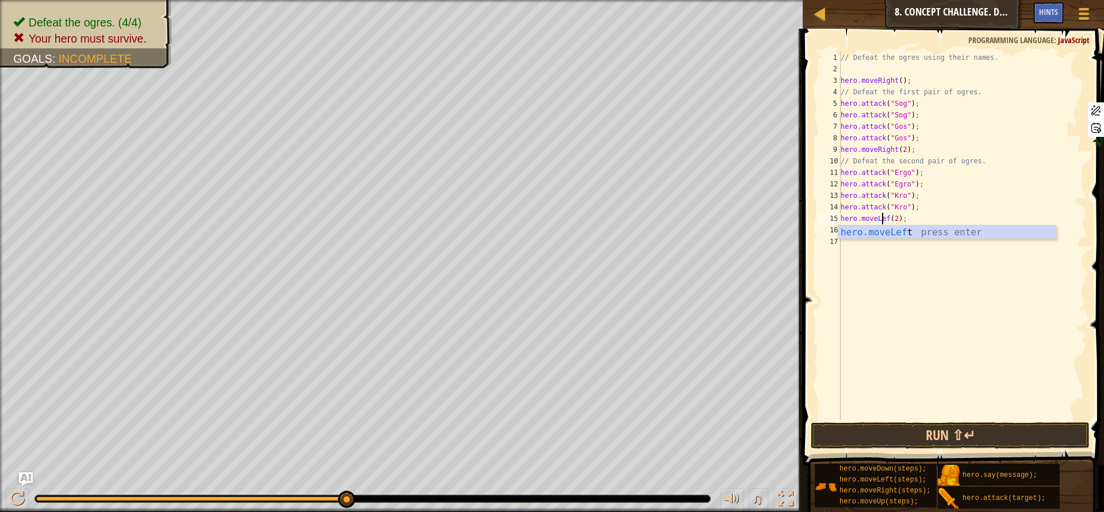
scroll to position [5, 4]
click at [893, 215] on div "// Defeat the ogres using their names. hero . moveRight ( ) ; // Defeat the fir…" at bounding box center [962, 247] width 248 height 391
type textarea "hero.moveLeft(3);"
click at [942, 238] on div "// Defeat the ogres using their names. hero . moveRight ( ) ; // Defeat the fir…" at bounding box center [962, 247] width 248 height 391
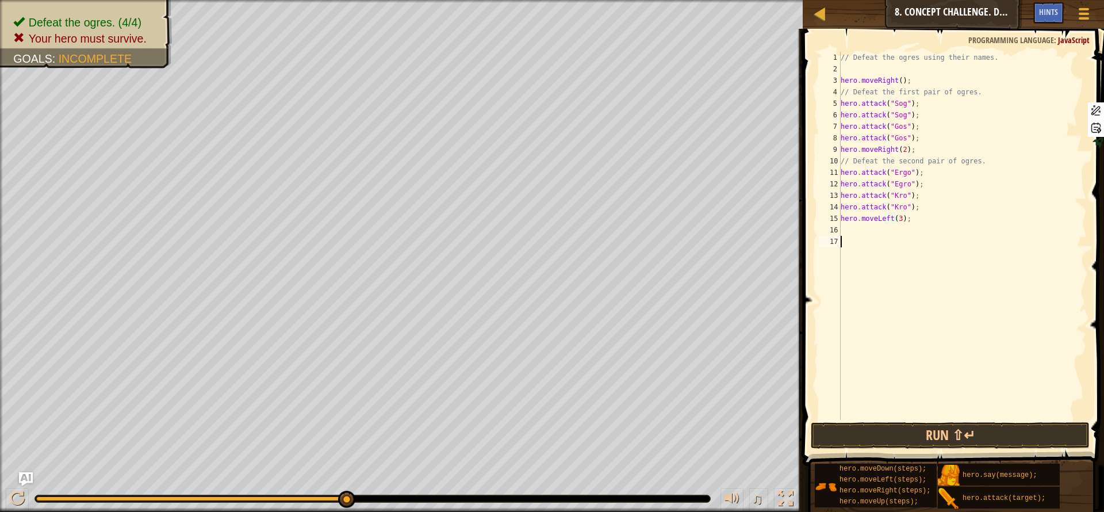
scroll to position [5, 0]
click at [935, 230] on div "// Defeat the ogres using their names. hero . moveRight ( ) ; // Defeat the fir…" at bounding box center [962, 247] width 248 height 391
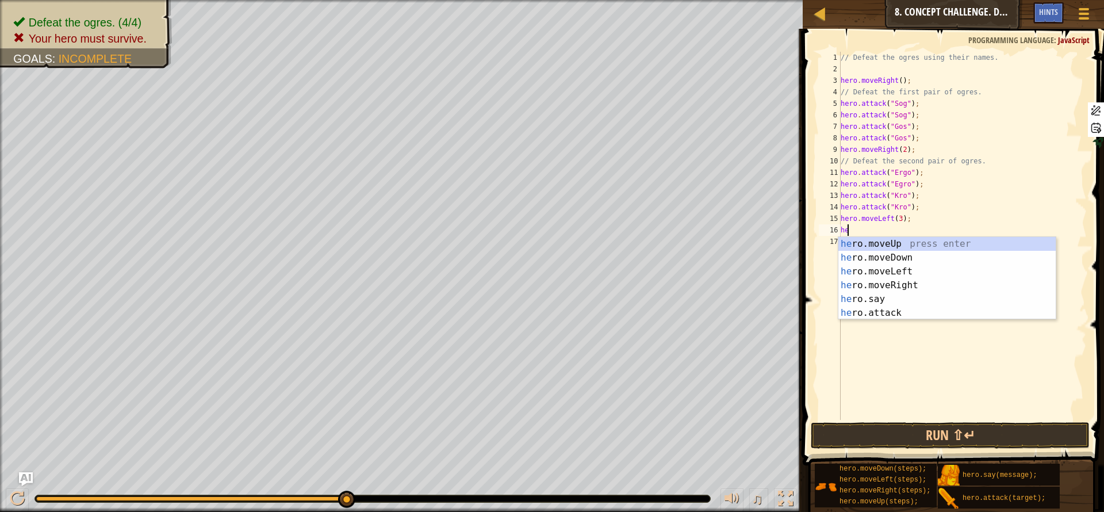
type textarea "her"
click at [927, 256] on div "her o.moveUp press enter her o.moveDown press enter her o.moveLeft press enter …" at bounding box center [946, 292] width 217 height 110
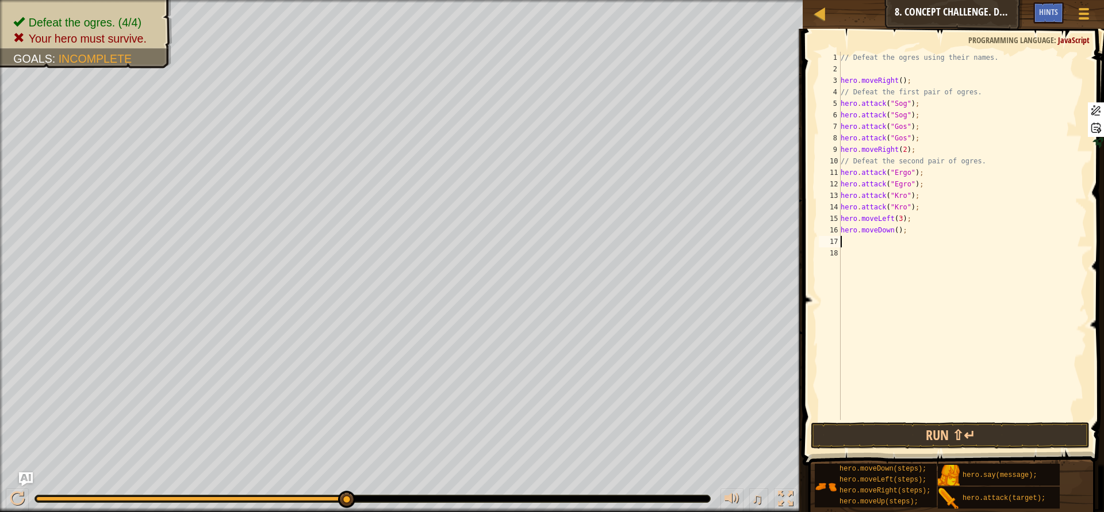
scroll to position [5, 0]
click at [891, 228] on div "// Defeat the ogres using their names. hero . moveRight ( ) ; // Defeat the fir…" at bounding box center [962, 247] width 248 height 391
type textarea "hero.moveDown(2);"
click at [945, 430] on button "Run ⇧↵" at bounding box center [950, 435] width 279 height 26
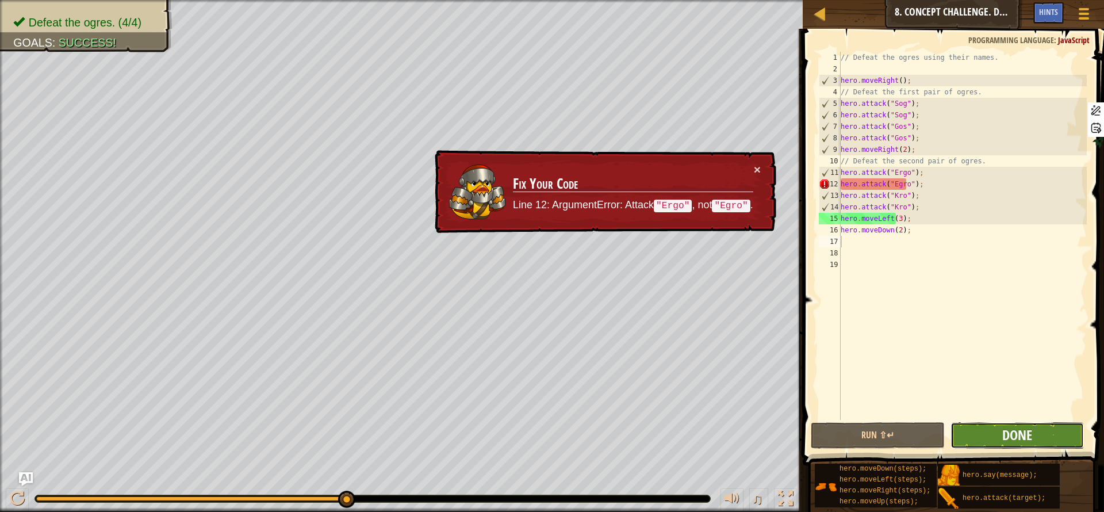
click at [1016, 435] on span "Done" at bounding box center [1017, 434] width 30 height 18
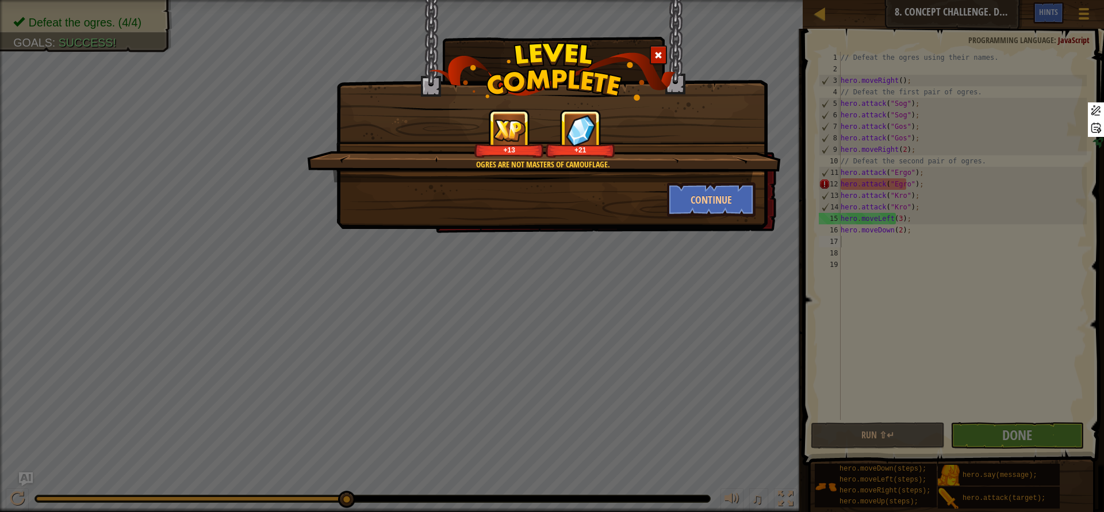
click at [789, 345] on div "Ogres are not masters of camouflage. +13 +21 Continue" at bounding box center [552, 256] width 1104 height 512
click at [658, 55] on span at bounding box center [658, 55] width 8 height 8
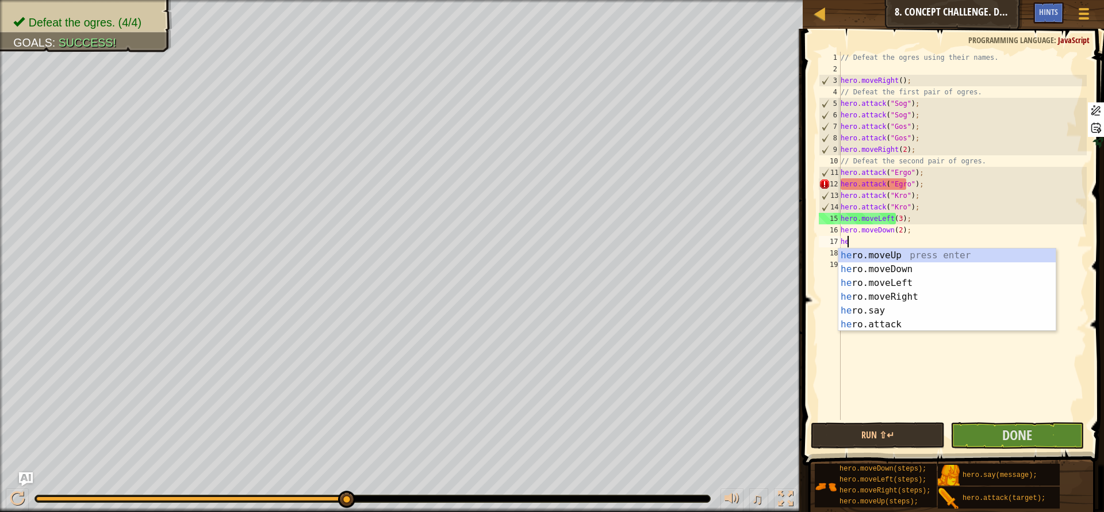
scroll to position [5, 1]
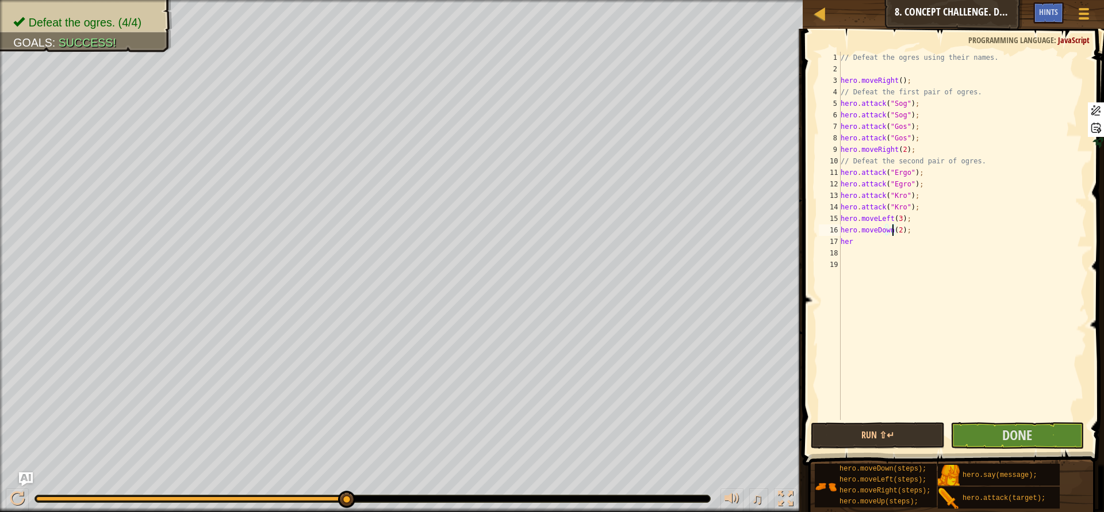
click at [892, 232] on div "// Defeat the ogres using their names. hero . moveRight ( ) ; // Defeat the fir…" at bounding box center [962, 247] width 248 height 391
click at [891, 217] on div "// Defeat the ogres using their names. hero . moveRight ( ) ; // Defeat the fir…" at bounding box center [962, 247] width 248 height 391
click at [987, 432] on button "Done" at bounding box center [1016, 435] width 133 height 26
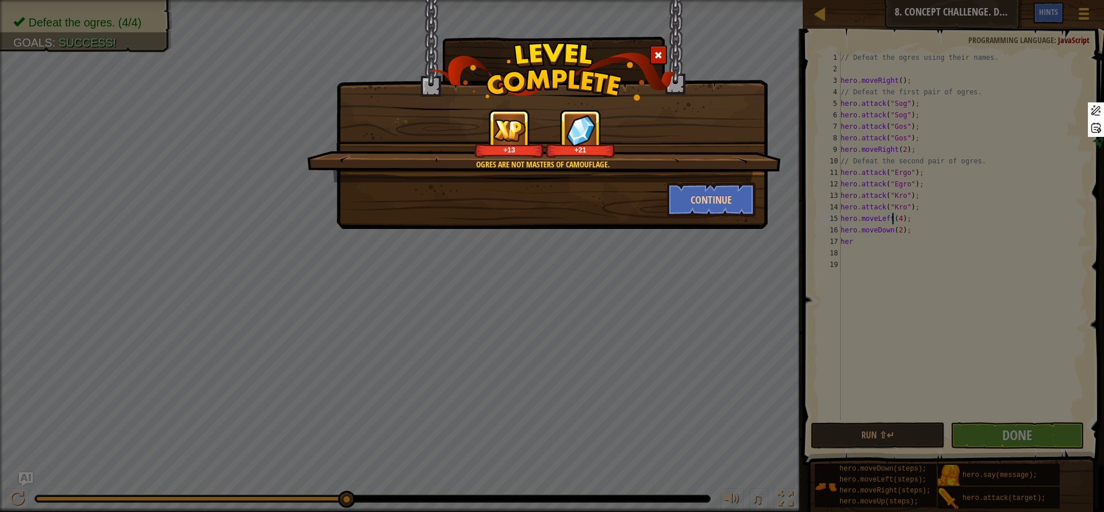
click at [766, 231] on div "Ogres are not masters of camouflage. +13 +21 Continue" at bounding box center [552, 256] width 1104 height 512
click at [664, 57] on div at bounding box center [658, 54] width 17 height 19
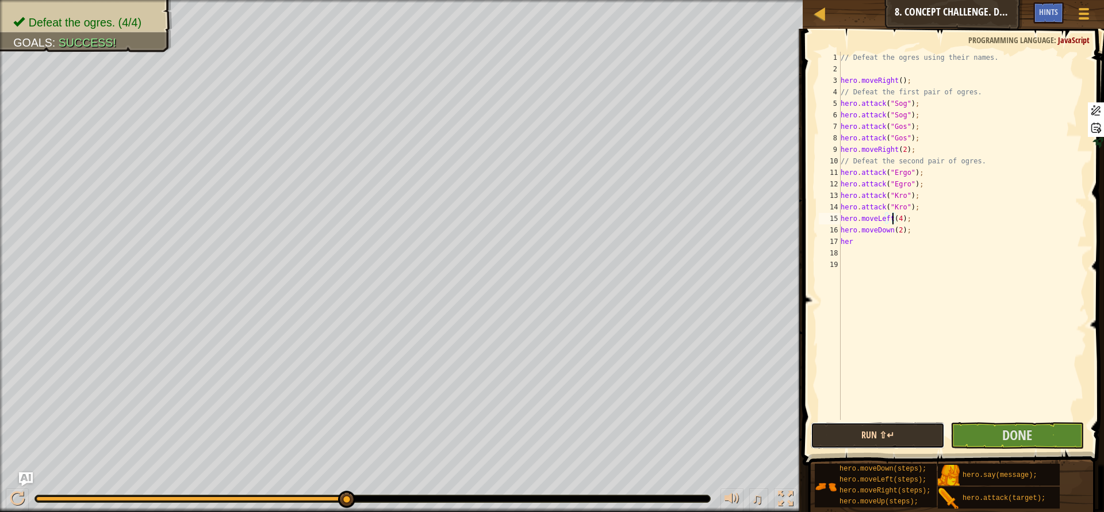
click at [880, 436] on button "Run ⇧↵" at bounding box center [877, 435] width 133 height 26
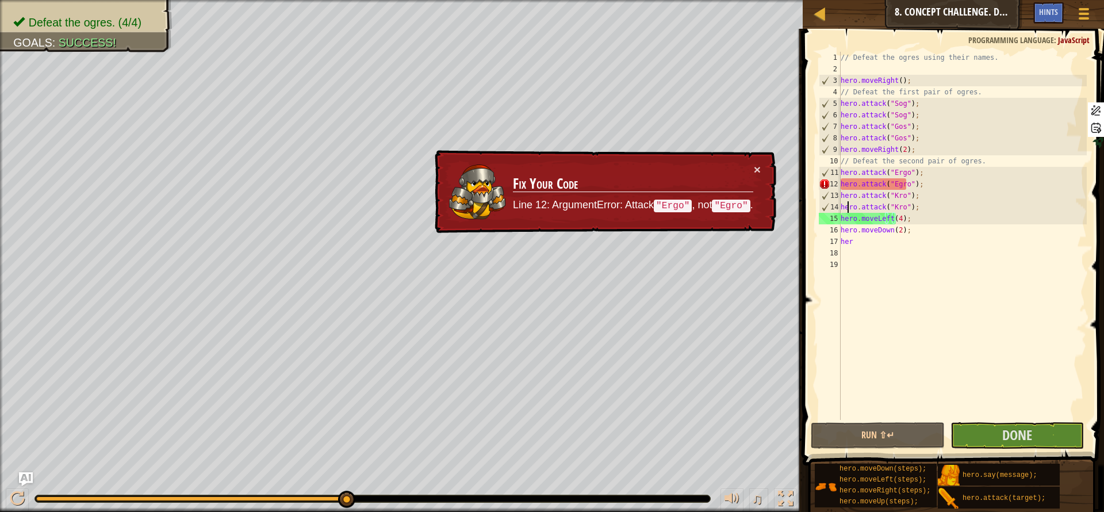
click at [849, 210] on div "// Defeat the ogres using their names. hero . moveRight ( ) ; // Defeat the fir…" at bounding box center [962, 247] width 248 height 391
click at [892, 186] on div "// Defeat the ogres using their names. hero . moveRight ( ) ; // Defeat the fir…" at bounding box center [962, 247] width 248 height 391
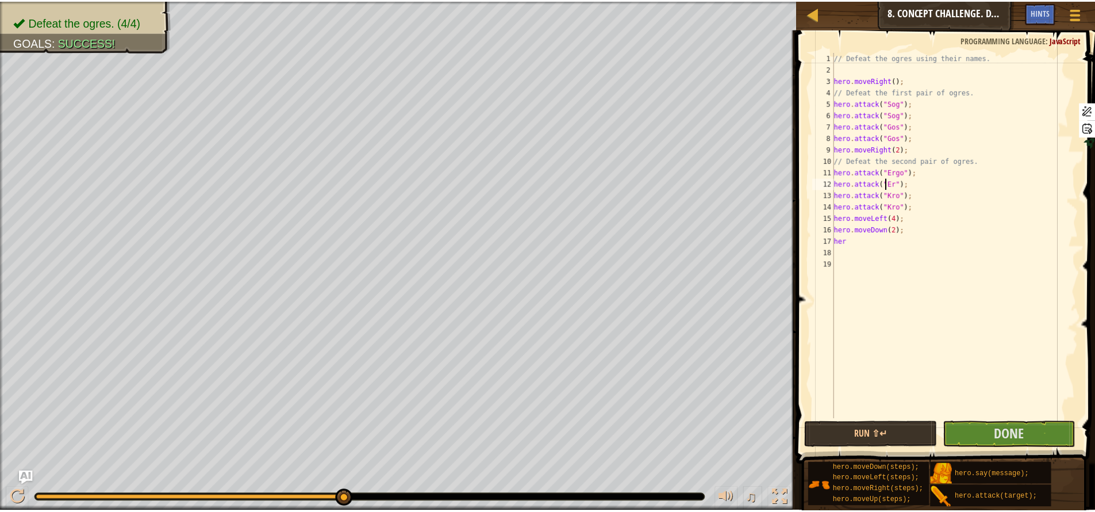
scroll to position [5, 5]
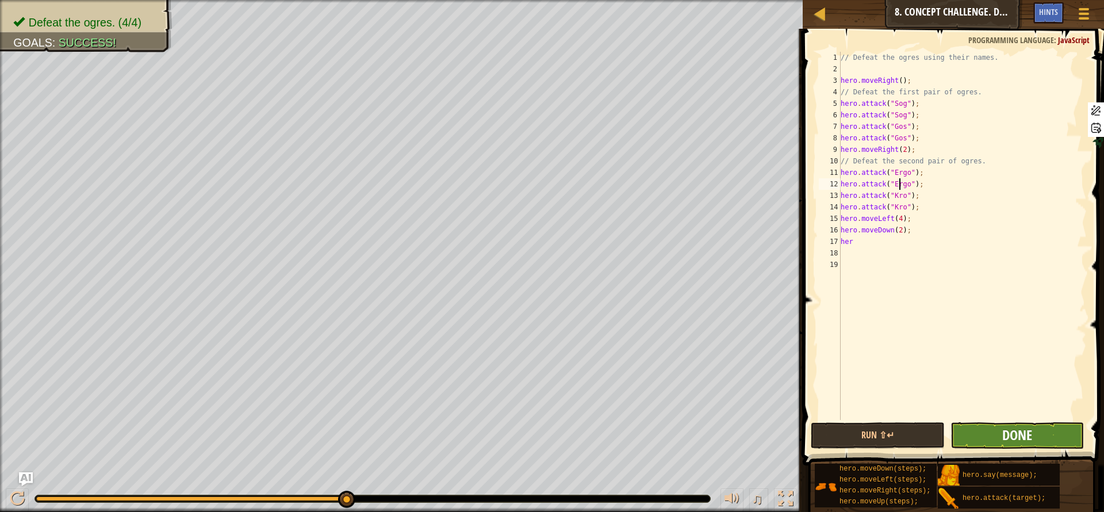
type textarea "hero.attack("Ergo");"
click at [1010, 434] on span "Done" at bounding box center [1017, 434] width 30 height 18
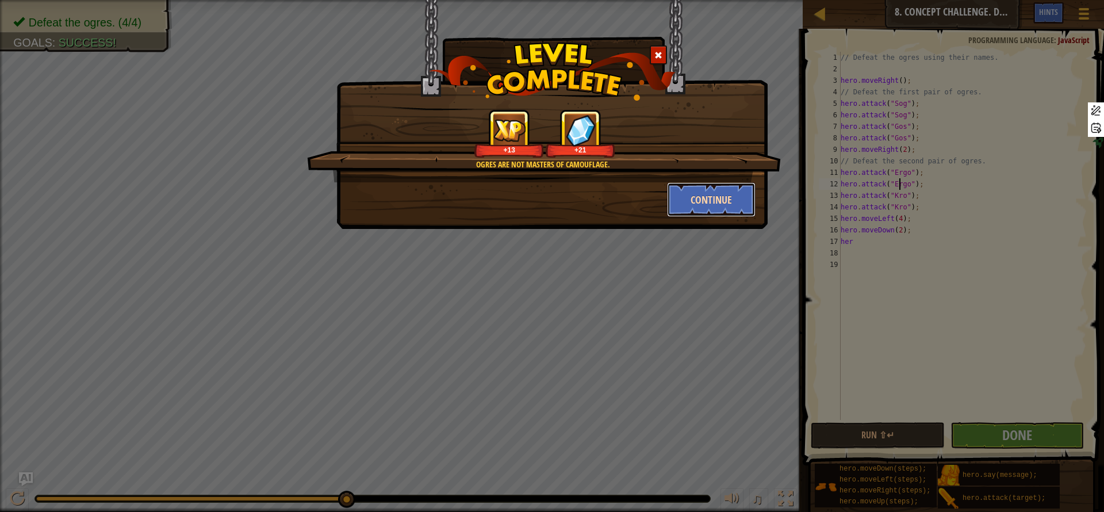
click at [718, 205] on button "Continue" at bounding box center [711, 199] width 89 height 34
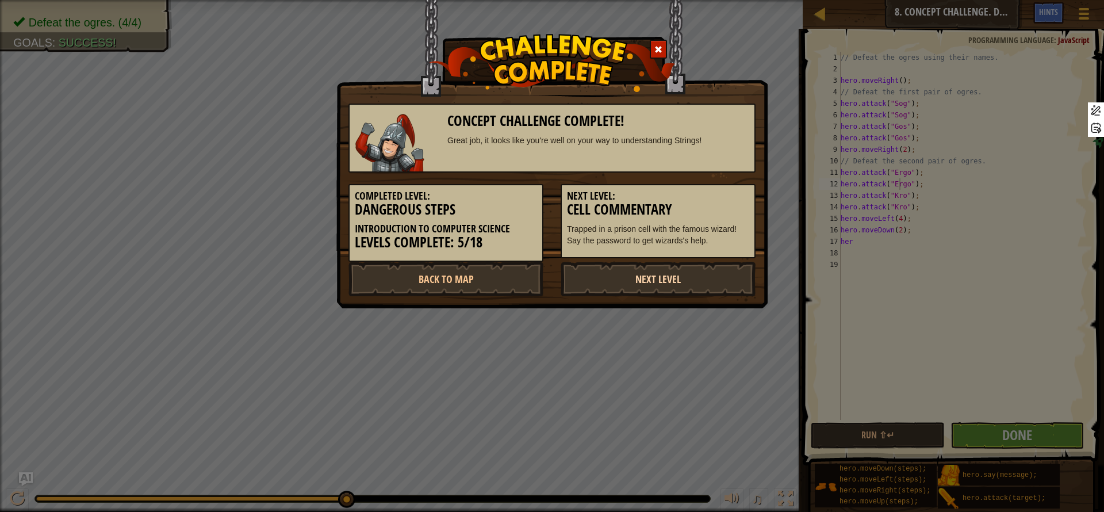
click at [696, 285] on link "Next Level" at bounding box center [658, 279] width 195 height 34
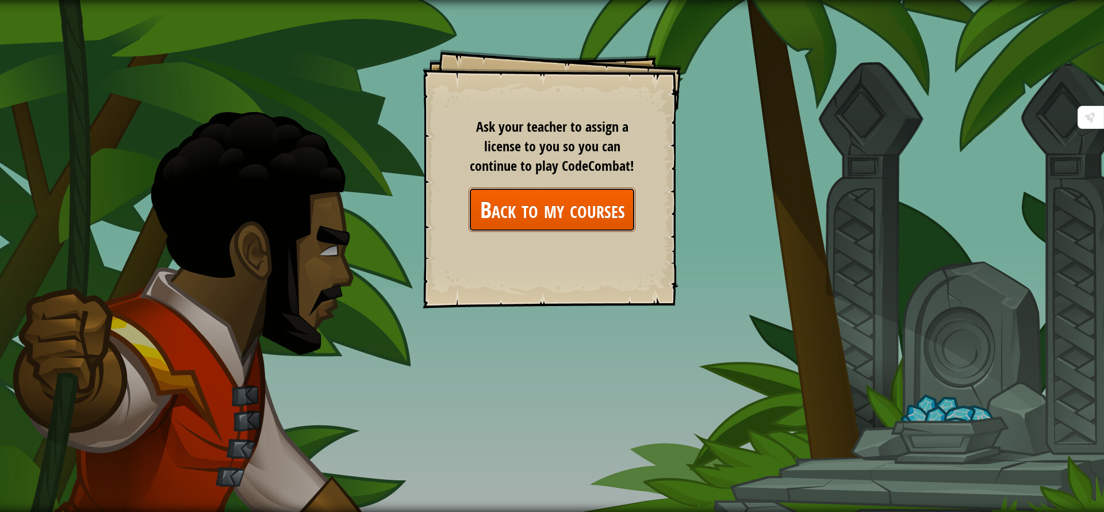
click at [571, 209] on link "Back to my courses" at bounding box center [552, 209] width 167 height 44
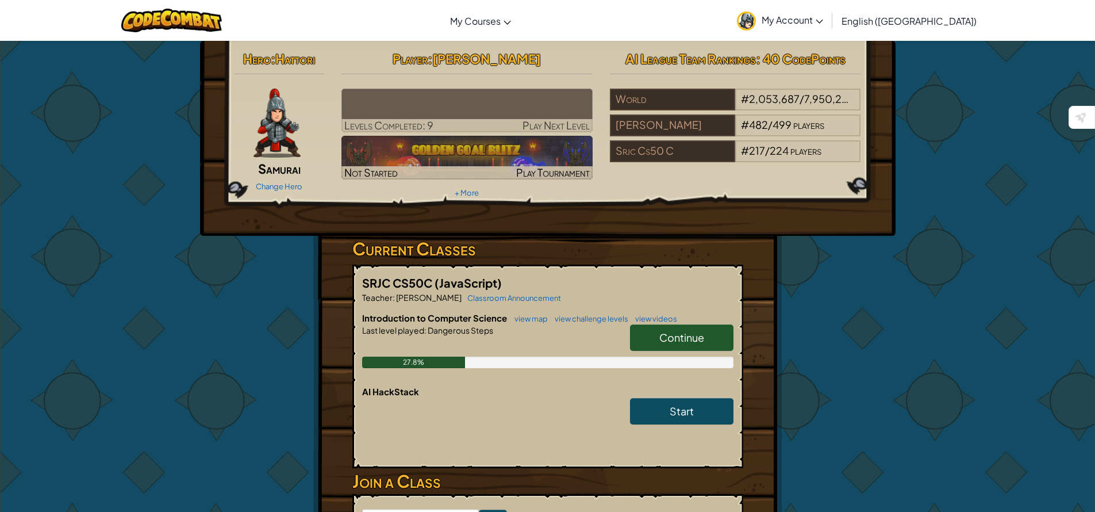
click at [678, 335] on span "Continue" at bounding box center [682, 337] width 45 height 13
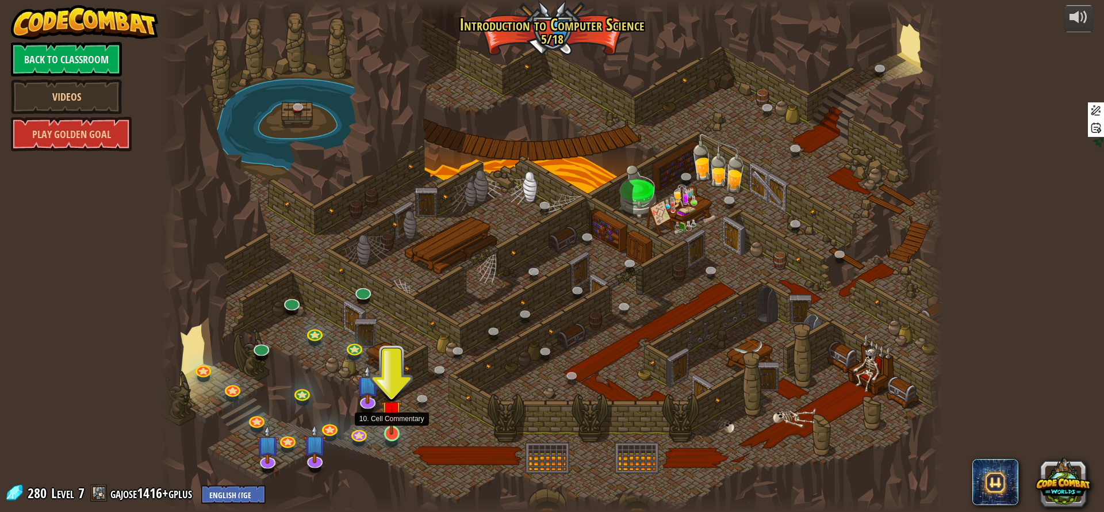
click at [392, 431] on img at bounding box center [391, 411] width 21 height 48
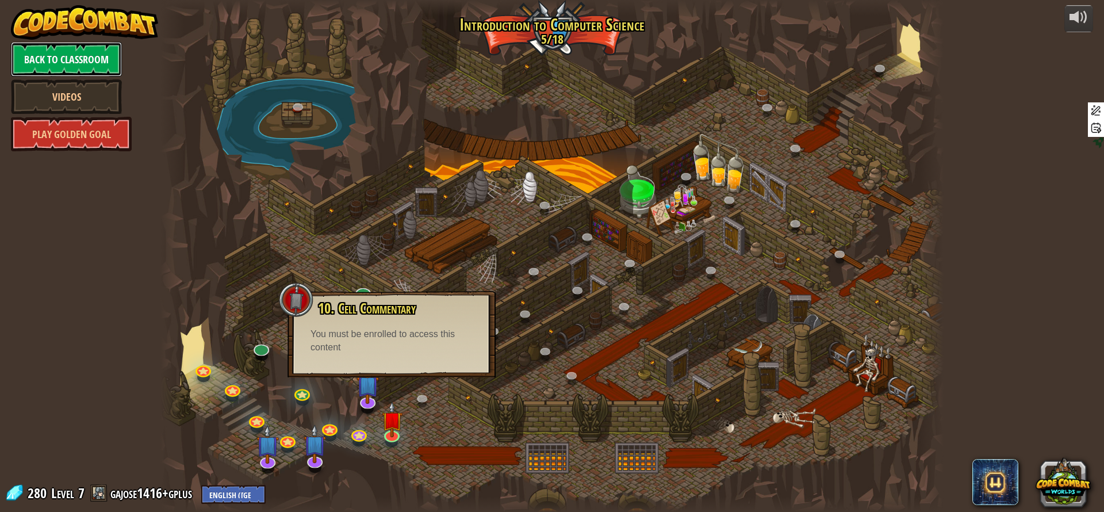
click at [86, 67] on link "Back to Classroom" at bounding box center [66, 59] width 111 height 34
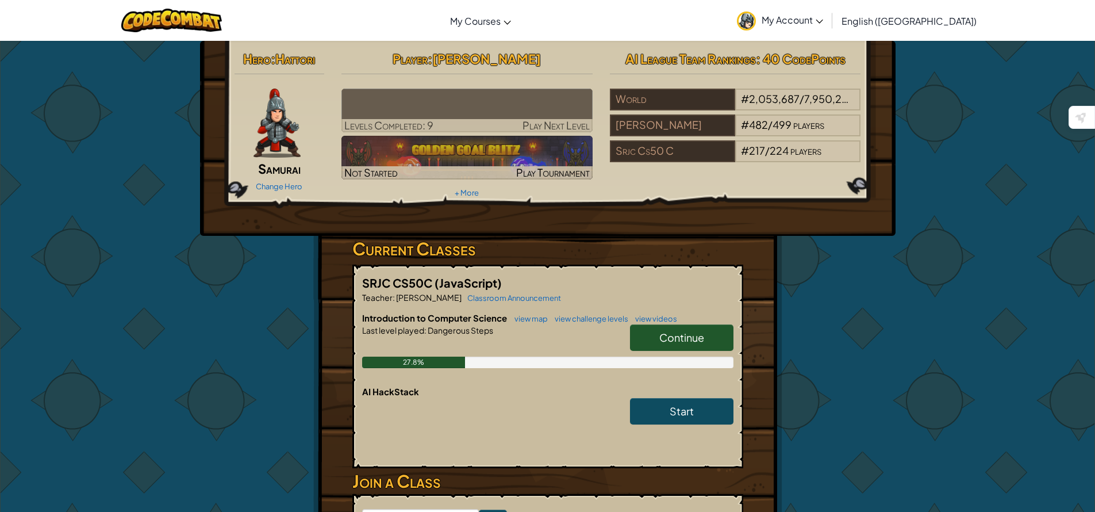
click at [823, 19] on span "My Account" at bounding box center [793, 20] width 62 height 12
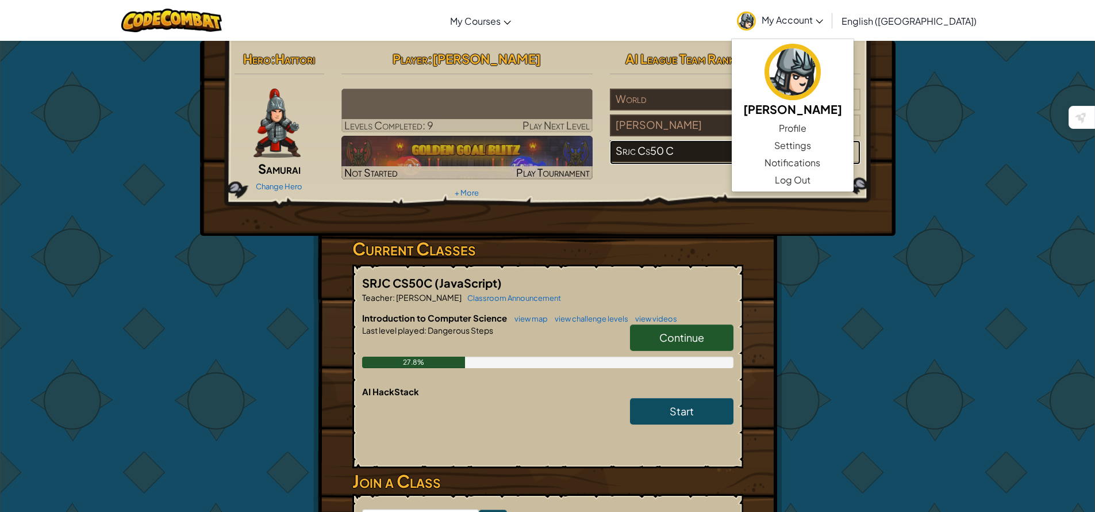
click at [703, 154] on div "Srjc Cs50 C" at bounding box center [672, 151] width 125 height 22
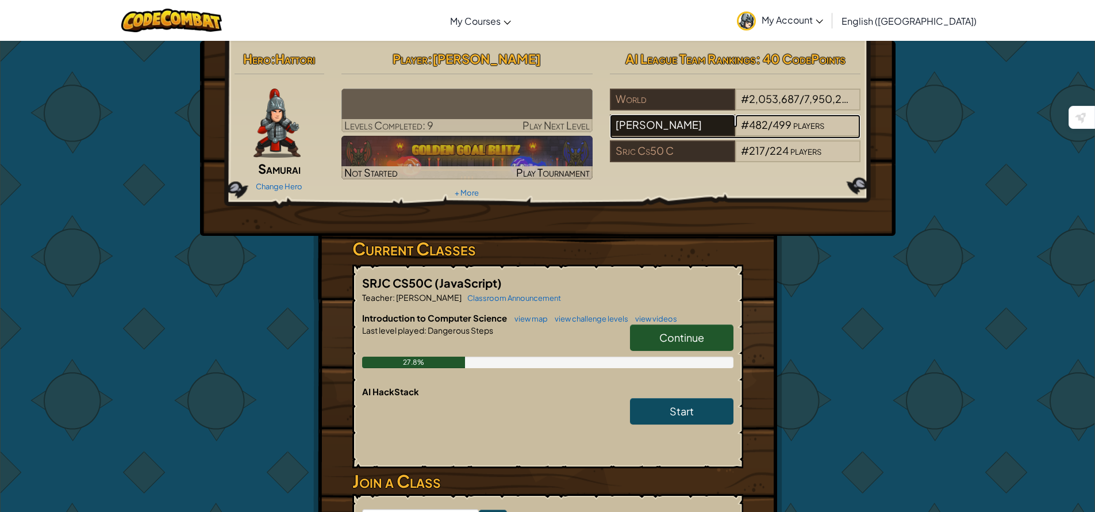
click at [643, 121] on div "Ethan Wilde" at bounding box center [672, 125] width 125 height 22
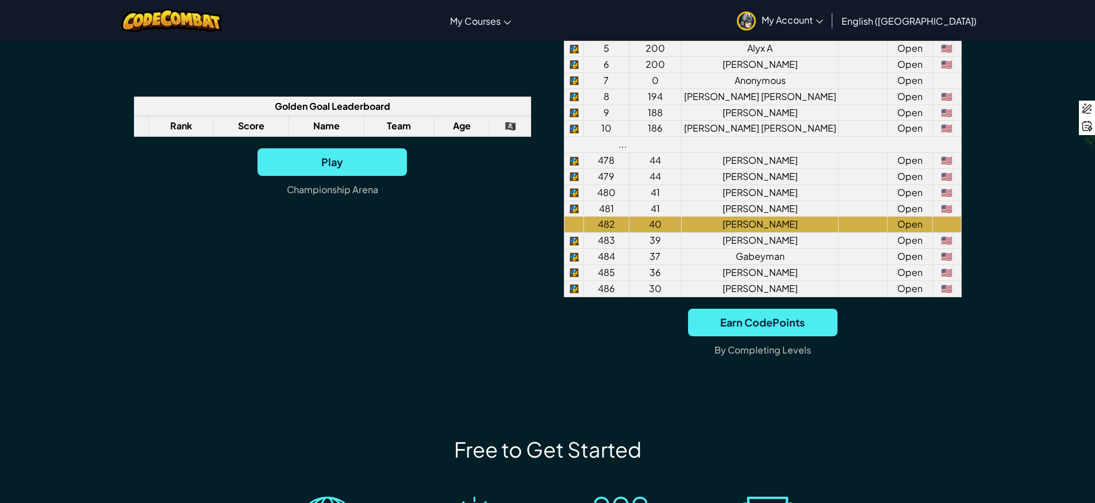
scroll to position [1057, 0]
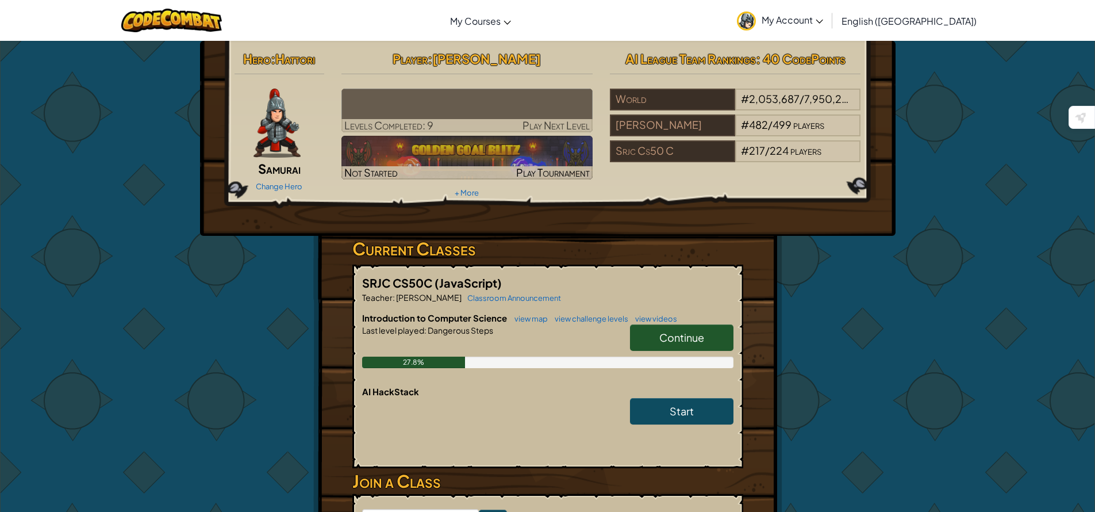
click at [692, 328] on link "Continue" at bounding box center [681, 337] width 103 height 26
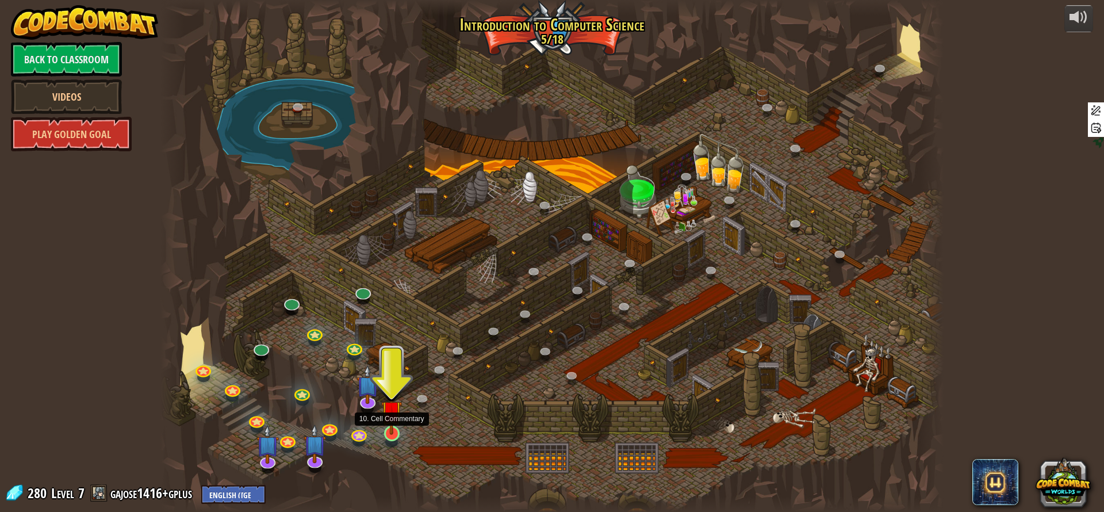
click at [394, 421] on img at bounding box center [391, 411] width 21 height 48
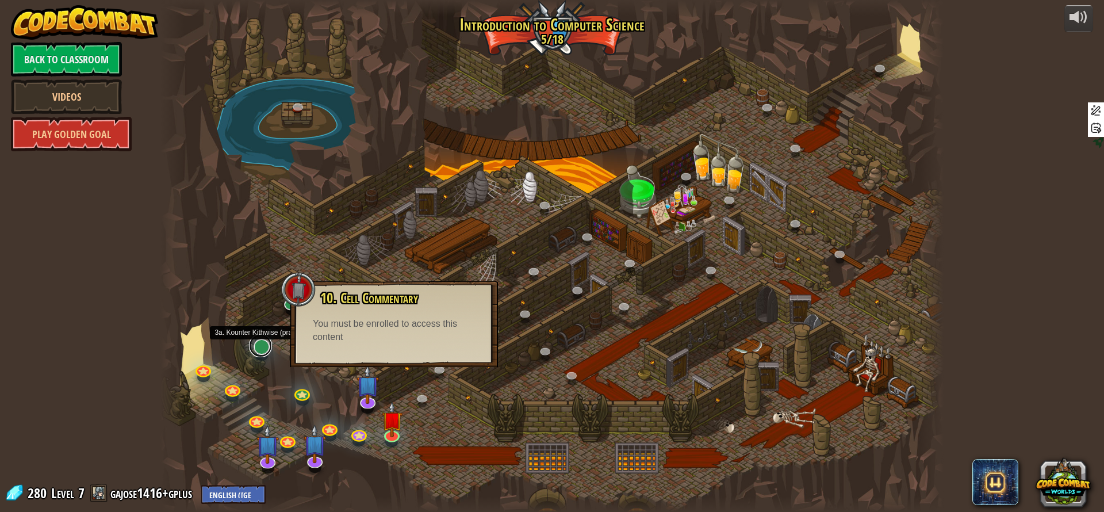
click at [259, 343] on link at bounding box center [260, 345] width 23 height 23
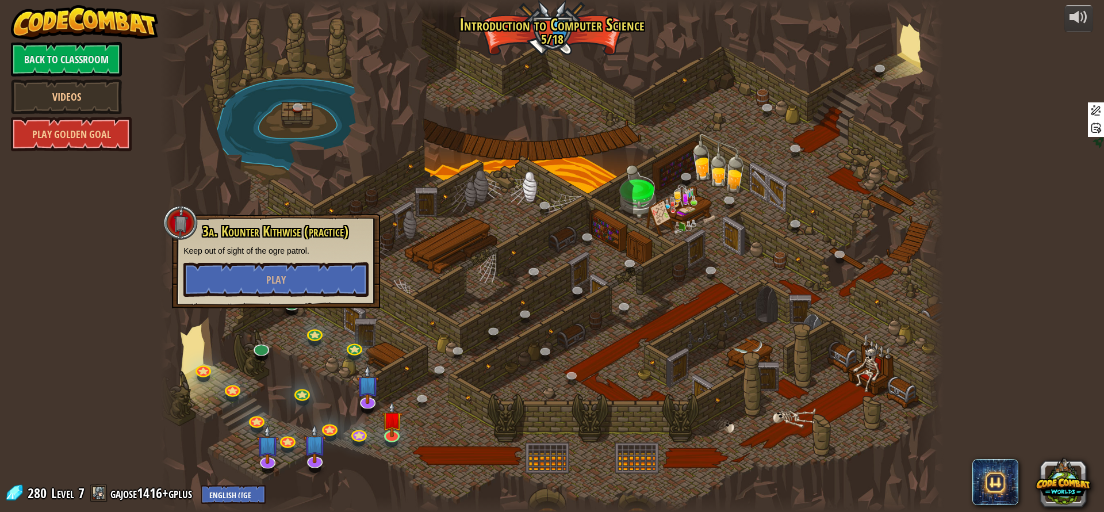
click at [441, 336] on div at bounding box center [551, 256] width 783 height 512
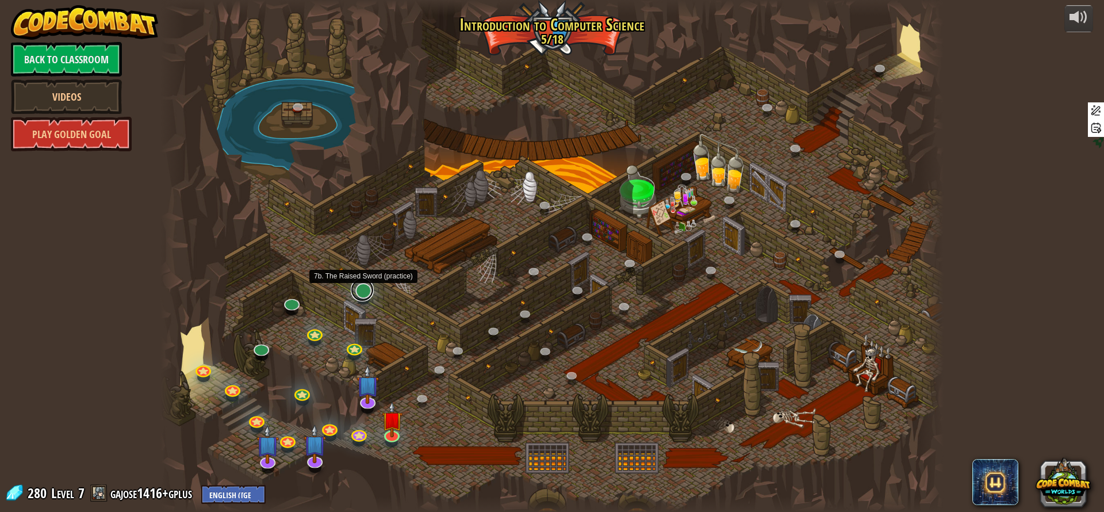
click at [366, 290] on link at bounding box center [362, 289] width 23 height 23
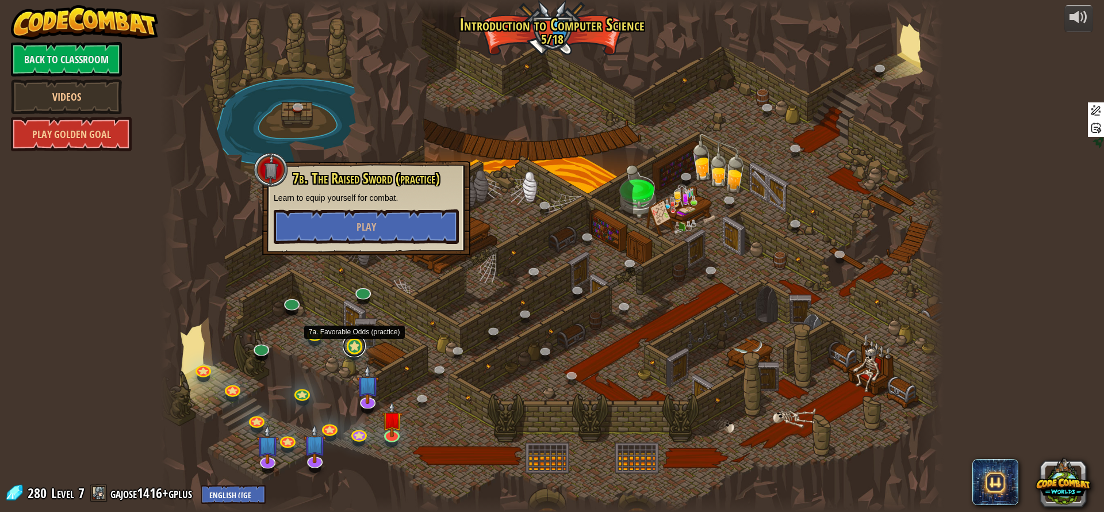
click at [357, 342] on link at bounding box center [354, 345] width 23 height 23
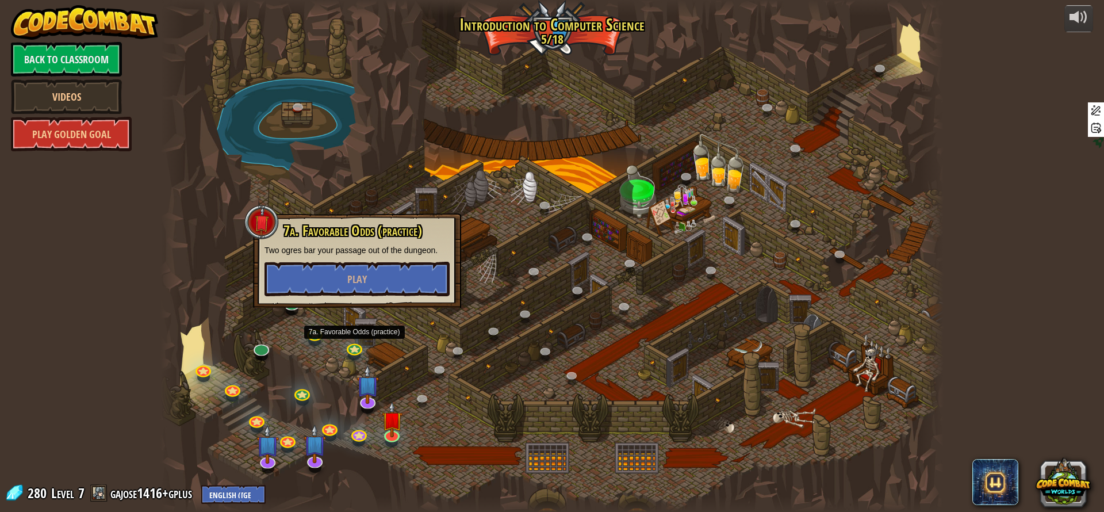
click at [427, 340] on div at bounding box center [551, 256] width 783 height 512
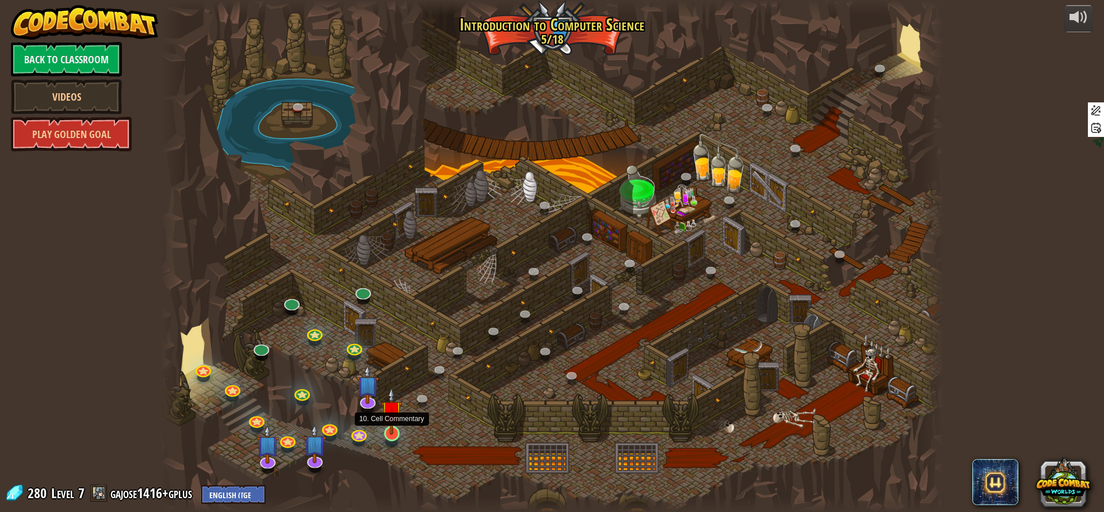
click at [397, 434] on img at bounding box center [391, 411] width 21 height 48
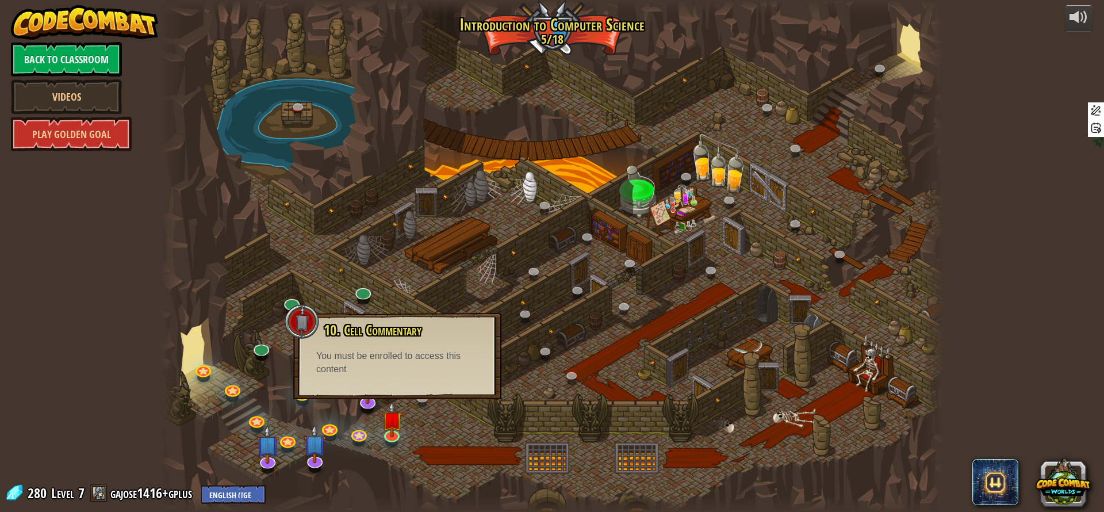
click at [464, 427] on div at bounding box center [551, 256] width 783 height 512
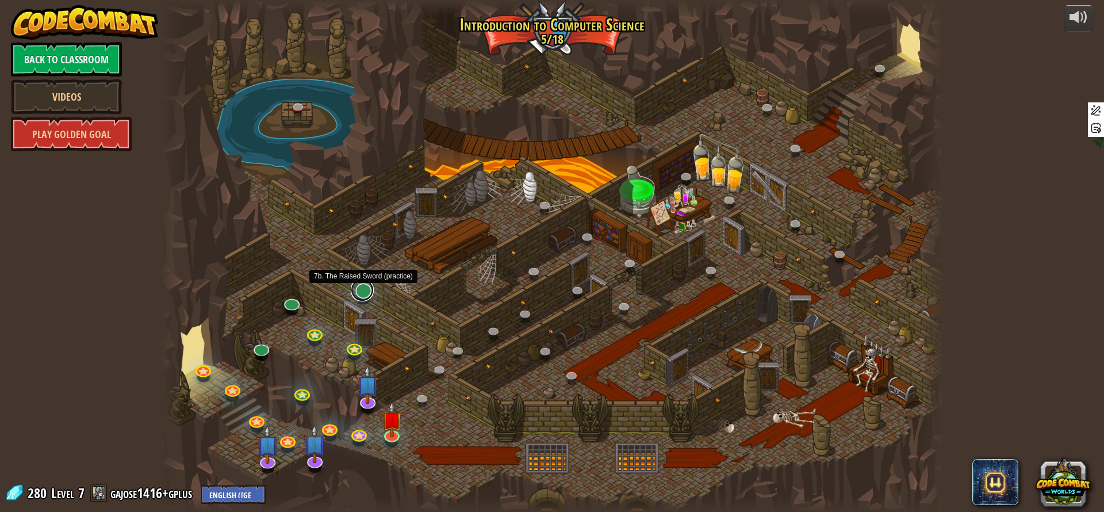
click at [368, 293] on link at bounding box center [362, 289] width 23 height 23
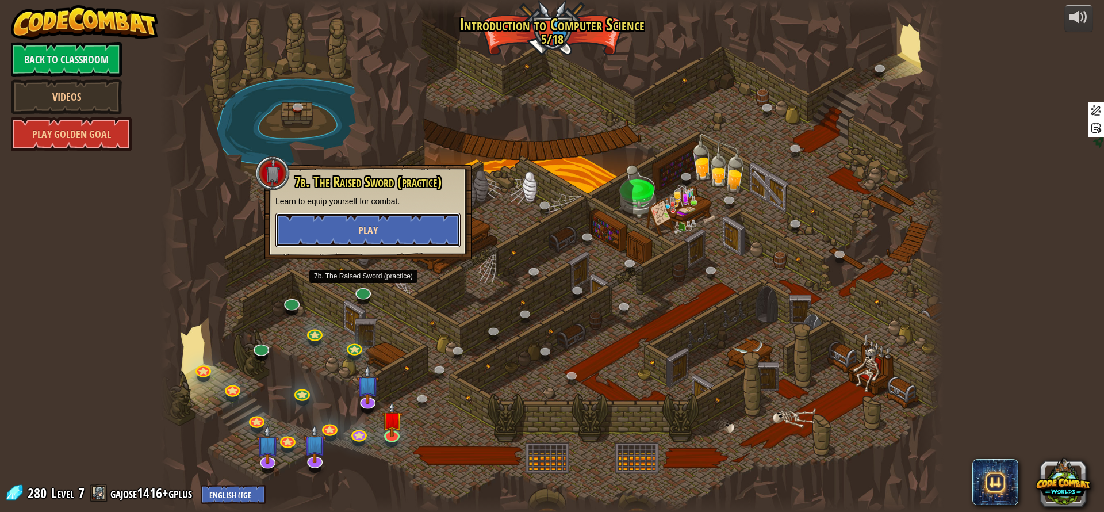
click at [377, 241] on button "Play" at bounding box center [367, 230] width 185 height 34
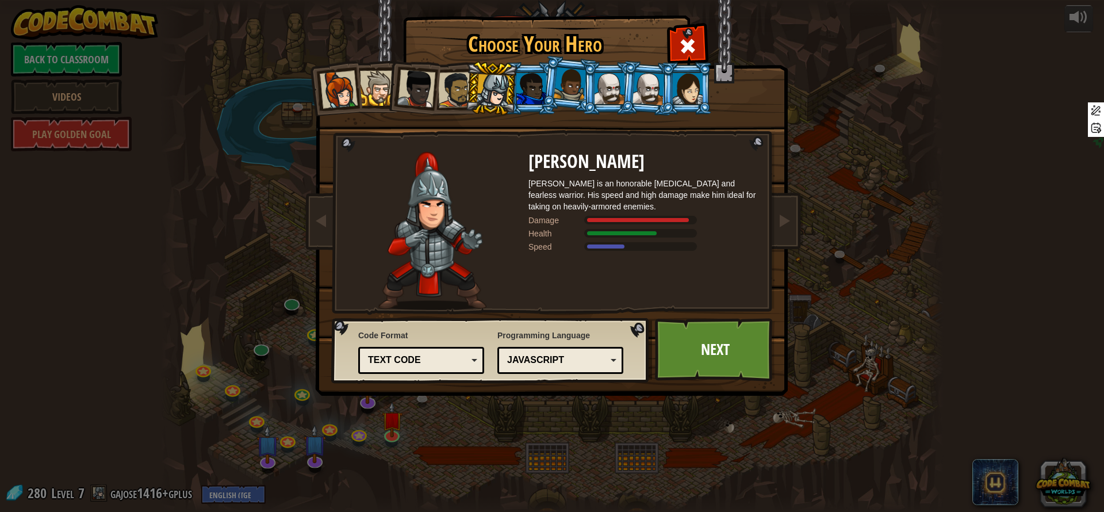
click at [461, 358] on div "Text code" at bounding box center [417, 360] width 99 height 13
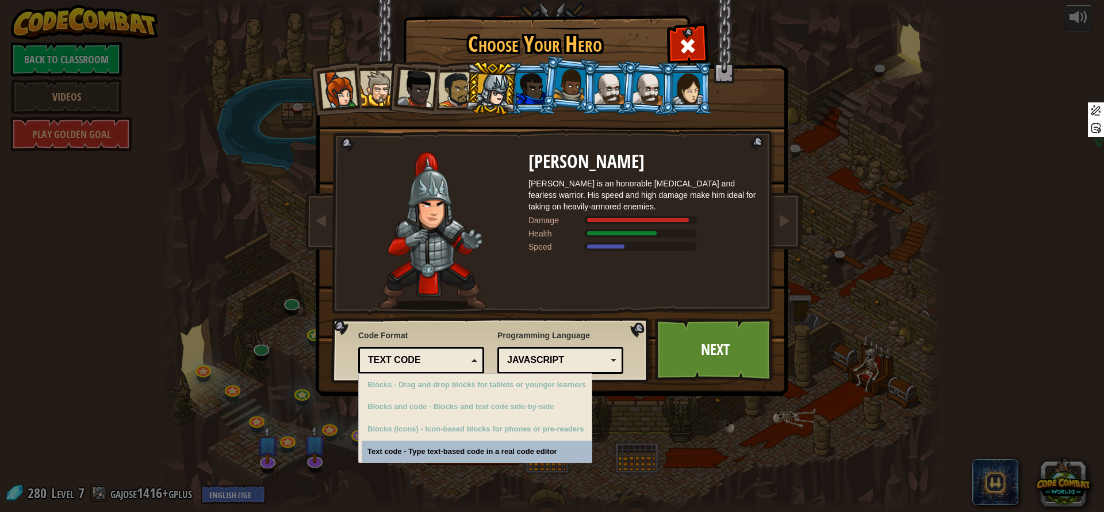
click at [465, 357] on div "Text code" at bounding box center [417, 360] width 99 height 13
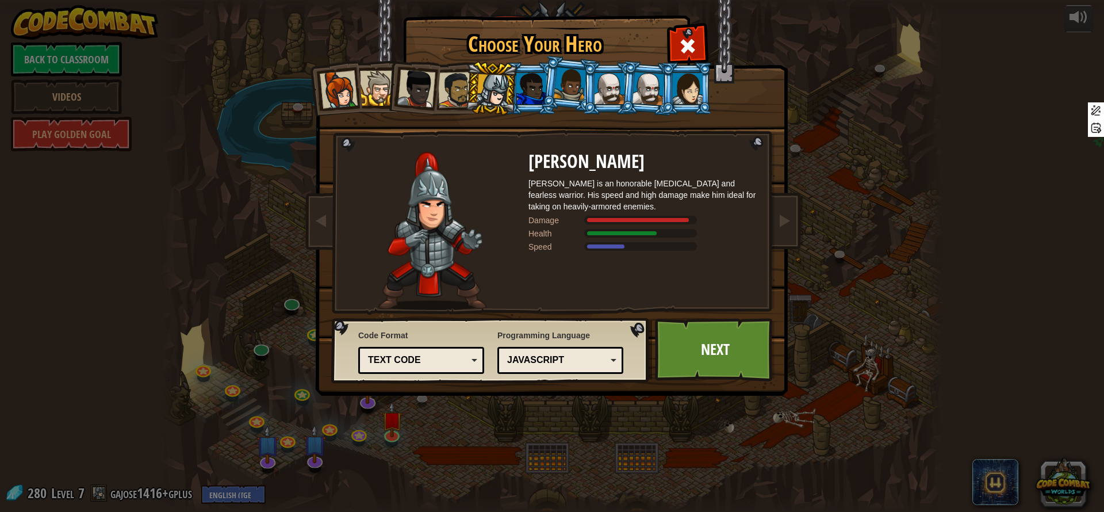
click at [616, 362] on div "Python (Default) JavaScript Lua C++ Java (Experimental) JavaScript" at bounding box center [560, 360] width 126 height 27
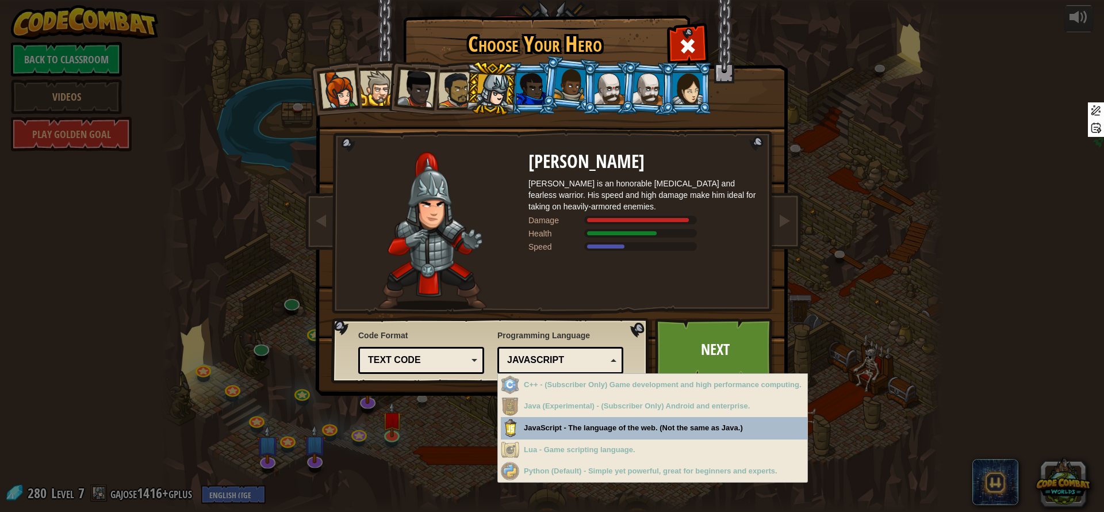
click at [616, 362] on div "Python (Default) JavaScript Lua C++ Java (Experimental) JavaScript" at bounding box center [560, 360] width 126 height 27
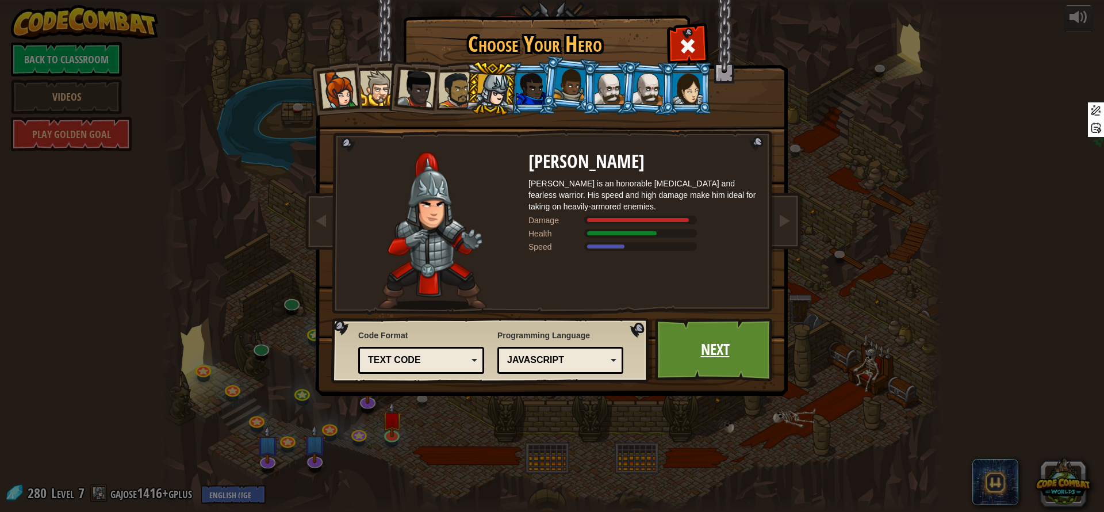
click at [729, 355] on link "Next" at bounding box center [715, 349] width 120 height 63
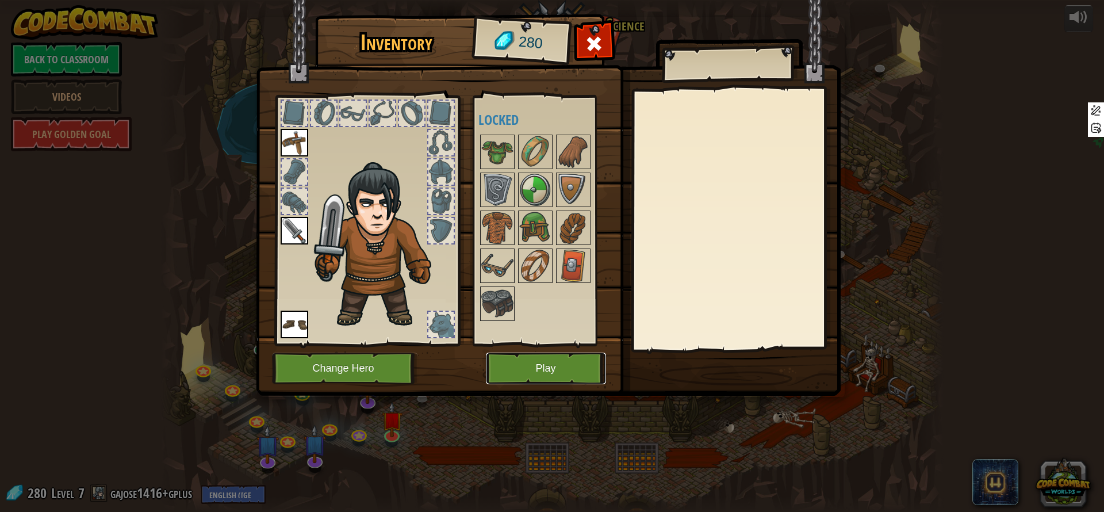
click at [563, 361] on button "Play" at bounding box center [546, 368] width 120 height 32
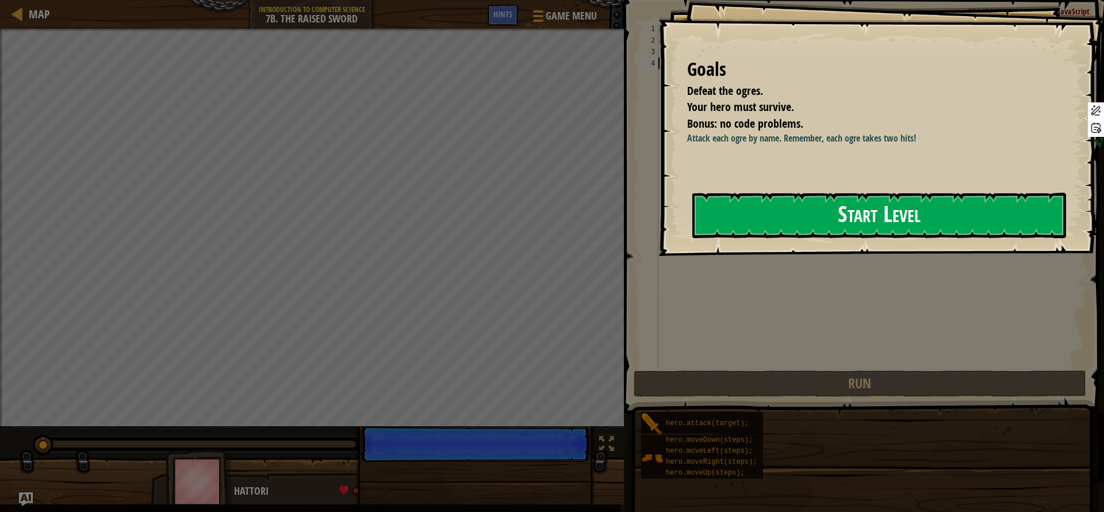
click at [807, 214] on button "Start Level" at bounding box center [879, 215] width 374 height 45
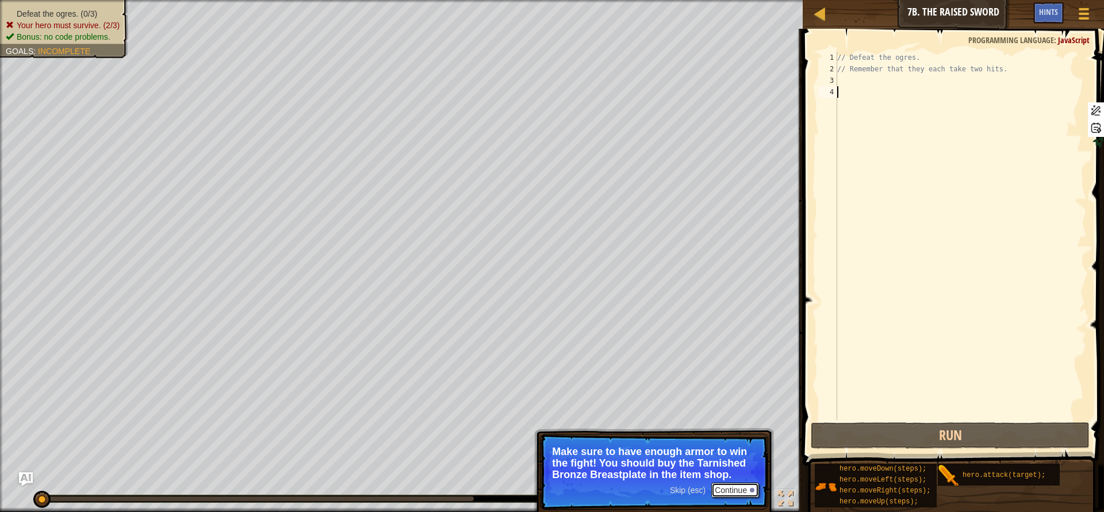
click at [729, 488] on button "Continue" at bounding box center [735, 489] width 48 height 15
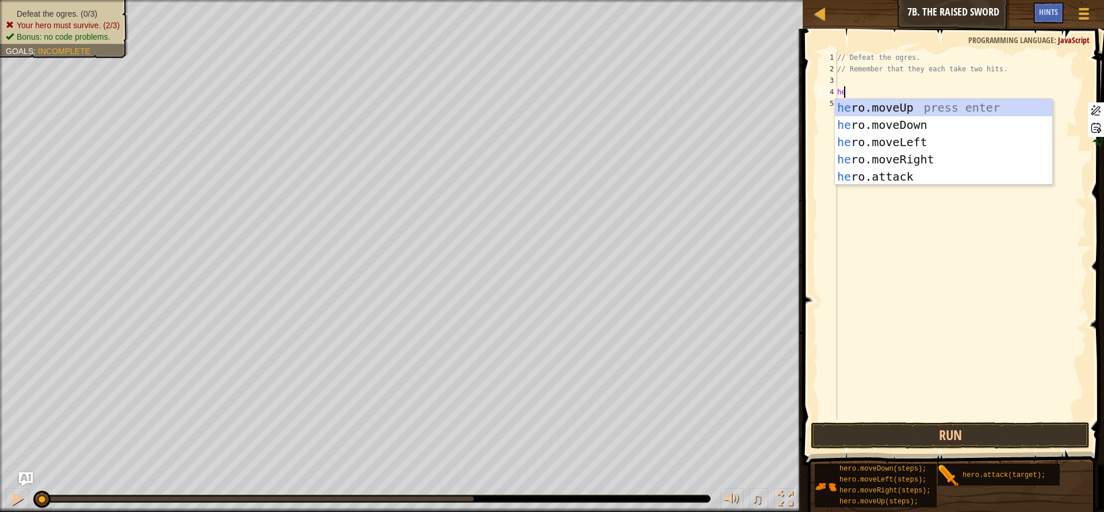
scroll to position [5, 1]
click at [912, 174] on div "her o.moveUp press enter her o.moveDown press enter her o.moveLeft press enter …" at bounding box center [943, 159] width 217 height 121
type textarea "hero.attack("Enemy Name");"
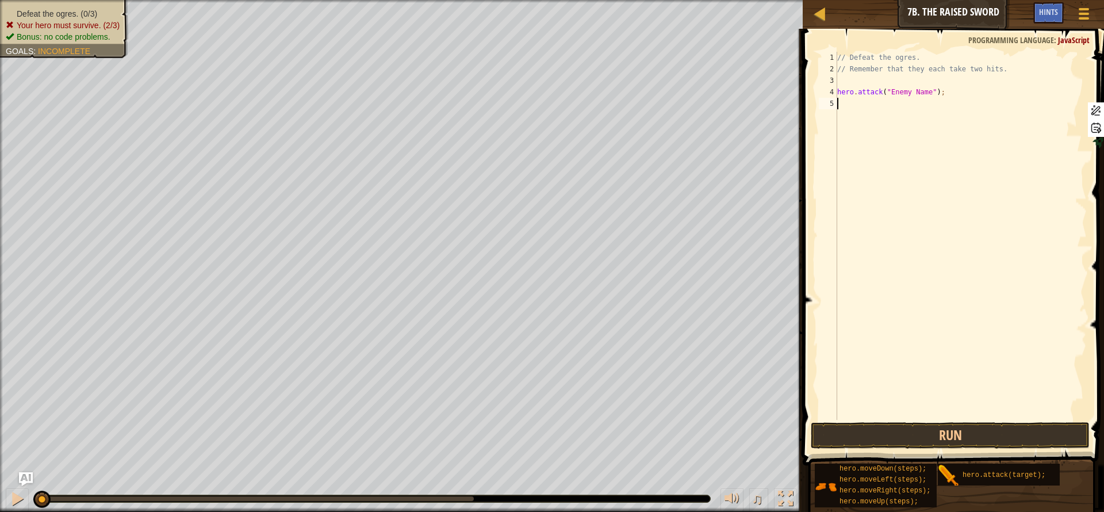
click at [895, 107] on div "// Defeat the ogres. // Remember that they each take two hits. hero . attack ( …" at bounding box center [961, 247] width 252 height 391
click at [884, 93] on div "// Defeat the ogres. // Remember that they each take two hits. hero . attack ( …" at bounding box center [961, 247] width 252 height 391
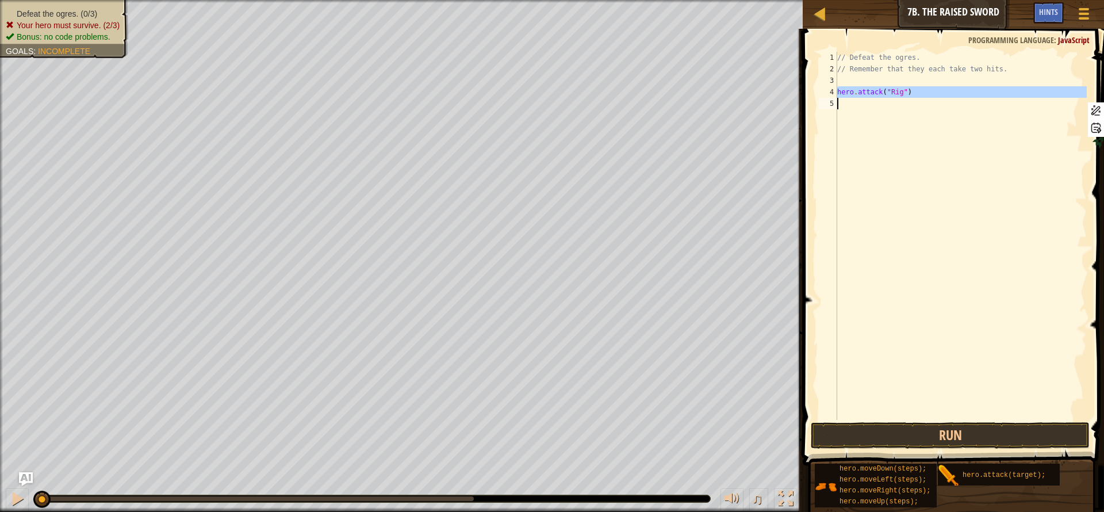
type textarea "hero.attack("Rig")"
click at [877, 89] on div "// Defeat the ogres. // Remember that they each take two hits. hero . attack ( …" at bounding box center [961, 247] width 252 height 391
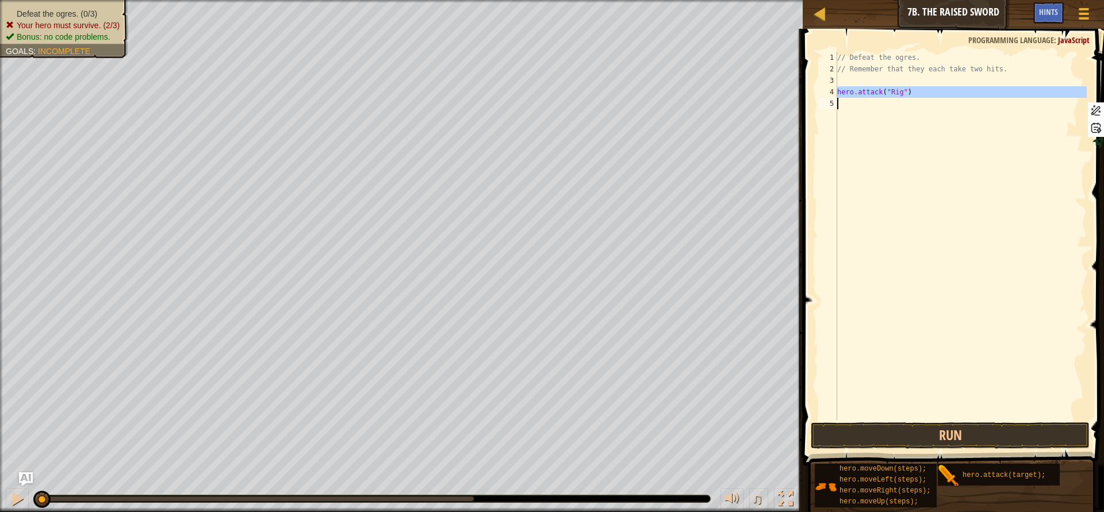
type textarea "hero.attack("Rig")"
click at [873, 104] on div "// Defeat the ogres. // Remember that they each take two hits. hero . attack ( …" at bounding box center [961, 236] width 252 height 368
paste textarea
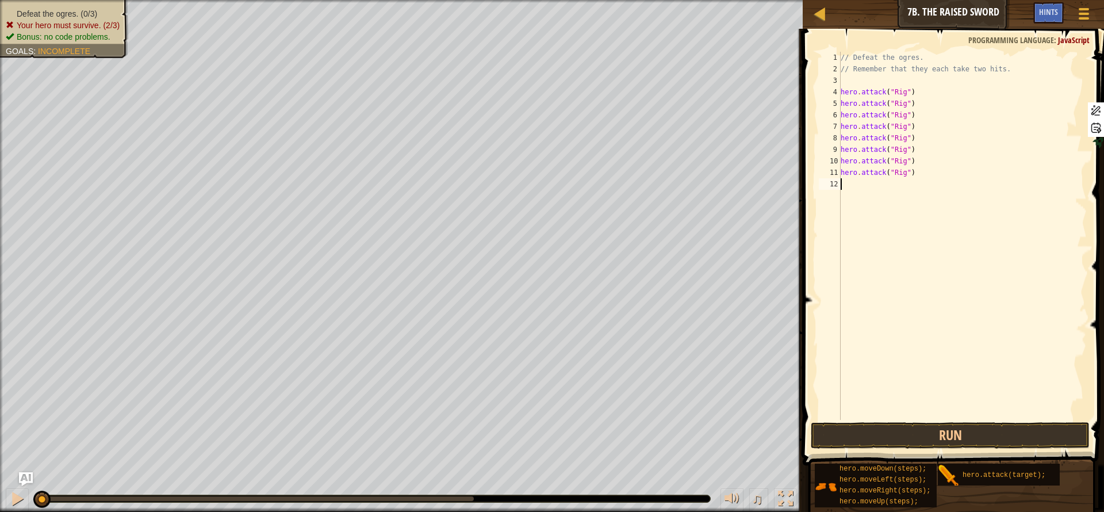
paste textarea "hero.attack("Rig")"
click at [906, 95] on div "// Defeat the ogres. // Remember that they each take two hits. hero . attack ( …" at bounding box center [962, 247] width 248 height 391
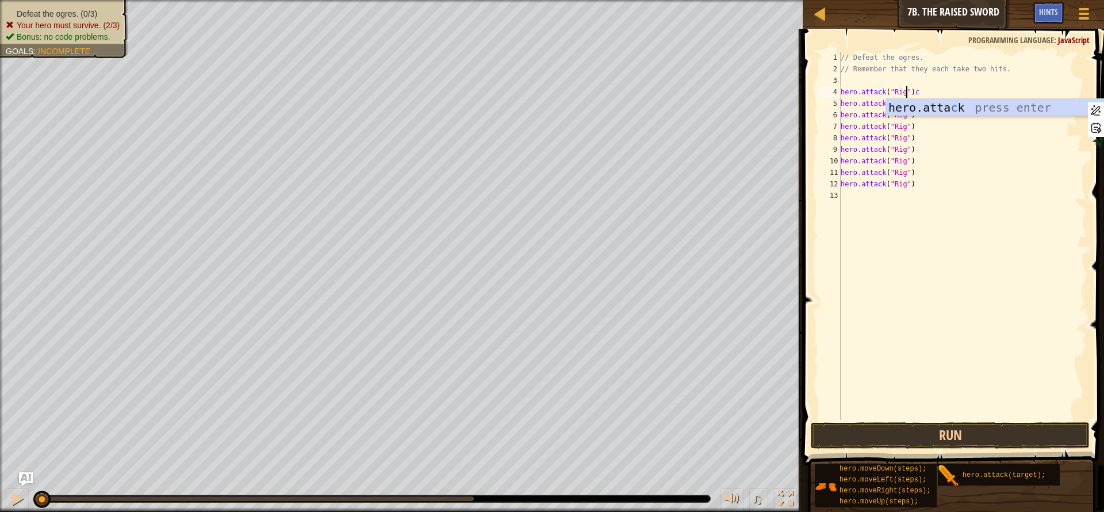
scroll to position [5, 5]
type textarea "hero.attack("Rig")"
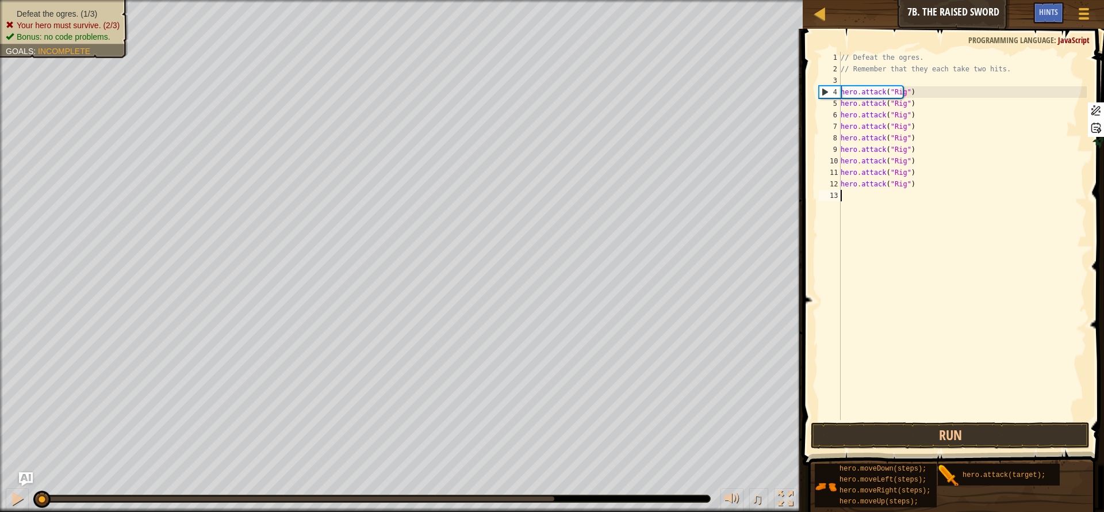
click at [862, 200] on div "// Defeat the ogres. // Remember that they each take two hits. hero . attack ( …" at bounding box center [962, 247] width 248 height 391
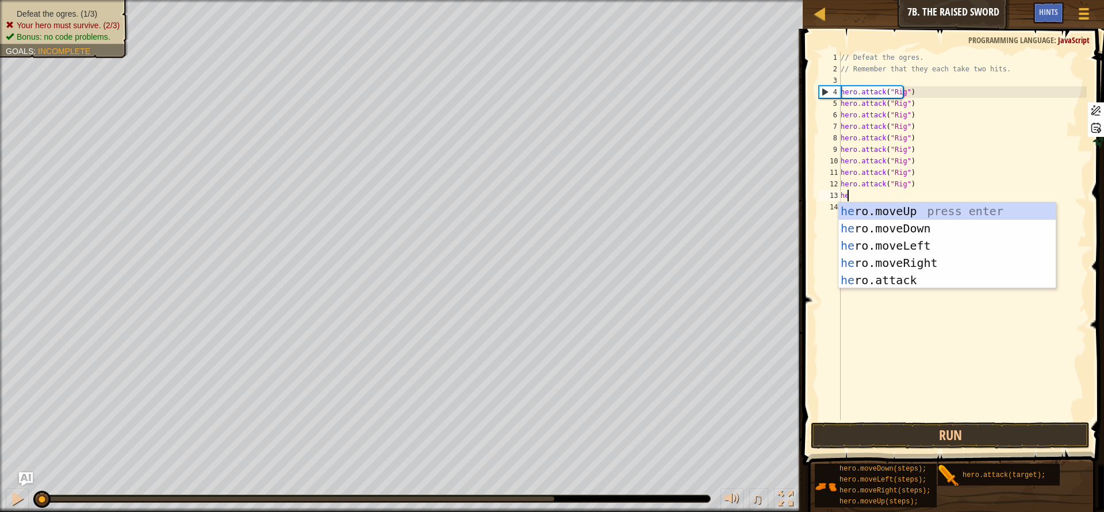
type textarea "her"
click at [887, 214] on div "her o.moveUp press enter her o.moveDown press enter her o.moveLeft press enter …" at bounding box center [946, 262] width 217 height 121
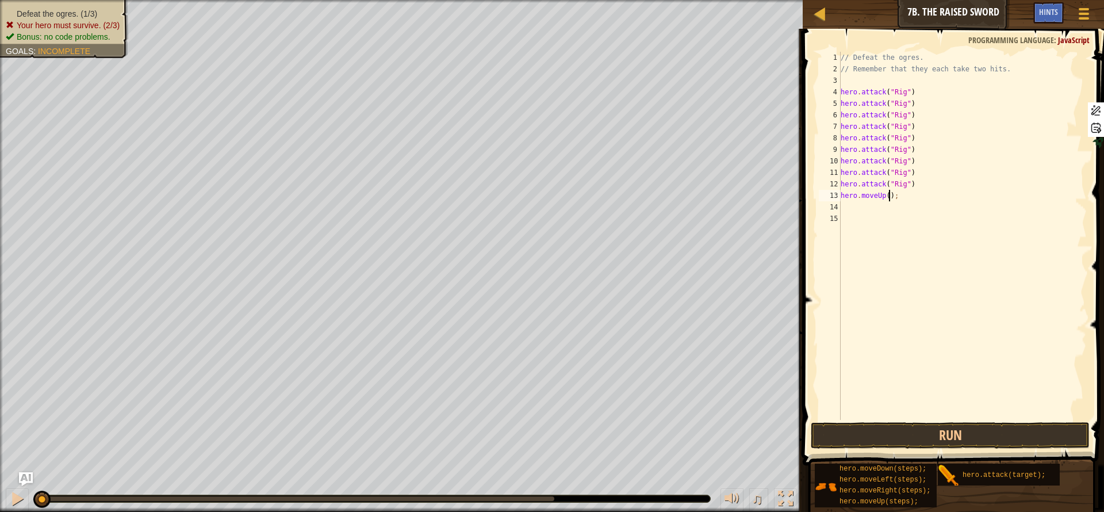
click at [904, 195] on div "// Defeat the ogres. // Remember that they each take two hits. hero . attack ( …" at bounding box center [962, 247] width 248 height 391
type textarea "h"
click at [913, 94] on div "// Defeat the ogres. // Remember that they each take two hits. hero . attack ( …" at bounding box center [962, 247] width 248 height 391
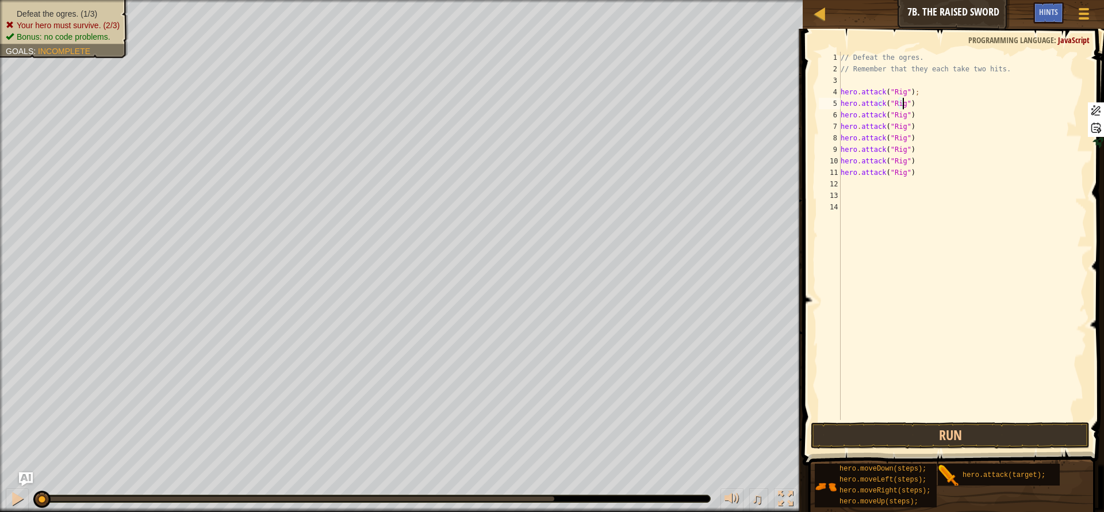
click at [912, 103] on div "// Defeat the ogres. // Remember that they each take two hits. hero . attack ( …" at bounding box center [962, 247] width 248 height 391
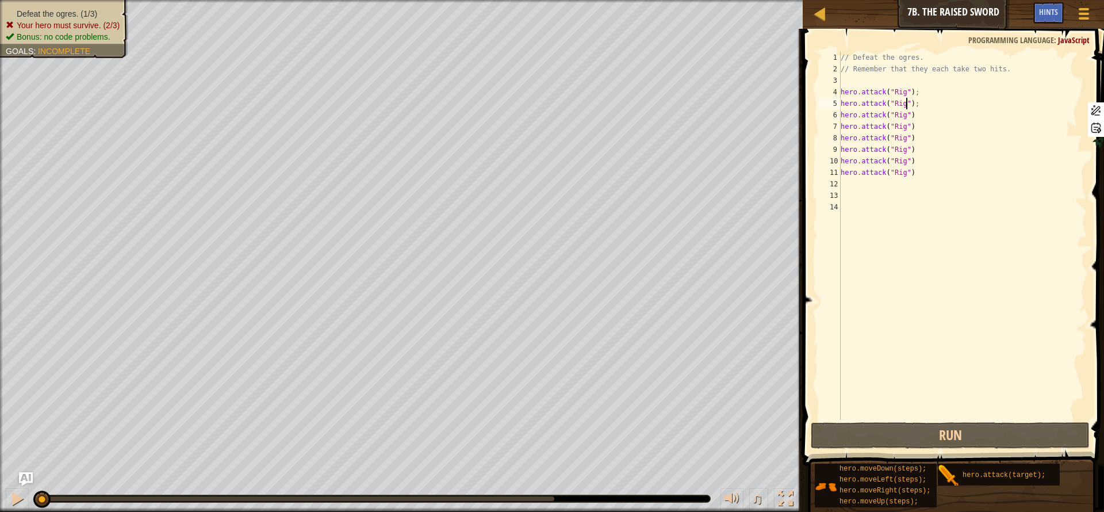
click at [915, 116] on div "// Defeat the ogres. // Remember that they each take two hits. hero . attack ( …" at bounding box center [962, 247] width 248 height 391
click at [892, 115] on div "// Defeat the ogres. // Remember that they each take two hits. hero . attack ( …" at bounding box center [962, 247] width 248 height 391
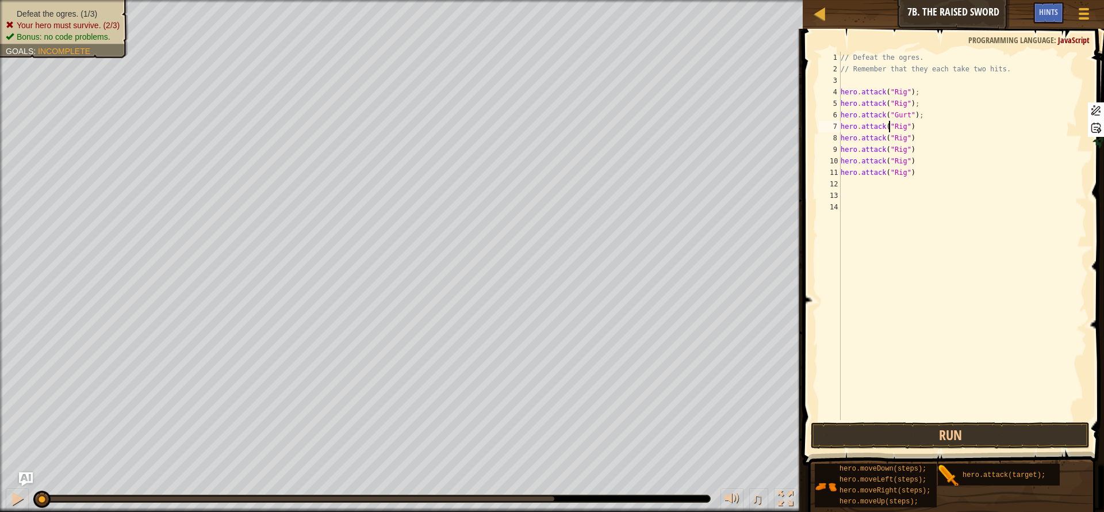
click at [891, 129] on div "// Defeat the ogres. // Remember that they each take two hits. hero . attack ( …" at bounding box center [962, 247] width 248 height 391
click at [894, 137] on div "// Defeat the ogres. // Remember that they each take two hits. hero . attack ( …" at bounding box center [962, 247] width 248 height 391
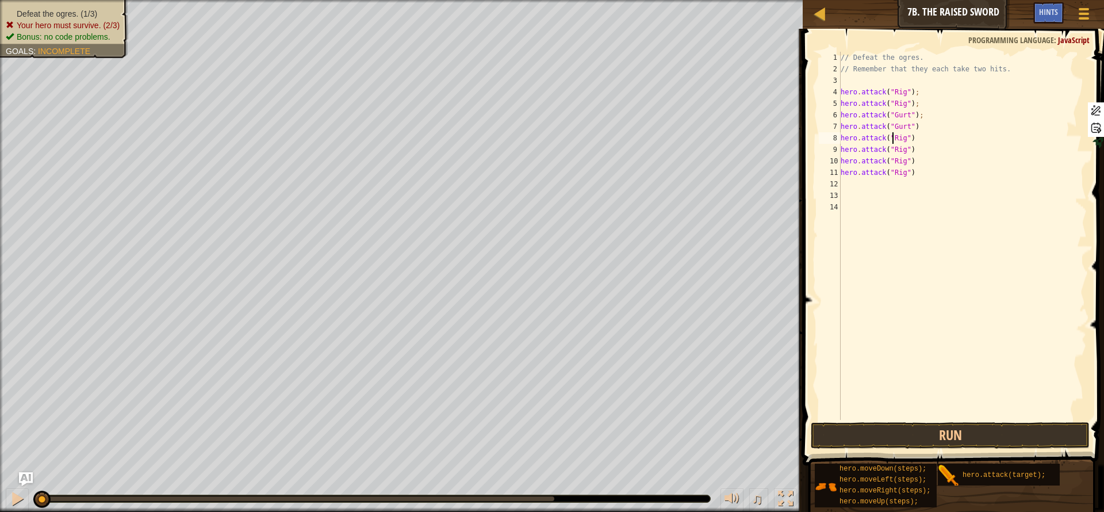
scroll to position [5, 5]
click at [894, 137] on div "// Defeat the ogres. // Remember that they each take two hits. hero . attack ( …" at bounding box center [962, 247] width 248 height 391
click at [889, 147] on div "// Defeat the ogres. // Remember that they each take two hits. hero . attack ( …" at bounding box center [962, 247] width 248 height 391
type textarea "hero.attack("Ack")"
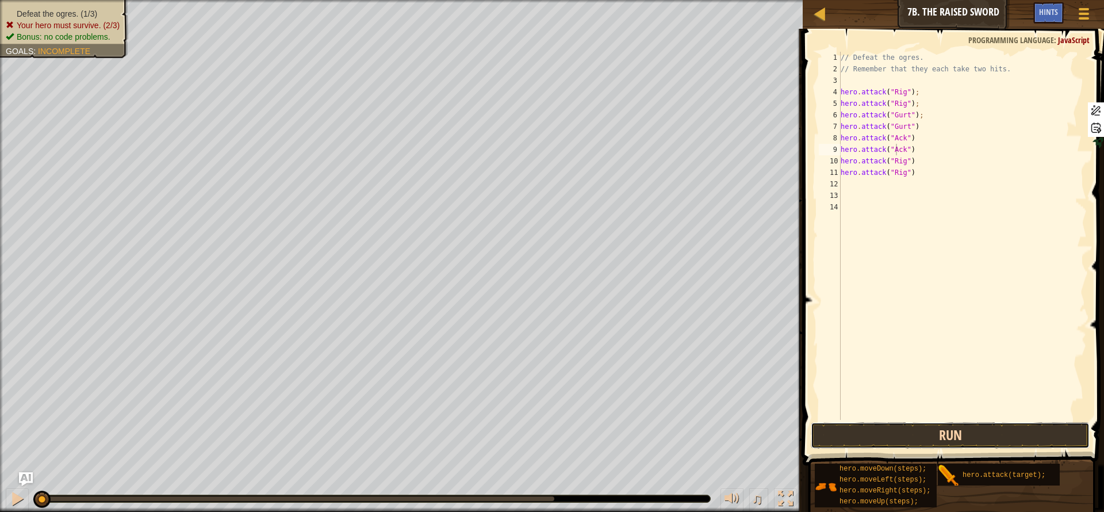
click at [900, 433] on button "Run" at bounding box center [950, 435] width 279 height 26
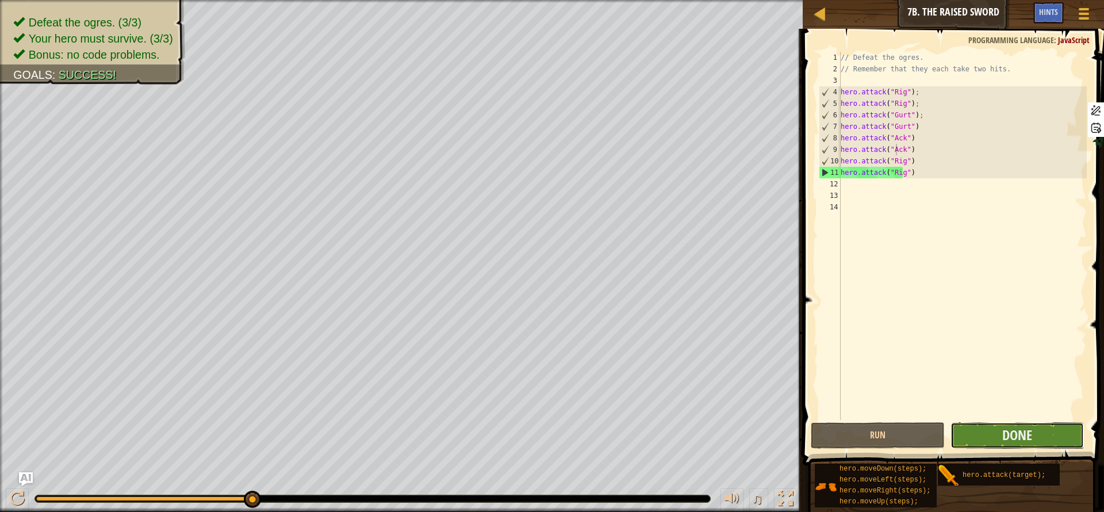
click at [1001, 435] on button "Done" at bounding box center [1016, 435] width 133 height 26
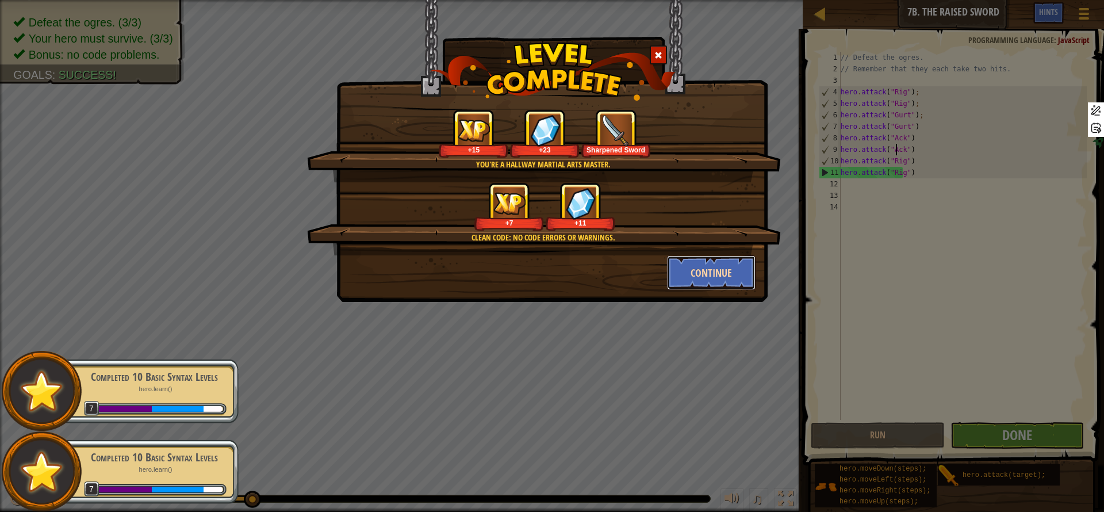
click at [711, 270] on button "Continue" at bounding box center [711, 272] width 89 height 34
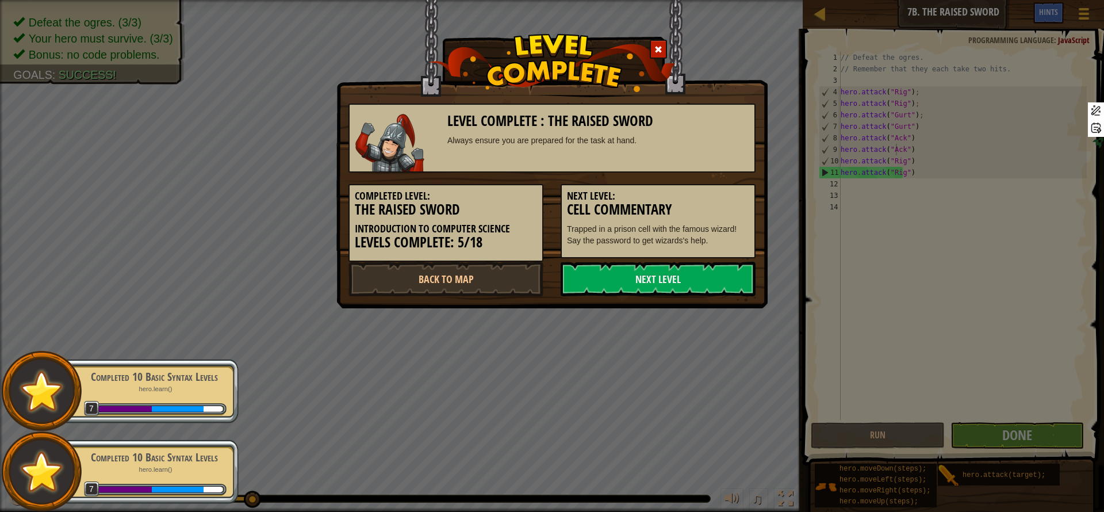
click at [711, 270] on link "Next Level" at bounding box center [658, 279] width 195 height 34
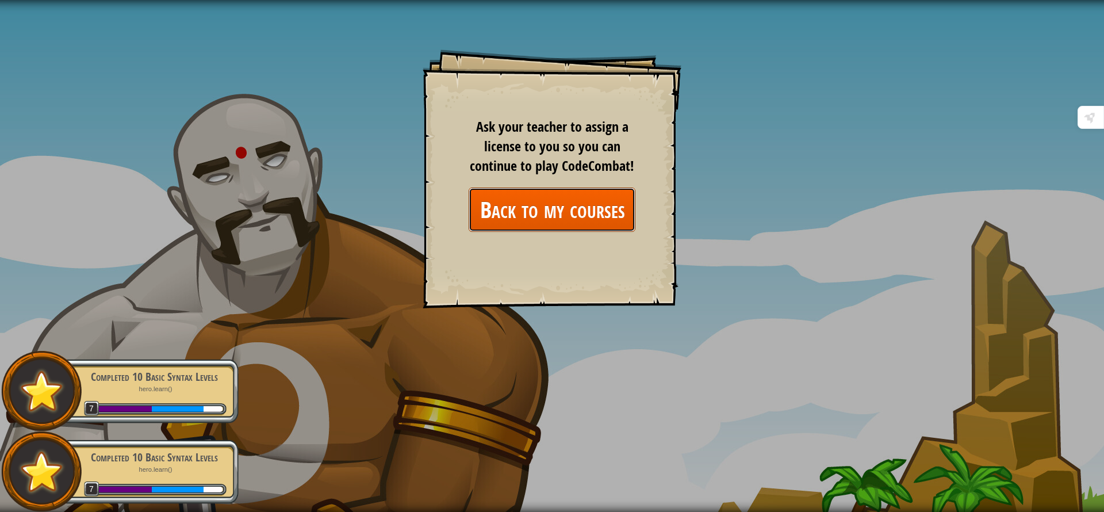
click at [622, 216] on link "Back to my courses" at bounding box center [552, 209] width 167 height 44
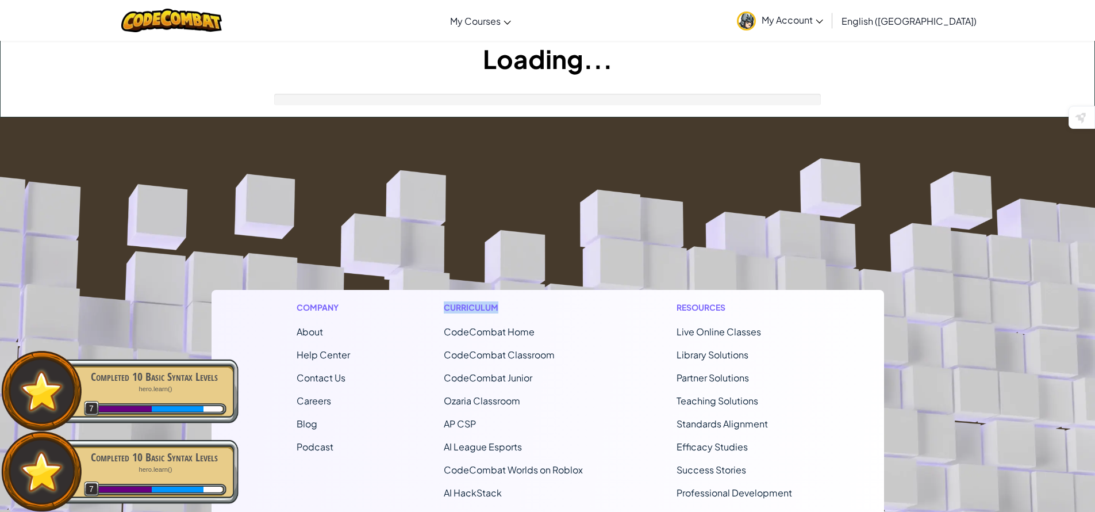
click at [622, 216] on footer "Company About Help Center Contact Us Careers Blog Podcast Curriculum CodeCombat…" at bounding box center [547, 428] width 1095 height 623
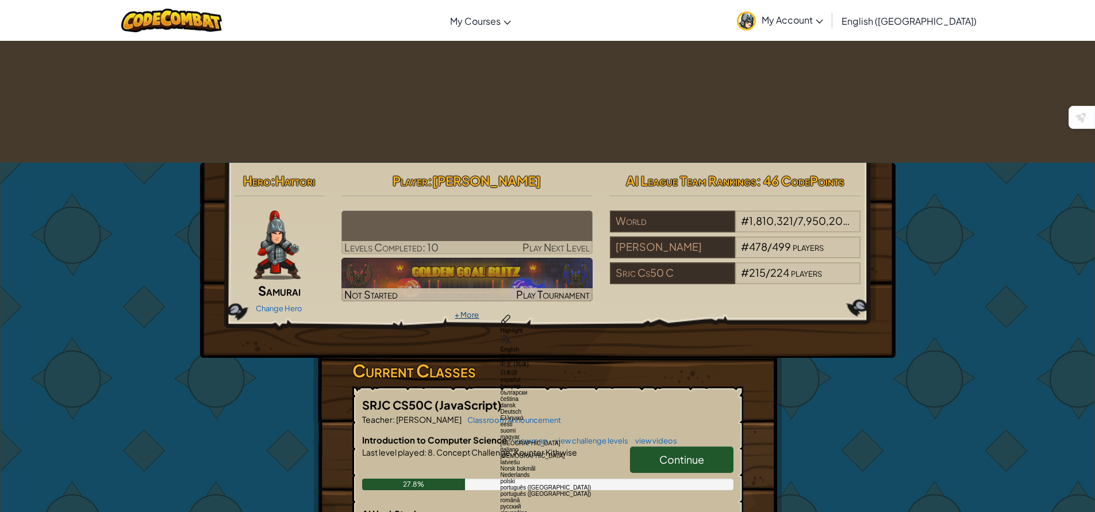
click at [474, 310] on link "+ More" at bounding box center [467, 314] width 24 height 9
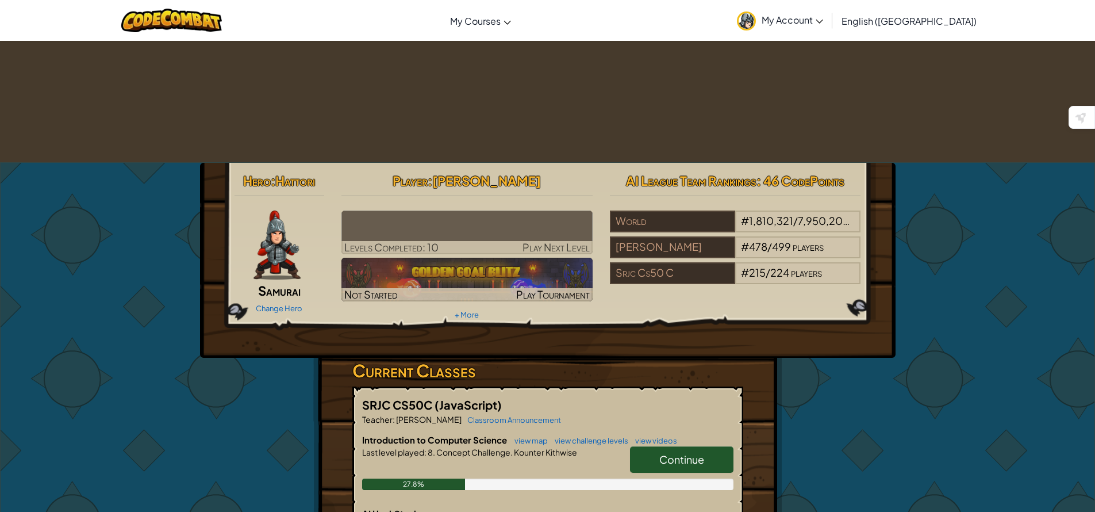
click at [664, 453] on span "Continue" at bounding box center [682, 459] width 45 height 13
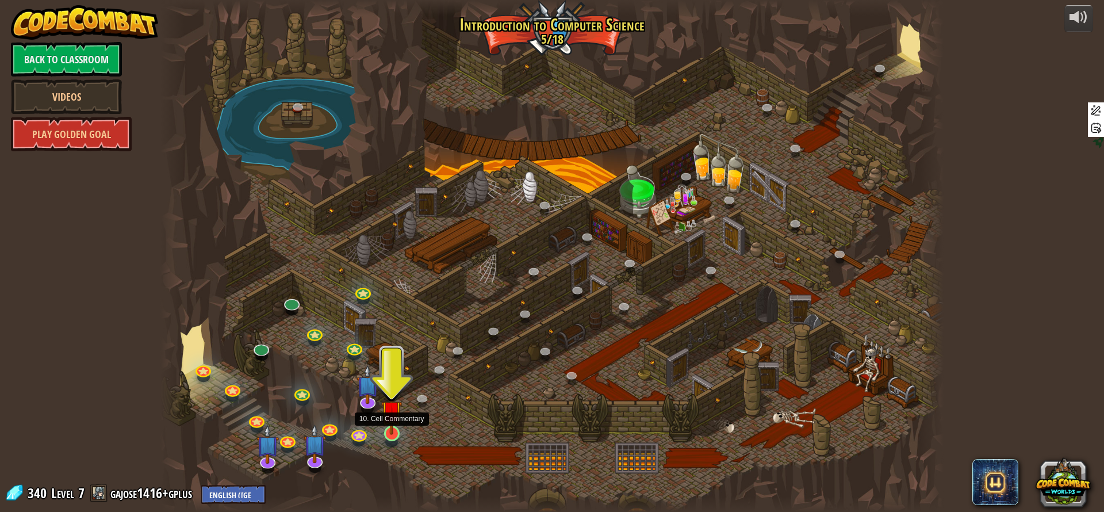
click at [390, 424] on img at bounding box center [391, 411] width 21 height 48
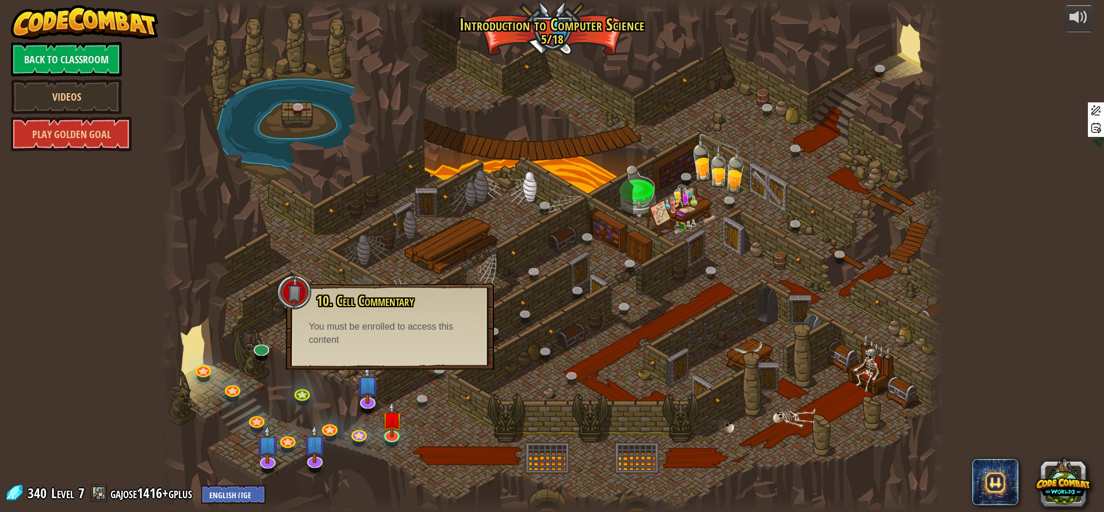
click at [272, 316] on div at bounding box center [551, 256] width 783 height 512
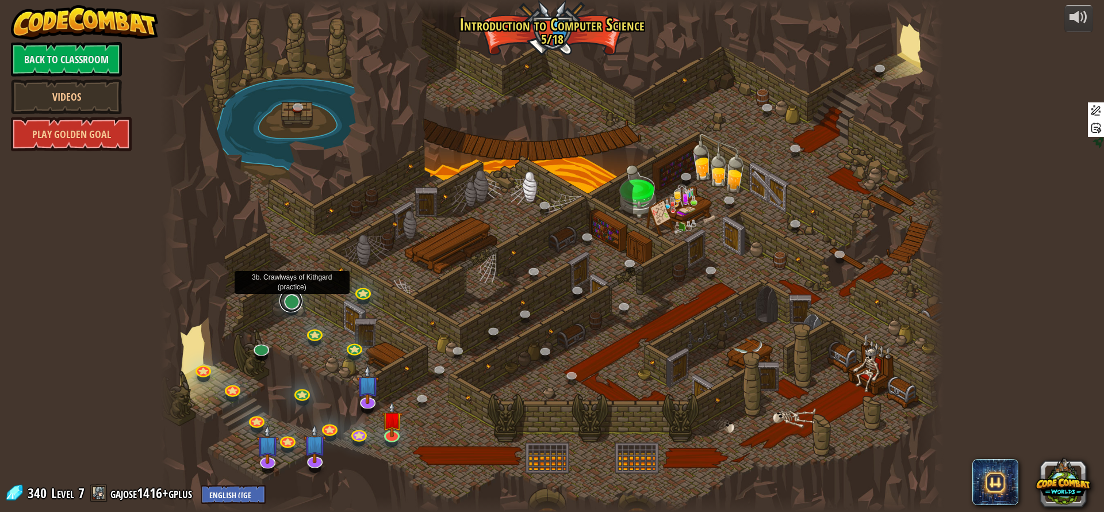
click at [290, 308] on link at bounding box center [290, 300] width 23 height 23
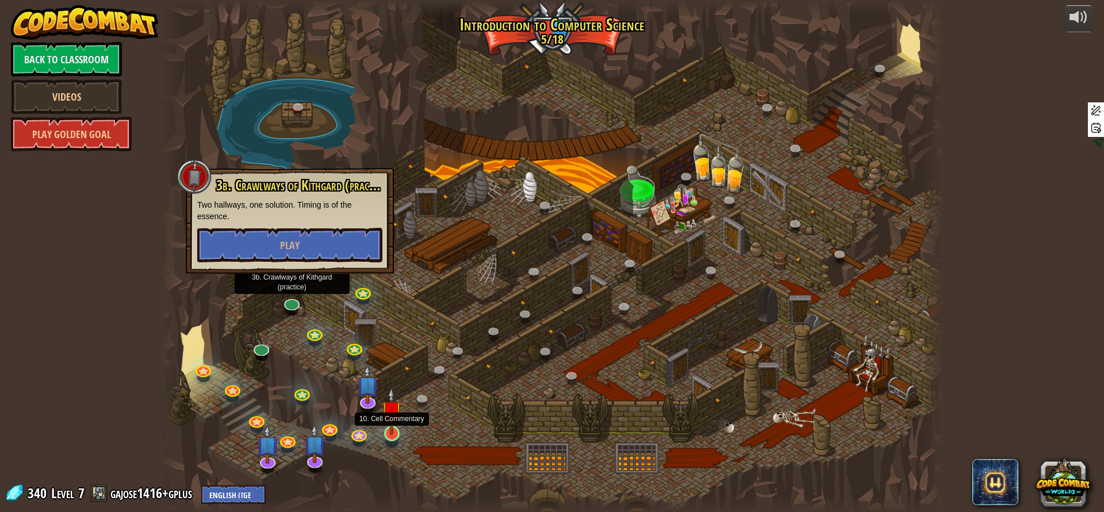
click at [387, 426] on img at bounding box center [391, 411] width 21 height 48
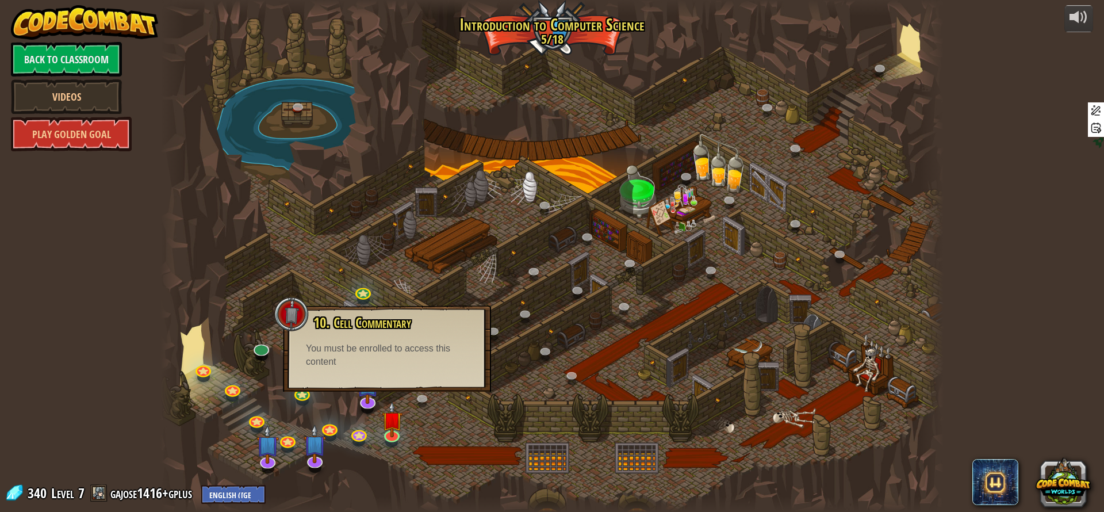
click at [253, 339] on div at bounding box center [551, 256] width 783 height 512
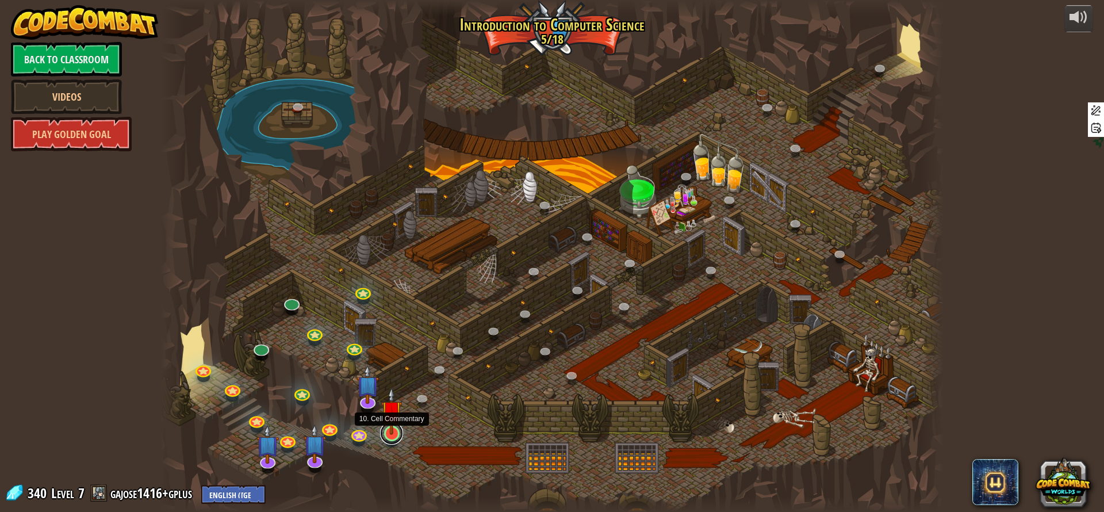
click at [390, 435] on link at bounding box center [391, 432] width 23 height 23
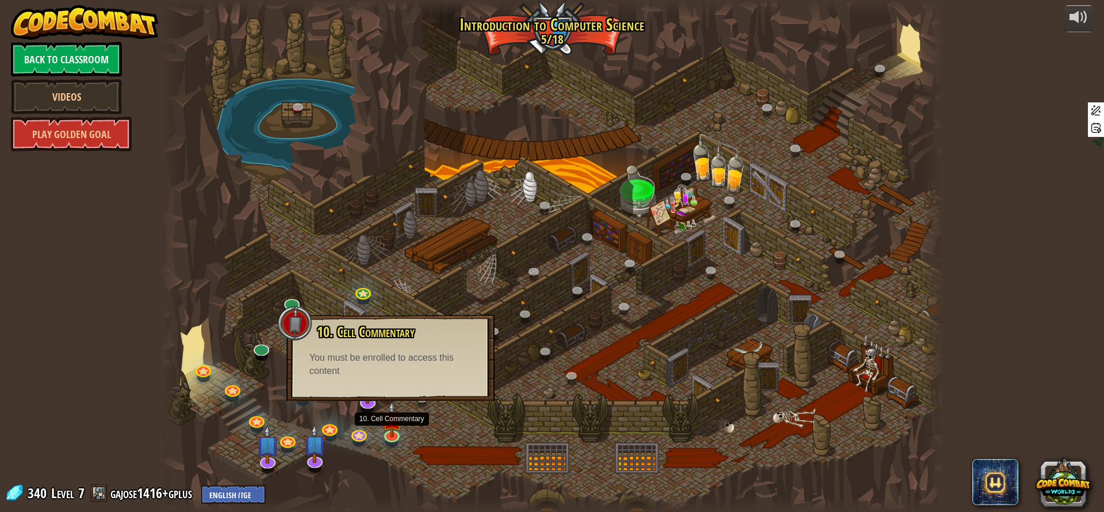
click at [386, 374] on div "You must be enrolled to access this content" at bounding box center [390, 364] width 162 height 26
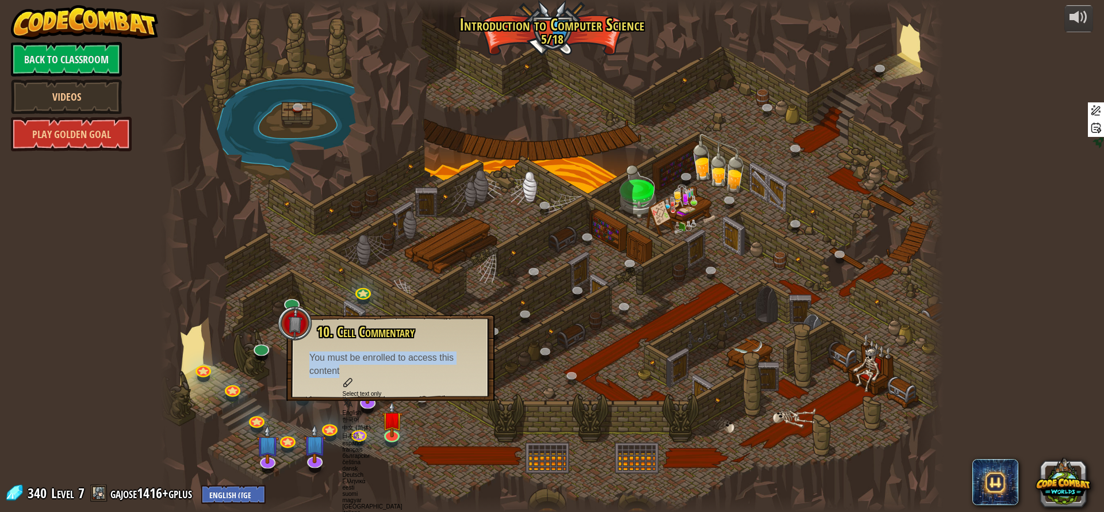
click at [386, 374] on div "You must be enrolled to access this content" at bounding box center [390, 364] width 162 height 26
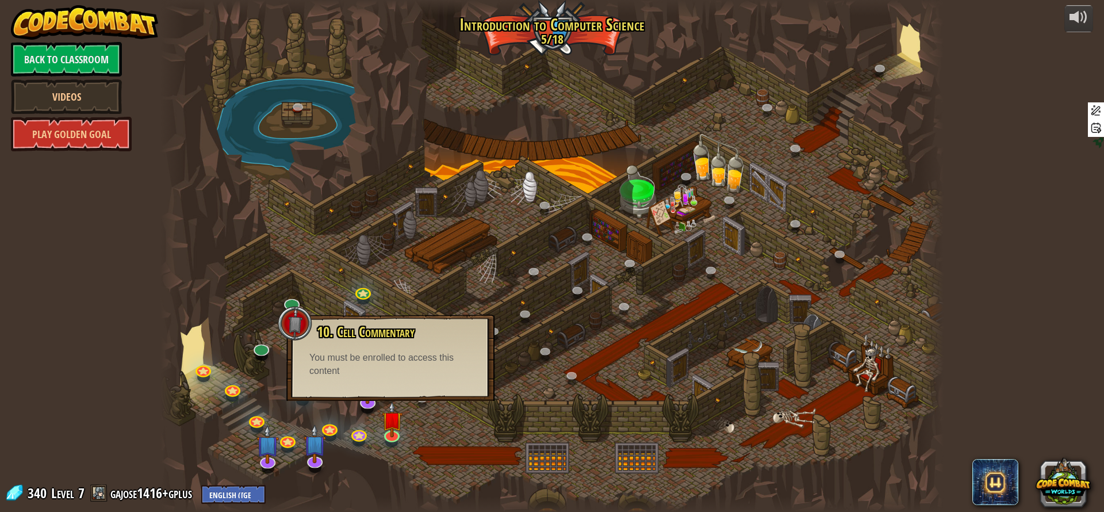
click at [386, 374] on div "You must be enrolled to access this content" at bounding box center [390, 364] width 162 height 26
click at [463, 427] on div at bounding box center [551, 256] width 783 height 512
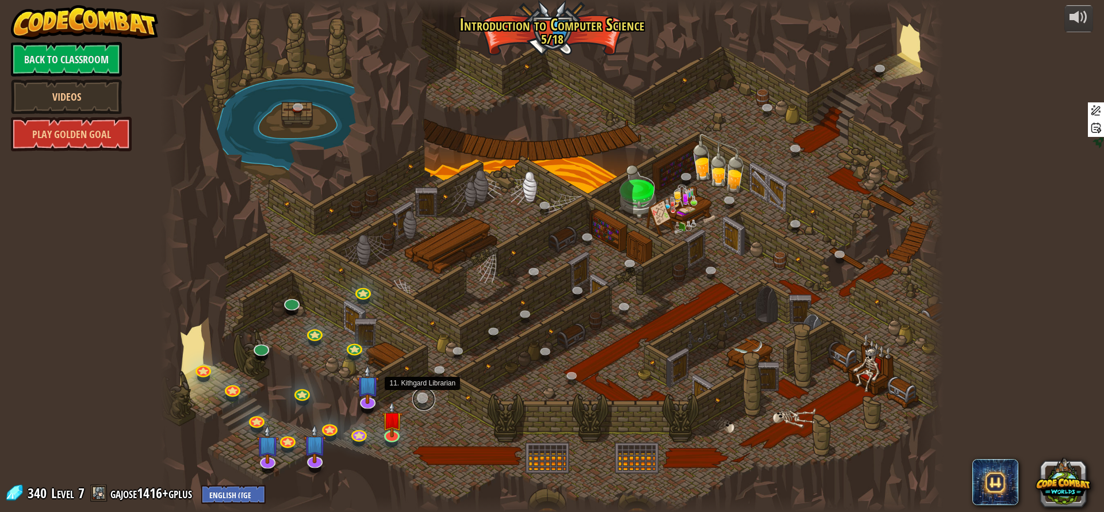
click at [422, 394] on link at bounding box center [423, 399] width 23 height 23
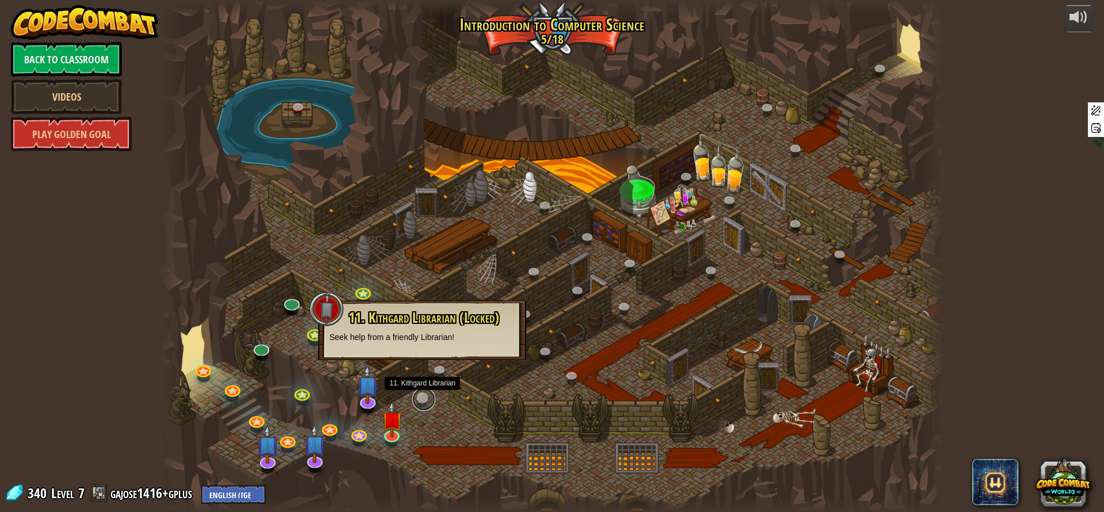
click at [422, 394] on link at bounding box center [423, 399] width 23 height 23
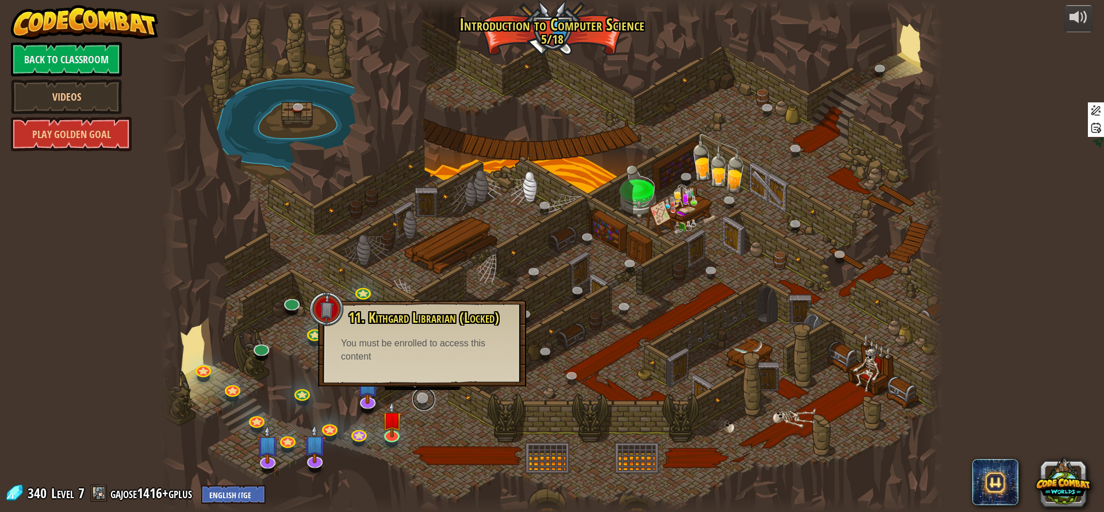
click at [422, 394] on link at bounding box center [423, 399] width 23 height 23
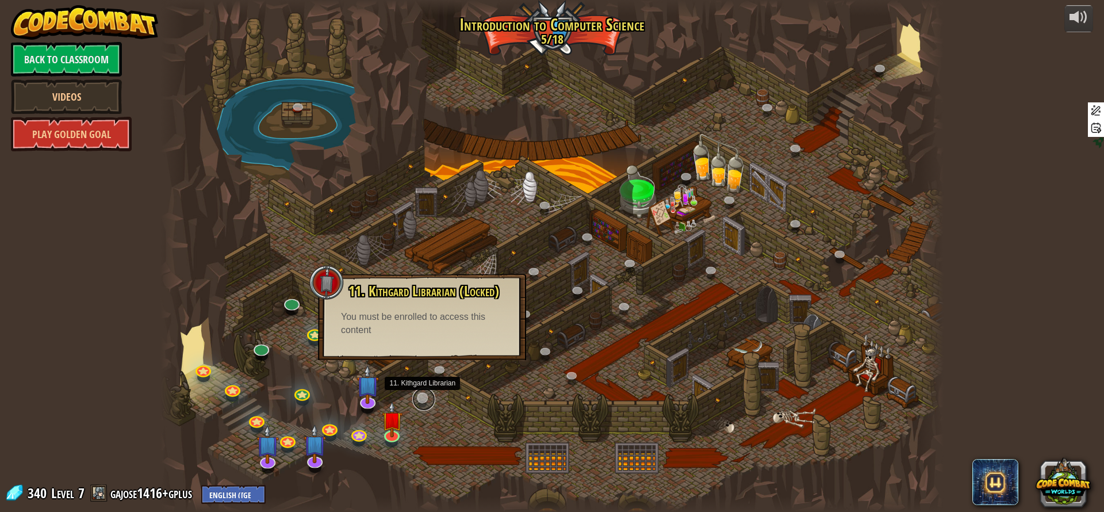
click at [422, 394] on link at bounding box center [423, 399] width 23 height 23
click at [623, 298] on div at bounding box center [551, 256] width 783 height 512
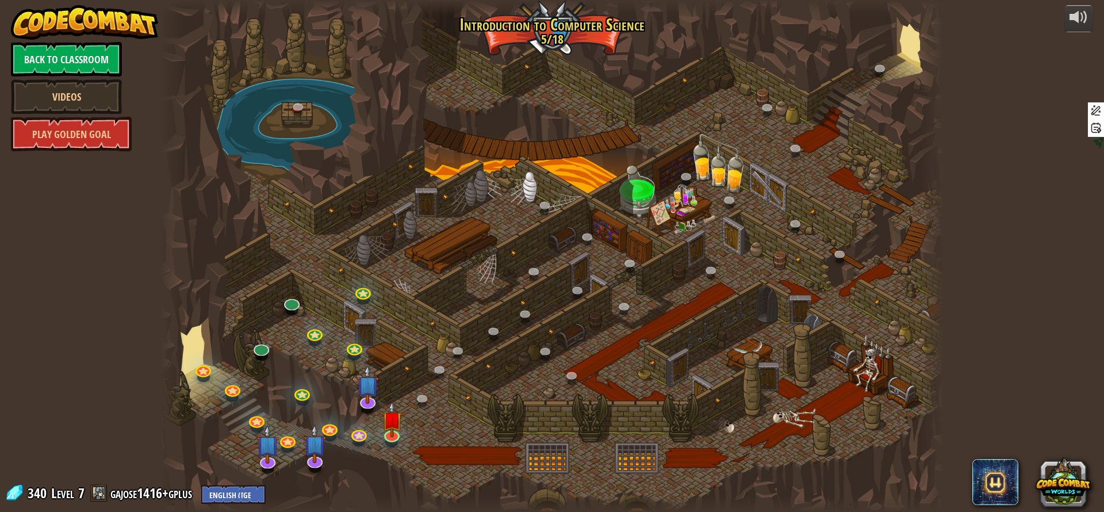
click at [623, 298] on div at bounding box center [551, 256] width 783 height 512
click at [396, 431] on img at bounding box center [391, 411] width 21 height 48
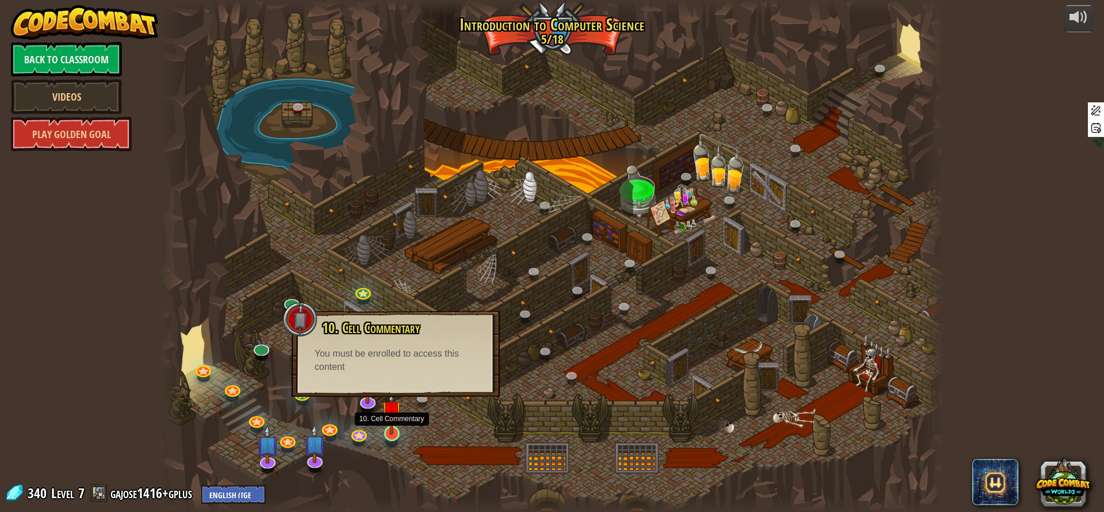
click at [396, 431] on img at bounding box center [391, 411] width 21 height 48
click at [91, 64] on link "Back to Classroom" at bounding box center [66, 59] width 111 height 34
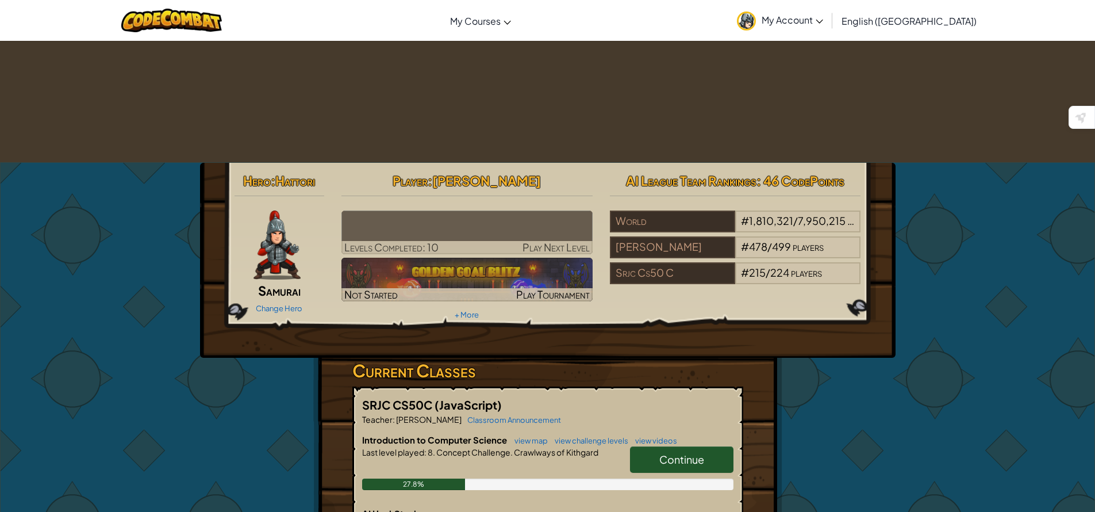
click at [823, 24] on span "My Account" at bounding box center [793, 20] width 62 height 12
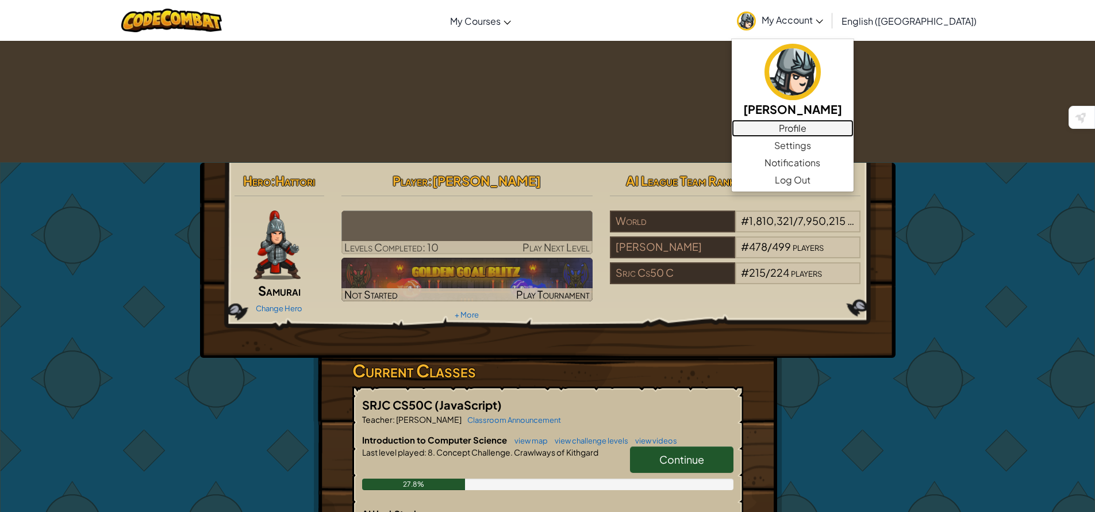
click at [854, 133] on link "Profile" at bounding box center [793, 128] width 122 height 17
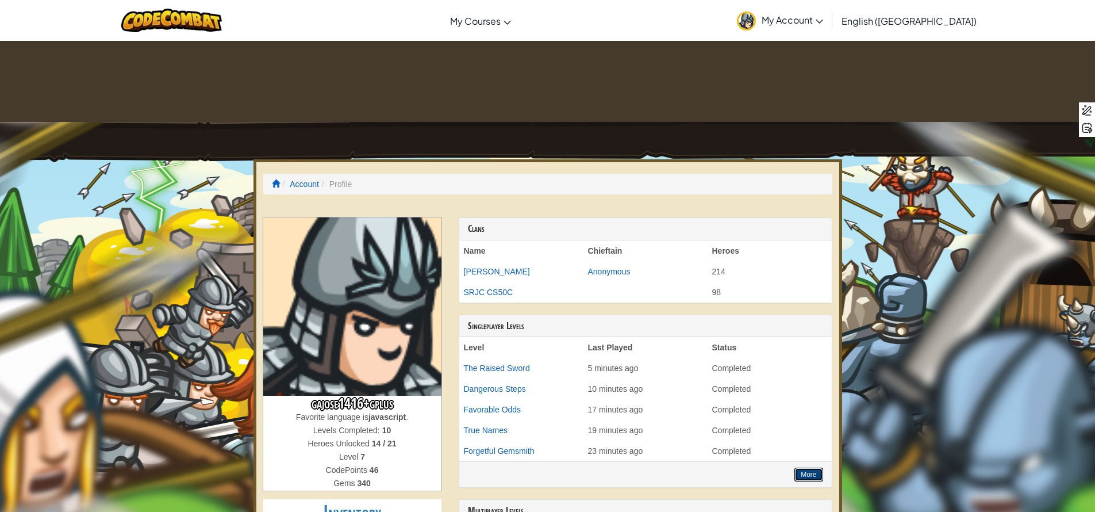
click at [808, 467] on button "More" at bounding box center [809, 474] width 28 height 14
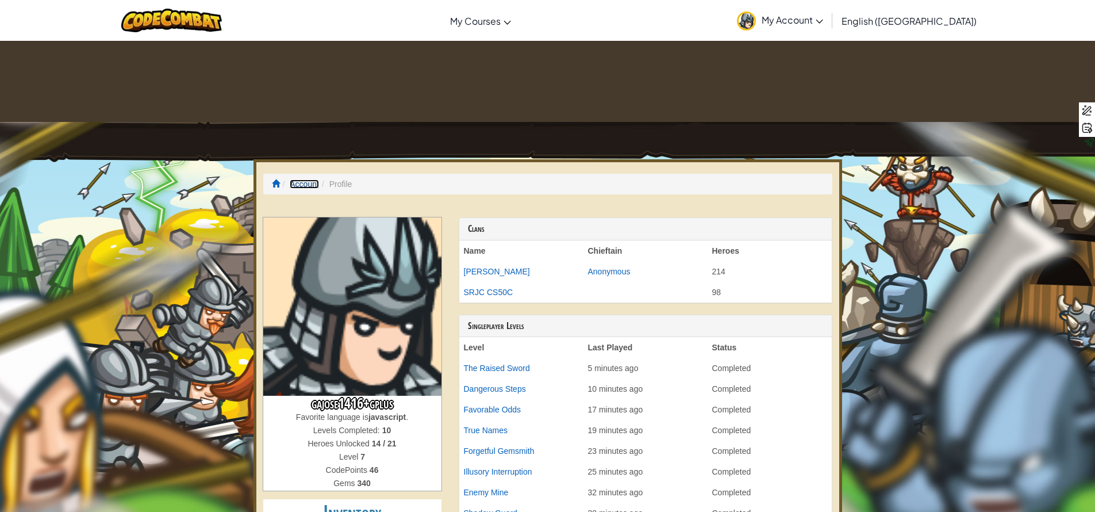
click at [309, 179] on link "Account" at bounding box center [304, 183] width 29 height 9
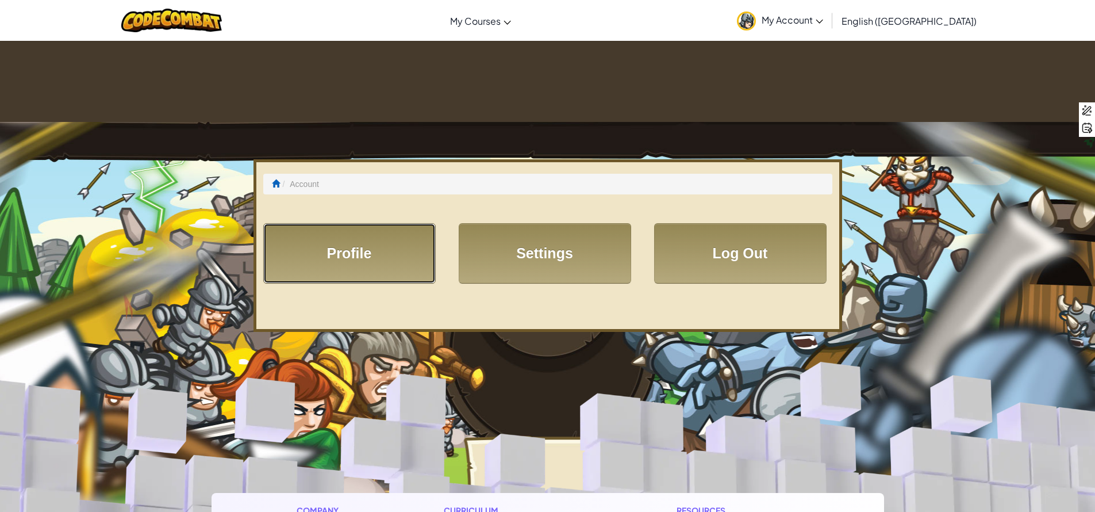
click at [365, 223] on link "Profile" at bounding box center [349, 253] width 172 height 60
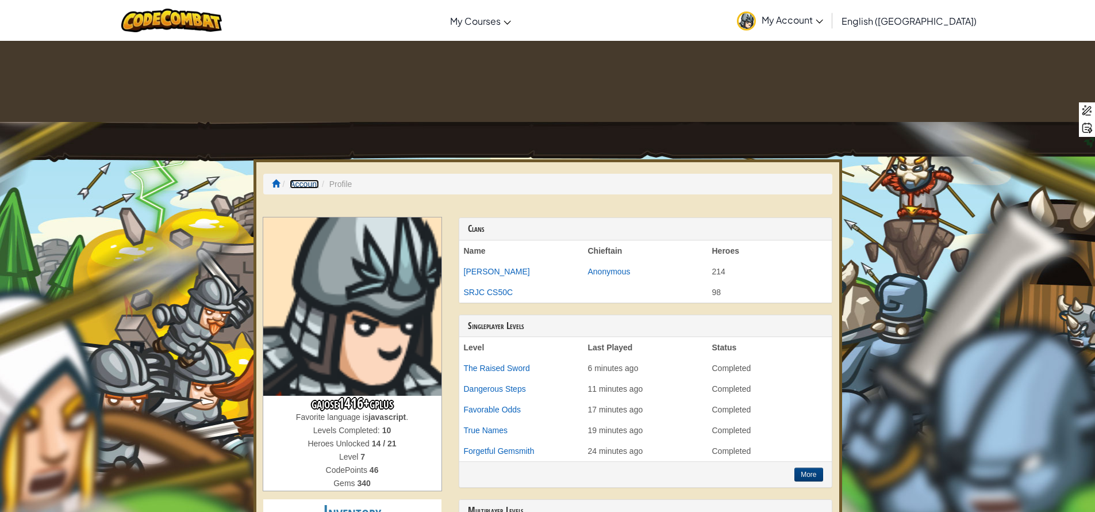
click at [306, 179] on link "Account" at bounding box center [304, 183] width 29 height 9
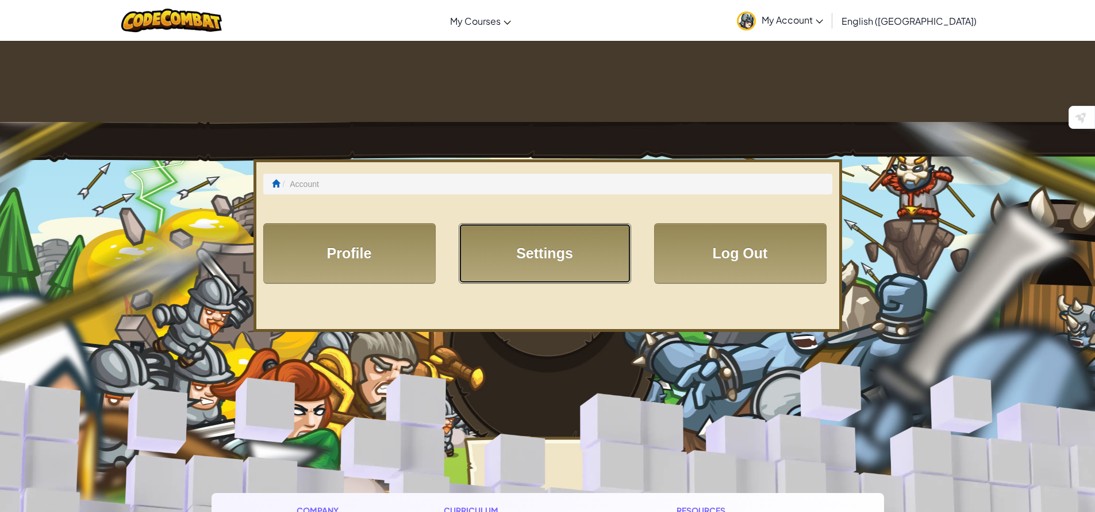
click at [513, 223] on link "Settings" at bounding box center [545, 253] width 172 height 60
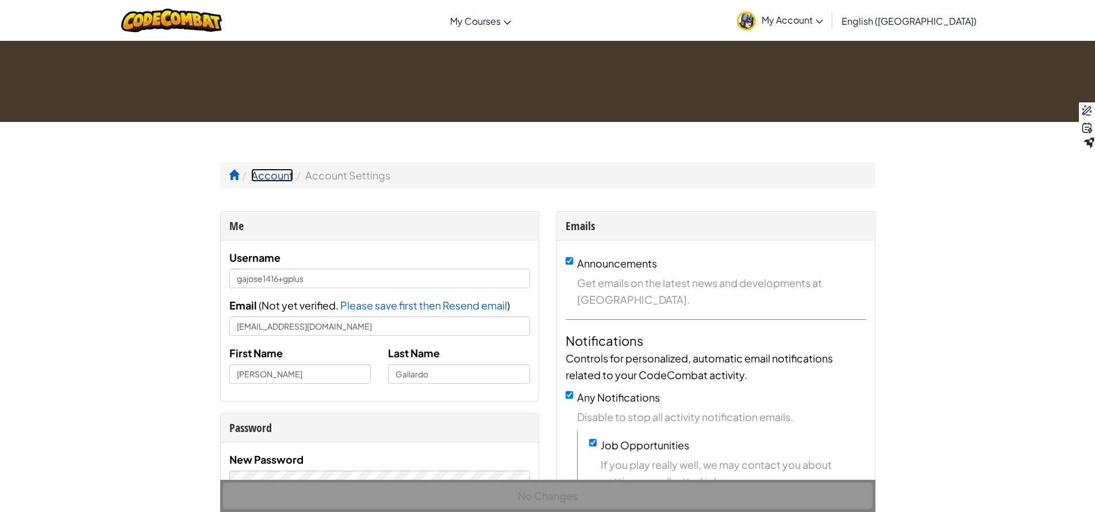
click at [255, 168] on link "Account" at bounding box center [272, 174] width 42 height 13
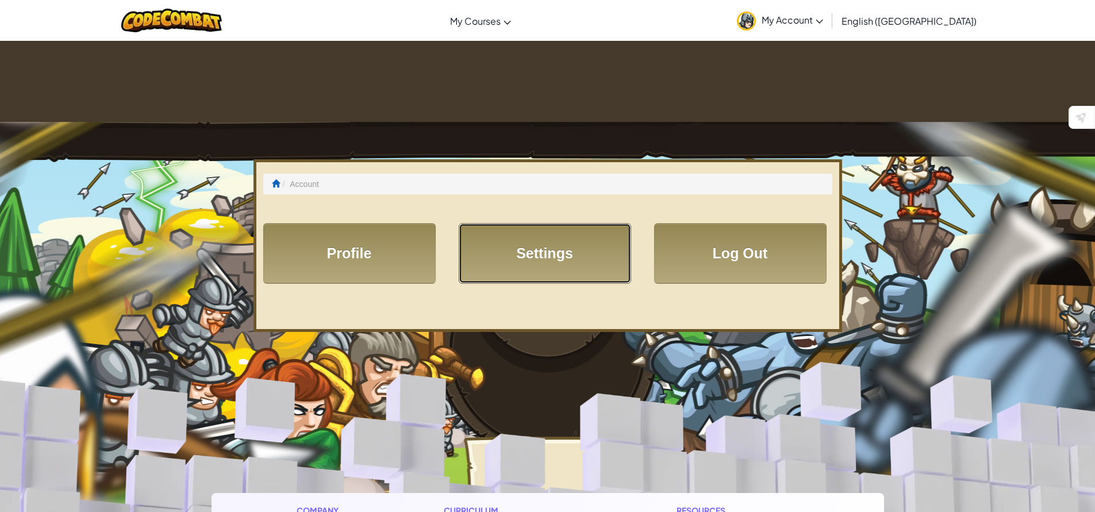
click at [538, 223] on link "Settings" at bounding box center [545, 253] width 172 height 60
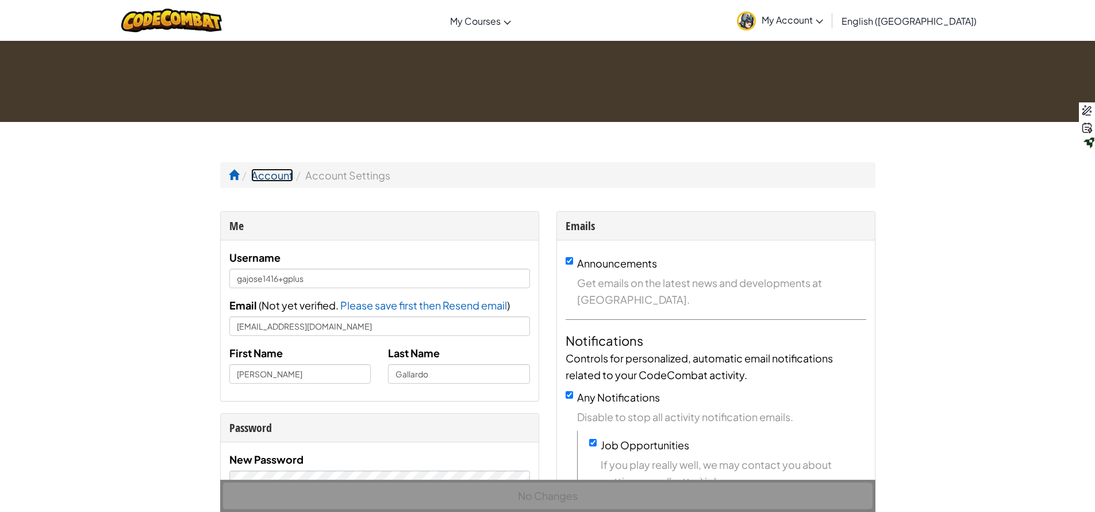
click at [271, 168] on link "Account" at bounding box center [272, 174] width 42 height 13
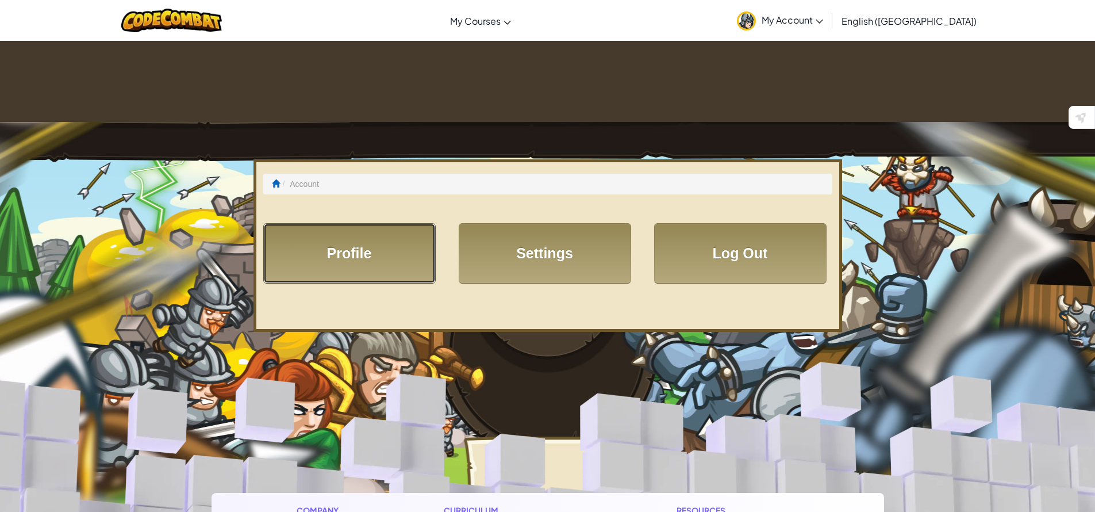
click at [380, 223] on link "Profile" at bounding box center [349, 253] width 172 height 60
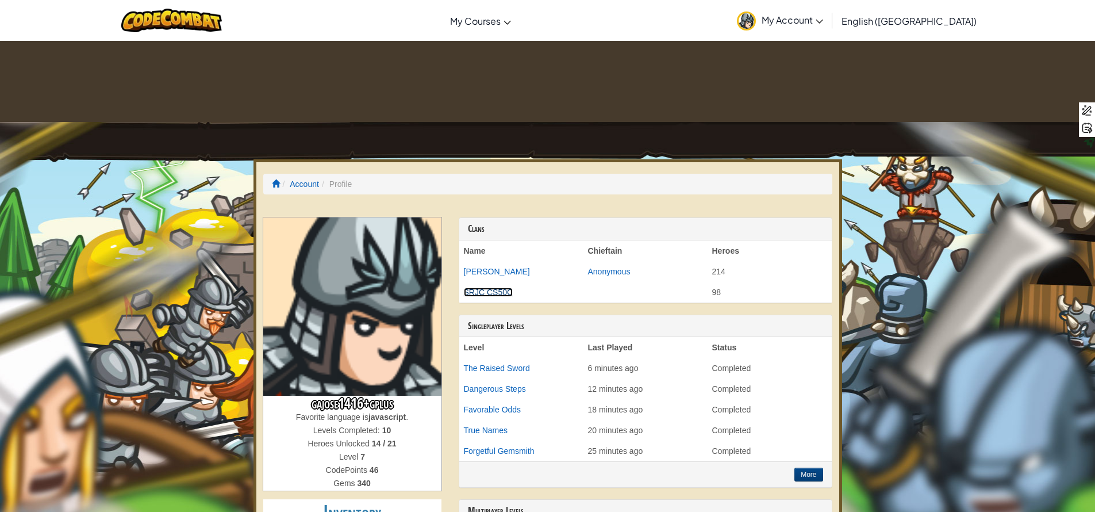
click at [491, 287] on link "SRJC CS50C" at bounding box center [488, 291] width 49 height 9
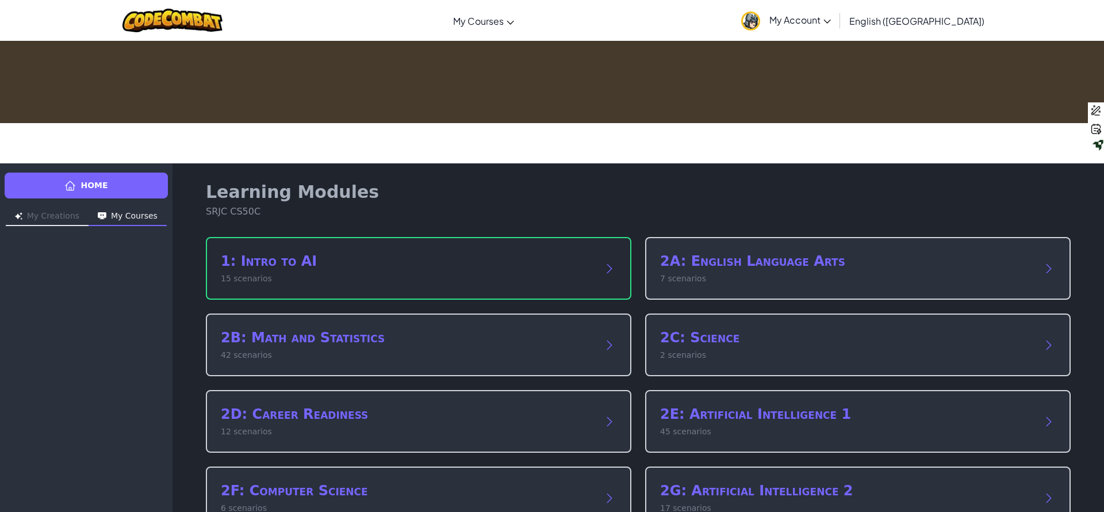
click at [347, 273] on p "15 scenarios" at bounding box center [407, 279] width 373 height 12
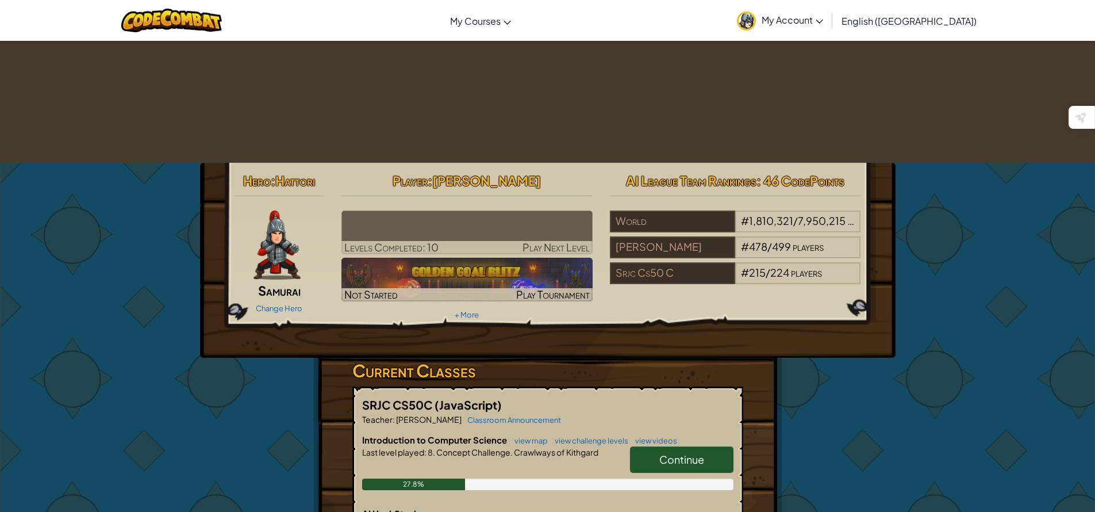
click at [666, 453] on span "Continue" at bounding box center [682, 459] width 45 height 13
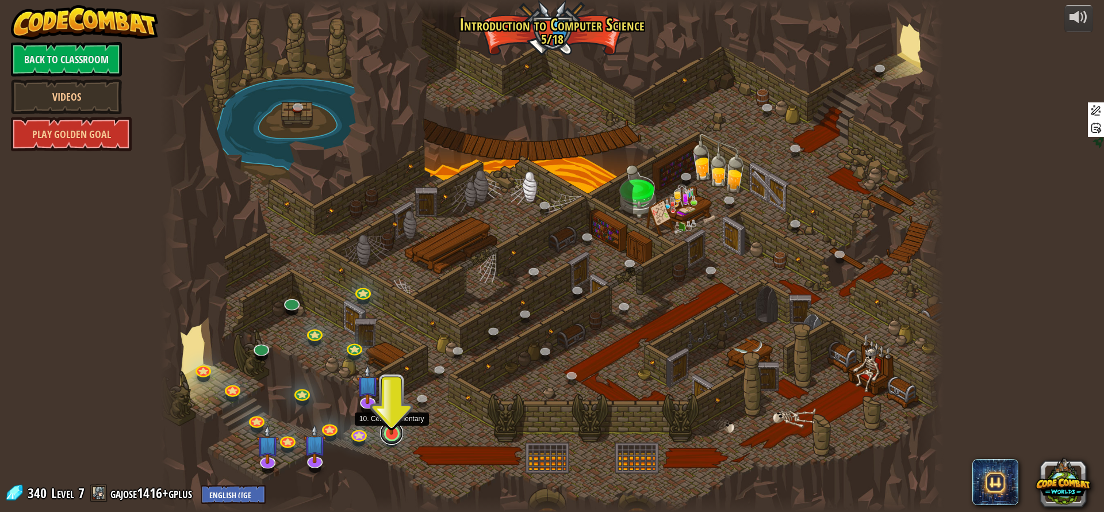
click at [391, 438] on link at bounding box center [391, 432] width 23 height 23
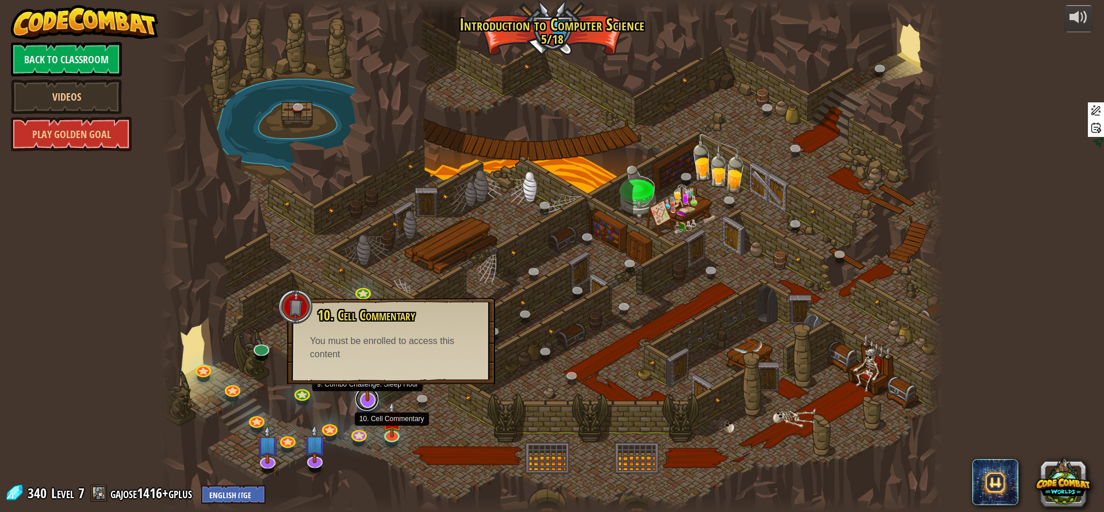
click at [370, 405] on link at bounding box center [366, 399] width 23 height 23
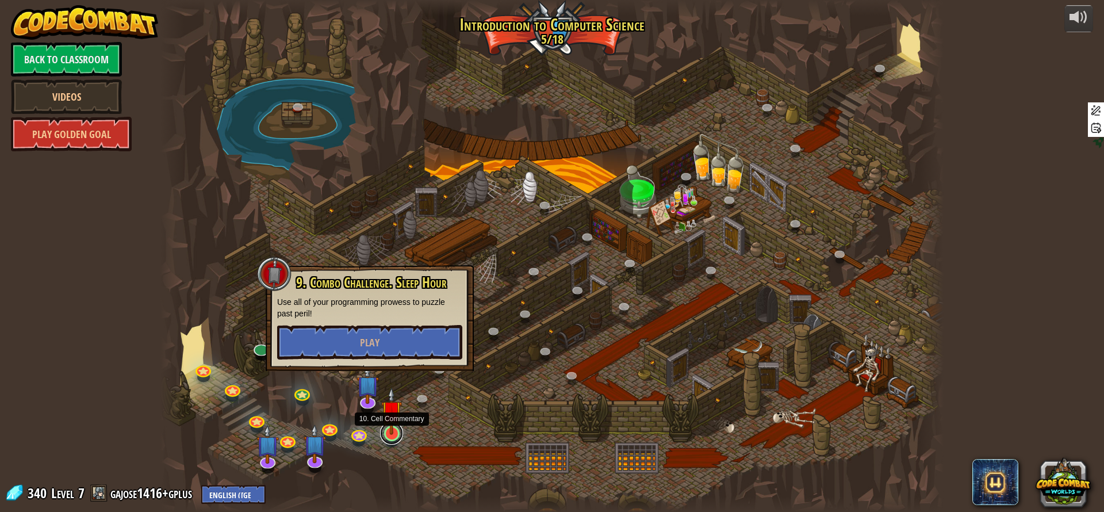
click at [396, 440] on link at bounding box center [391, 432] width 23 height 23
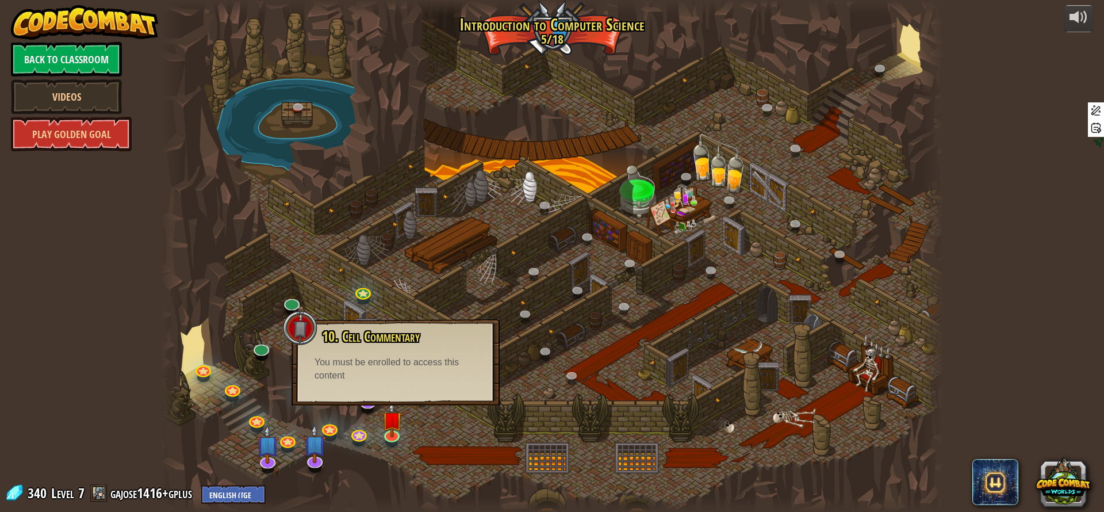
click at [407, 384] on div "10. Cell Commentary Trapped in a prison cell with the famous wizard! Say the pa…" at bounding box center [396, 362] width 208 height 86
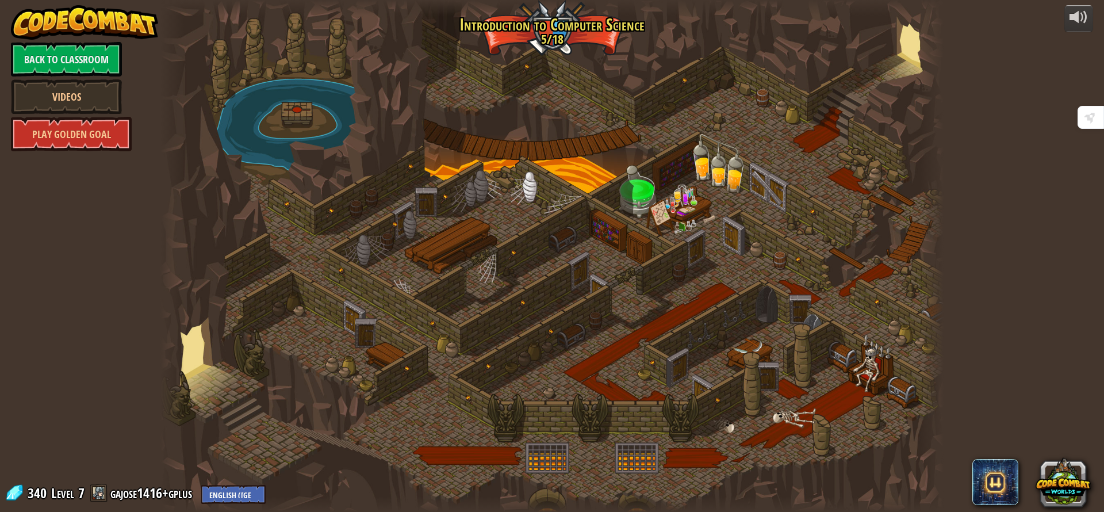
click at [394, 434] on div at bounding box center [551, 256] width 783 height 512
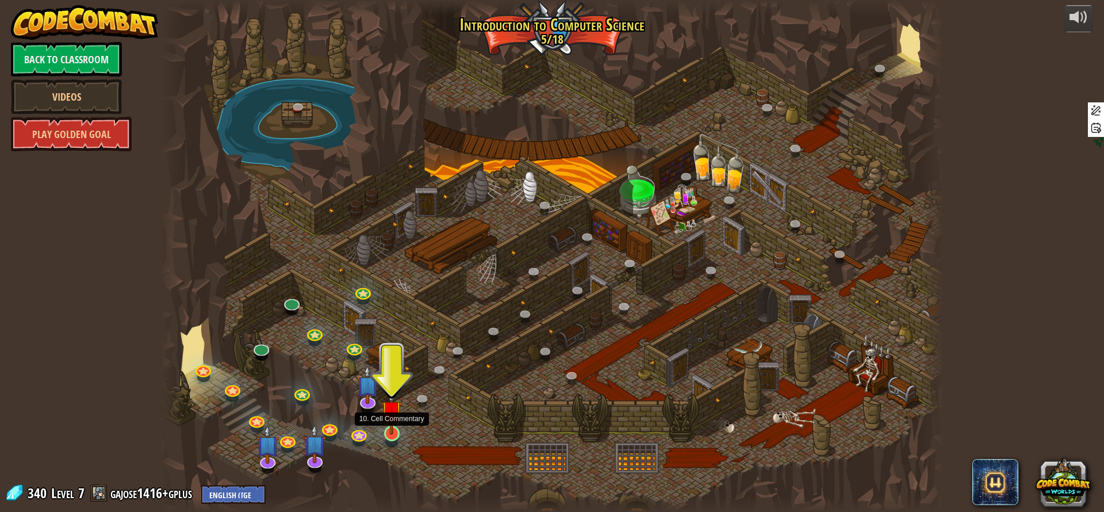
click at [395, 432] on img at bounding box center [391, 411] width 21 height 48
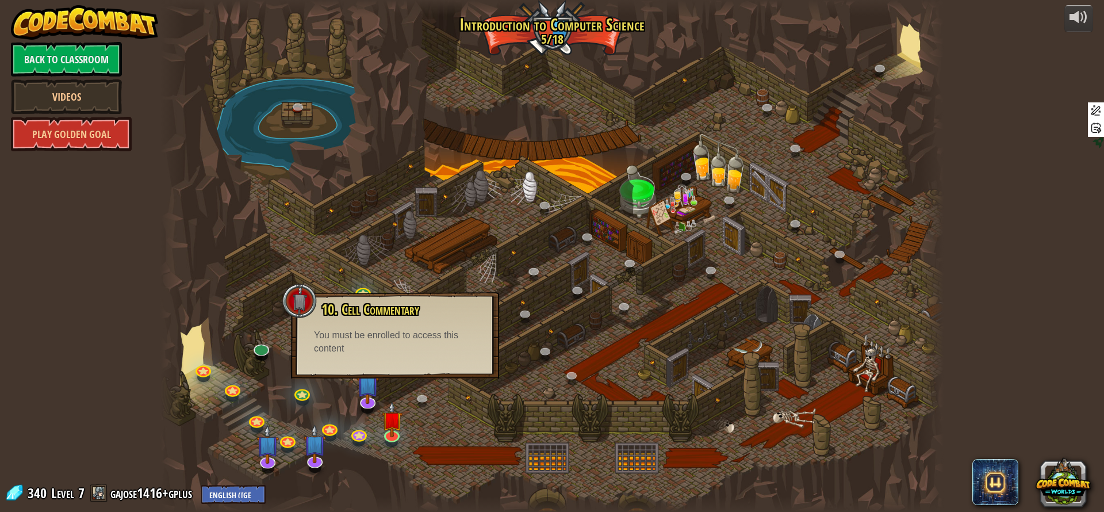
click at [395, 371] on div "10. Cell Commentary Trapped in a prison cell with the famous wizard! Say the pa…" at bounding box center [395, 335] width 208 height 86
click at [394, 413] on img at bounding box center [391, 411] width 21 height 48
drag, startPoint x: 394, startPoint y: 408, endPoint x: 392, endPoint y: 398, distance: 9.5
click at [394, 407] on img at bounding box center [391, 411] width 21 height 48
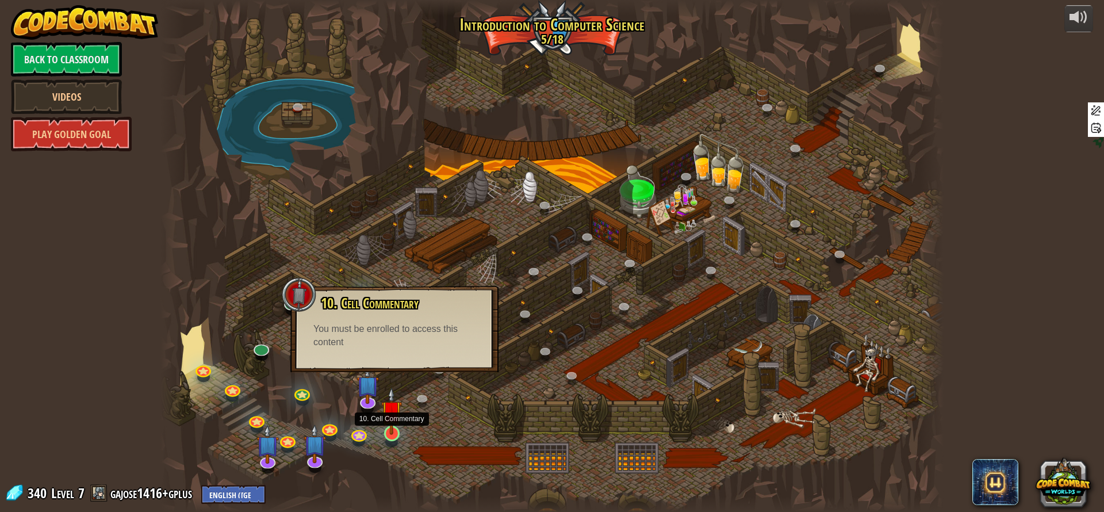
click at [390, 411] on img at bounding box center [391, 411] width 21 height 48
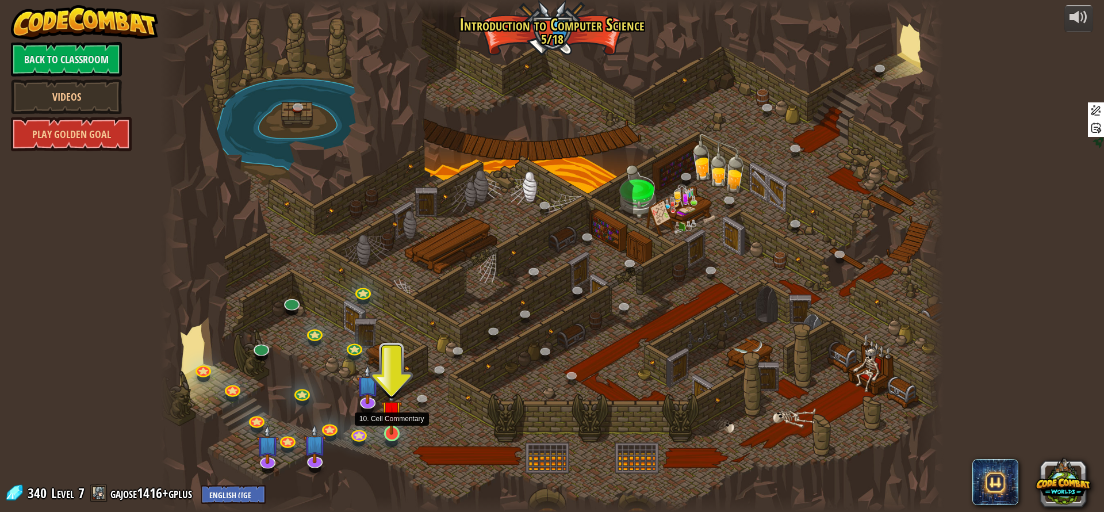
click at [389, 404] on img at bounding box center [391, 411] width 21 height 48
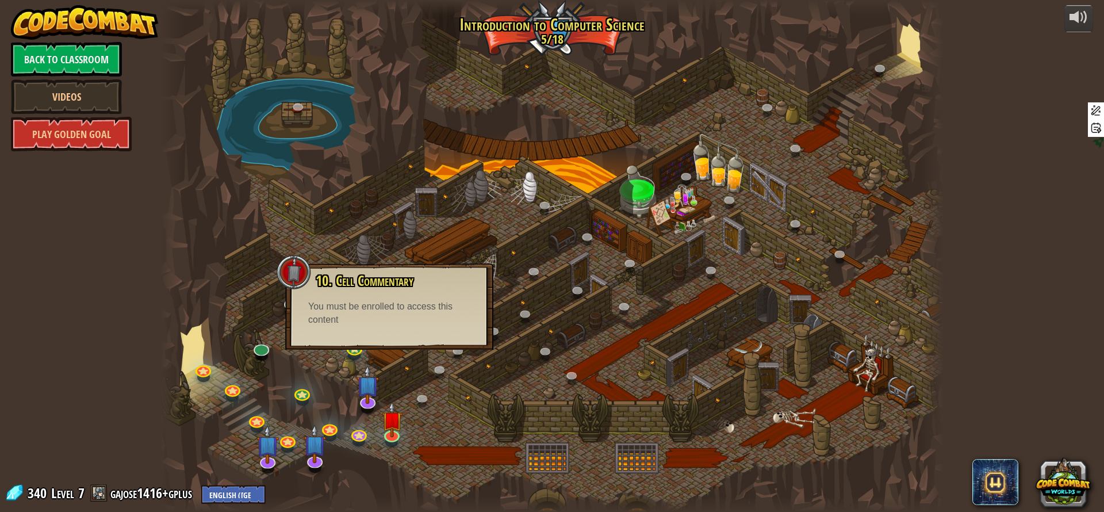
drag, startPoint x: 390, startPoint y: 377, endPoint x: 388, endPoint y: 351, distance: 26.6
click at [388, 355] on div at bounding box center [551, 256] width 783 height 512
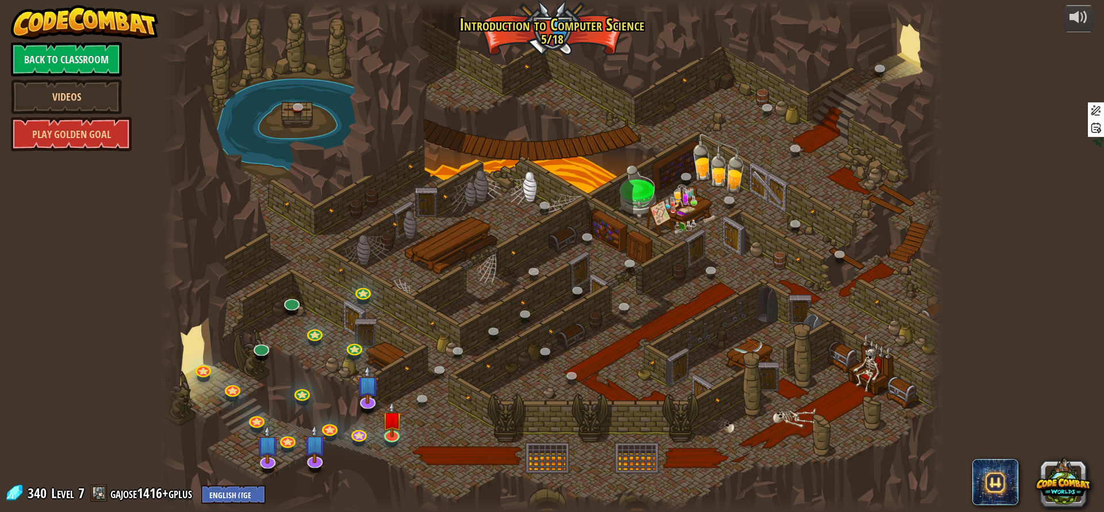
click at [388, 350] on div at bounding box center [551, 256] width 783 height 512
click at [389, 413] on img at bounding box center [391, 411] width 21 height 48
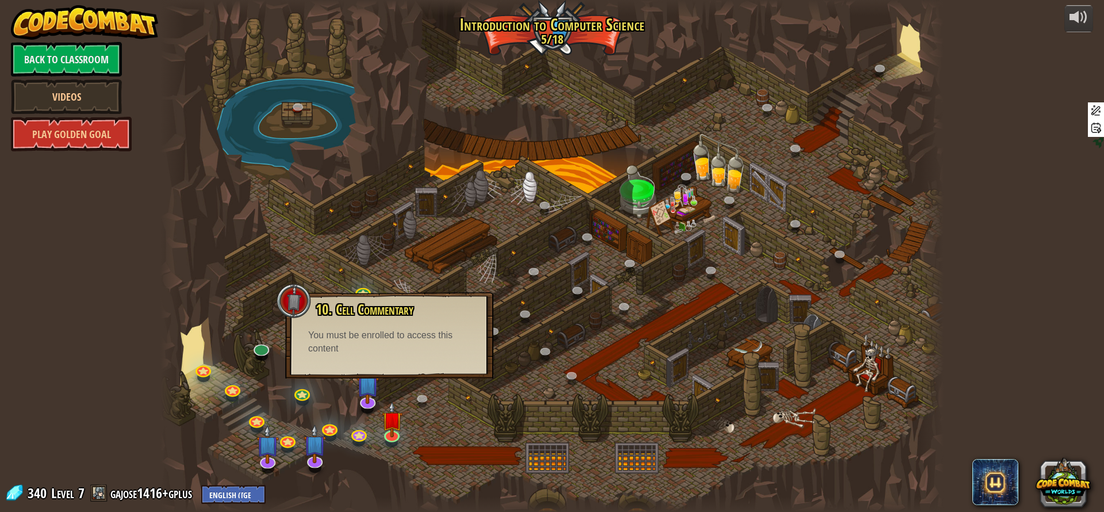
click at [404, 352] on div "You must be enrolled to access this content" at bounding box center [389, 342] width 162 height 26
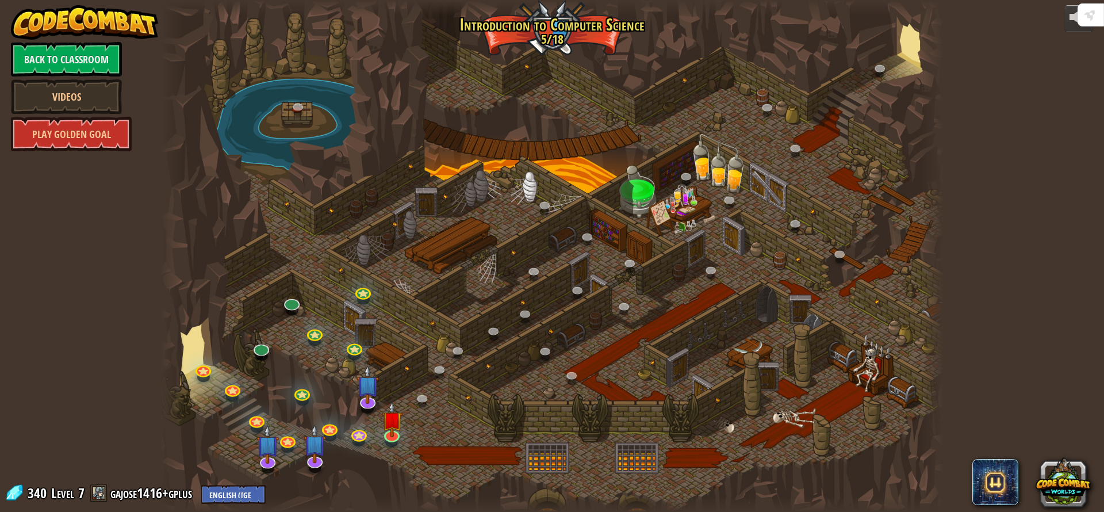
drag, startPoint x: 390, startPoint y: 332, endPoint x: 389, endPoint y: 370, distance: 37.4
click at [389, 339] on div at bounding box center [551, 256] width 783 height 512
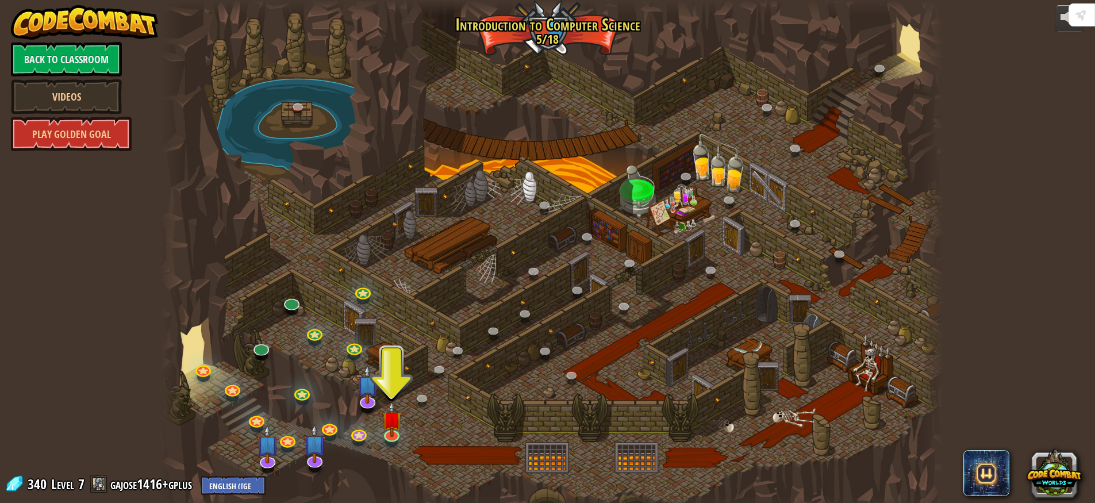
click at [389, 374] on div at bounding box center [551, 256] width 783 height 512
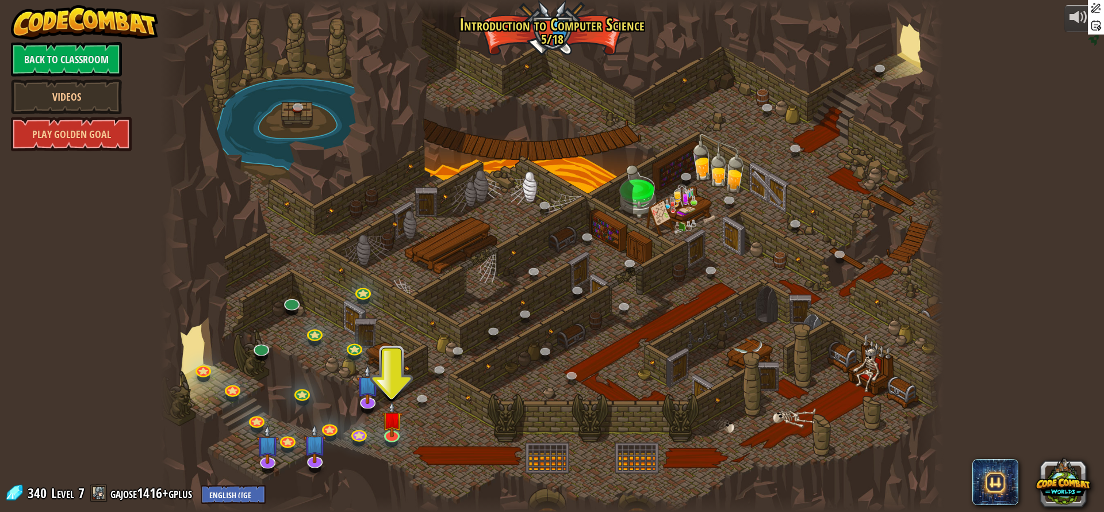
drag, startPoint x: 392, startPoint y: 363, endPoint x: 391, endPoint y: 352, distance: 11.0
click at [392, 354] on div at bounding box center [551, 256] width 783 height 512
click at [391, 352] on div at bounding box center [551, 256] width 783 height 512
drag, startPoint x: 391, startPoint y: 352, endPoint x: 393, endPoint y: 386, distance: 34.0
click at [393, 362] on div at bounding box center [551, 256] width 783 height 512
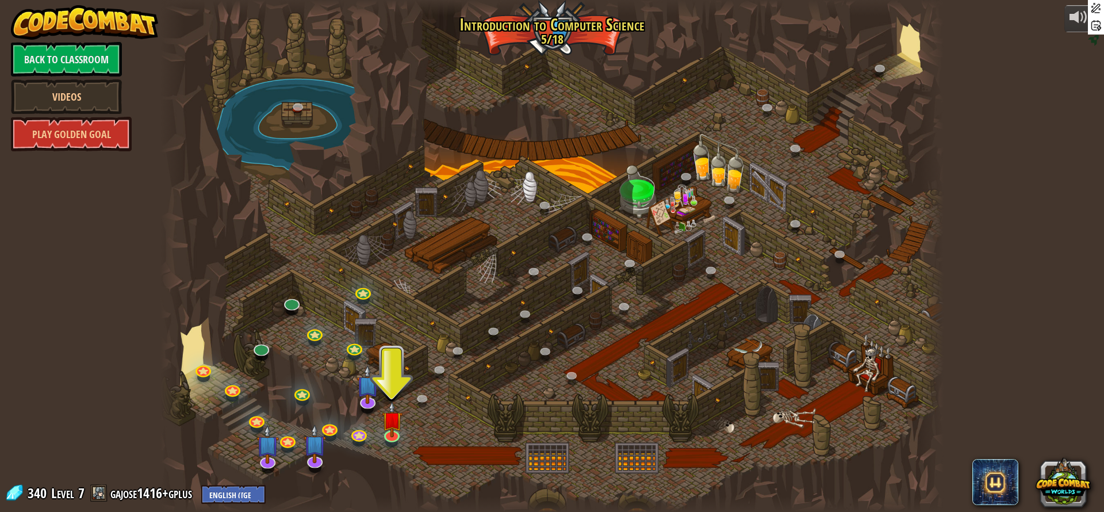
click at [389, 352] on div at bounding box center [551, 256] width 783 height 512
click at [390, 414] on img at bounding box center [391, 411] width 21 height 48
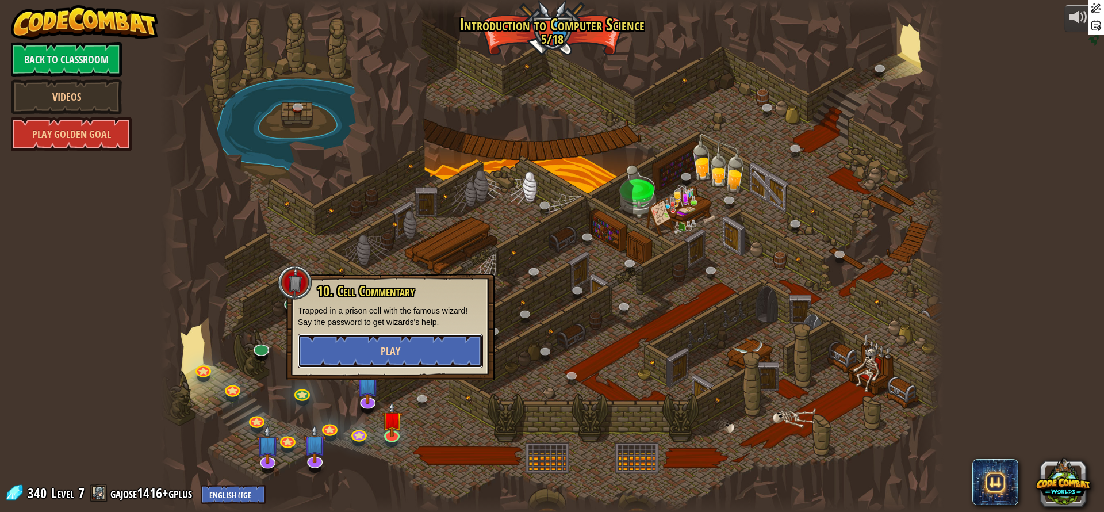
click at [397, 361] on button "Play" at bounding box center [390, 350] width 185 height 34
click at [397, 357] on div at bounding box center [551, 256] width 783 height 512
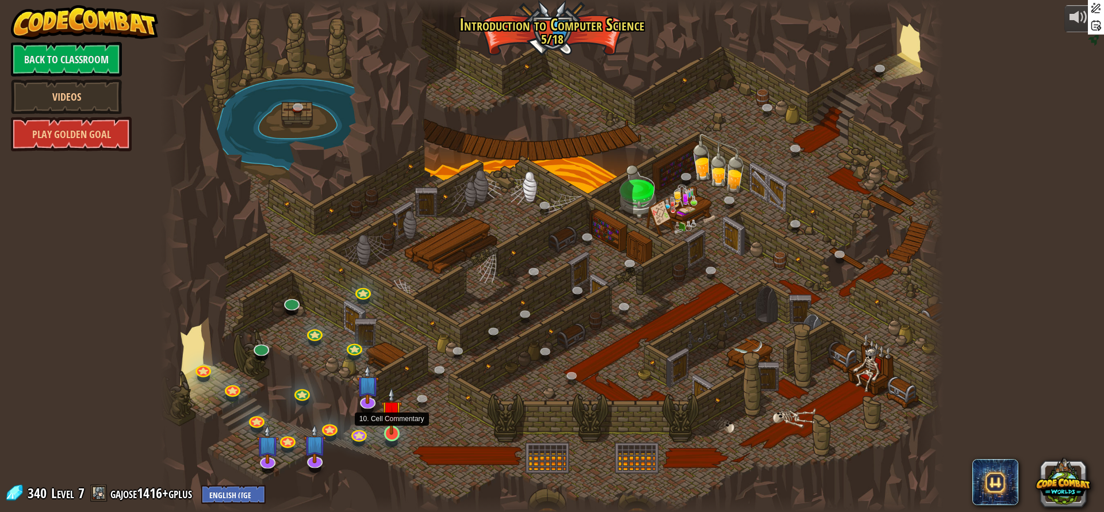
click at [390, 419] on img at bounding box center [391, 411] width 21 height 48
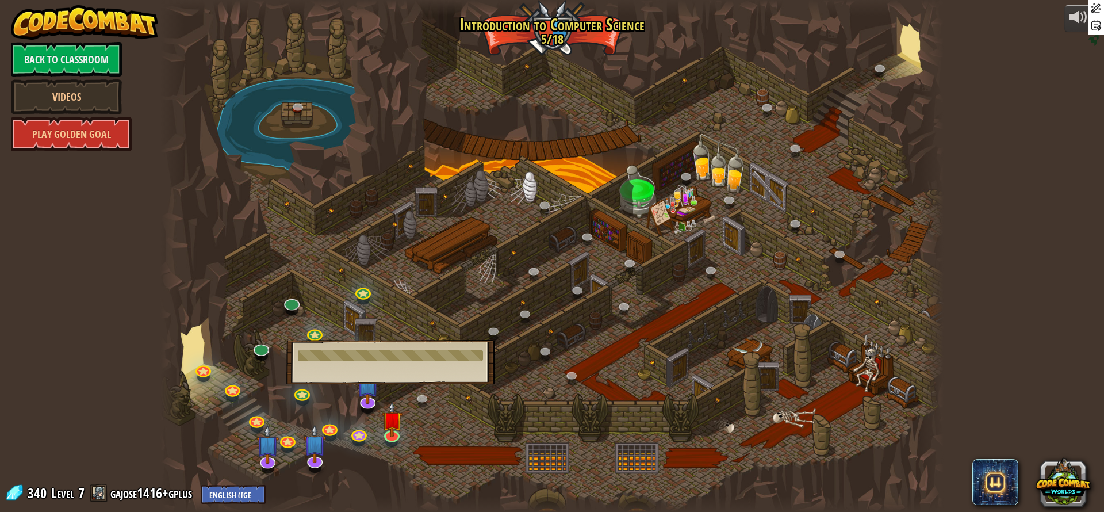
click at [392, 358] on div at bounding box center [390, 355] width 185 height 11
click at [392, 357] on div at bounding box center [390, 355] width 185 height 11
click at [392, 338] on div at bounding box center [551, 256] width 783 height 512
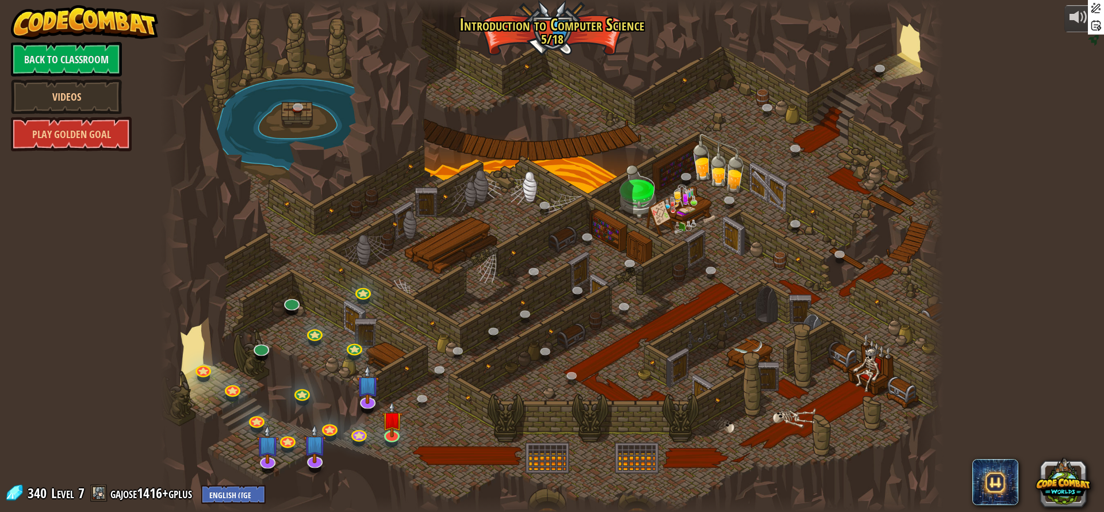
click at [392, 338] on div at bounding box center [551, 256] width 783 height 512
click at [391, 412] on img at bounding box center [391, 411] width 21 height 48
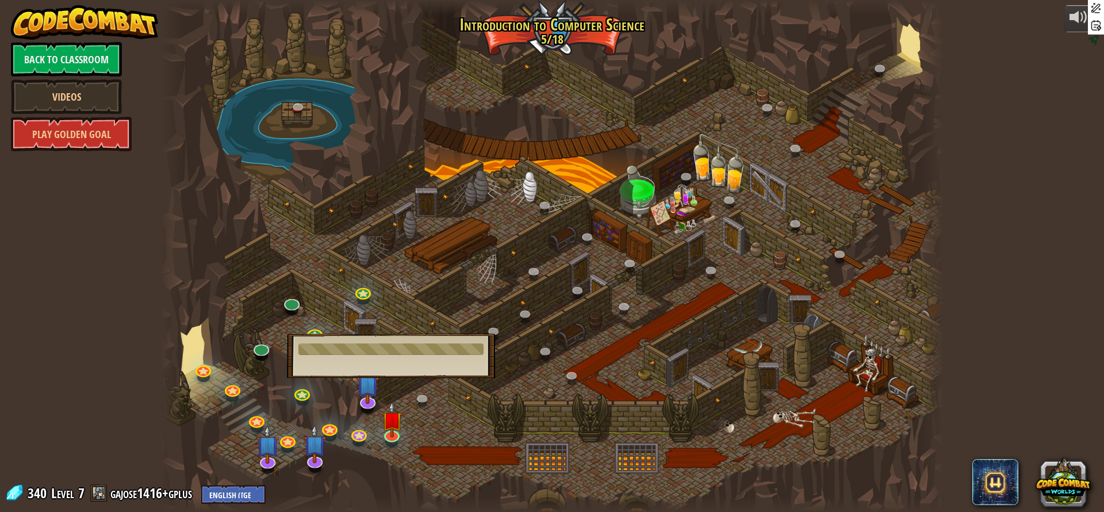
click at [394, 340] on div "10. Cell Commentary Trapped in a prison cell with the famous wizard! Say the pa…" at bounding box center [391, 355] width 208 height 44
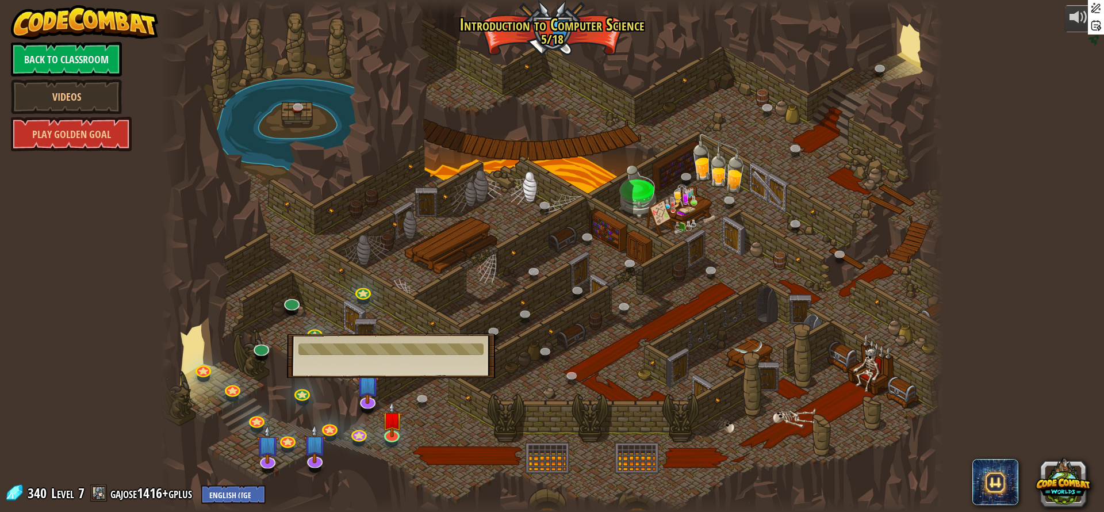
click at [394, 340] on div "10. Cell Commentary Trapped in a prison cell with the famous wizard! Say the pa…" at bounding box center [391, 355] width 208 height 44
click at [395, 340] on div "10. Cell Commentary Trapped in a prison cell with the famous wizard! Say the pa…" at bounding box center [391, 355] width 208 height 44
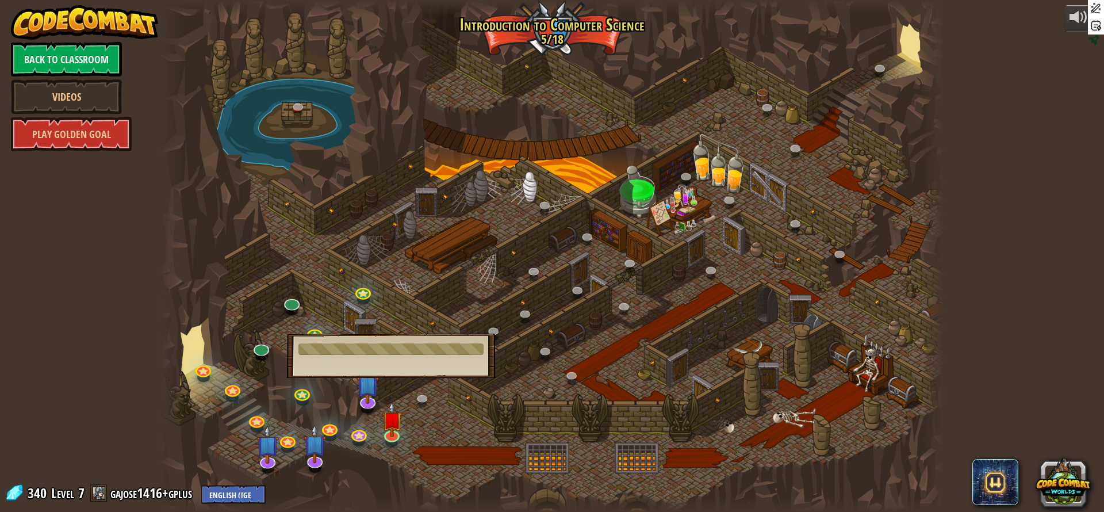
click at [395, 340] on div "10. Cell Commentary Trapped in a prison cell with the famous wizard! Say the pa…" at bounding box center [391, 355] width 208 height 44
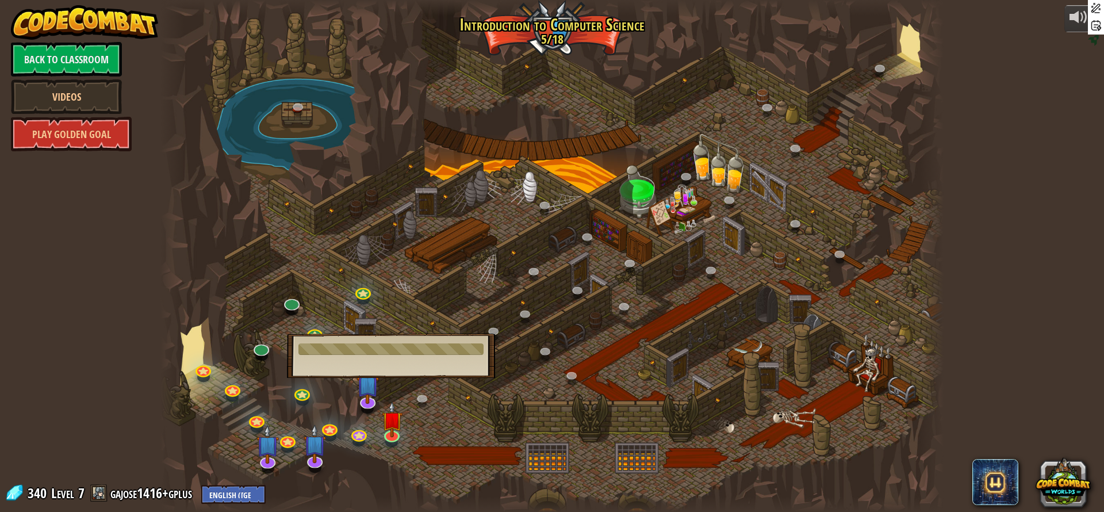
click at [395, 340] on div "10. Cell Commentary Trapped in a prison cell with the famous wizard! Say the pa…" at bounding box center [391, 355] width 208 height 44
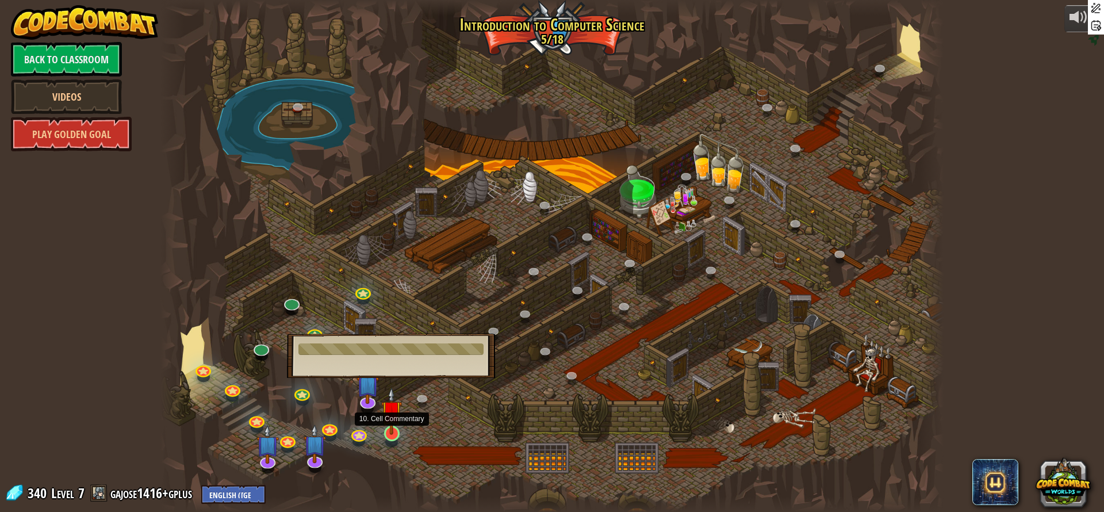
click at [392, 412] on img at bounding box center [391, 411] width 21 height 48
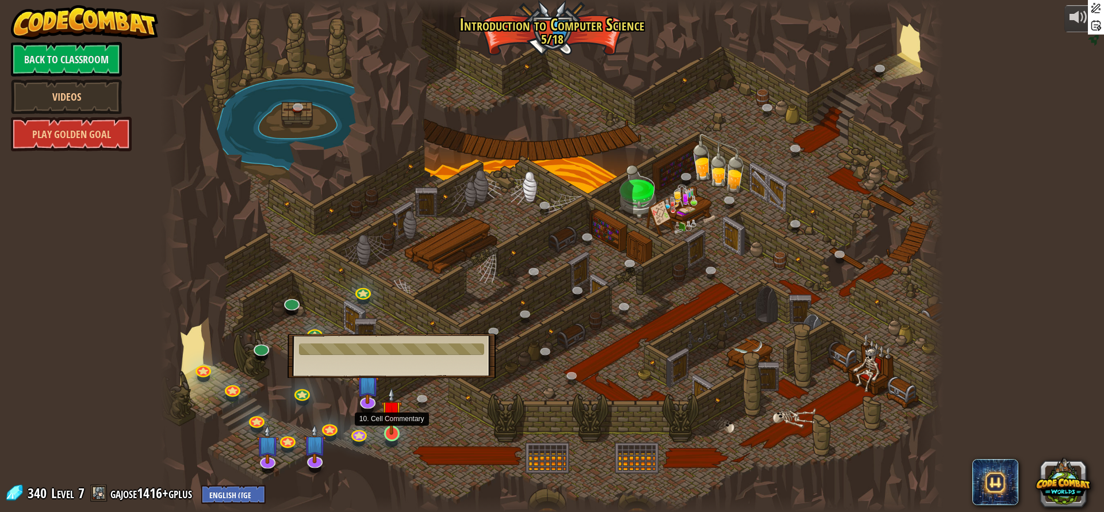
click at [392, 412] on img at bounding box center [391, 411] width 21 height 48
click at [298, 298] on link at bounding box center [290, 300] width 23 height 23
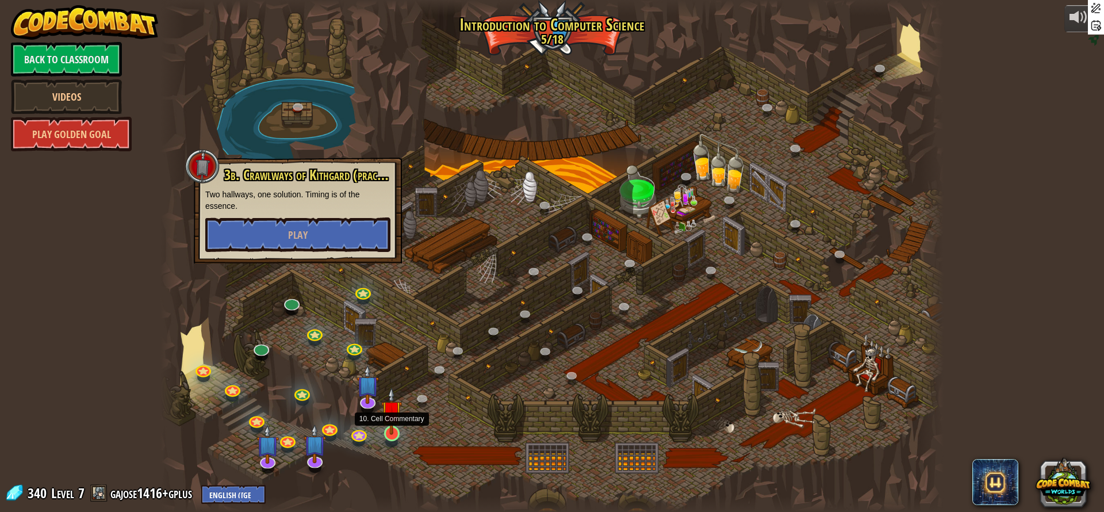
click at [392, 413] on img at bounding box center [391, 411] width 21 height 48
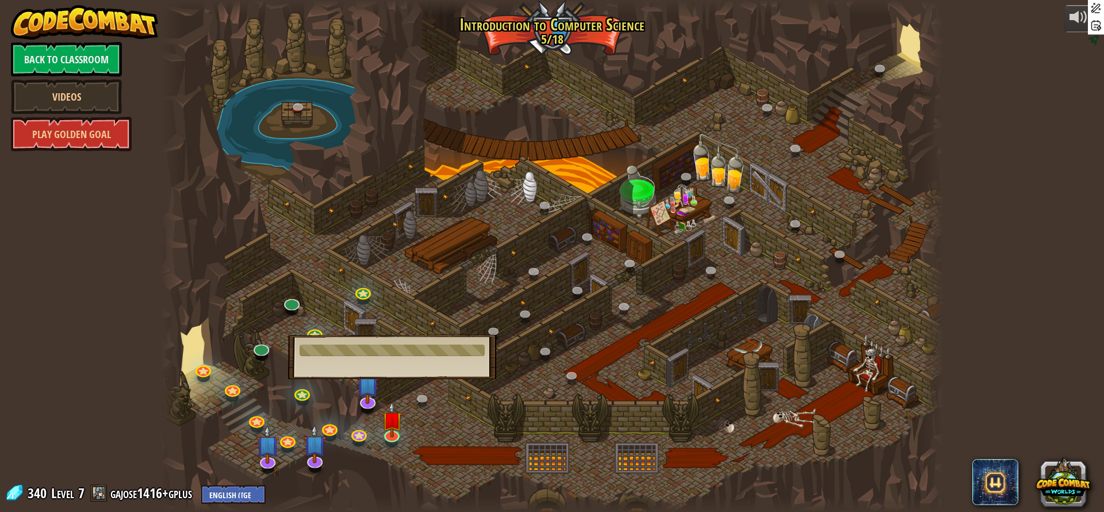
click at [447, 361] on div "10. Cell Commentary Trapped in a prison cell with the famous wizard! Say the pa…" at bounding box center [392, 357] width 208 height 44
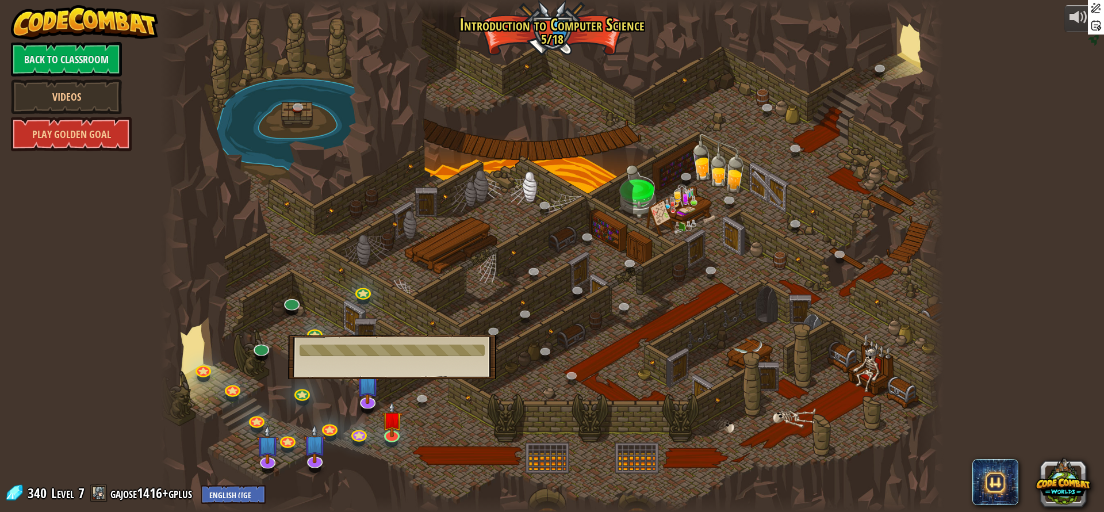
click at [447, 361] on div "10. Cell Commentary Trapped in a prison cell with the famous wizard! Say the pa…" at bounding box center [392, 357] width 208 height 44
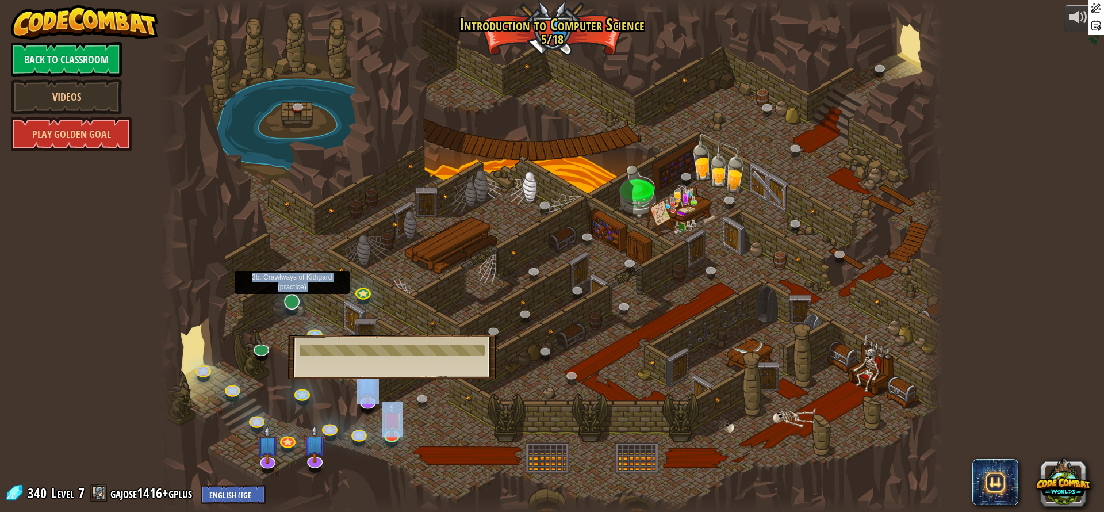
drag, startPoint x: 447, startPoint y: 361, endPoint x: 290, endPoint y: 301, distance: 167.4
click at [290, 301] on div "25. Kithgard Gates (Locked) Escape the Kithgard dungeons, and don't let the gua…" at bounding box center [551, 256] width 783 height 512
click at [290, 301] on link at bounding box center [290, 300] width 23 height 23
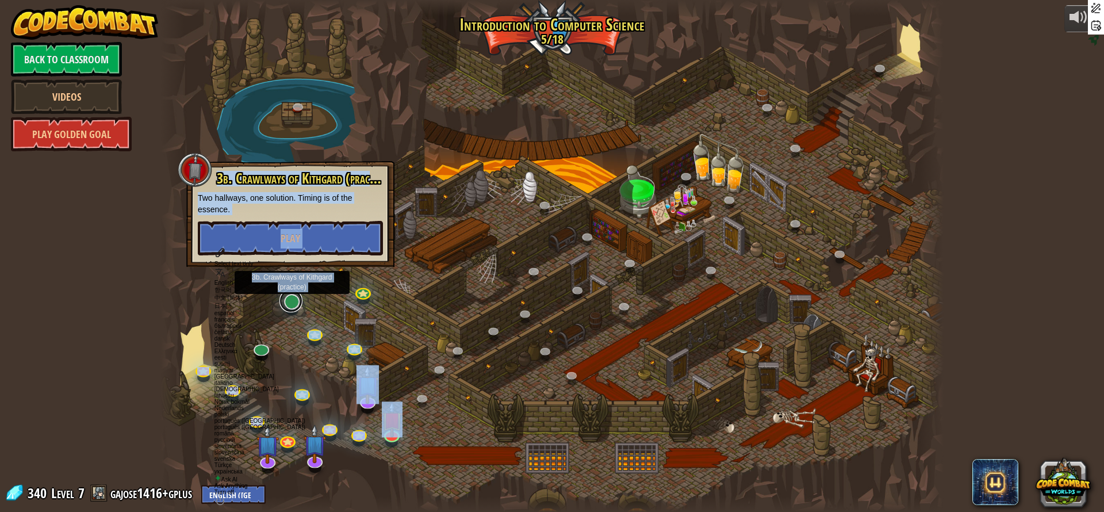
click at [290, 301] on link at bounding box center [290, 300] width 23 height 23
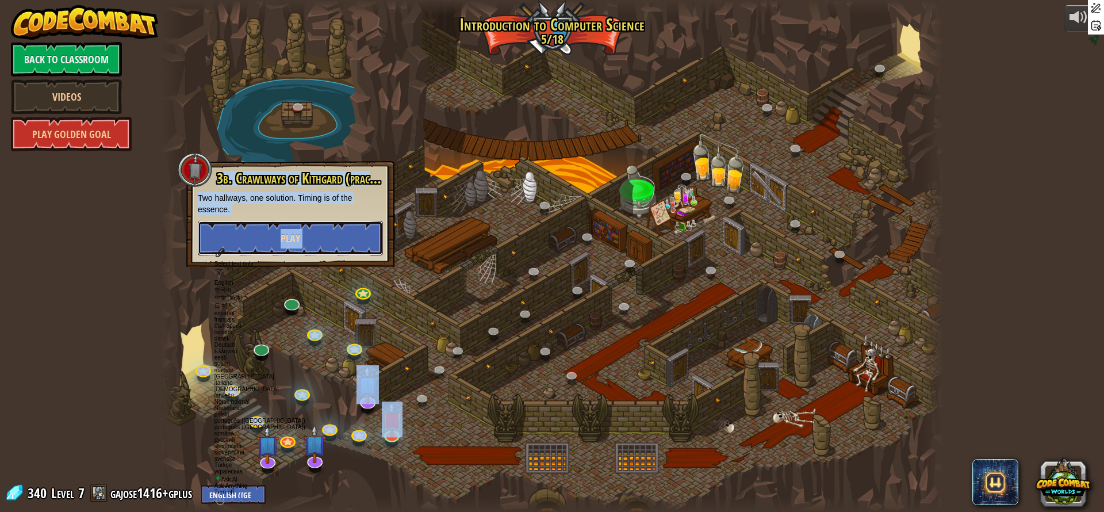
click at [325, 239] on button "Play" at bounding box center [290, 238] width 185 height 34
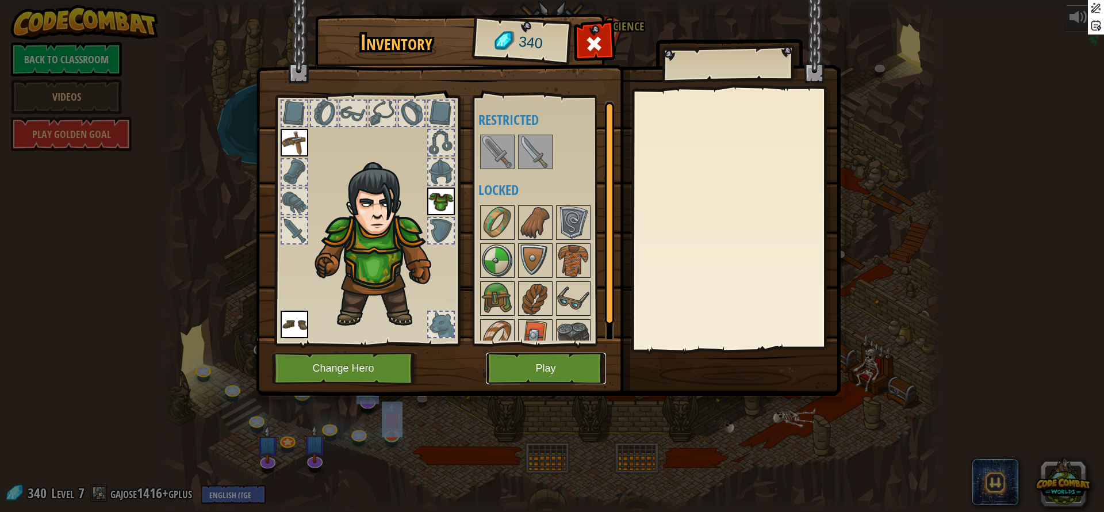
click at [561, 359] on button "Play" at bounding box center [546, 368] width 120 height 32
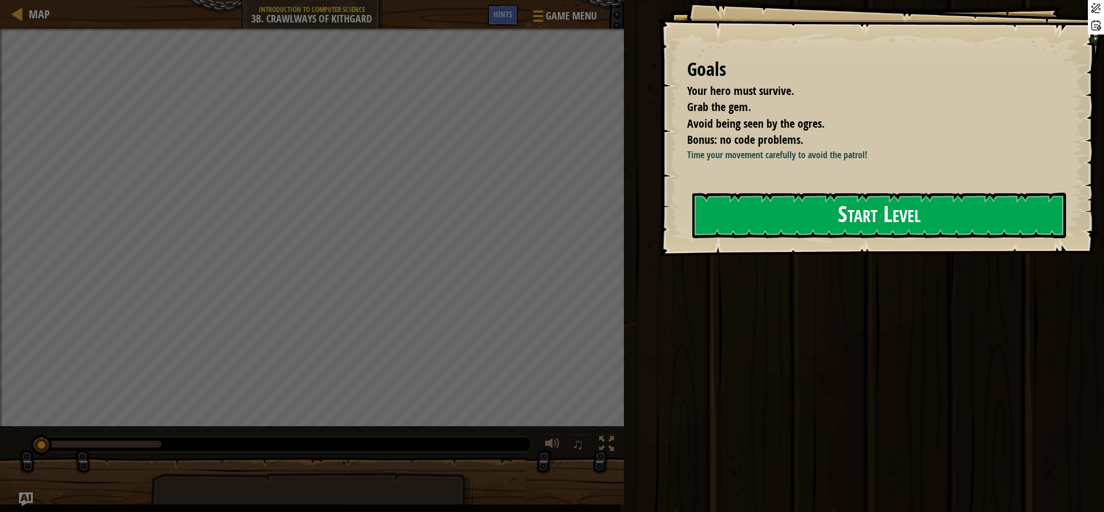
click at [758, 233] on button "Start Level" at bounding box center [879, 215] width 374 height 45
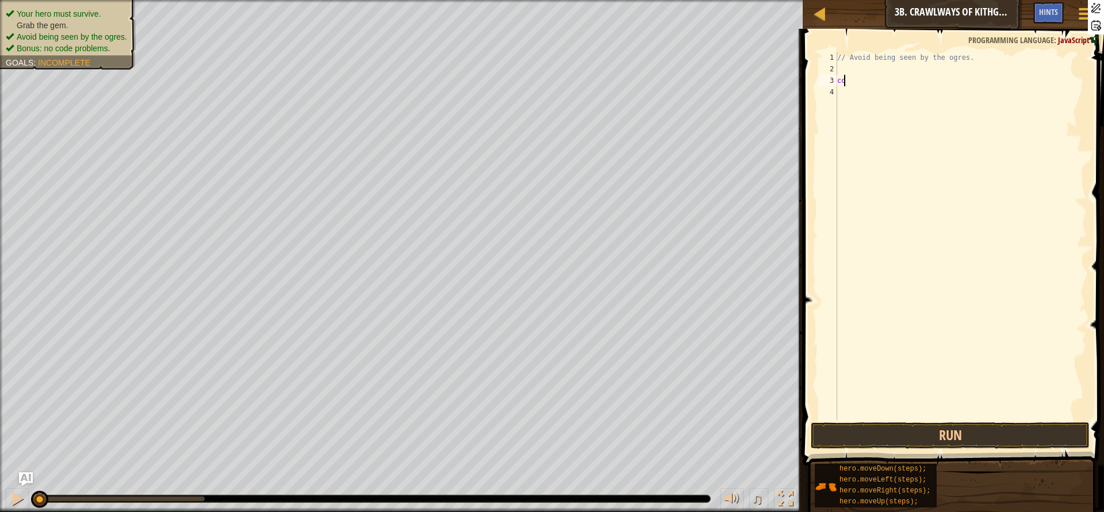
scroll to position [5, 0]
type textarea "c"
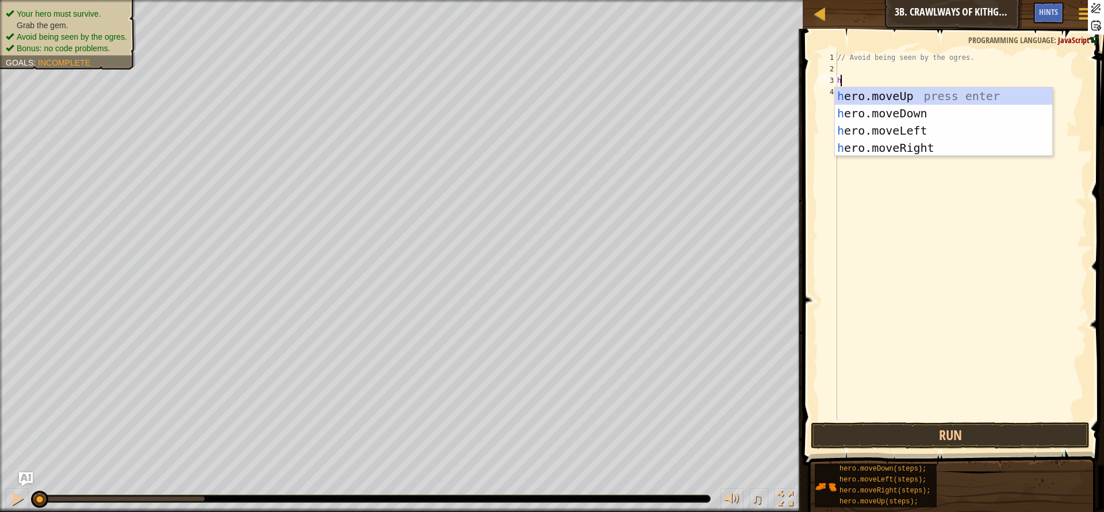
type textarea "her"
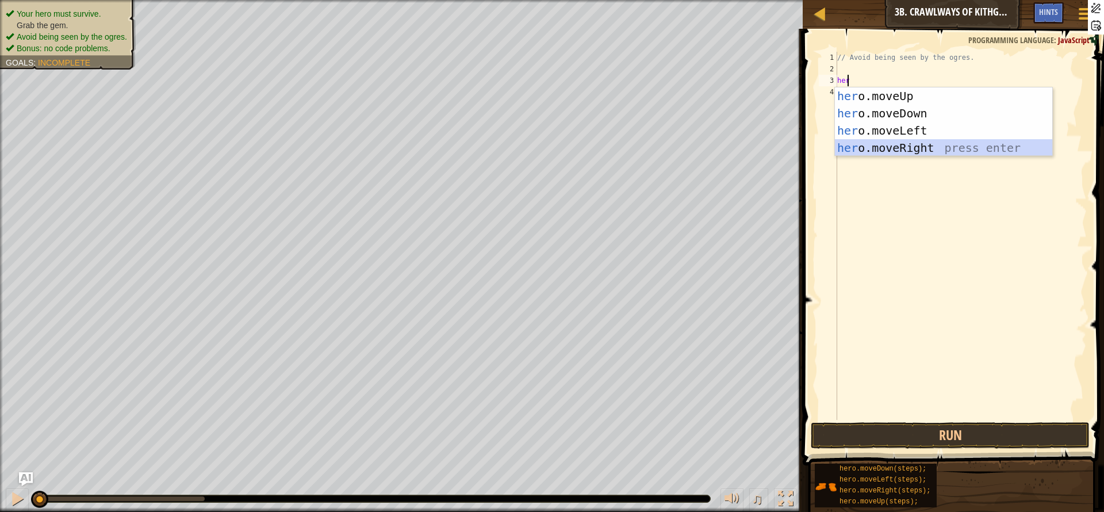
click at [879, 145] on div "her o.moveUp press enter her o.moveDown press enter her o.moveLeft press enter …" at bounding box center [943, 138] width 217 height 103
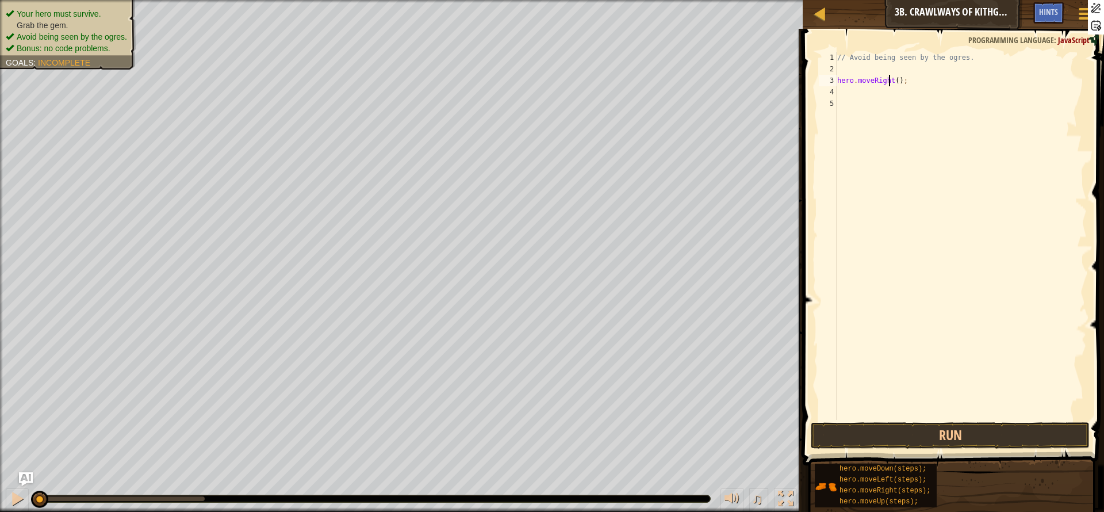
click at [888, 76] on div "// Avoid being seen by the ogres. hero . moveRight ( ) ;" at bounding box center [961, 247] width 252 height 391
type textarea "hero.moveRight(3);"
click at [911, 436] on button "Run" at bounding box center [950, 435] width 279 height 26
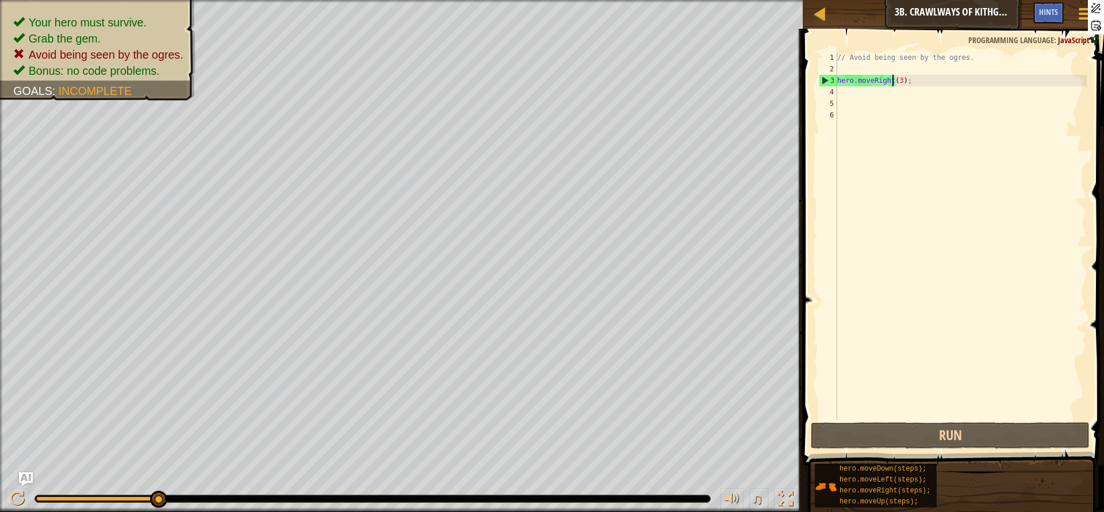
click at [893, 85] on div "// Avoid being seen by the ogres. hero . moveRight ( 3 ) ;" at bounding box center [961, 247] width 252 height 391
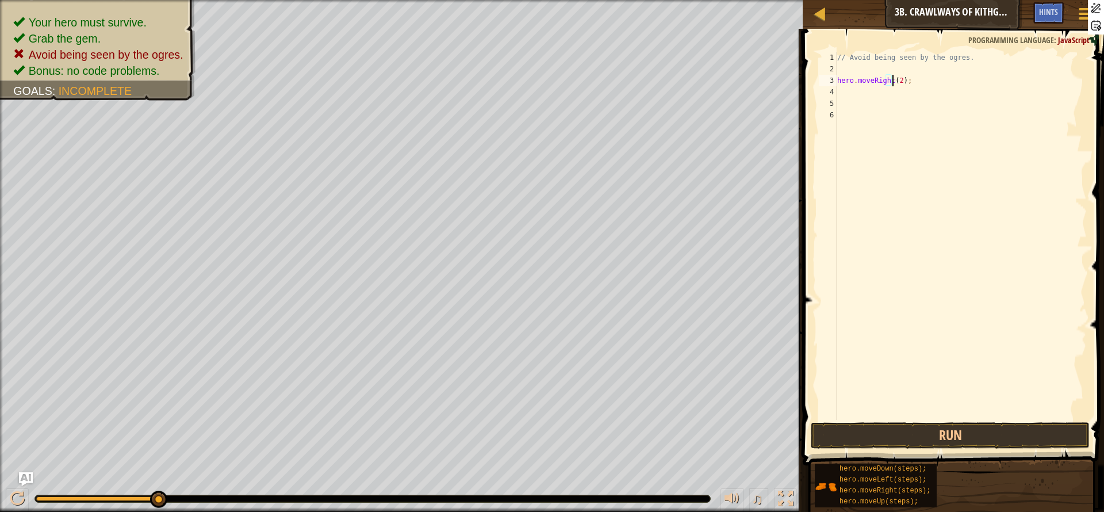
scroll to position [5, 5]
type textarea "hero.moveRight(2);"
click at [956, 430] on button "Run" at bounding box center [950, 435] width 279 height 26
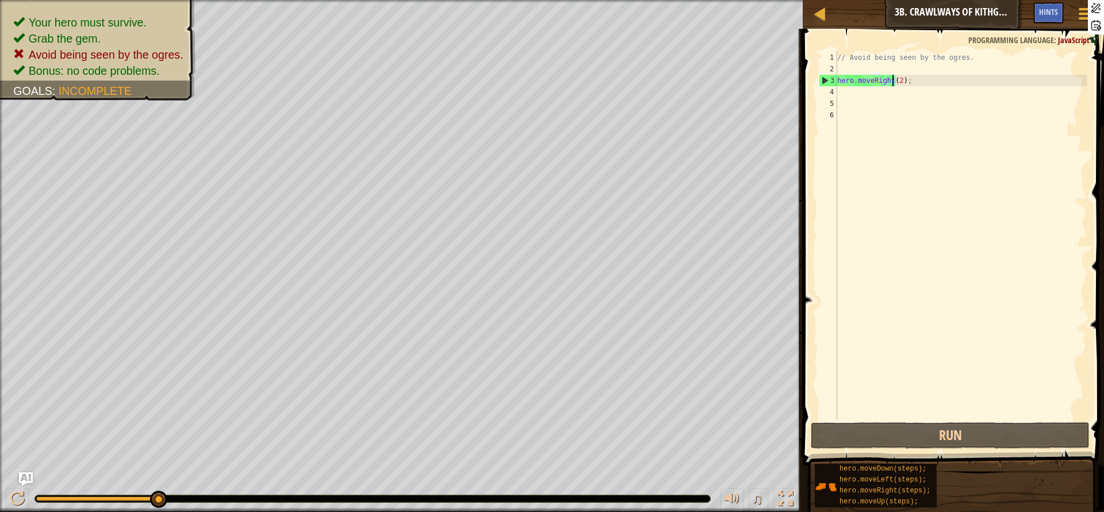
click at [861, 92] on div "// Avoid being seen by the ogres. hero . moveRight ( 2 ) ;" at bounding box center [961, 247] width 252 height 391
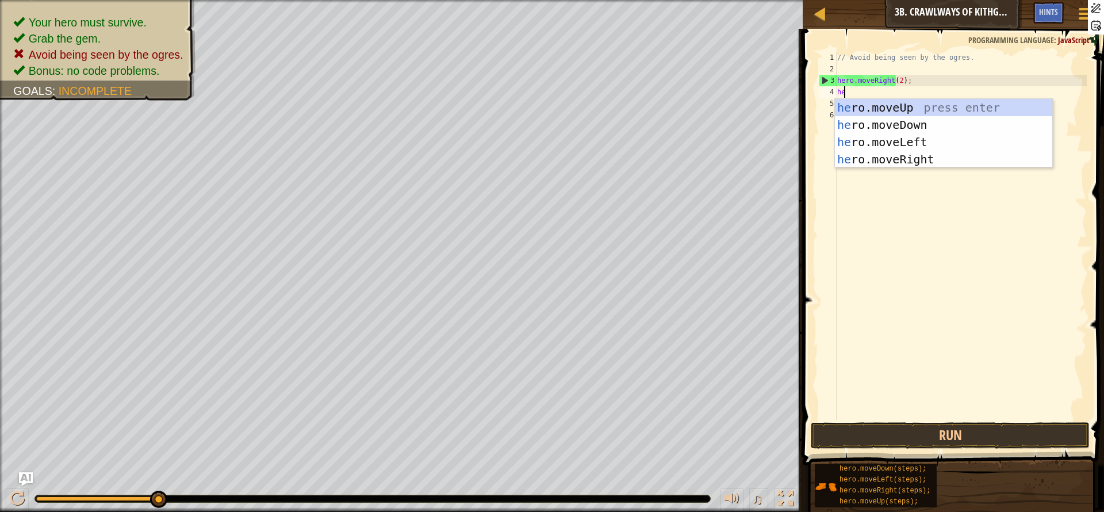
type textarea "her"
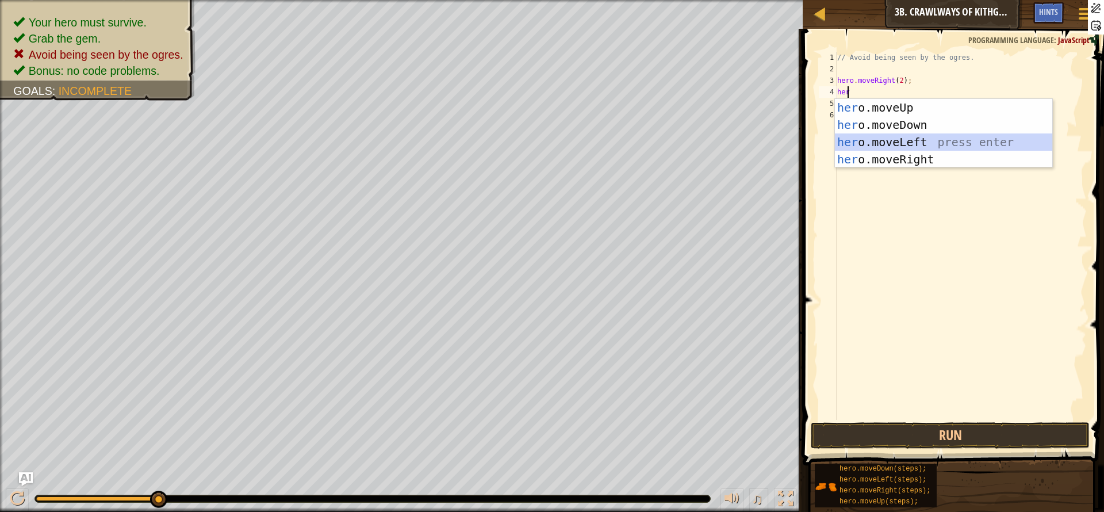
click at [910, 143] on div "her o.moveUp press enter her o.moveDown press enter her o.moveLeft press enter …" at bounding box center [943, 150] width 217 height 103
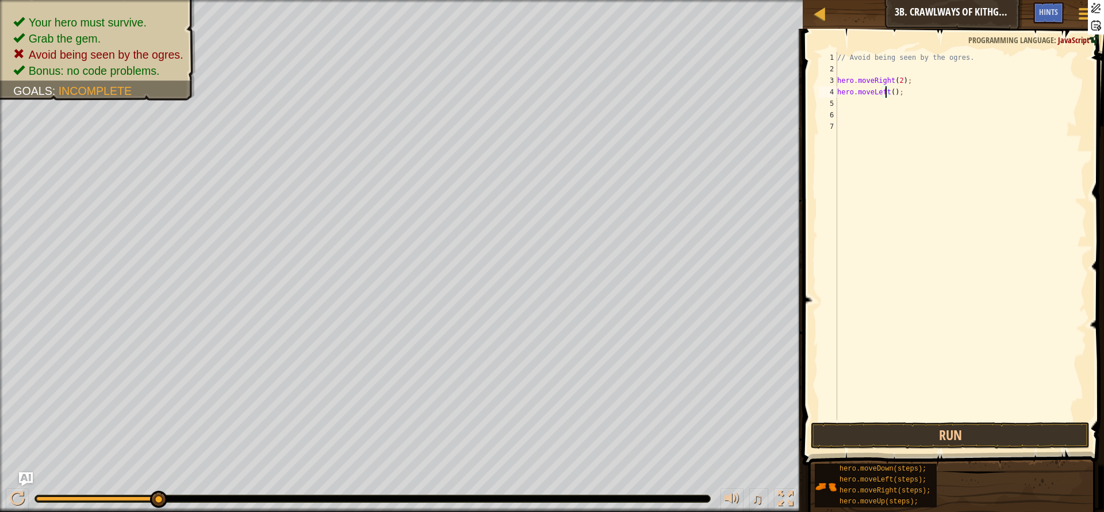
click at [885, 95] on div "// Avoid being seen by the ogres. hero . moveRight ( 2 ) ; hero . moveLeft ( ) ;" at bounding box center [961, 247] width 252 height 391
type textarea "hero.moveLeft(2);"
click at [895, 436] on button "Run" at bounding box center [950, 435] width 279 height 26
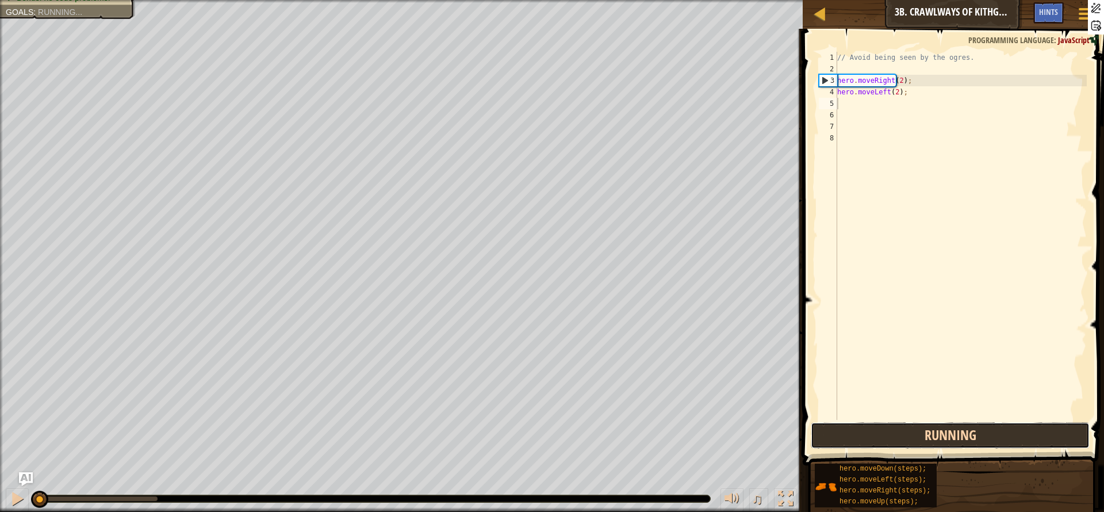
click at [895, 436] on button "Running" at bounding box center [950, 435] width 279 height 26
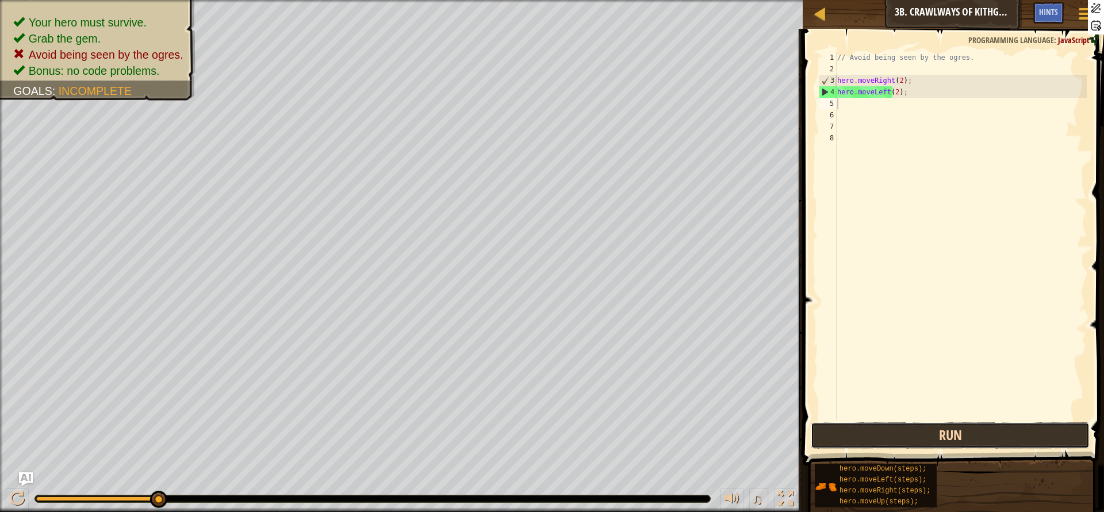
click at [923, 439] on button "Run" at bounding box center [950, 435] width 279 height 26
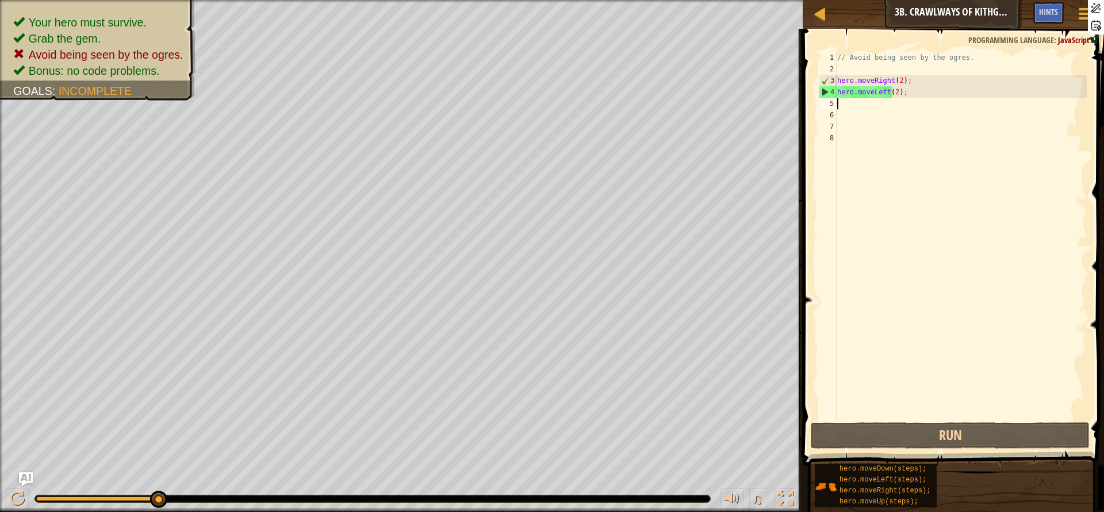
click at [892, 83] on div "// Avoid being seen by the ogres. hero . moveRight ( 2 ) ; hero . moveLeft ( 2 …" at bounding box center [961, 247] width 252 height 391
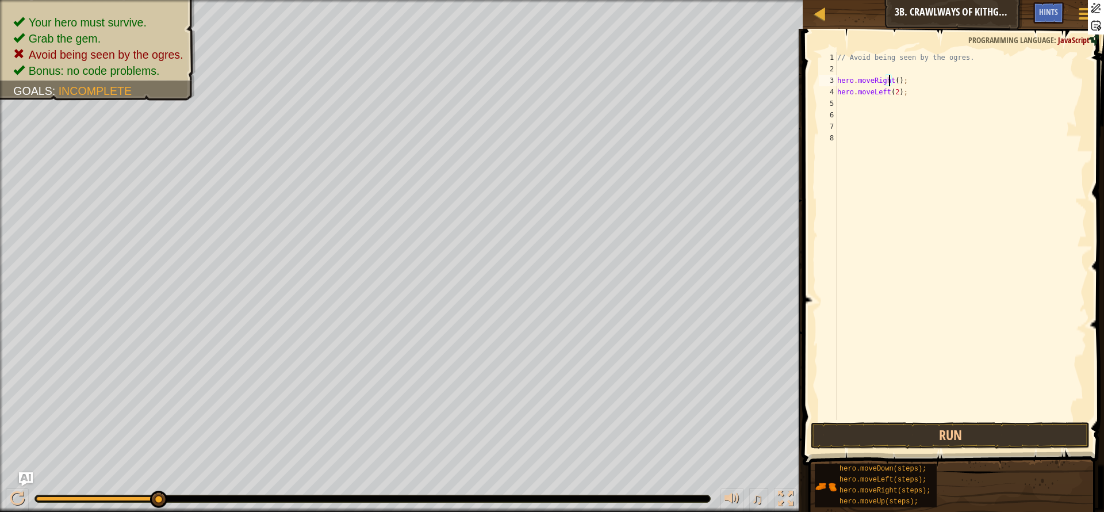
type textarea "hero.moveRight(1);"
click at [904, 444] on button "Run" at bounding box center [950, 435] width 279 height 26
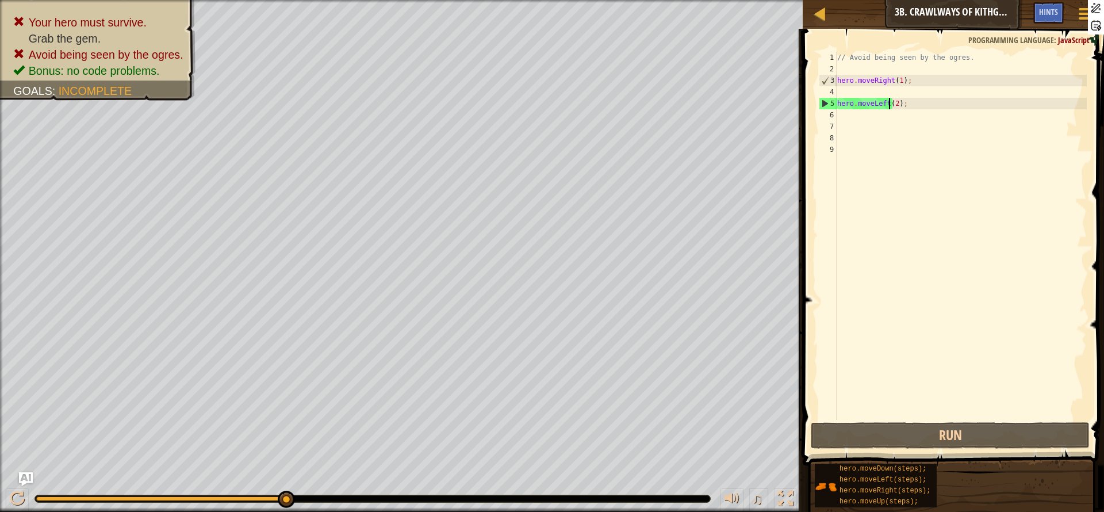
click at [890, 102] on div "// Avoid being seen by the ogres. hero . moveRight ( 1 ) ; hero . moveLeft ( 2 …" at bounding box center [961, 247] width 252 height 391
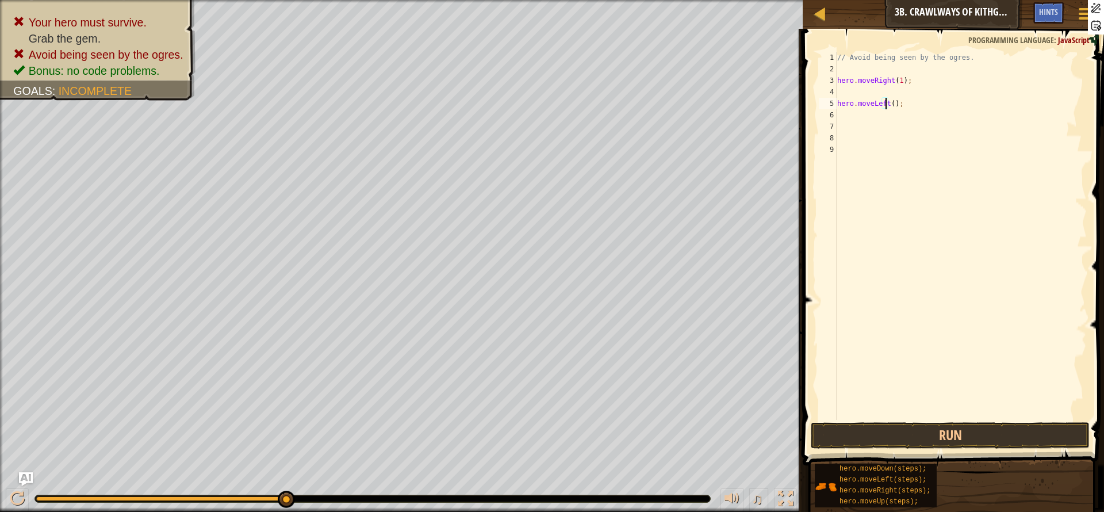
type textarea "hero.moveLeft(1);"
click at [888, 122] on div "// Avoid being seen by the ogres. hero . moveRight ( 1 ) ; hero . moveLeft ( 1 …" at bounding box center [961, 247] width 252 height 391
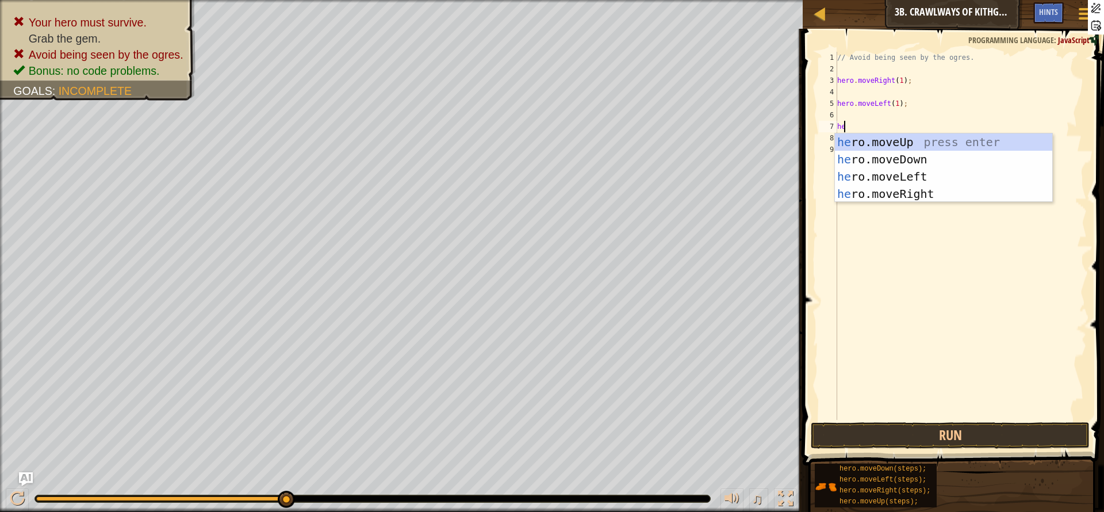
type textarea "her"
click at [910, 198] on div "her o.moveUp press enter her o.moveDown press enter her o.moveLeft press enter …" at bounding box center [943, 184] width 217 height 103
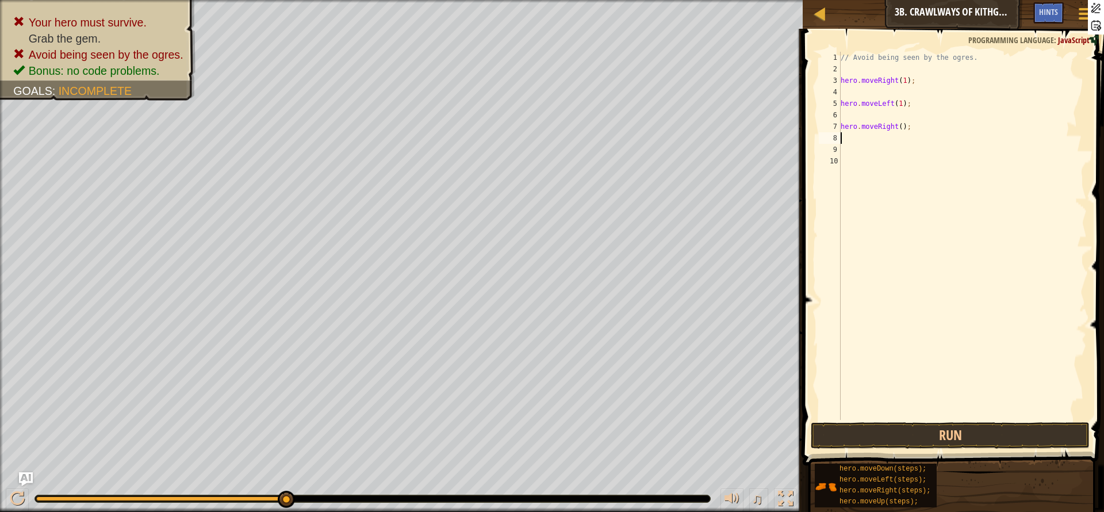
scroll to position [5, 0]
click at [894, 125] on div "// Avoid being seen by the ogres. hero . moveRight ( 1 ) ; hero . moveLeft ( 1 …" at bounding box center [962, 247] width 248 height 391
type textarea "hero.moveRight(3);"
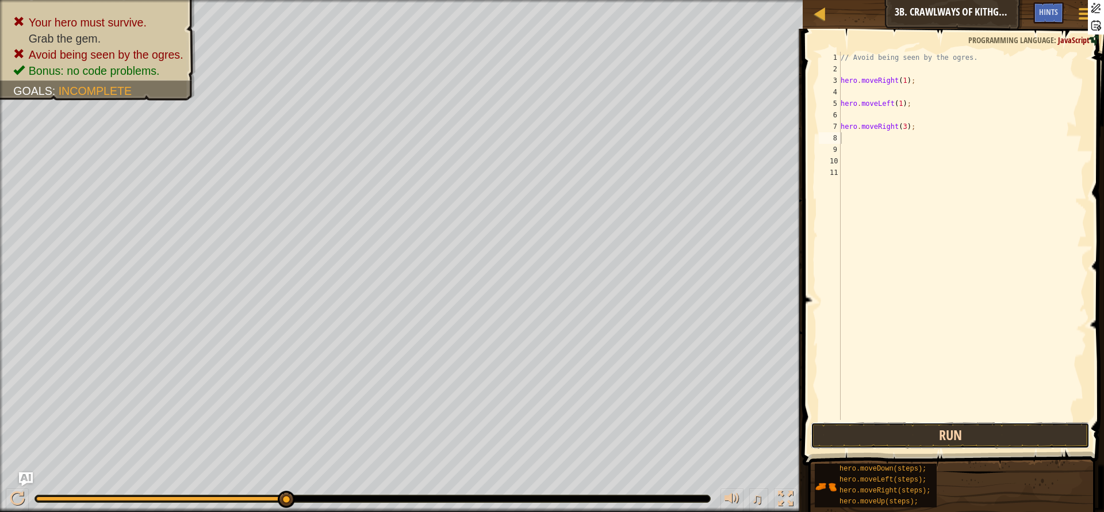
click at [930, 440] on button "Run" at bounding box center [950, 435] width 279 height 26
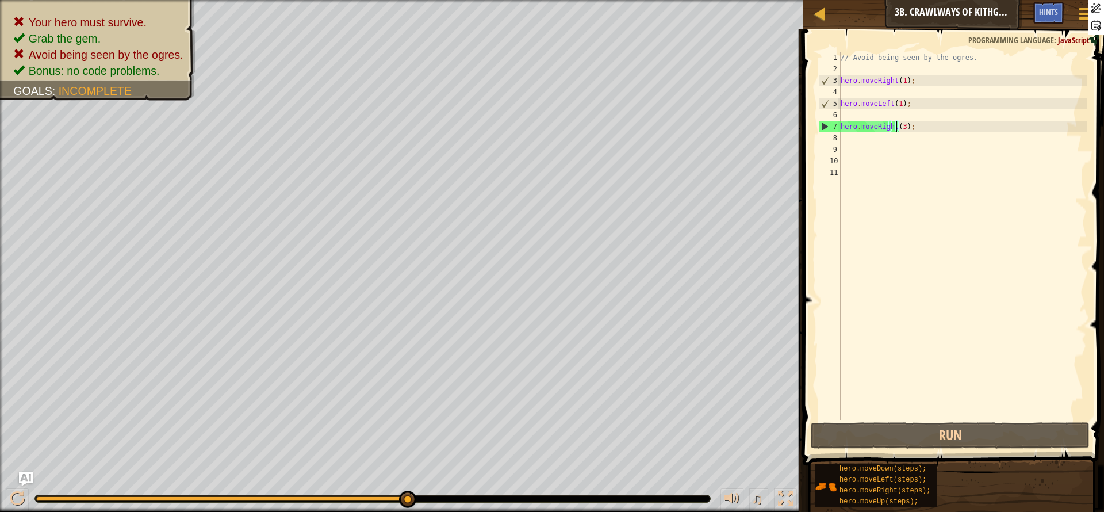
click at [895, 123] on div "// Avoid being seen by the ogres. hero . moveRight ( 1 ) ; hero . moveLeft ( 1 …" at bounding box center [962, 247] width 248 height 391
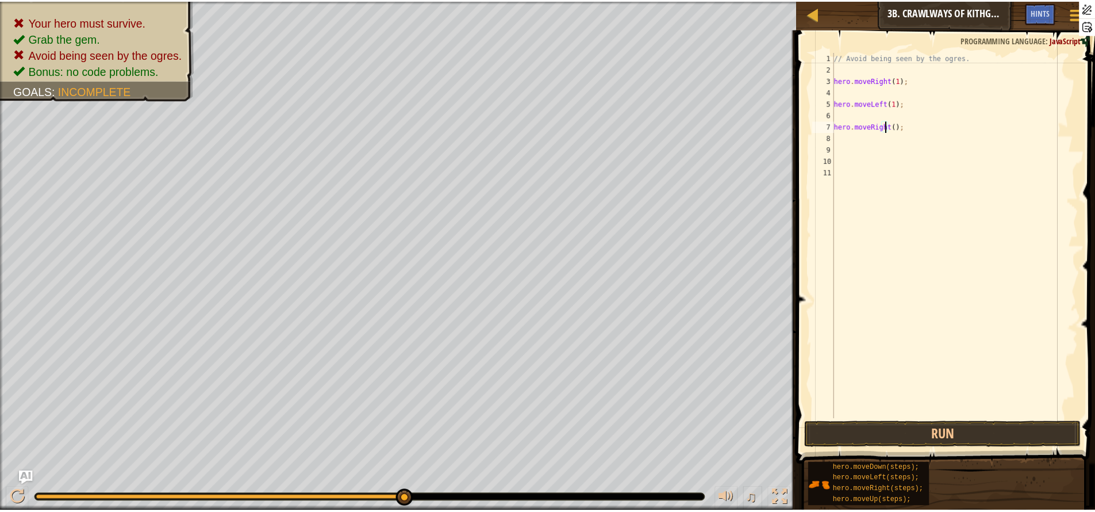
scroll to position [5, 5]
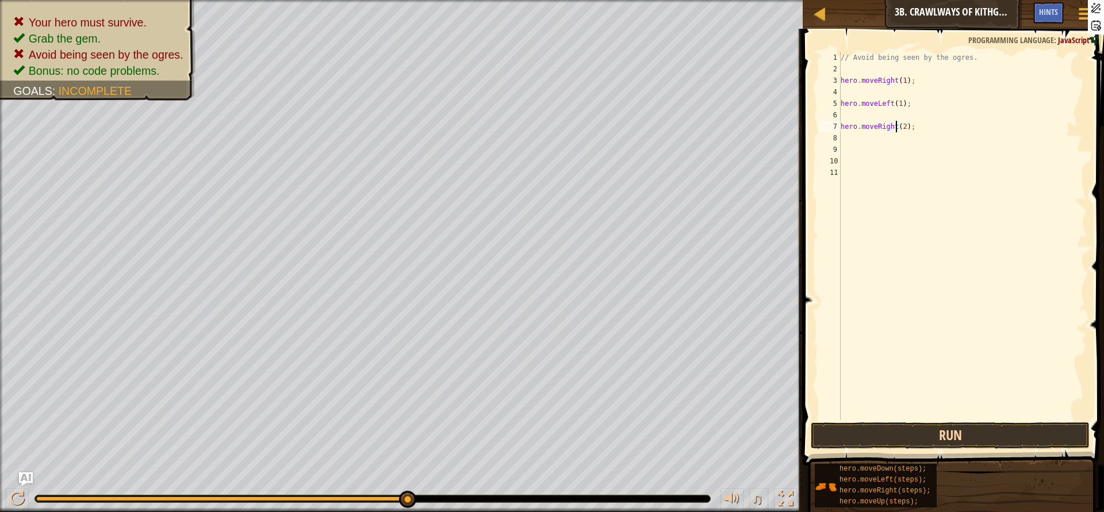
type textarea "hero.moveRight(2);"
click at [941, 428] on button "Run" at bounding box center [950, 435] width 279 height 26
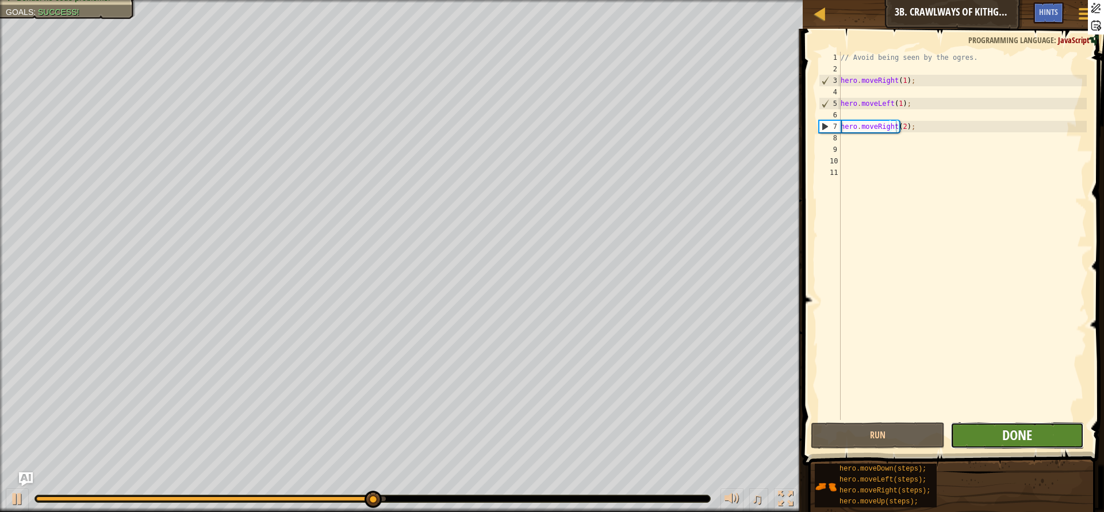
click at [1029, 437] on span "Done" at bounding box center [1017, 434] width 30 height 18
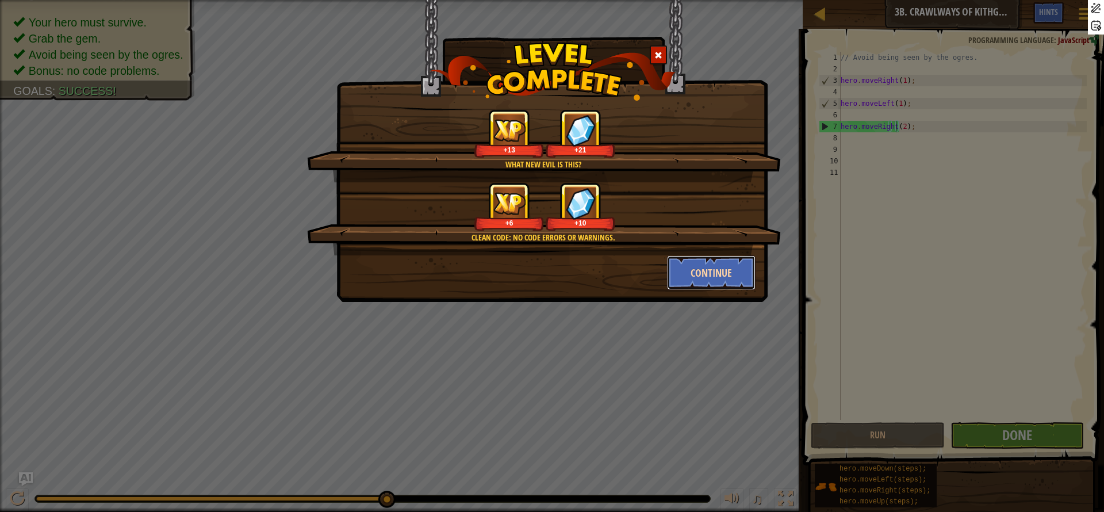
click at [724, 272] on button "Continue" at bounding box center [711, 272] width 89 height 34
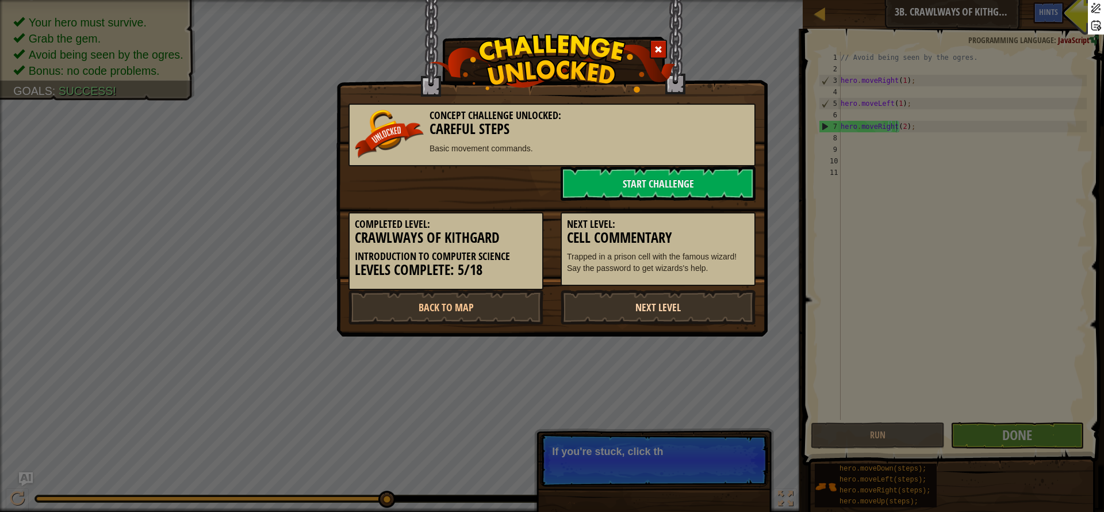
click at [658, 308] on link "Next Level" at bounding box center [658, 307] width 195 height 34
click at [631, 304] on link "Next Level" at bounding box center [658, 307] width 195 height 34
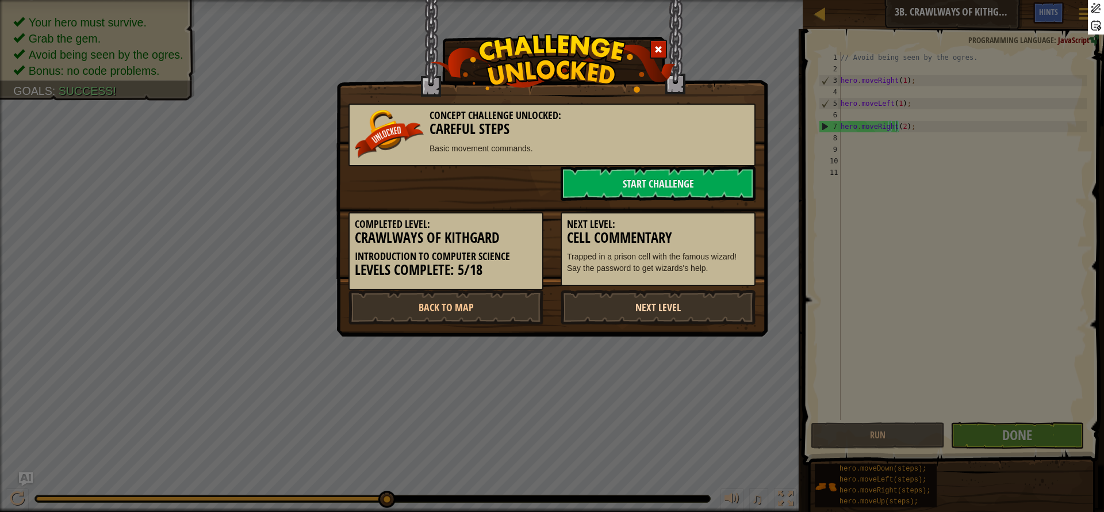
click at [683, 308] on link "Next Level" at bounding box center [658, 307] width 195 height 34
click at [637, 309] on link "Next Level" at bounding box center [658, 307] width 195 height 34
click at [493, 303] on link "Back to Map" at bounding box center [445, 307] width 195 height 34
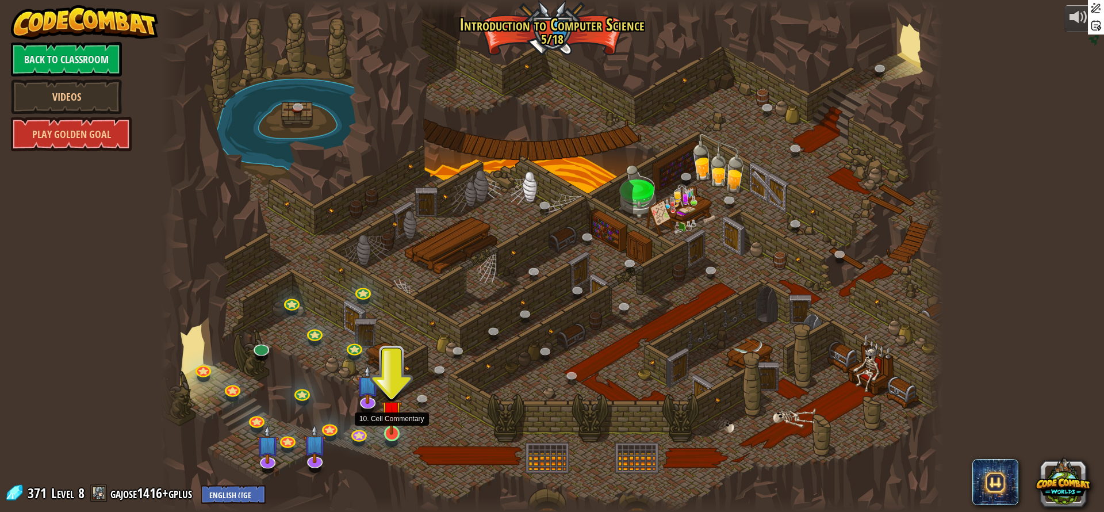
click at [392, 434] on img at bounding box center [391, 411] width 21 height 48
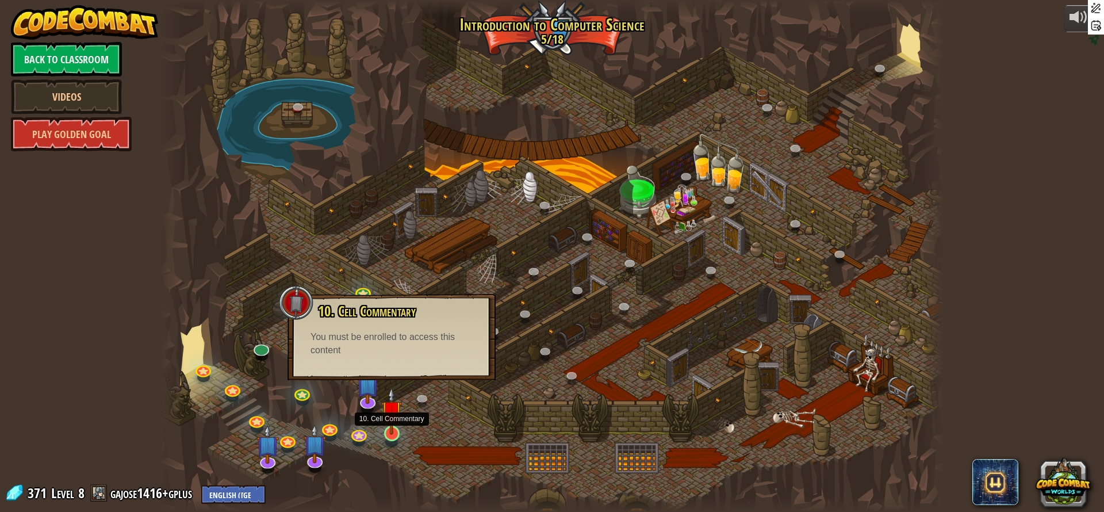
click at [389, 432] on img at bounding box center [391, 411] width 21 height 48
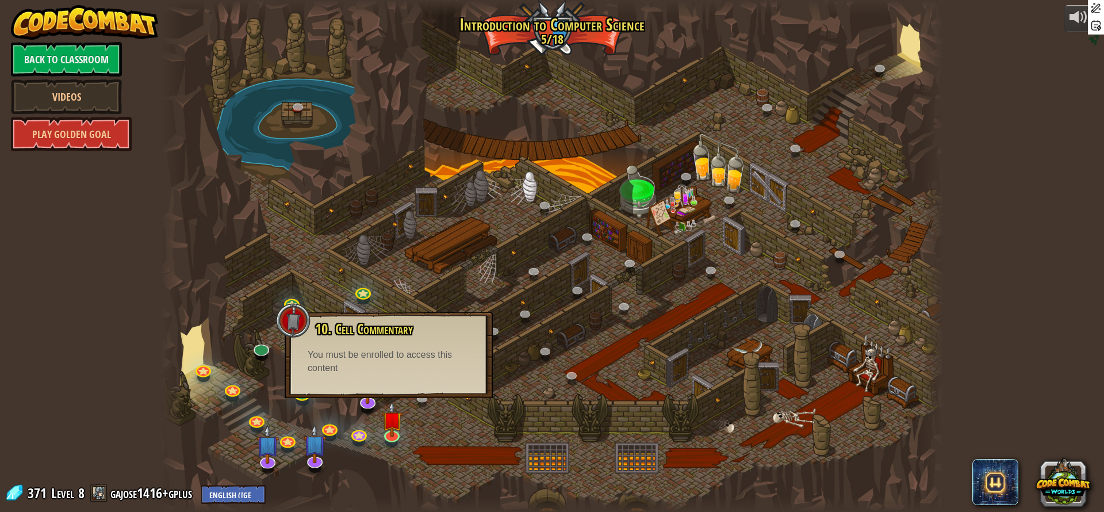
click at [562, 371] on div at bounding box center [551, 256] width 783 height 512
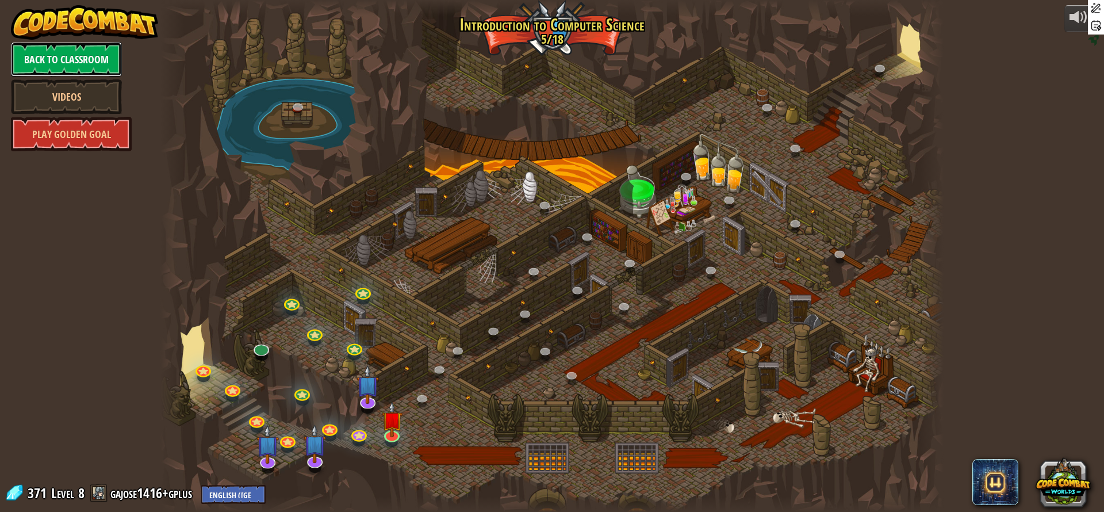
click at [98, 56] on link "Back to Classroom" at bounding box center [66, 59] width 111 height 34
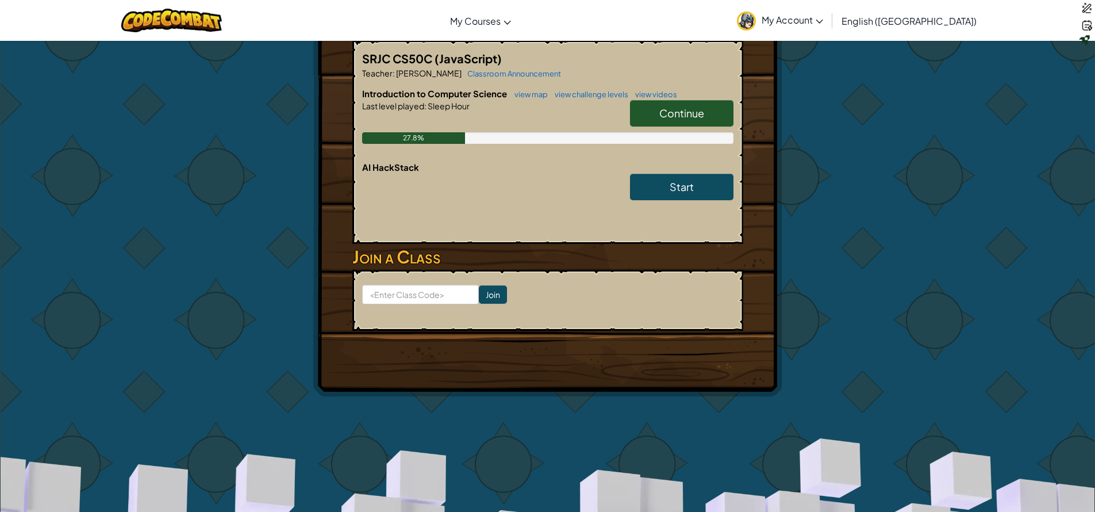
scroll to position [220, 0]
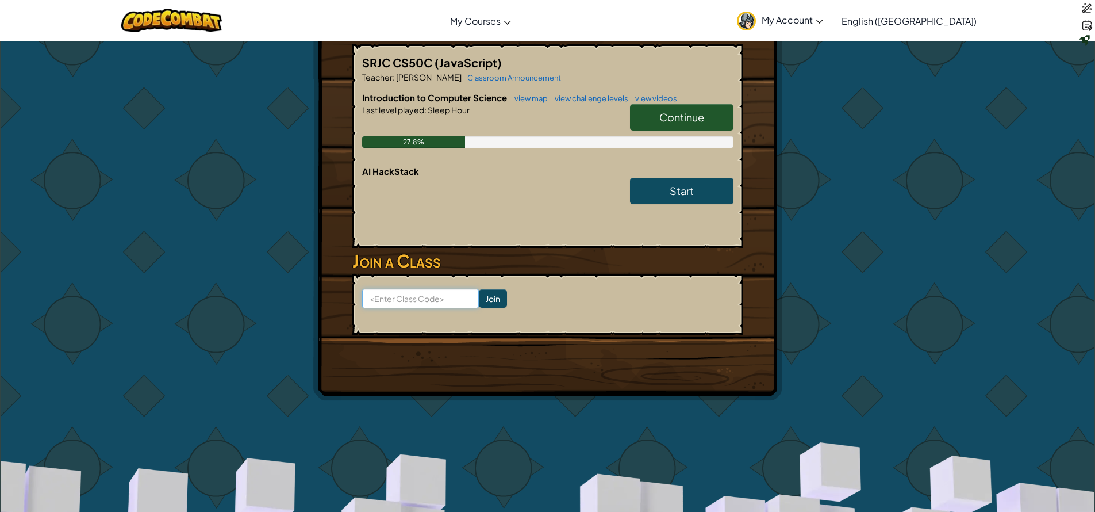
click at [434, 305] on input at bounding box center [420, 299] width 117 height 20
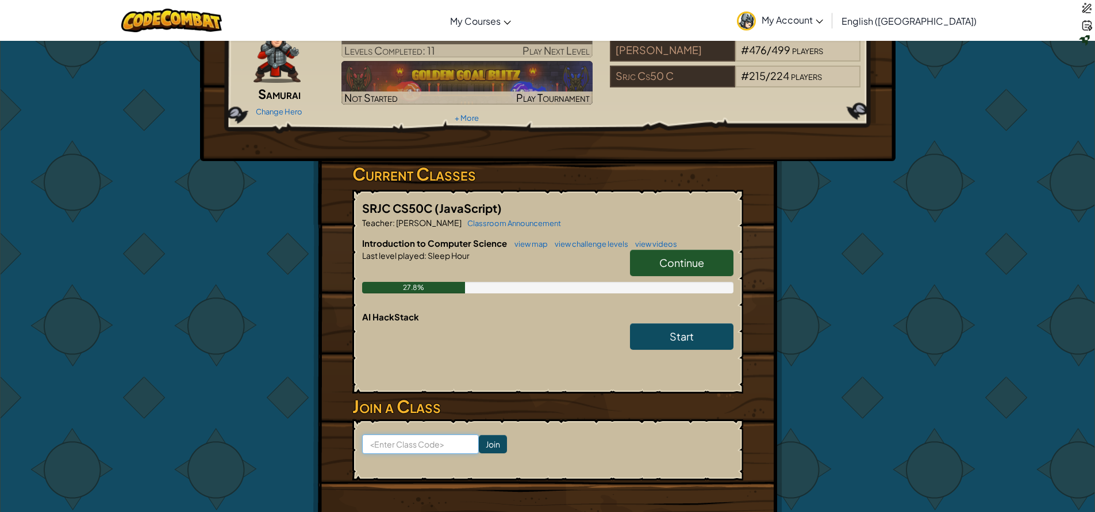
scroll to position [0, 0]
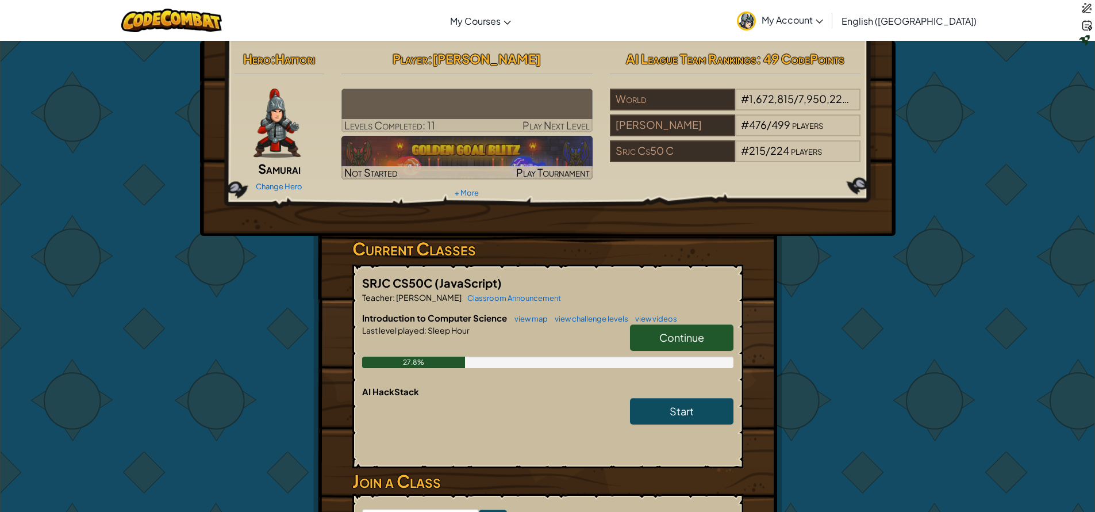
click at [434, 305] on div "SRJC CS50C (JavaScript) Teacher : Ethan Wilde Classroom Announcement Introducti…" at bounding box center [547, 366] width 391 height 204
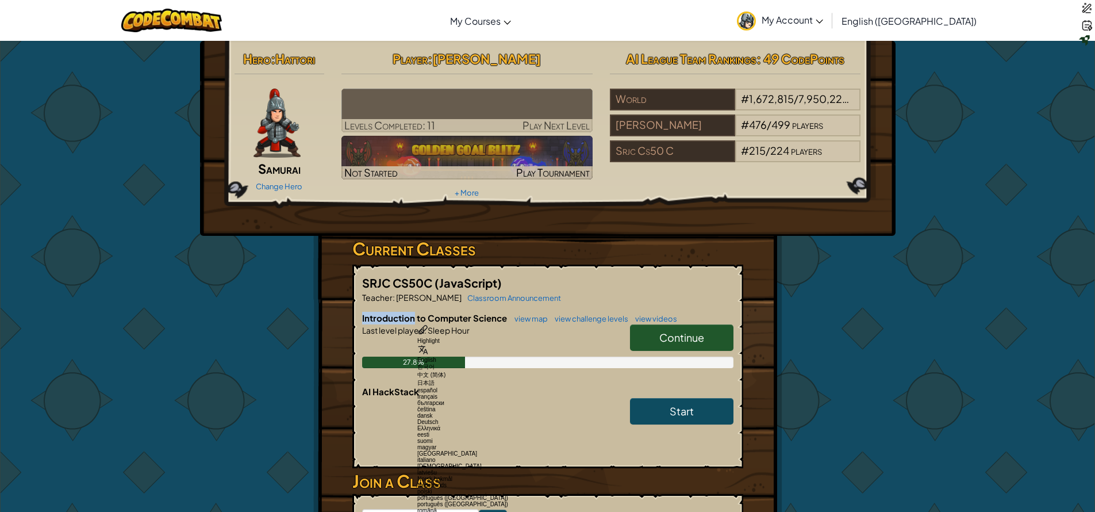
click at [434, 305] on div "SRJC CS50C (JavaScript) Teacher : Ethan Wilde Classroom Announcement Introducti…" at bounding box center [547, 366] width 391 height 204
